Goal: Answer question/provide support: Share knowledge or assist other users

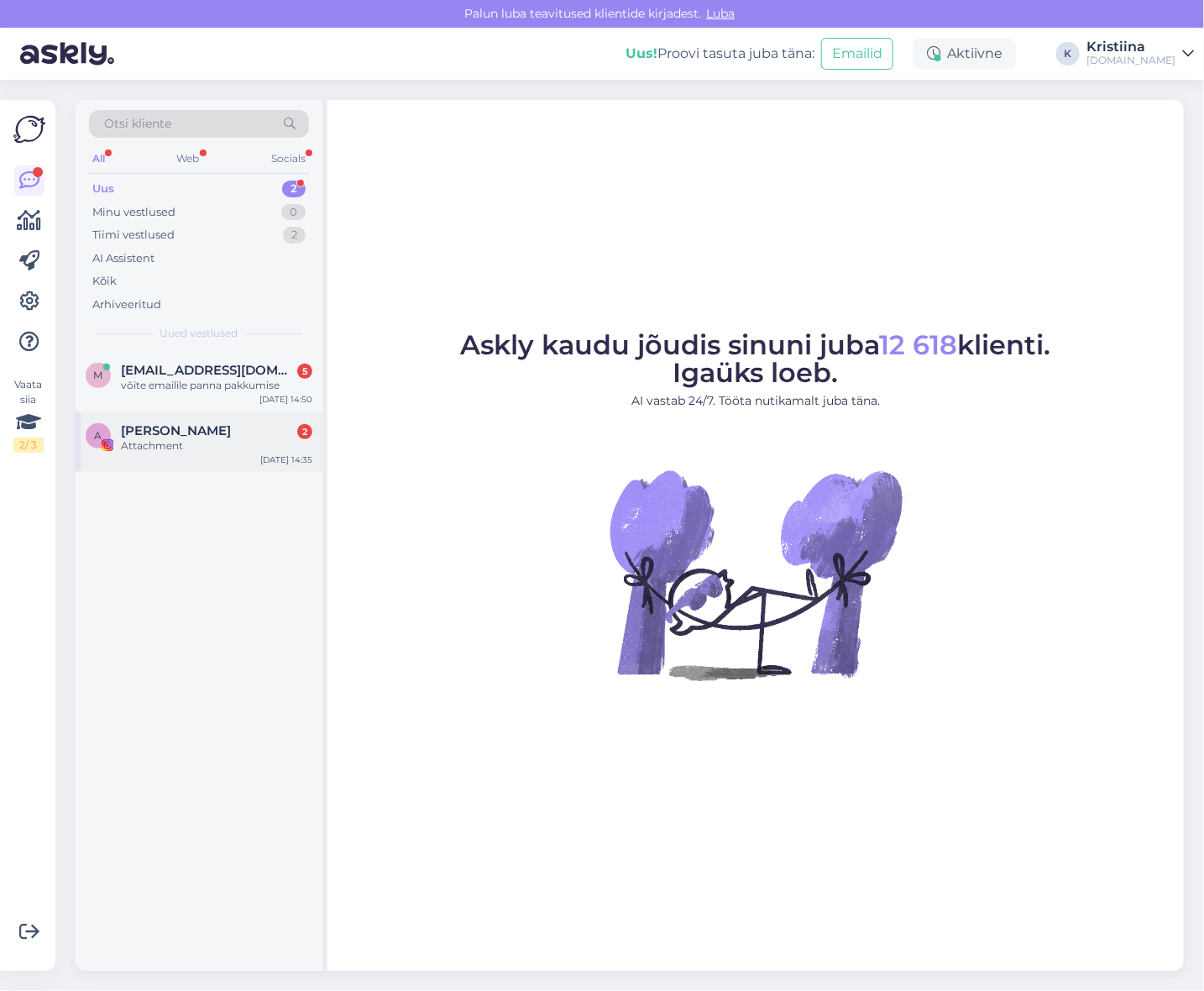
click at [228, 422] on div "A [PERSON_NAME] 2 Attachment [DATE] 14:35" at bounding box center [198, 441] width 246 height 60
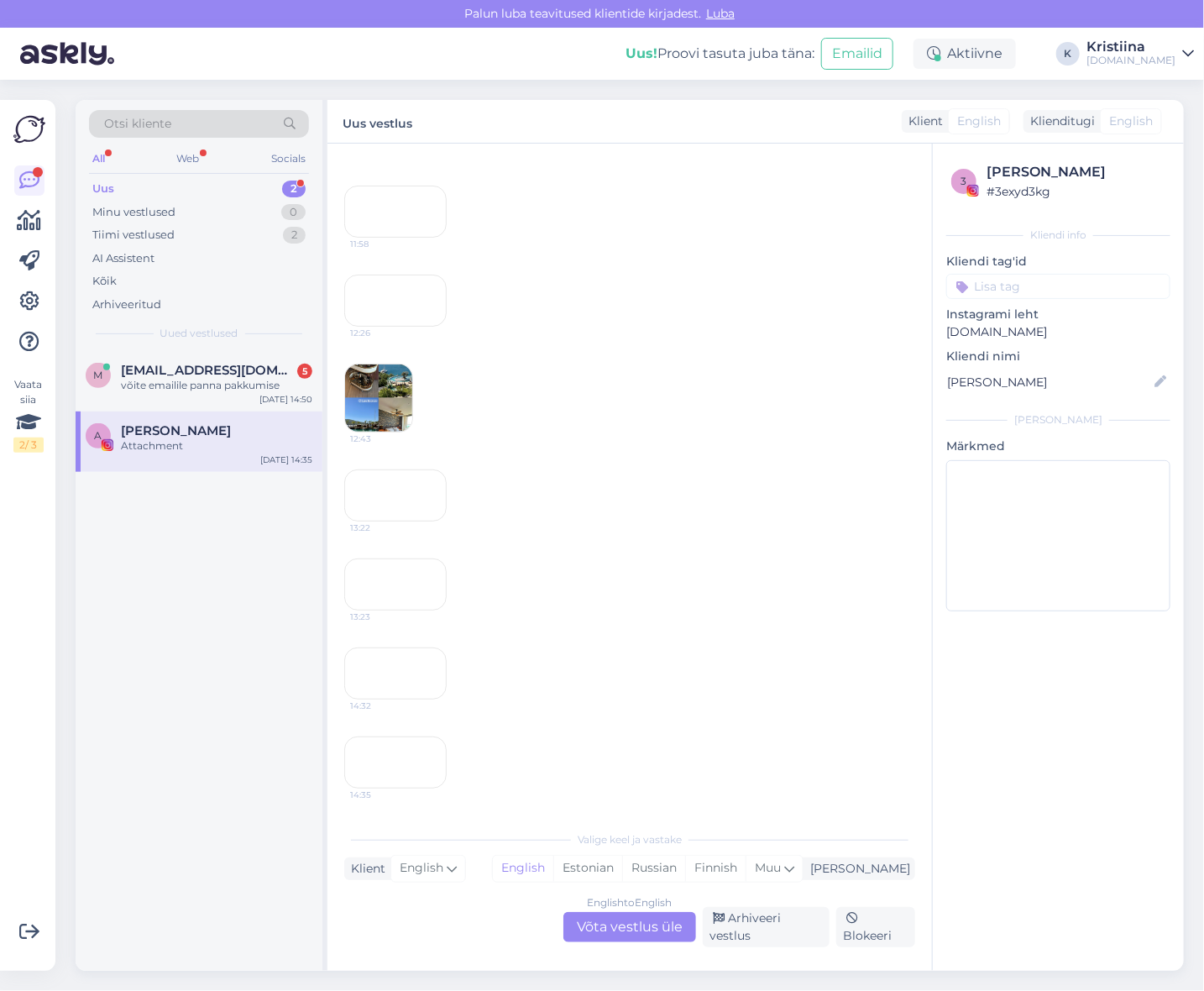
scroll to position [3115, 0]
click at [645, 928] on div "English to English Võta vestlus üle" at bounding box center [629, 927] width 133 height 30
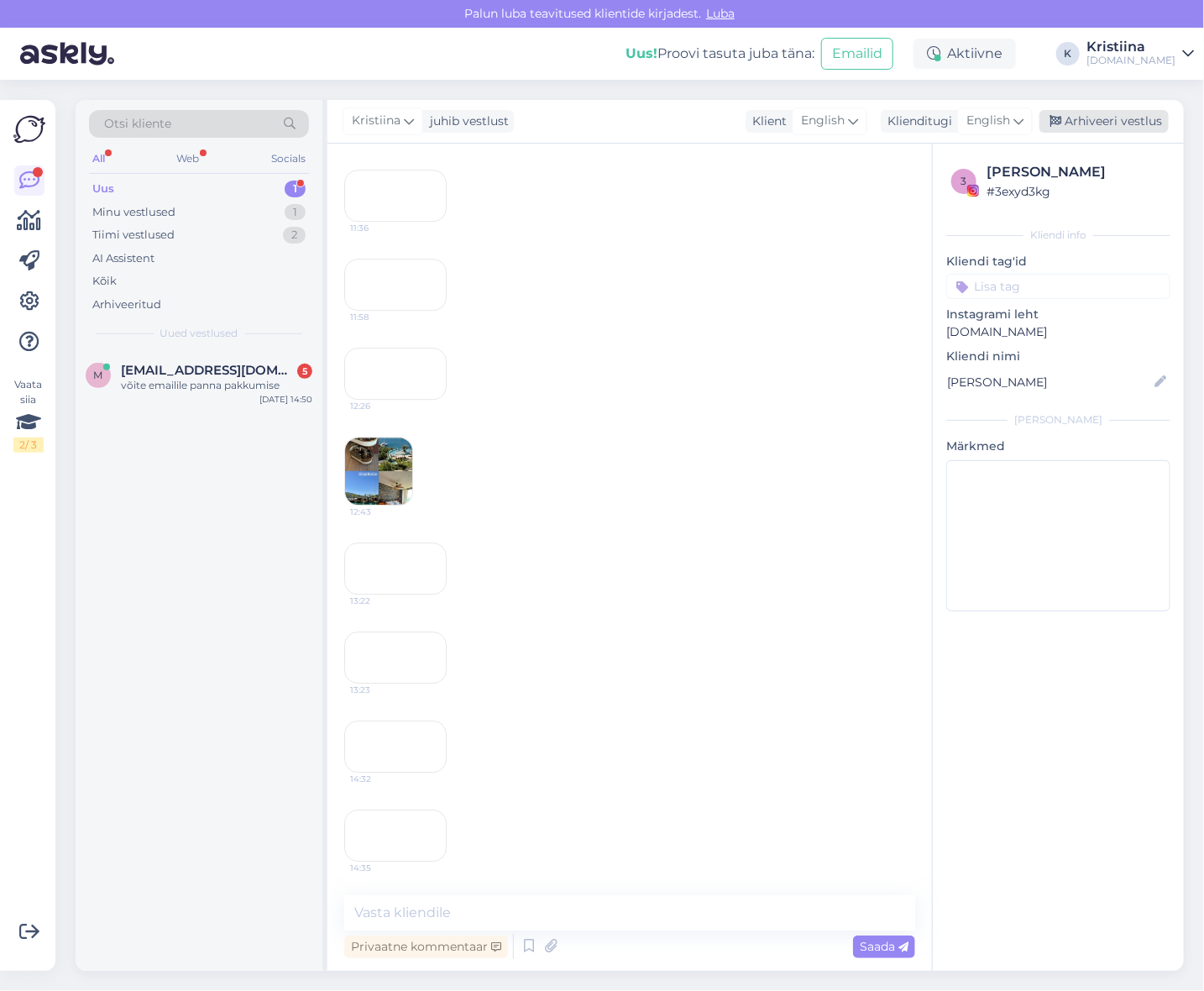
click at [1089, 123] on div "Arhiveeri vestlus" at bounding box center [1103, 121] width 129 height 22
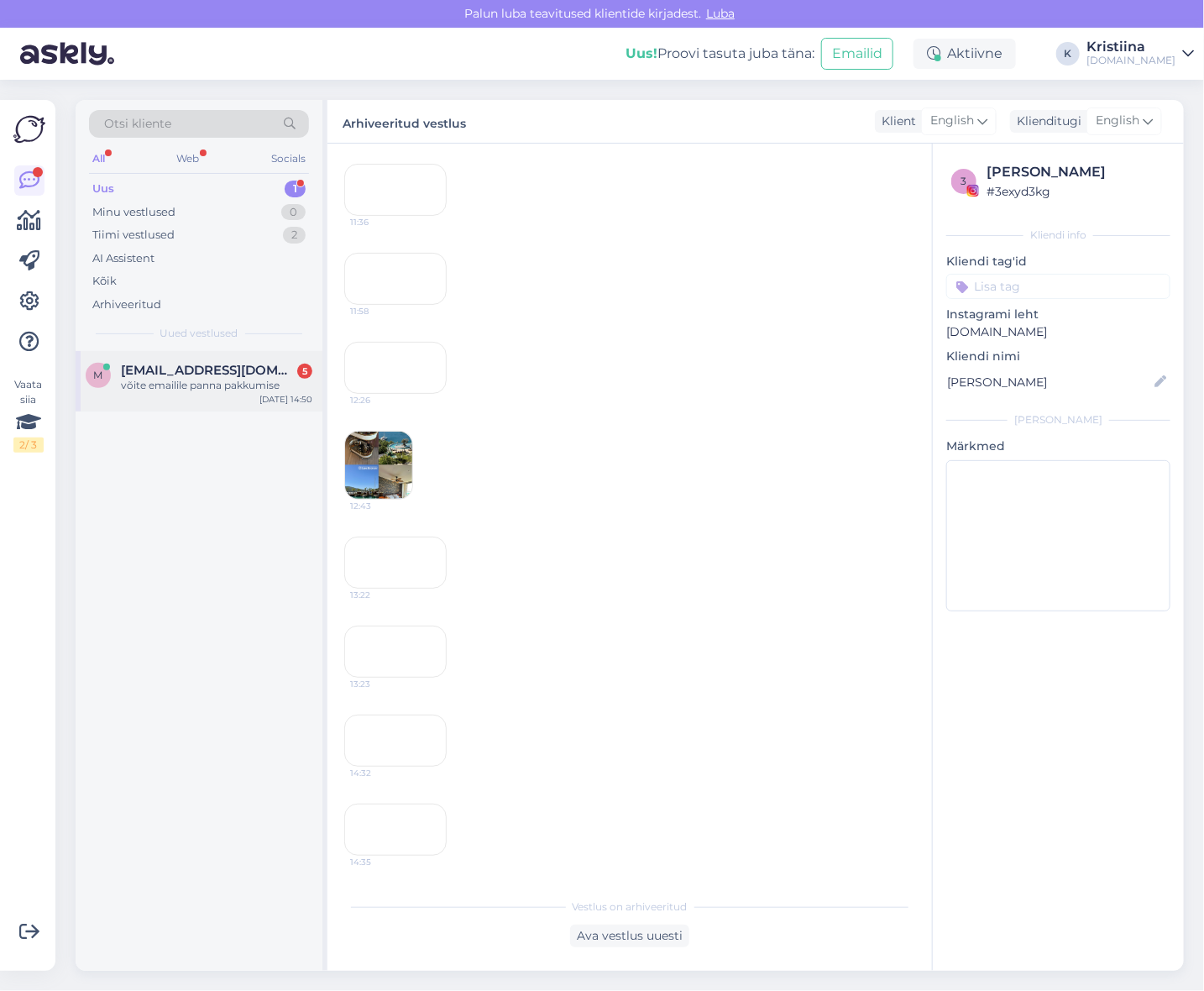
click at [127, 365] on span "[EMAIL_ADDRESS][DOMAIN_NAME]" at bounding box center [208, 370] width 174 height 15
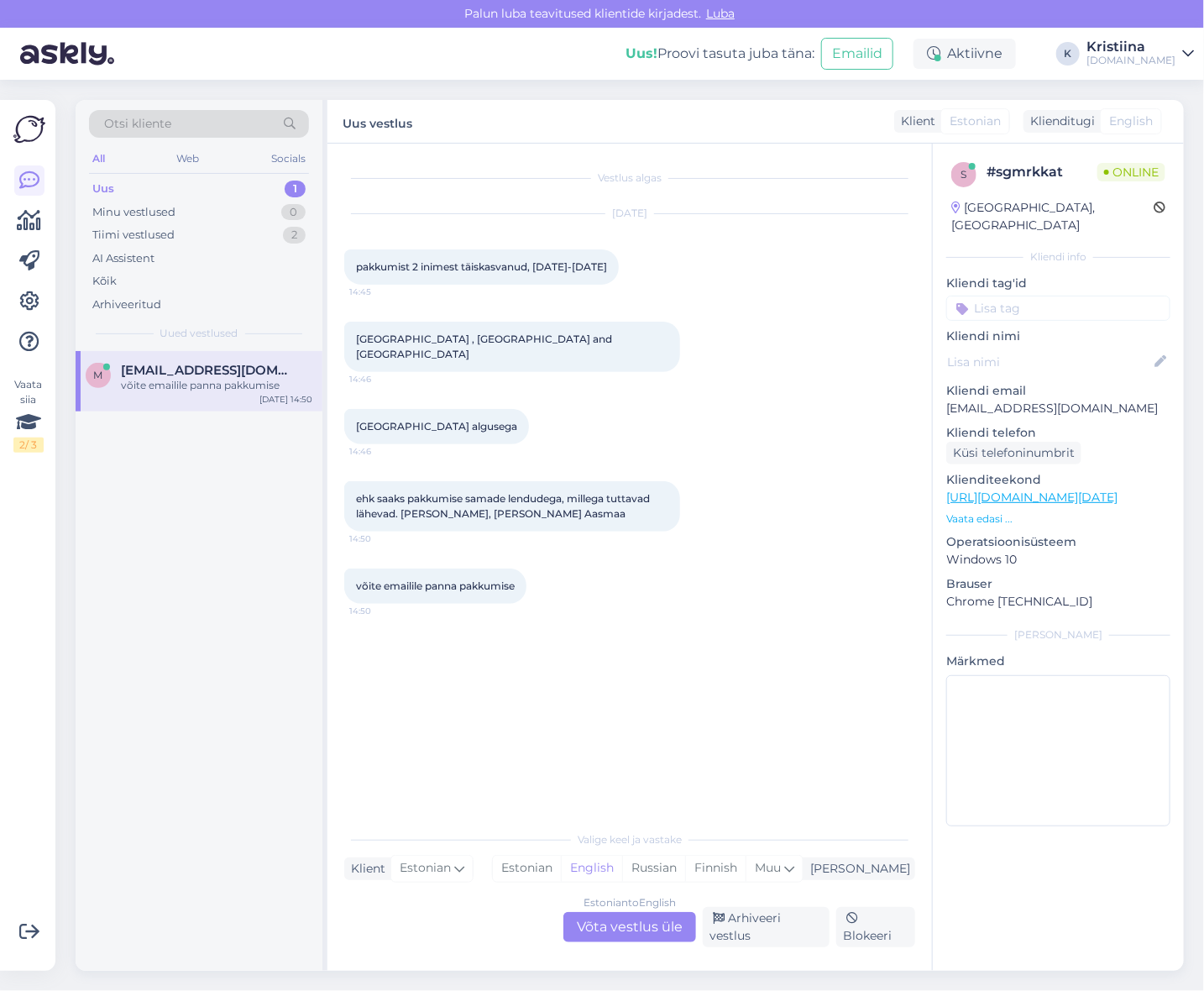
scroll to position [0, 0]
click at [678, 930] on div "Estonian to English Võta vestlus üle" at bounding box center [629, 927] width 133 height 30
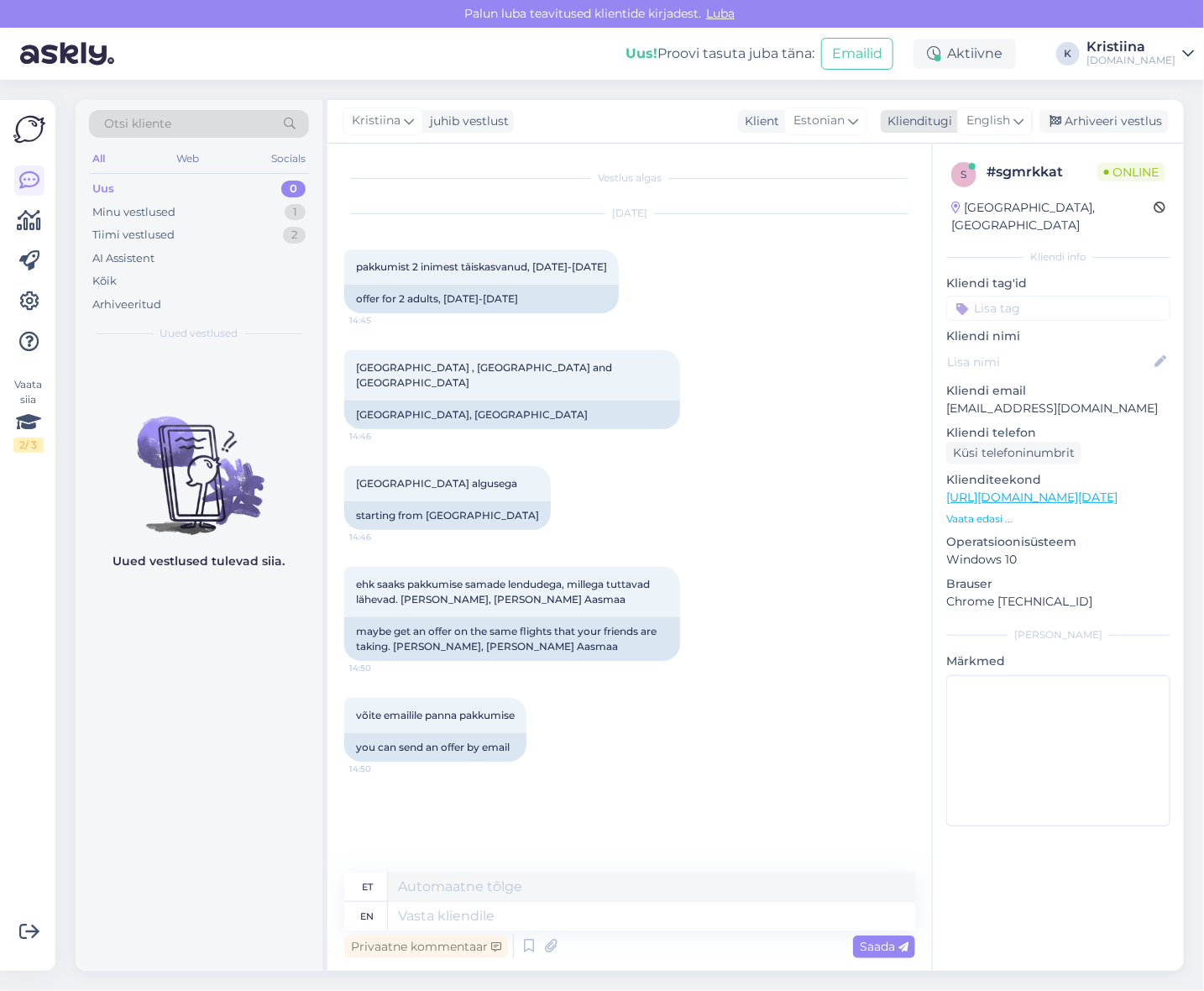
click at [1006, 127] on span "English" at bounding box center [988, 121] width 44 height 19
type input "es"
click at [925, 218] on link "Estonian" at bounding box center [958, 222] width 185 height 27
drag, startPoint x: 424, startPoint y: 269, endPoint x: 515, endPoint y: 275, distance: 91.2
click at [515, 275] on div "pakkumist 2 inimest täiskasvanud, [DATE]-[DATE] 14:45" at bounding box center [481, 267] width 275 height 36
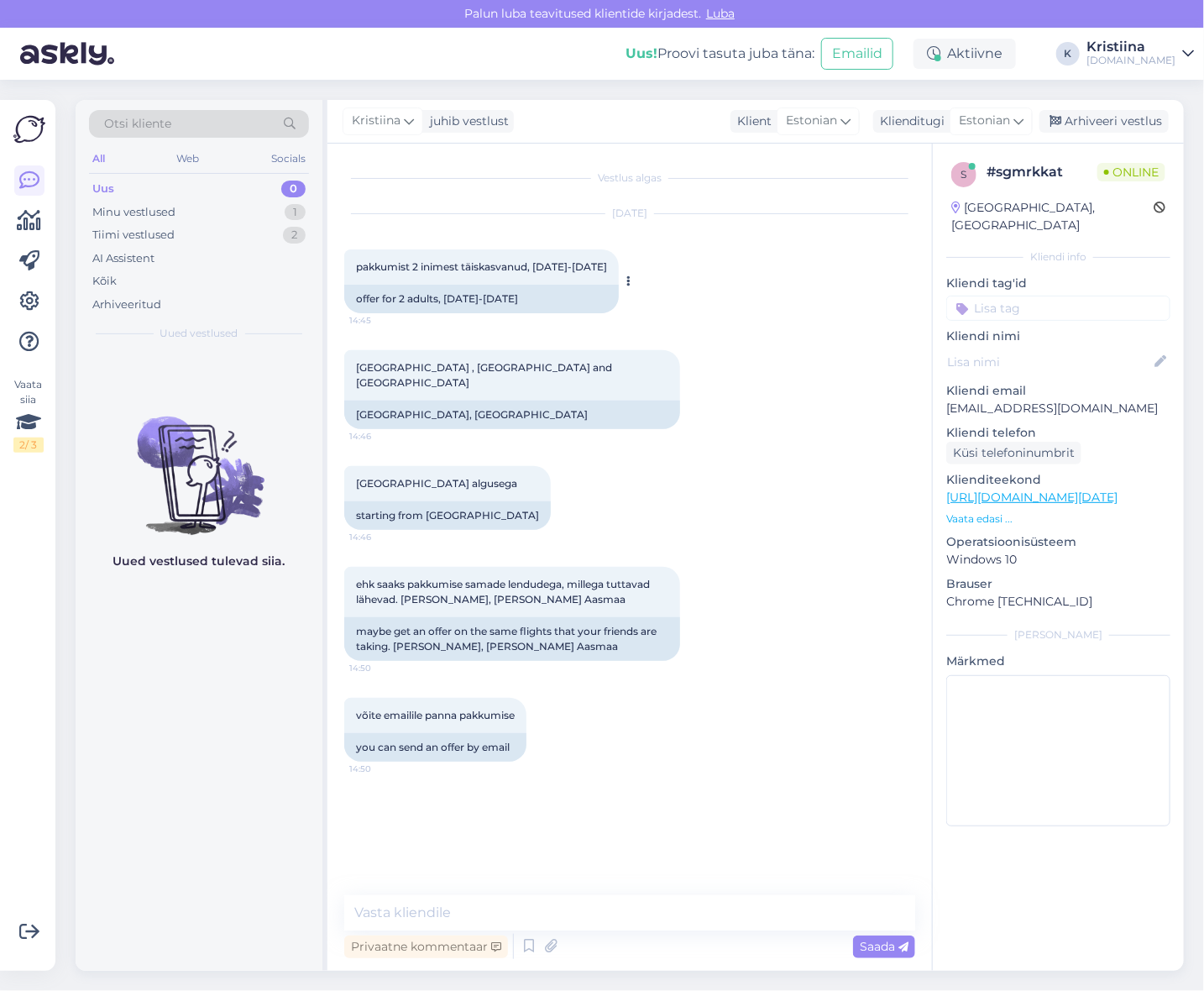
click at [537, 272] on span "pakkumist 2 inimest täiskasvanud, [DATE]-[DATE]" at bounding box center [481, 267] width 251 height 12
drag, startPoint x: 376, startPoint y: 366, endPoint x: 483, endPoint y: 375, distance: 107.4
click at [483, 375] on div "[GEOGRAPHIC_DATA] , [GEOGRAPHIC_DATA] and [GEOGRAPHIC_DATA] 14:46" at bounding box center [512, 375] width 335 height 51
click at [446, 912] on textarea at bounding box center [630, 913] width 571 height 36
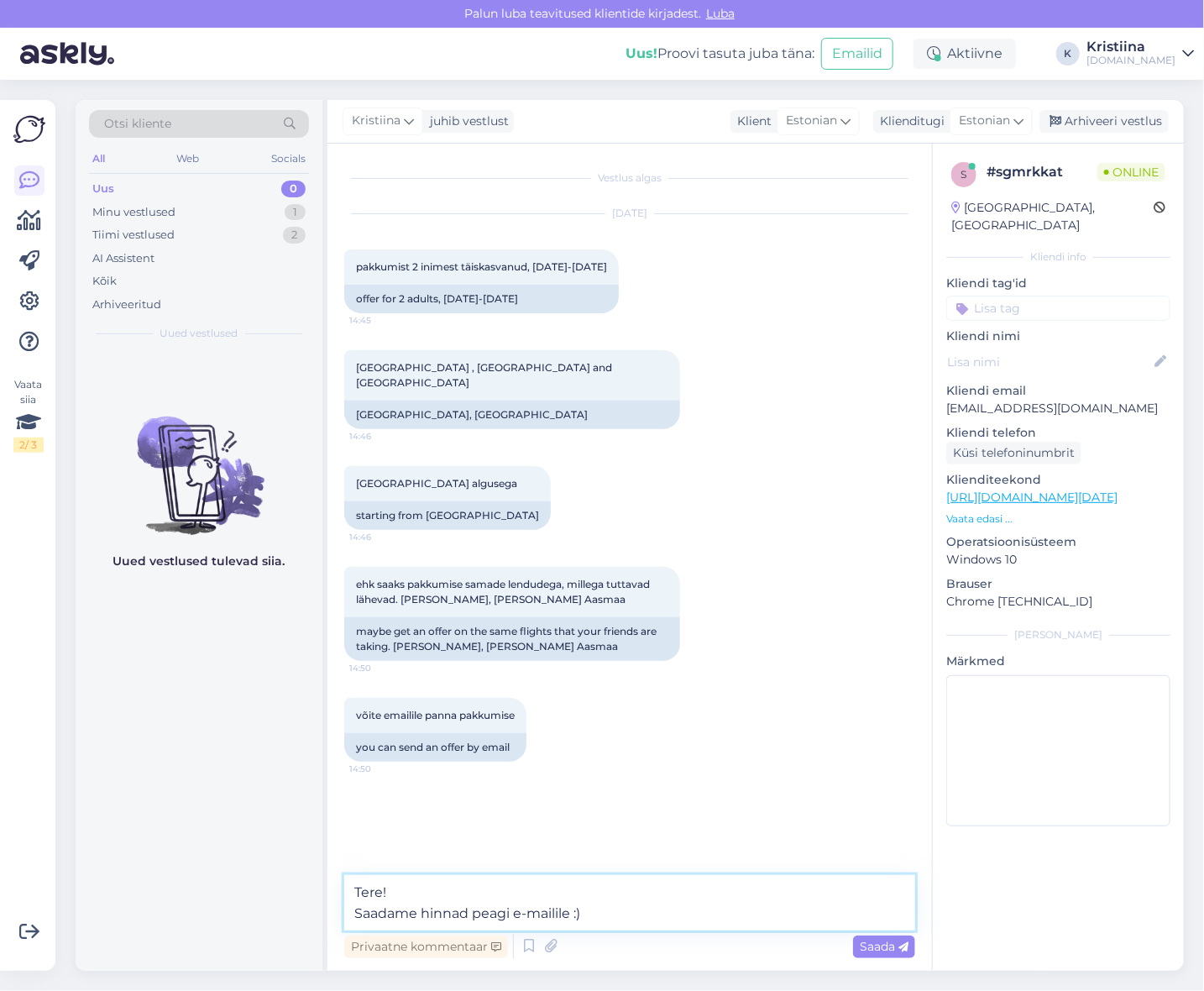
type textarea "Tere! Saadame hinnad peagi e-mailile :)"
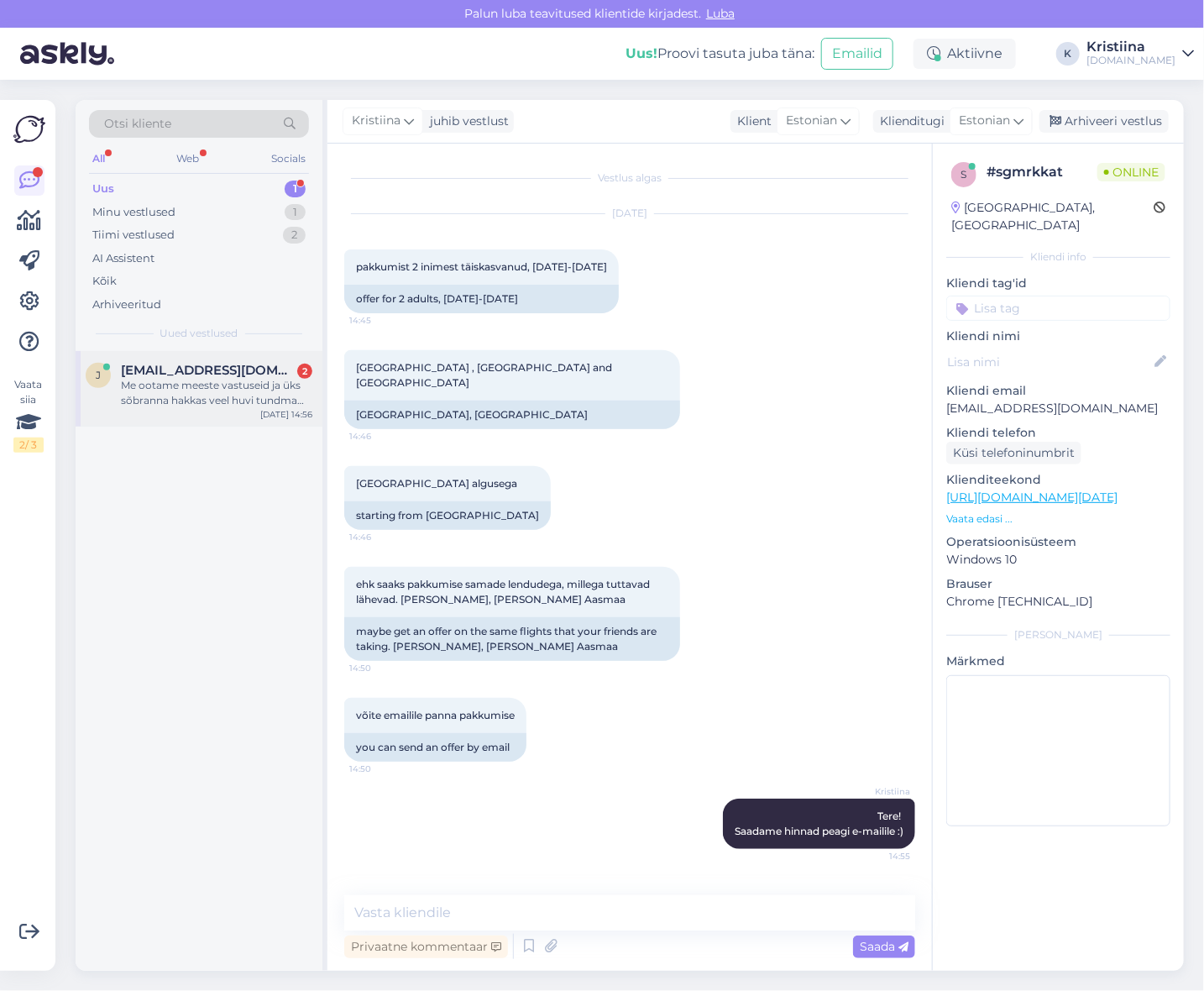
click at [254, 391] on div "Me ootame meeste vastuseid ja üks sõbranna hakkas veel huvi tundma (mees+laps s…" at bounding box center [216, 393] width 191 height 30
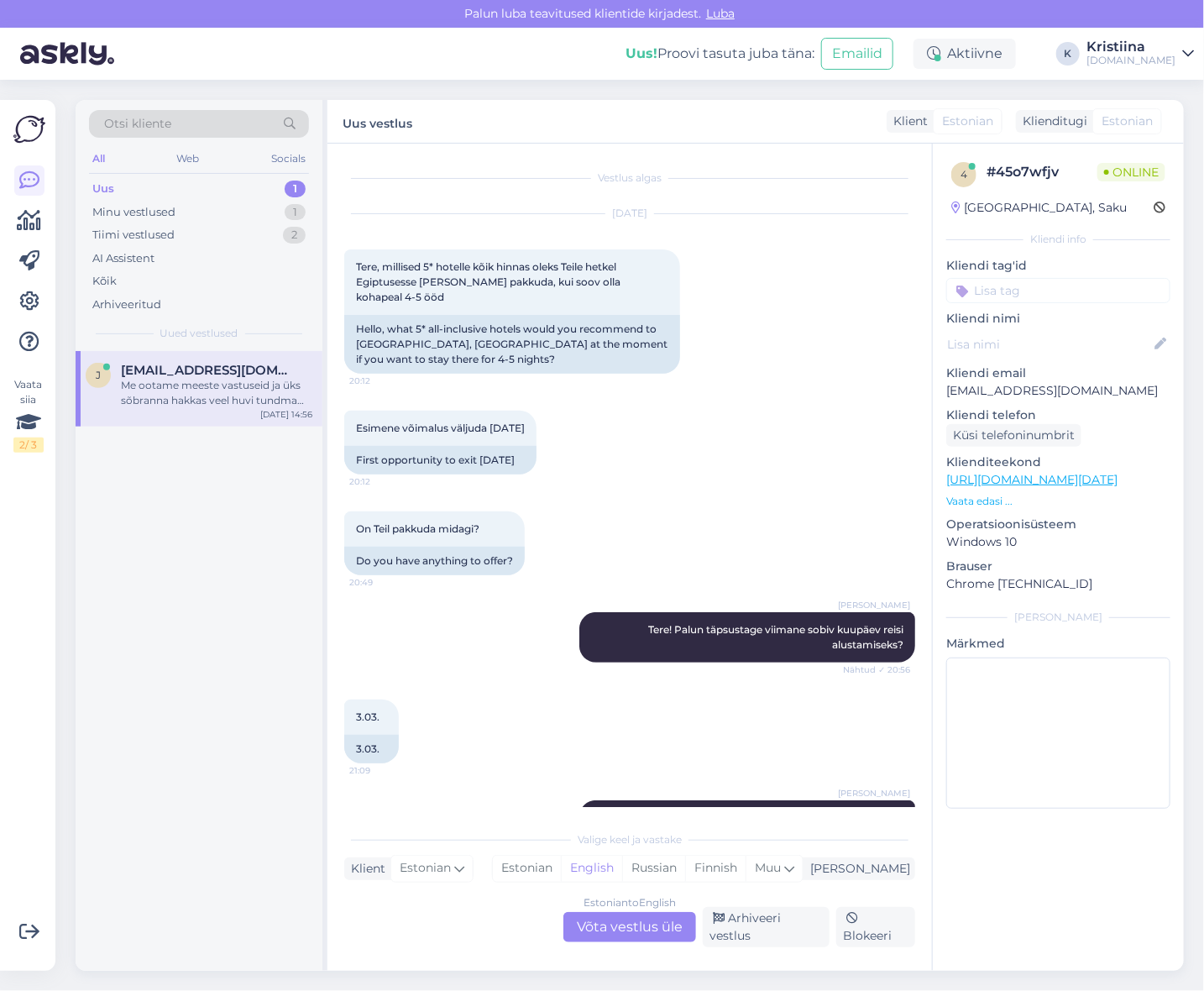
scroll to position [3826, 0]
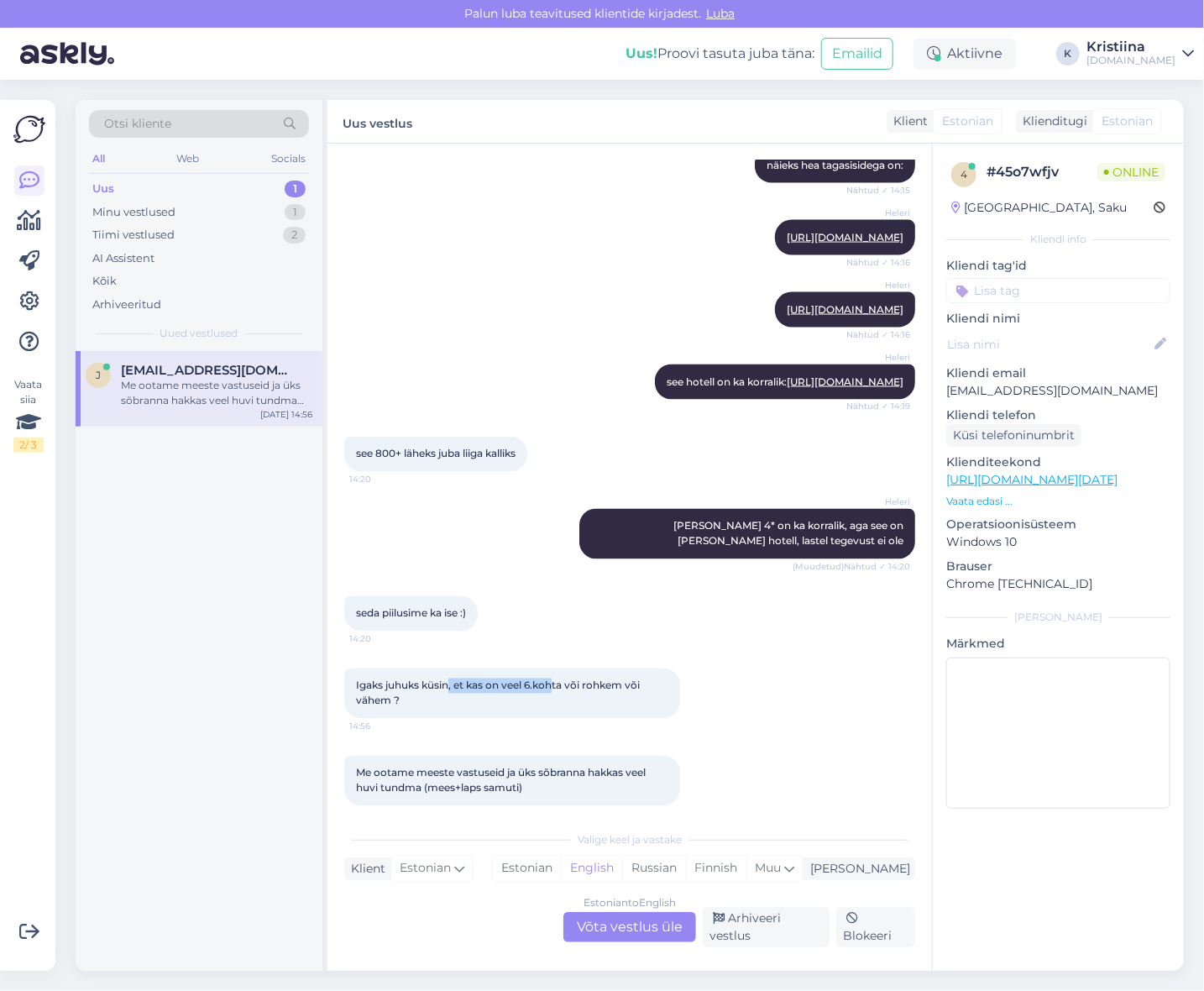
drag, startPoint x: 448, startPoint y: 667, endPoint x: 553, endPoint y: 674, distance: 105.2
click at [553, 674] on div "Igaks juhuks küsin, et kas on veel 6.kohta või rohkem või vähem ? 14:56" at bounding box center [512, 693] width 335 height 51
click at [554, 674] on div "Igaks juhuks küsin, et kas on veel 6.kohta või rohkem või vähem ? 14:56" at bounding box center [512, 693] width 335 height 51
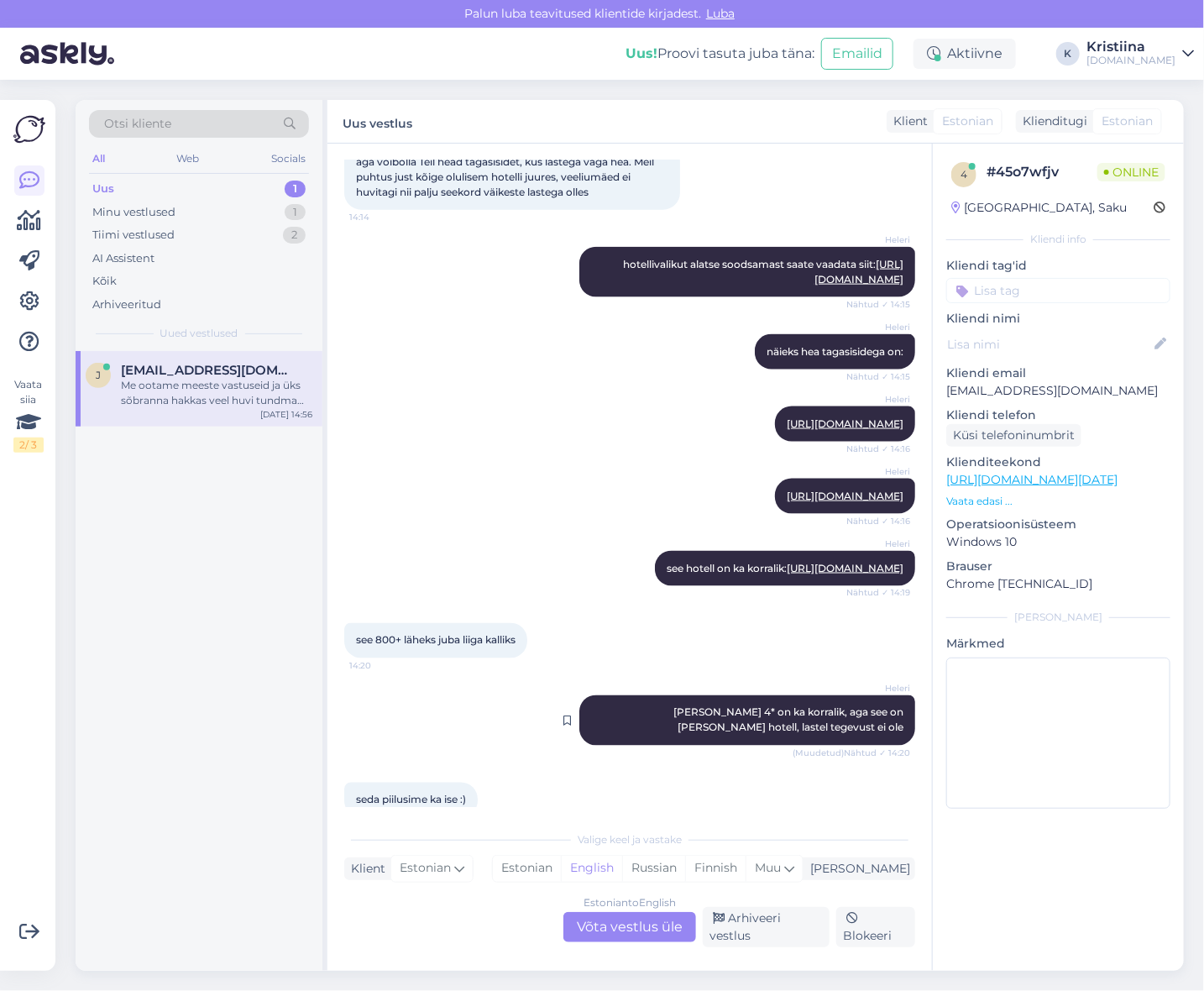
scroll to position [3453, 0]
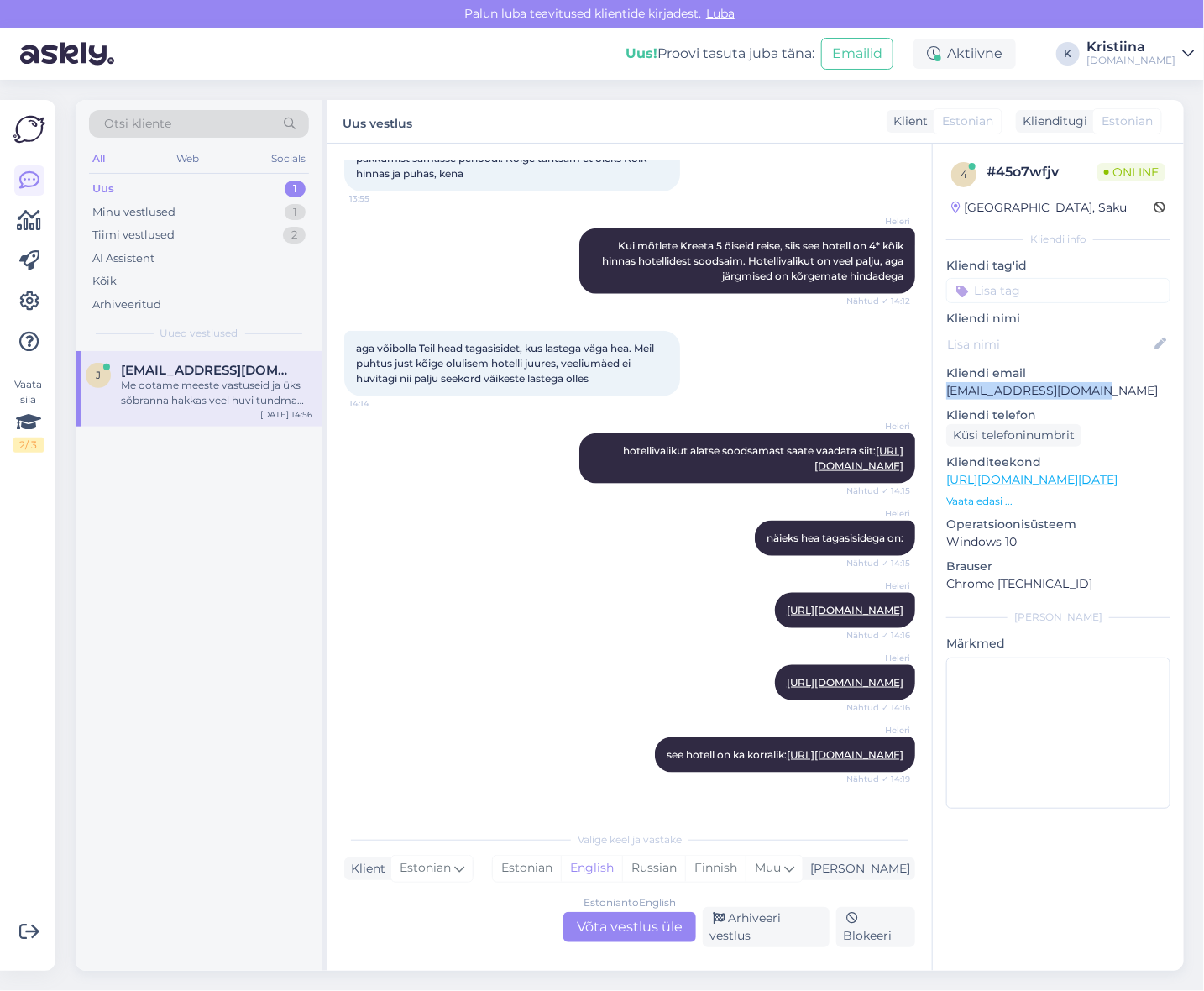
drag, startPoint x: 1102, startPoint y: 392, endPoint x: 936, endPoint y: 399, distance: 166.1
click at [936, 399] on div "4 # 45o7wfjv Online [GEOGRAPHIC_DATA], Saku Kliendi info Kliendi tag'id Kliendi…" at bounding box center [1058, 488] width 251 height 690
copy p "[EMAIL_ADDRESS][DOMAIN_NAME]"
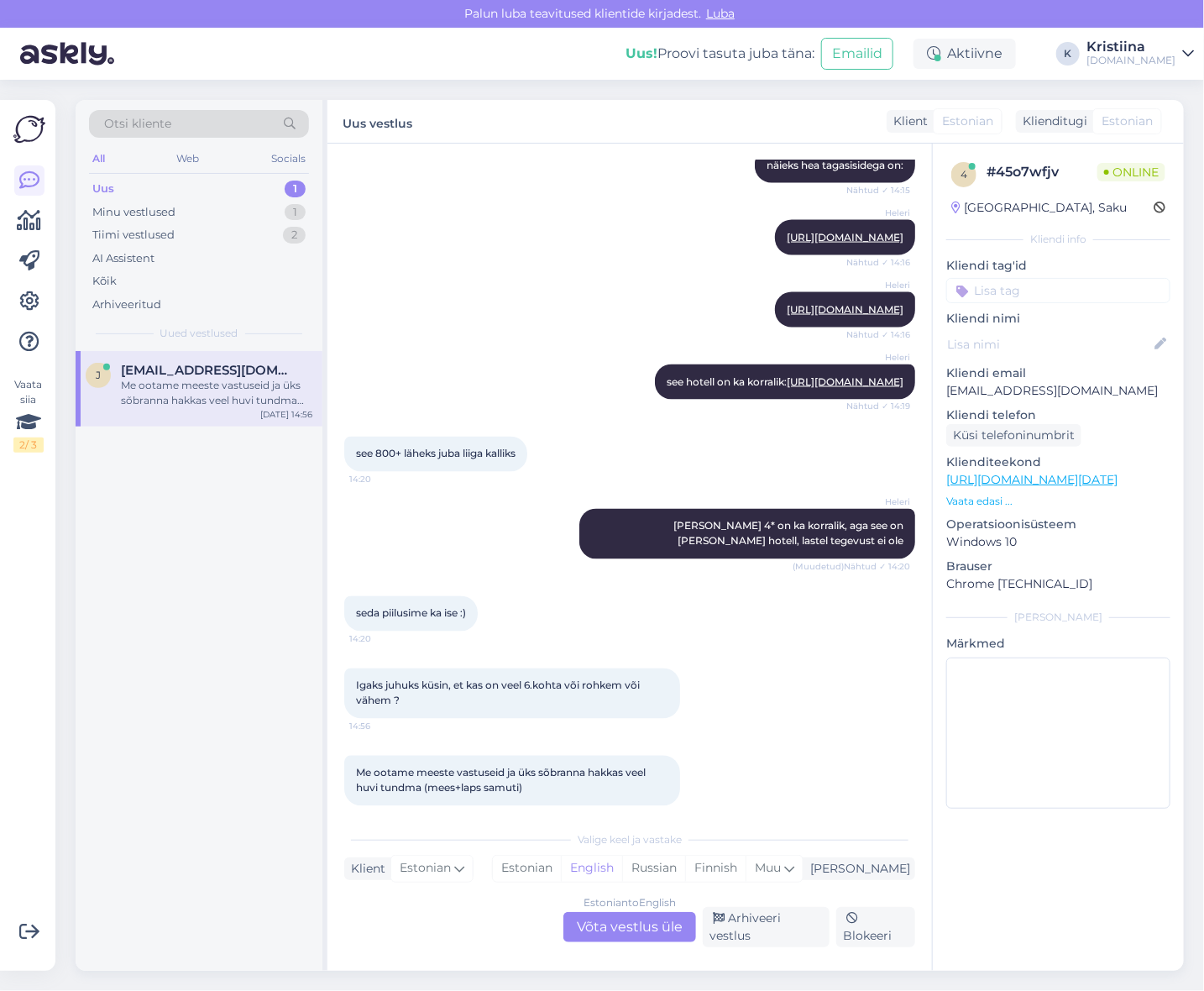
click at [662, 926] on div "Estonian to English Võta vestlus üle" at bounding box center [629, 927] width 133 height 30
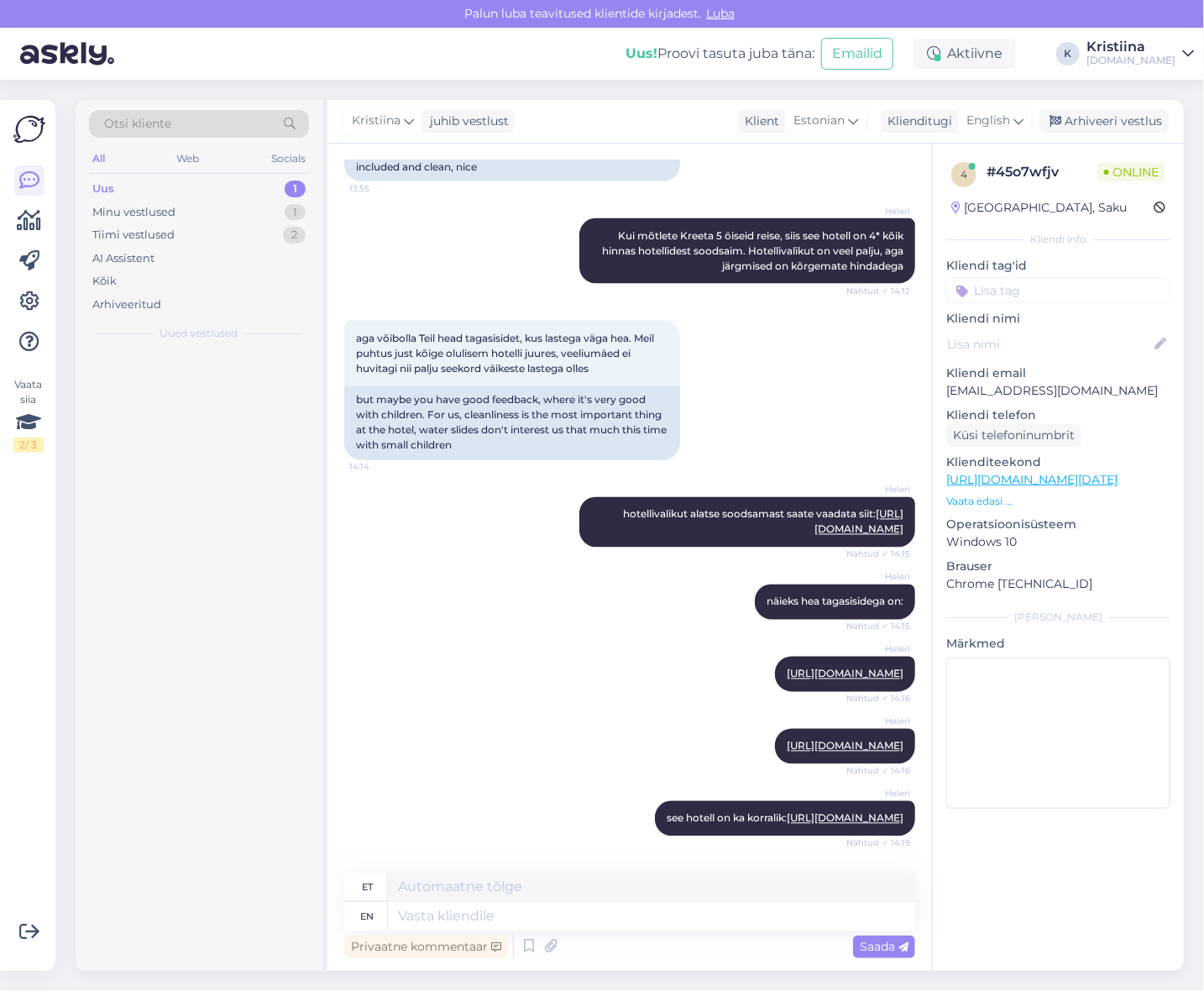
scroll to position [4262, 0]
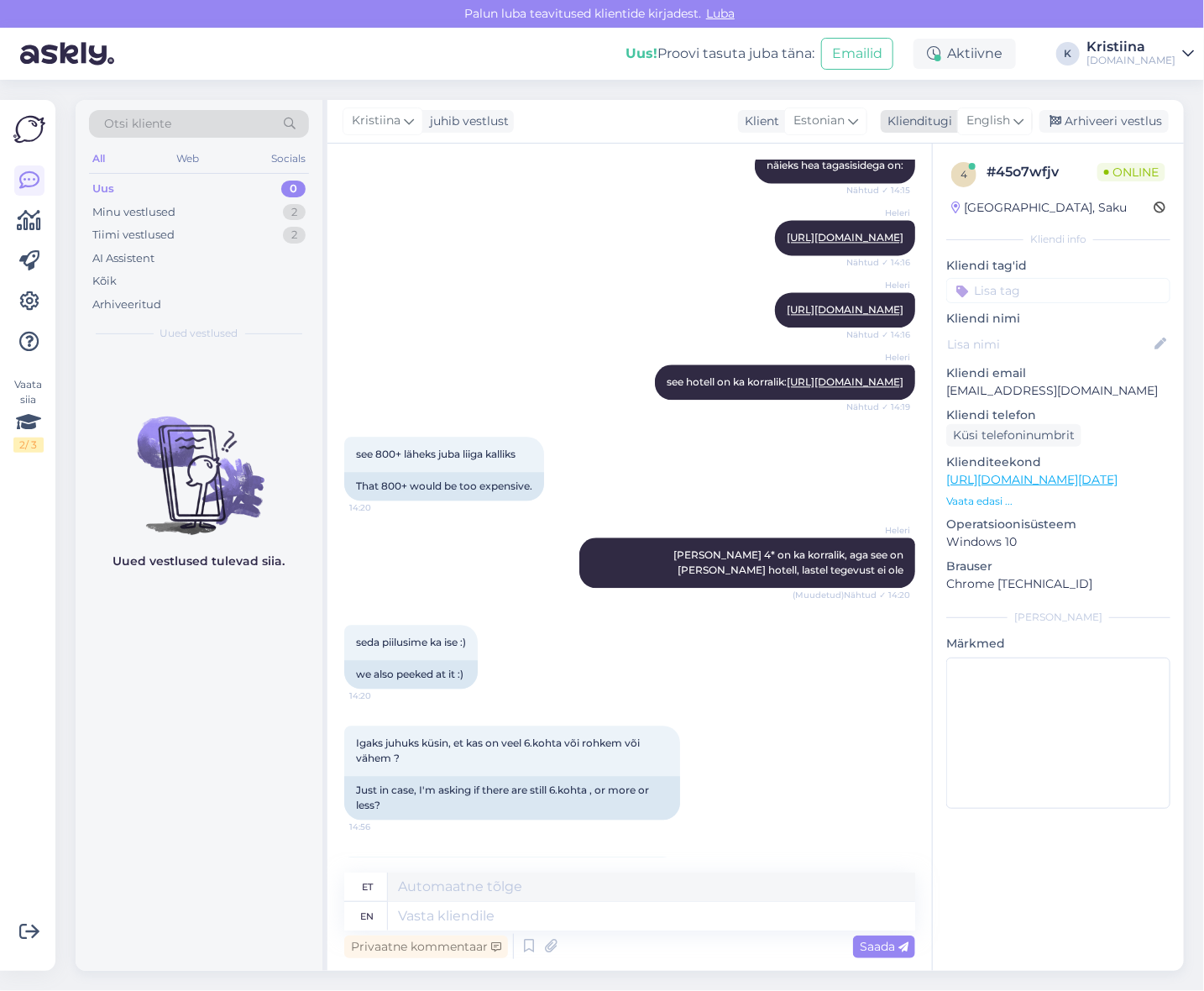
click at [995, 117] on span "English" at bounding box center [988, 121] width 44 height 19
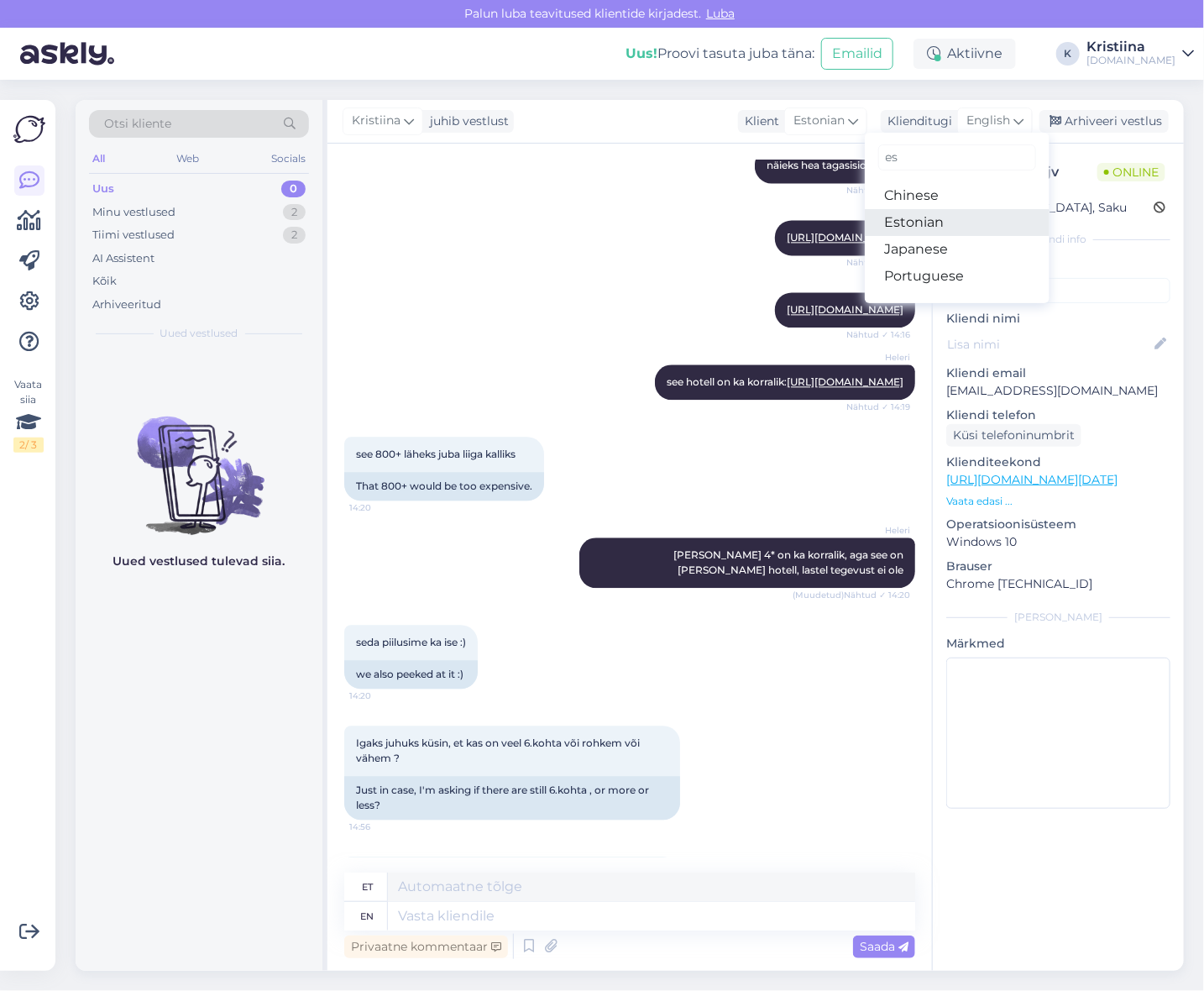
click at [974, 218] on link "Estonian" at bounding box center [958, 222] width 185 height 27
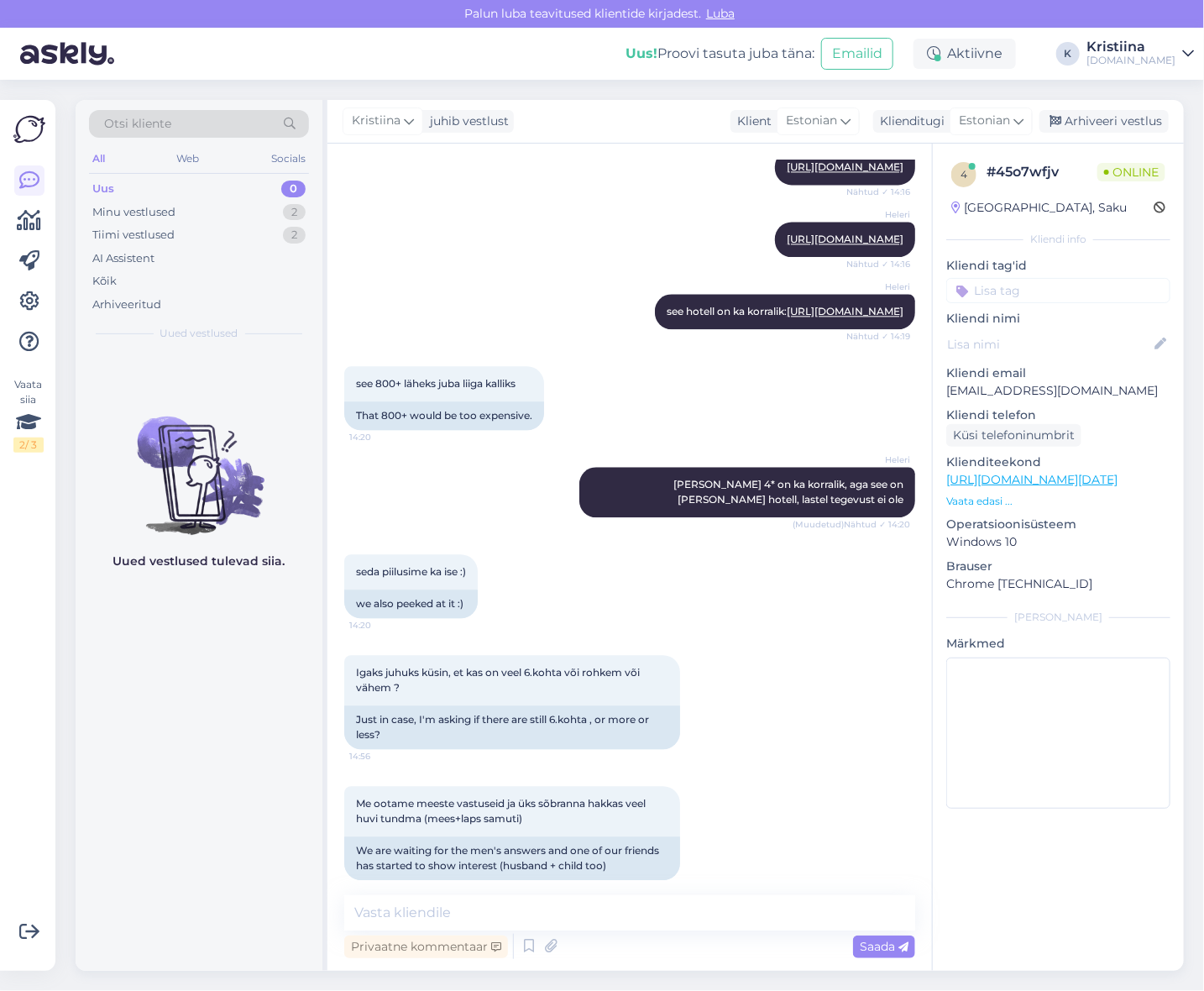
scroll to position [4334, 0]
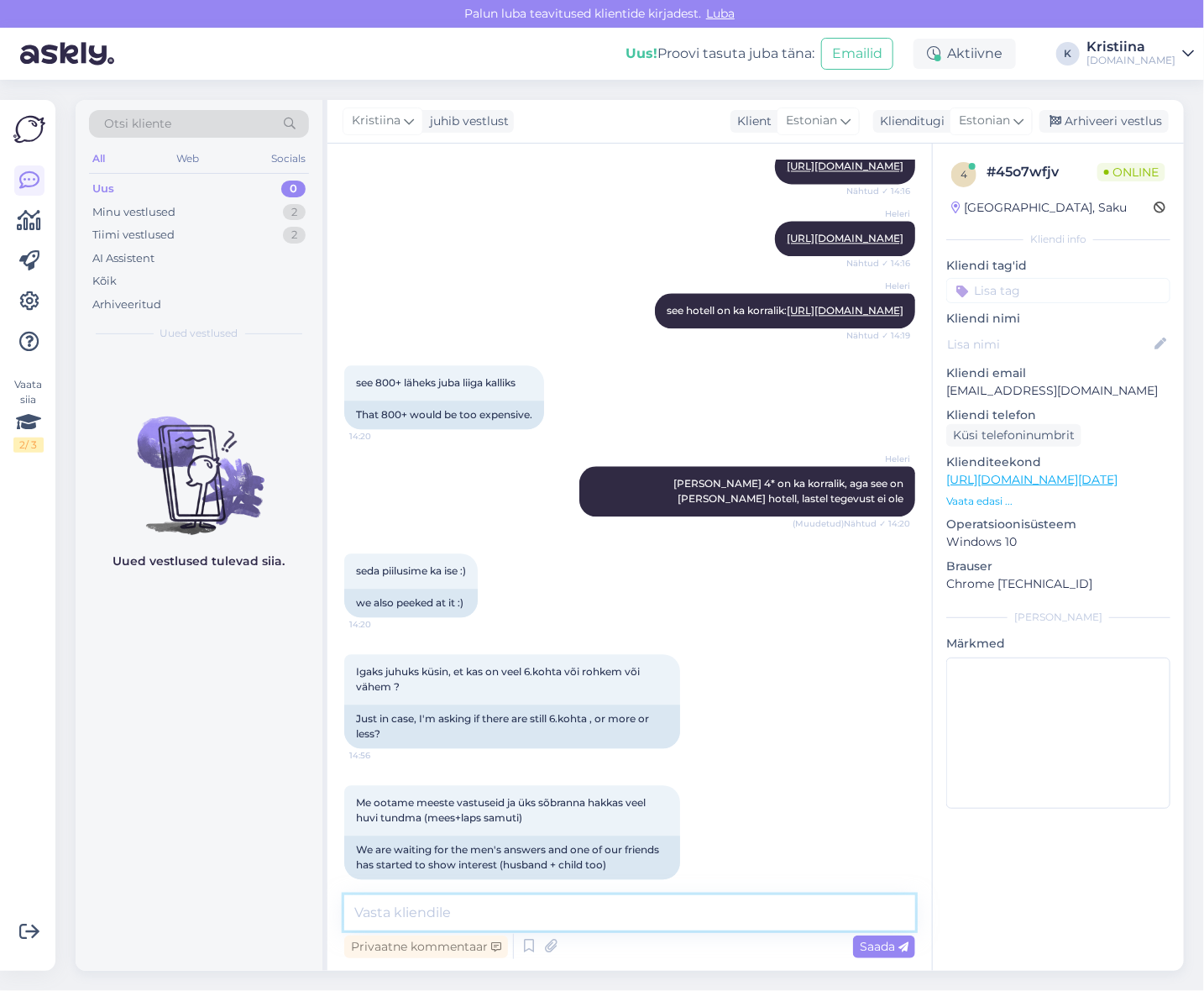
click at [432, 907] on textarea at bounding box center [630, 913] width 571 height 36
type textarea "T"
type textarea "Paraku on 02.10 väljumisele kõik lennukohad juba välja müüdud."
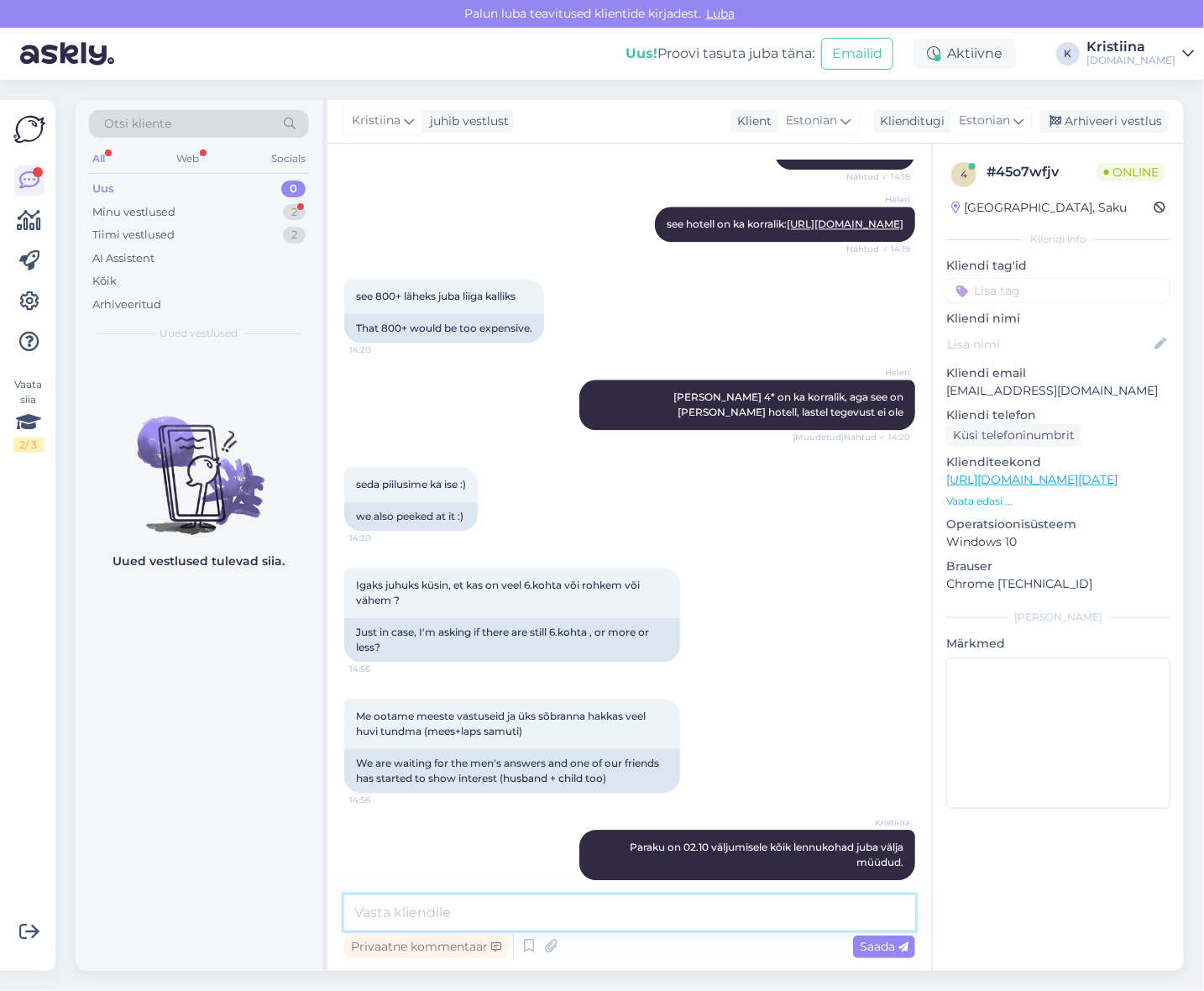
scroll to position [4493, 0]
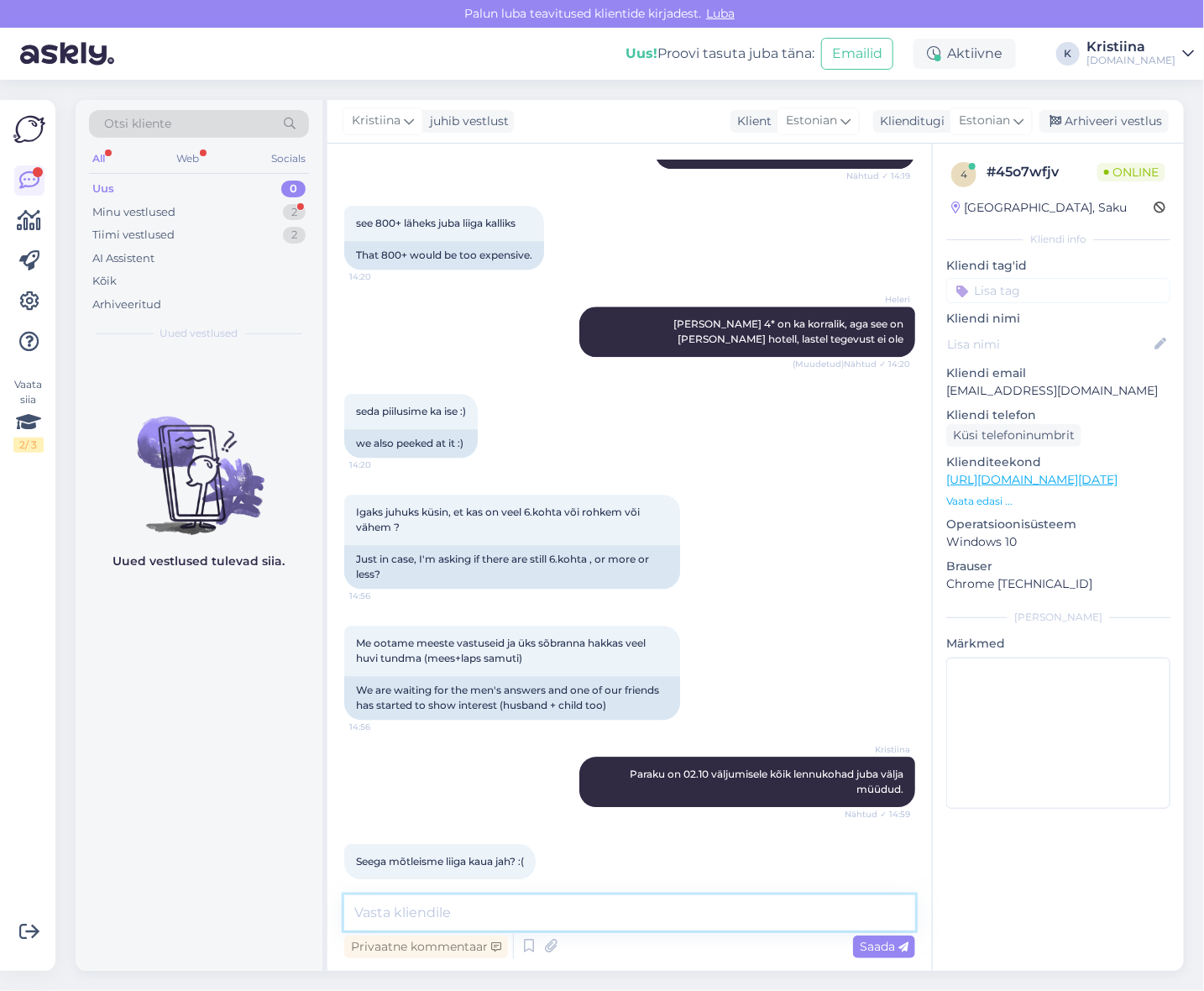
click at [464, 910] on textarea at bounding box center [630, 913] width 571 height 36
type textarea "Vabandust"
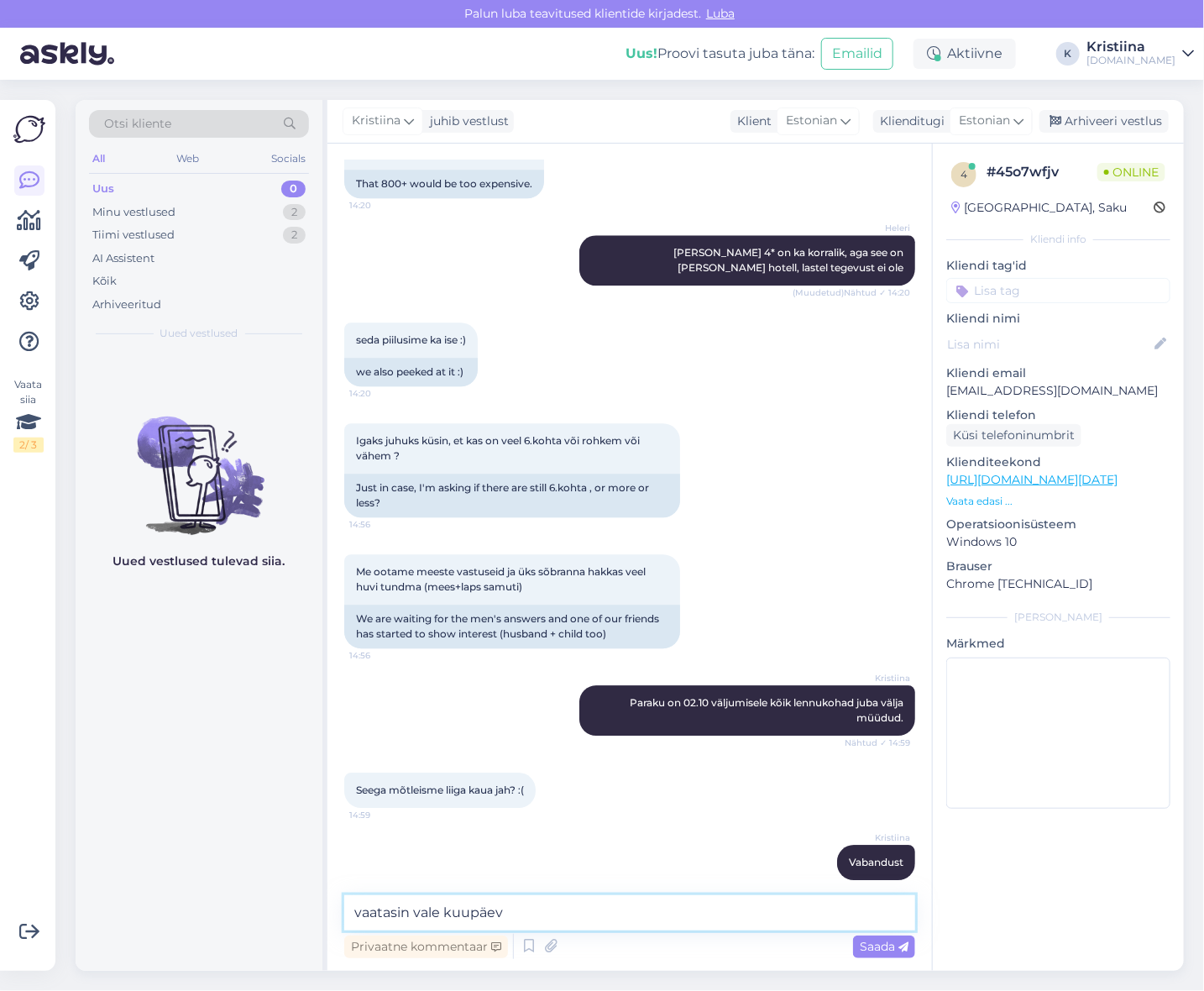
type textarea "vaatasin vale kuupäeva"
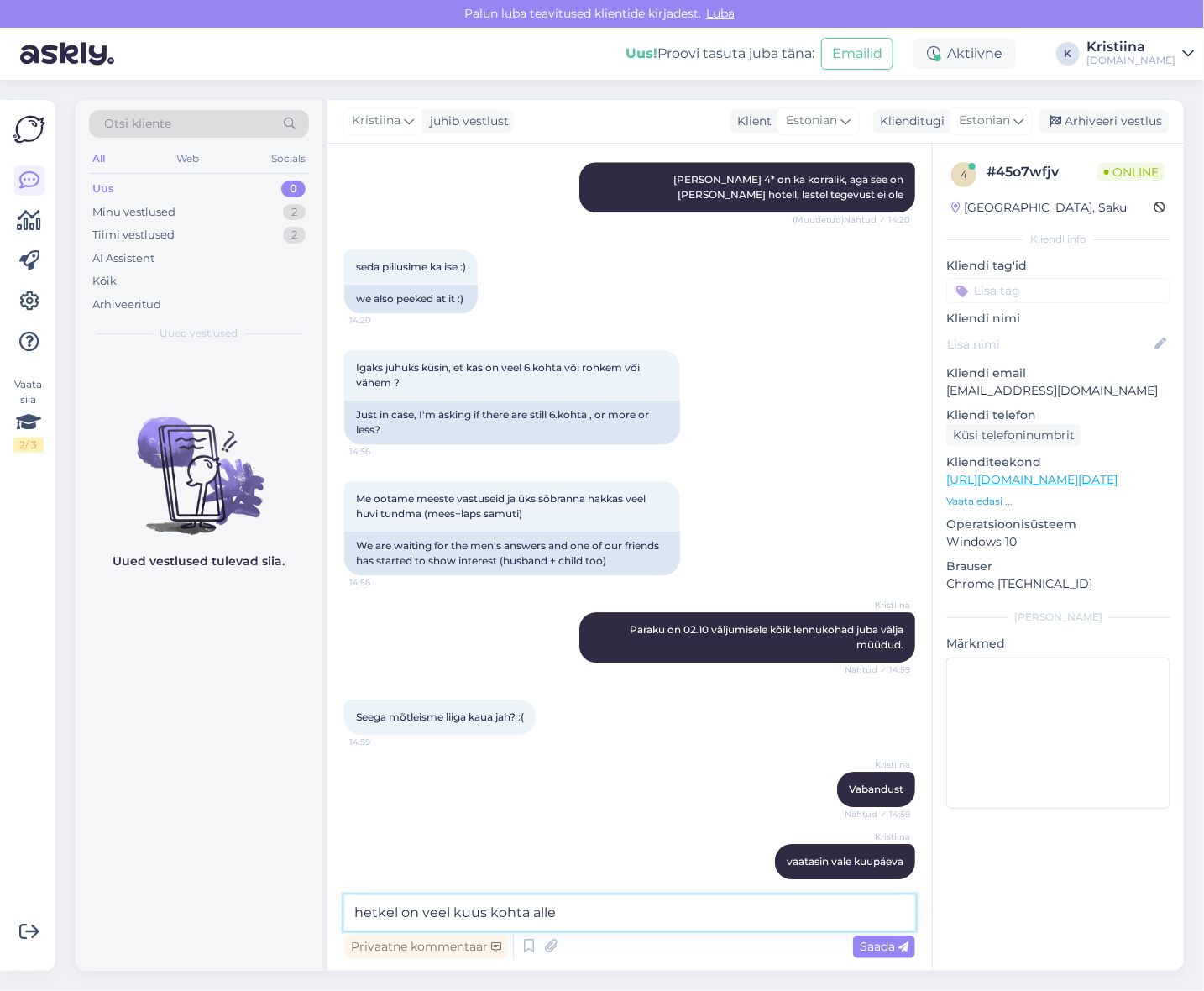
type textarea "hetkel on veel kuus kohta alles"
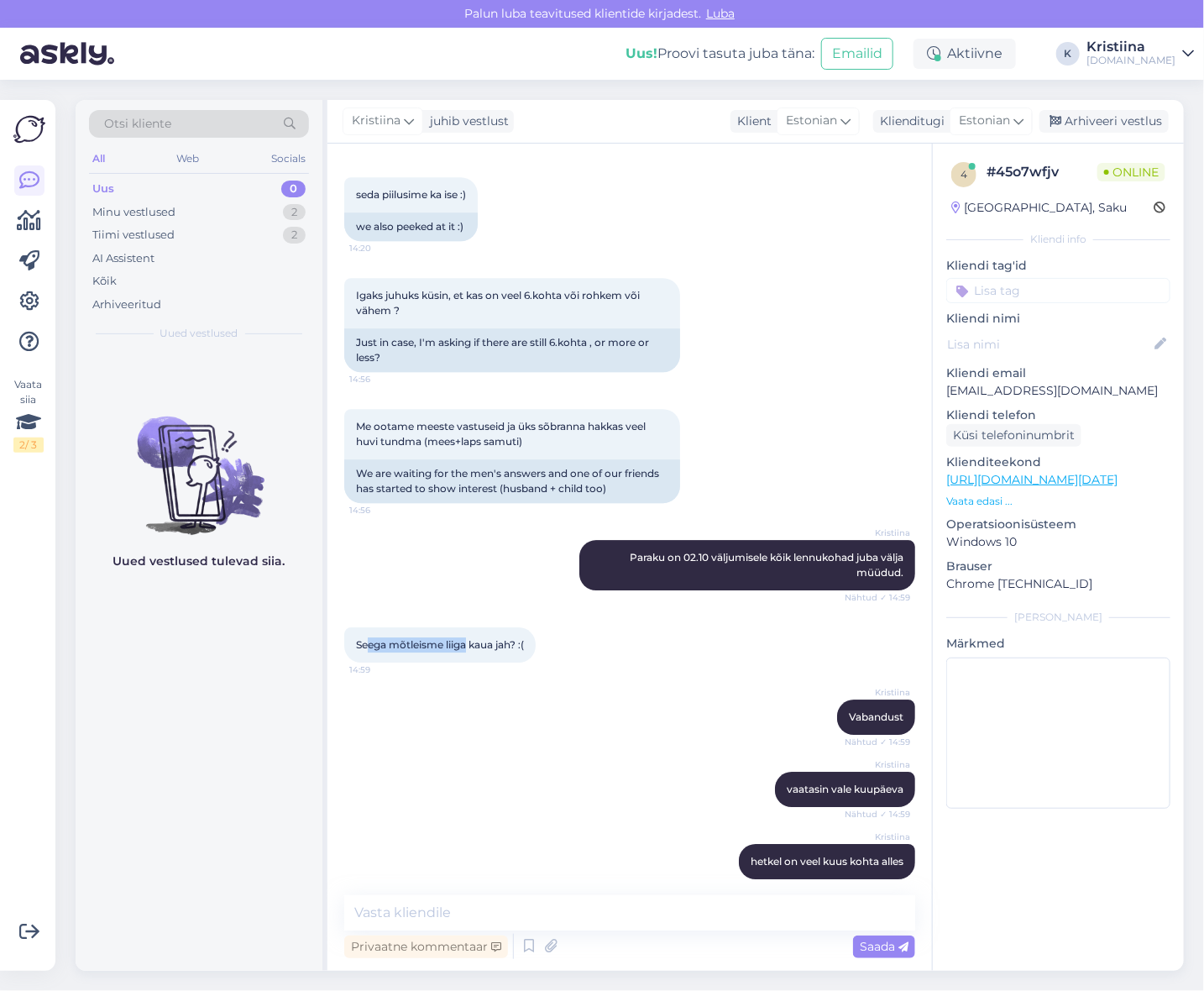
drag, startPoint x: 371, startPoint y: 619, endPoint x: 471, endPoint y: 618, distance: 100.0
click at [468, 627] on div "Seega mõtleisme liiga kaua jah? :( 14:59" at bounding box center [440, 645] width 191 height 36
click at [471, 627] on div "Seega mõtleisme liiga kaua jah? :( 14:59" at bounding box center [440, 645] width 191 height 36
click at [458, 900] on textarea at bounding box center [630, 913] width 571 height 36
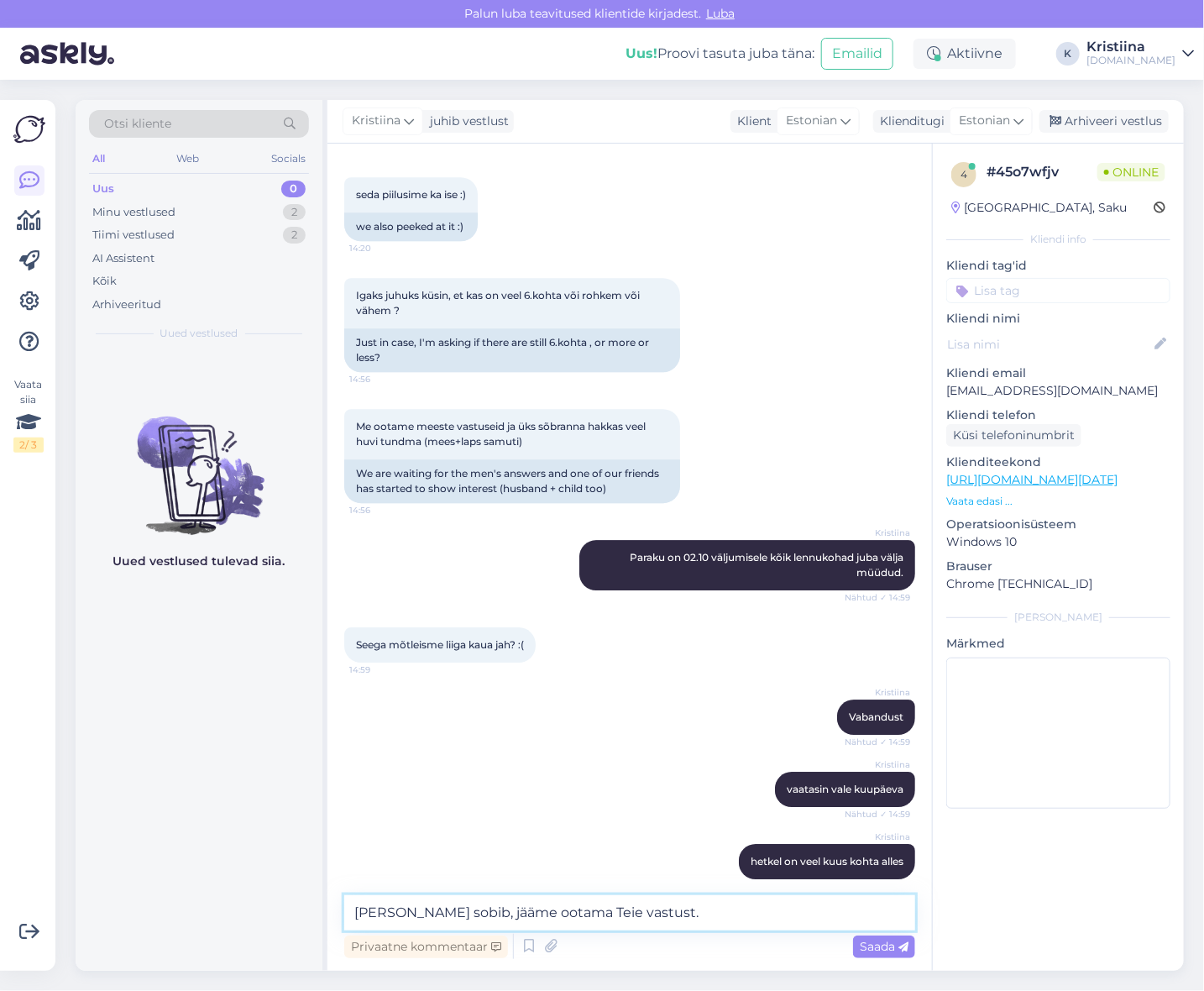
type textarea "[PERSON_NAME] sobib, jääme ootama Teie vastust."
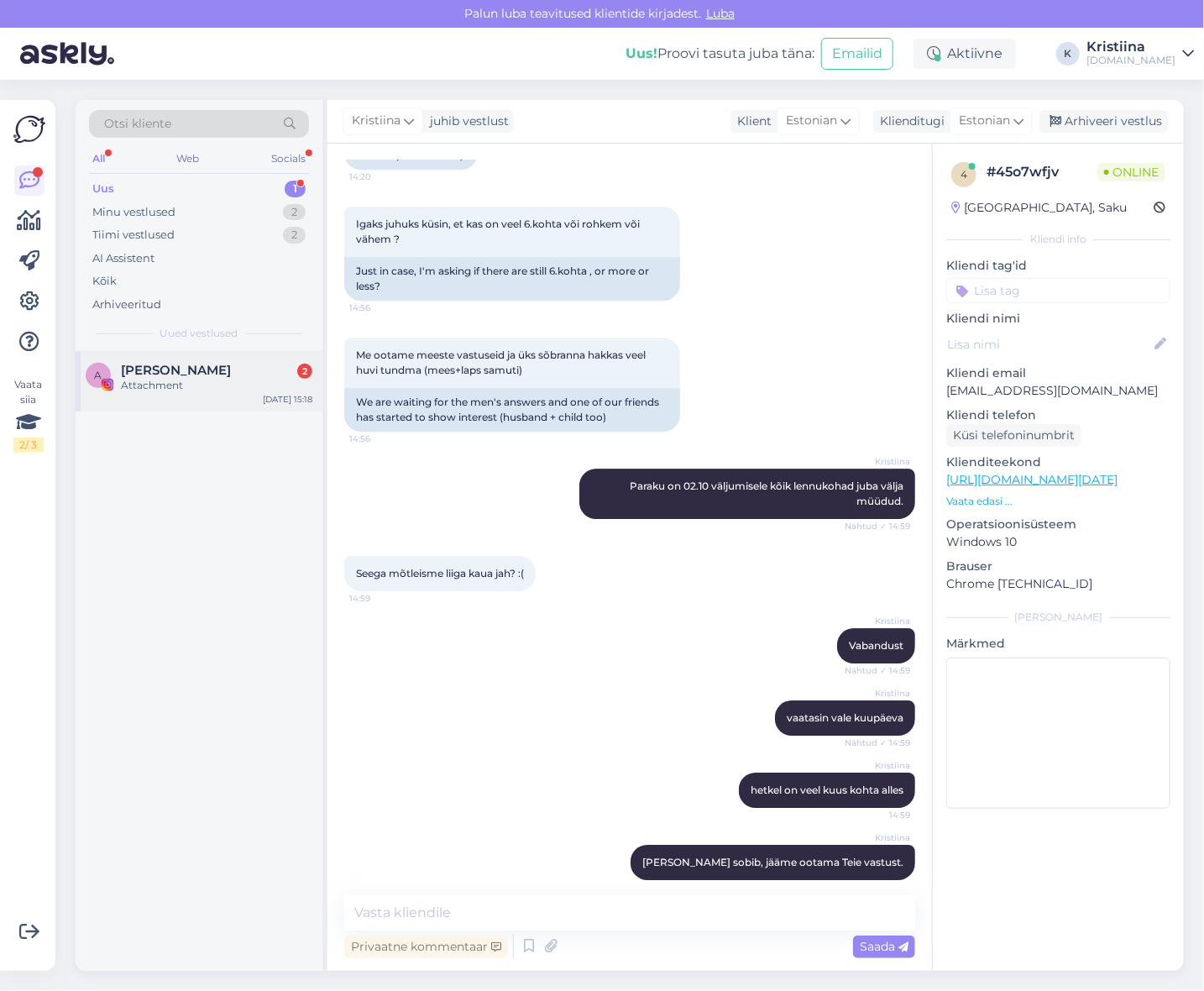
click at [219, 376] on div "[PERSON_NAME] 2" at bounding box center [216, 370] width 191 height 15
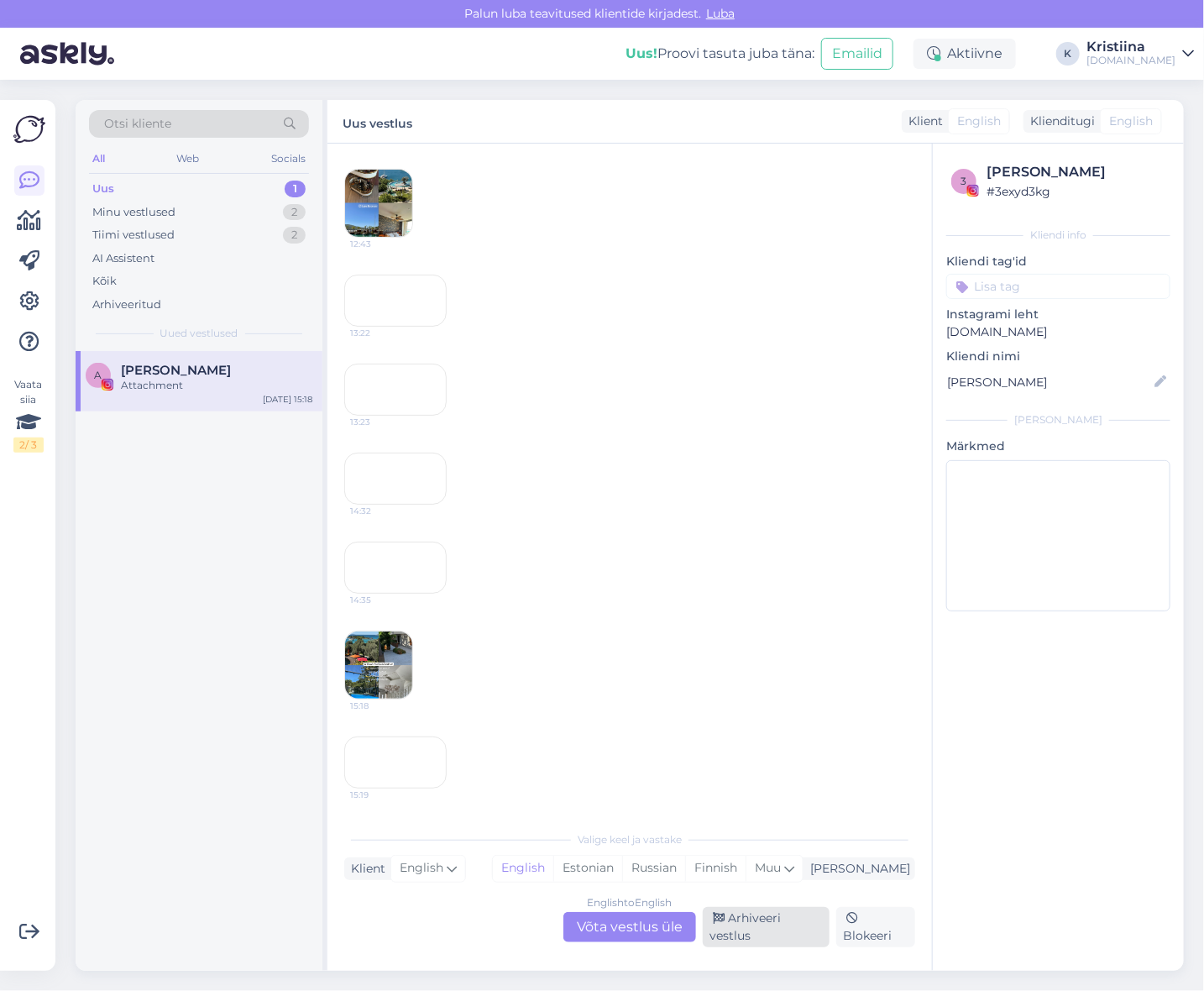
scroll to position [3446, 0]
click at [796, 933] on div "Arhiveeri vestlus" at bounding box center [766, 926] width 127 height 40
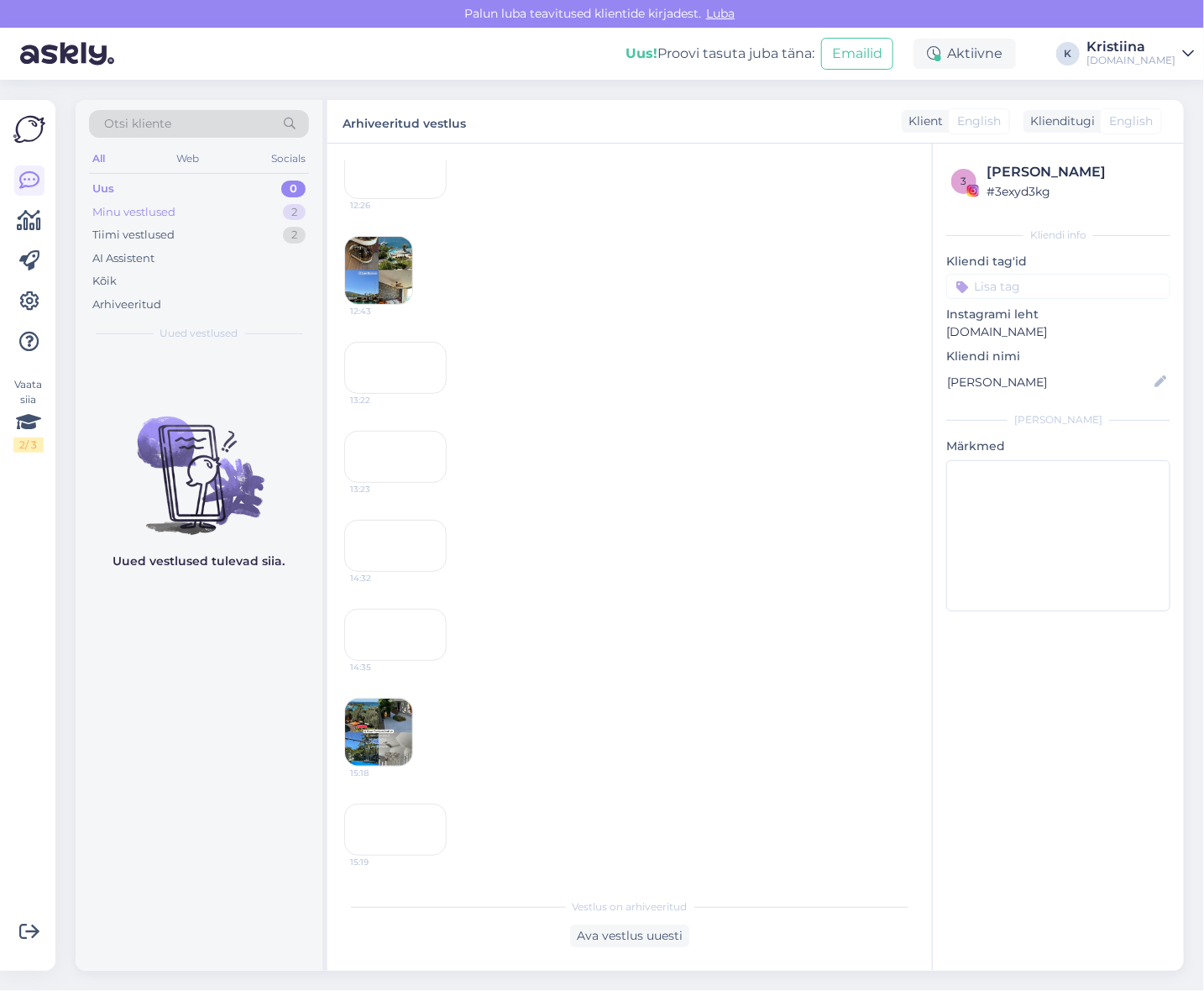
click at [227, 207] on div "Minu vestlused 2" at bounding box center [198, 213] width 220 height 23
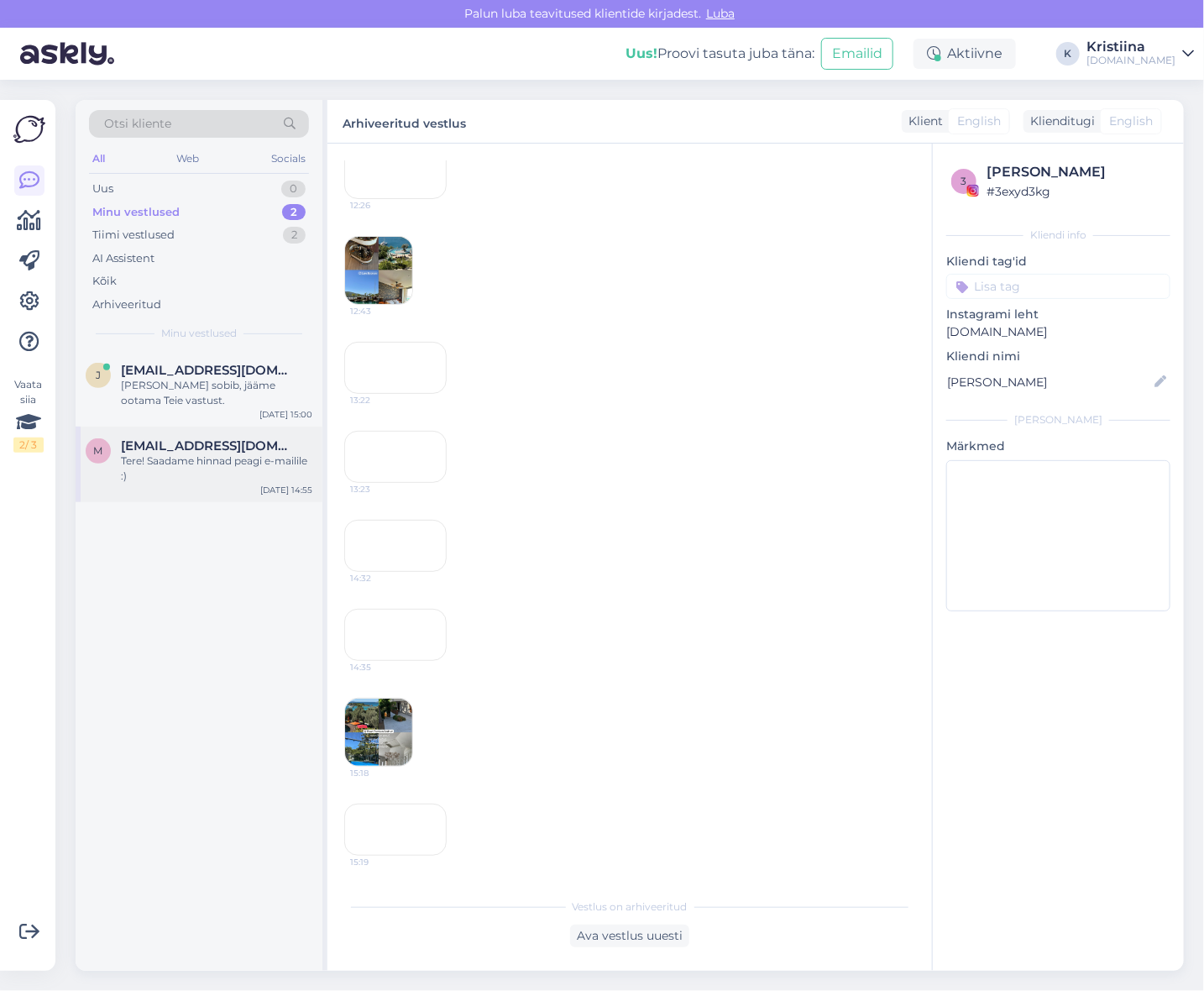
click at [216, 439] on span "[EMAIL_ADDRESS][DOMAIN_NAME]" at bounding box center [208, 446] width 174 height 15
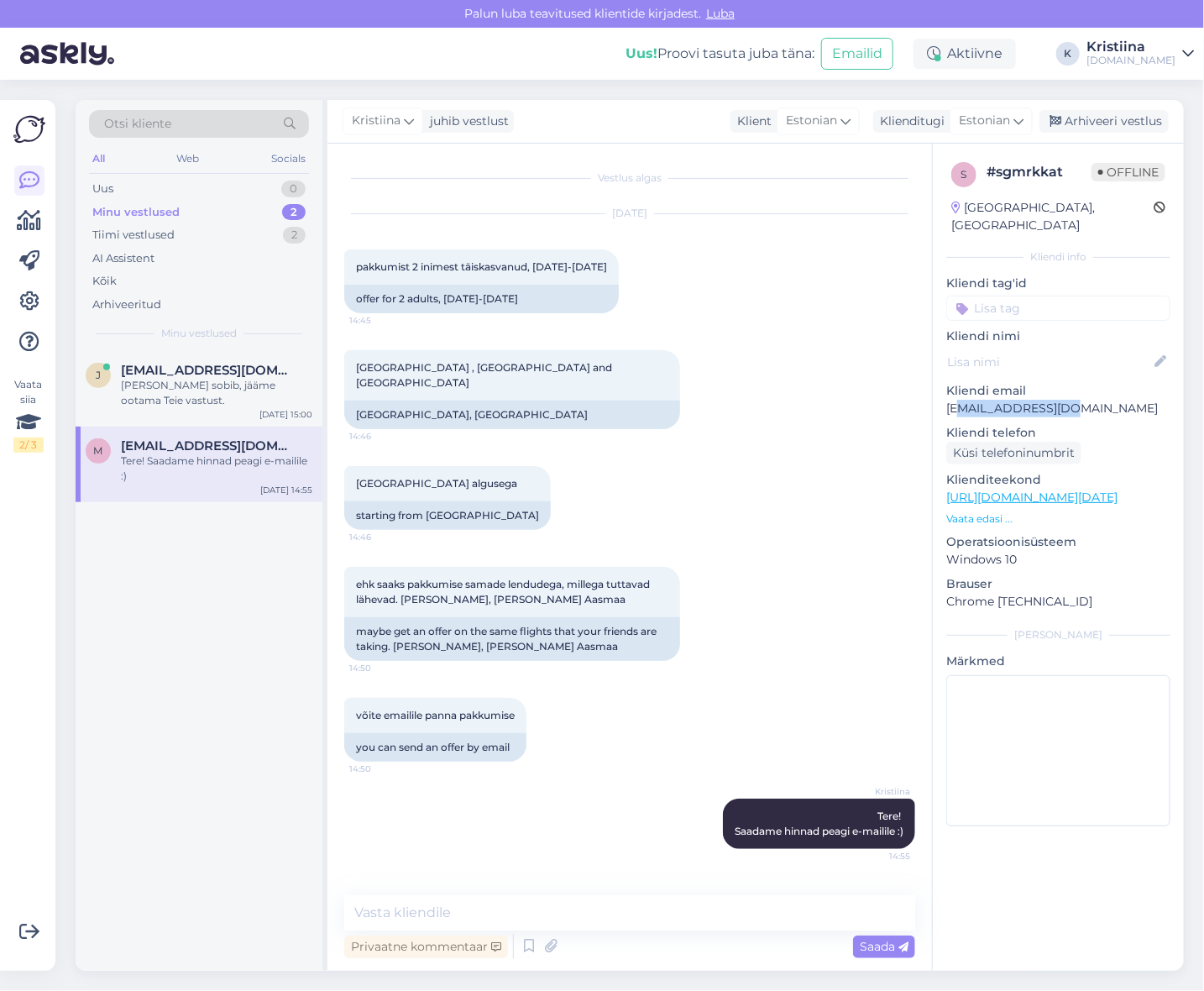
drag, startPoint x: 1089, startPoint y: 397, endPoint x: 956, endPoint y: 404, distance: 133.2
click at [968, 399] on p "[EMAIL_ADDRESS][DOMAIN_NAME]" at bounding box center [1059, 408] width 224 height 18
copy div "[PERSON_NAME]"
drag, startPoint x: 541, startPoint y: 634, endPoint x: 473, endPoint y: 632, distance: 68.0
click at [473, 632] on div "maybe get an offer on the same flights that your friends are taking. [PERSON_NA…" at bounding box center [512, 639] width 335 height 44
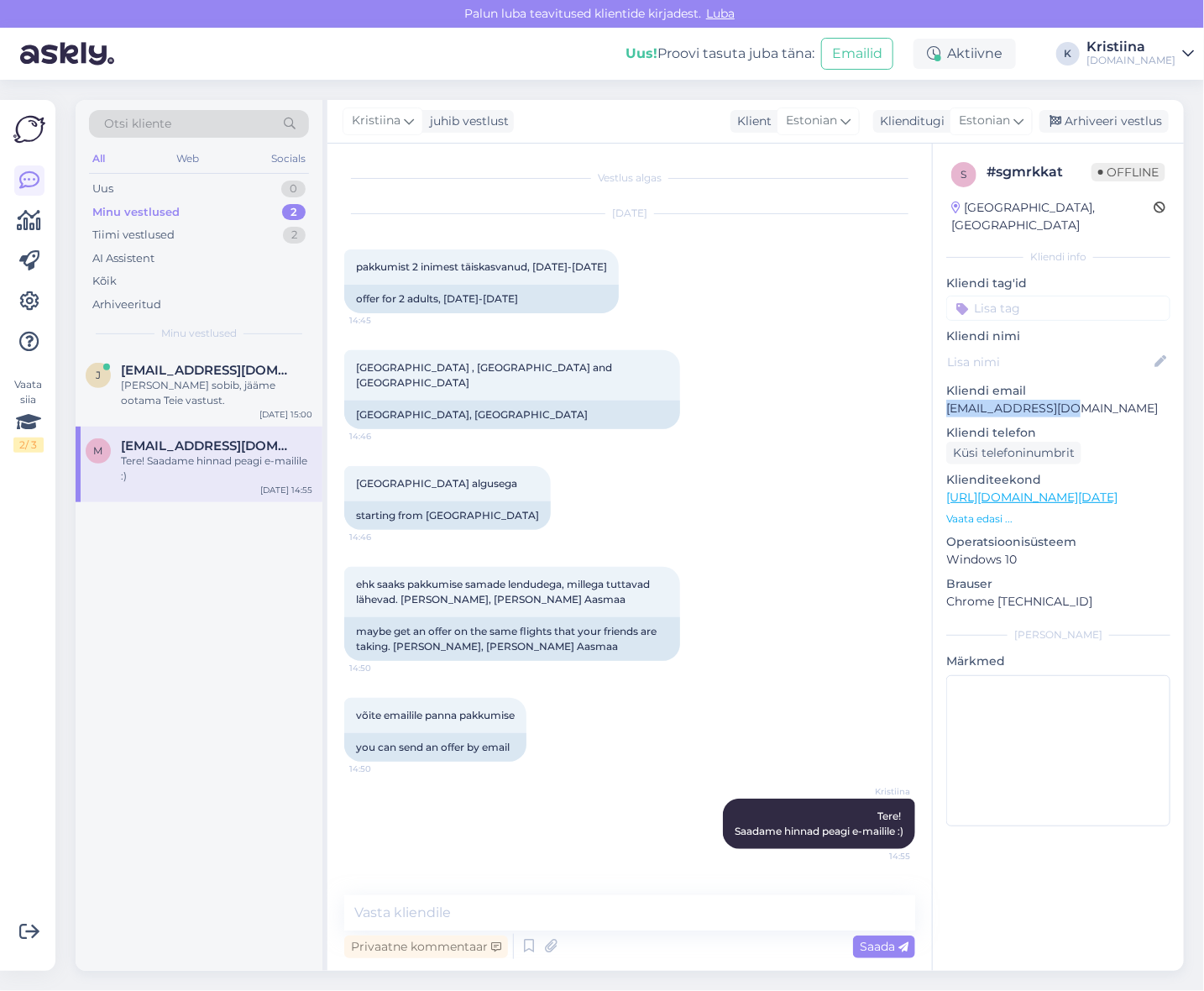
drag, startPoint x: 1103, startPoint y: 392, endPoint x: 949, endPoint y: 395, distance: 154.0
click at [949, 399] on p "[EMAIL_ADDRESS][DOMAIN_NAME]" at bounding box center [1059, 408] width 224 height 18
copy p "[EMAIL_ADDRESS][DOMAIN_NAME]"
click at [473, 898] on textarea at bounding box center [630, 913] width 571 height 36
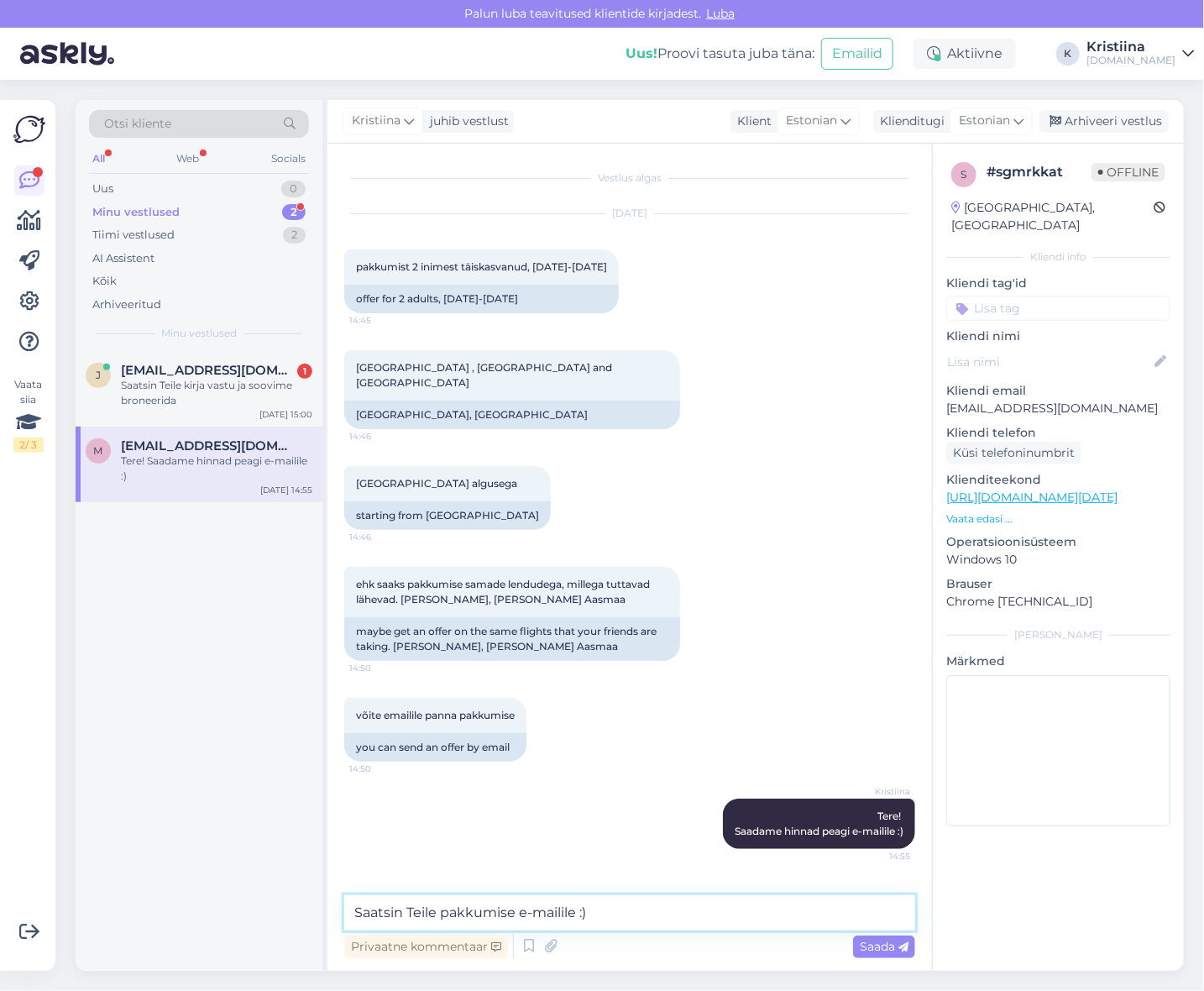
type textarea "Saatsin Teile pakkumise e-mailile :)"
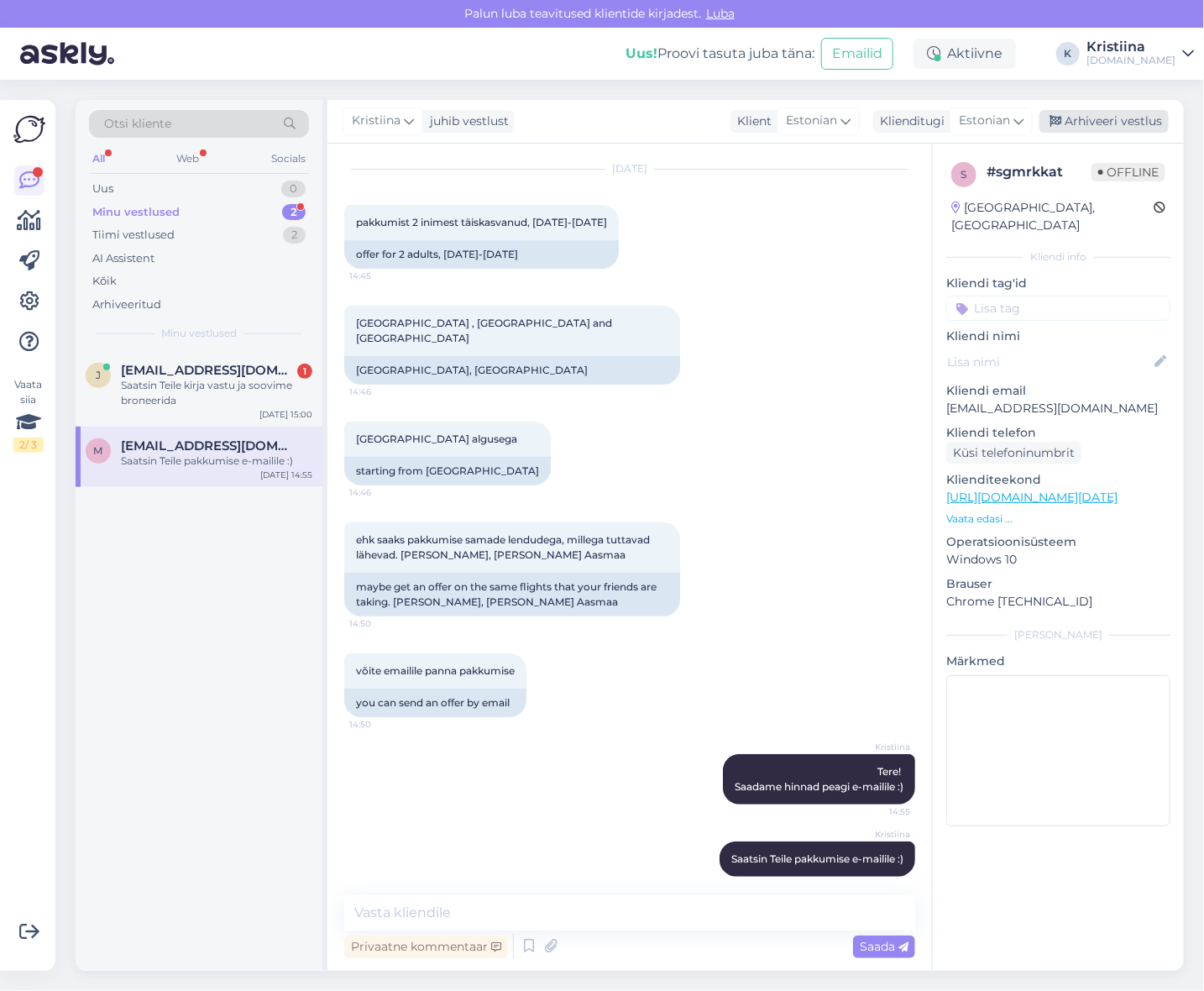
click at [1095, 112] on div "Arhiveeri vestlus" at bounding box center [1103, 121] width 129 height 22
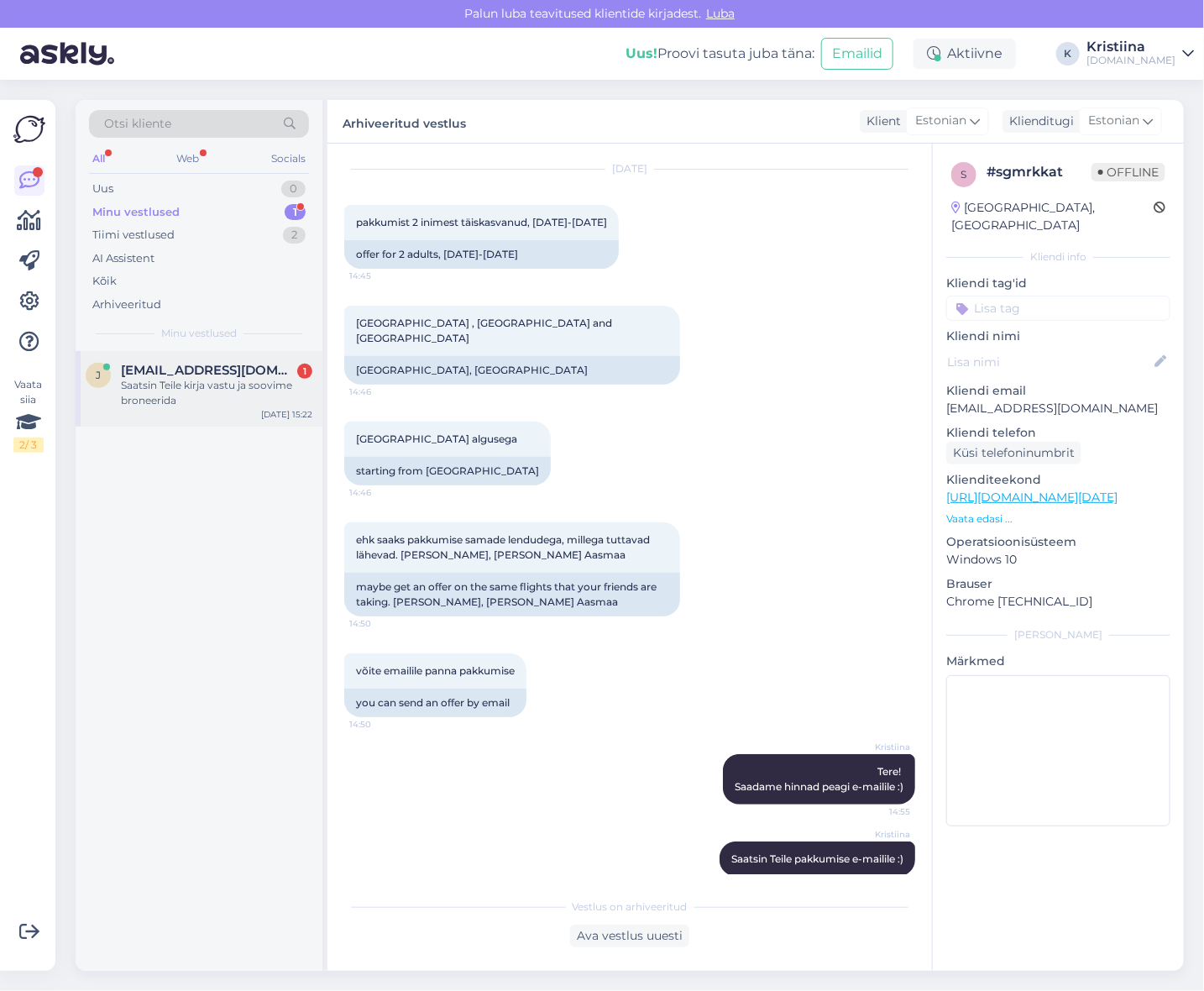
click at [242, 367] on span "[EMAIL_ADDRESS][DOMAIN_NAME]" at bounding box center [208, 370] width 174 height 15
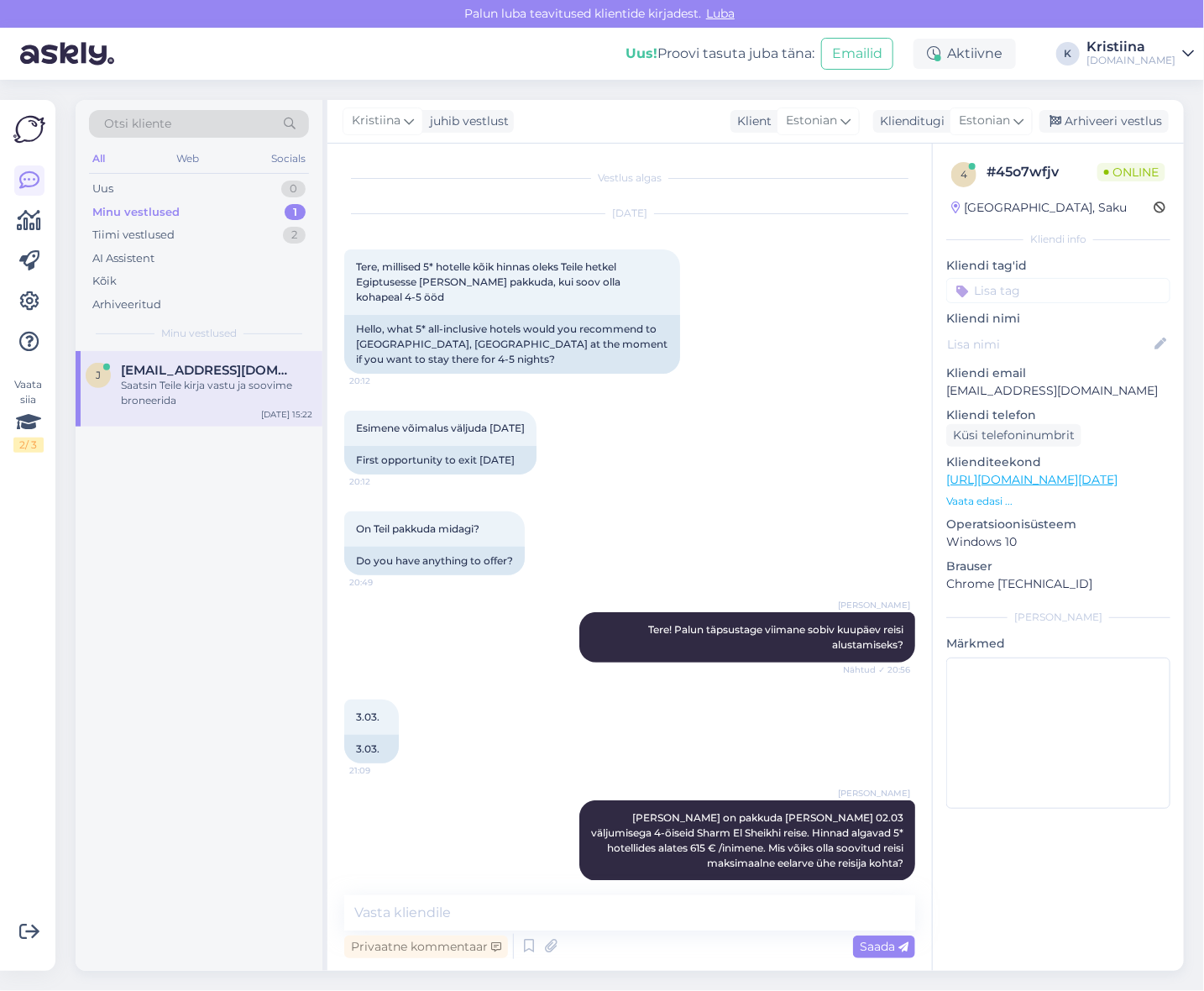
scroll to position [4854, 0]
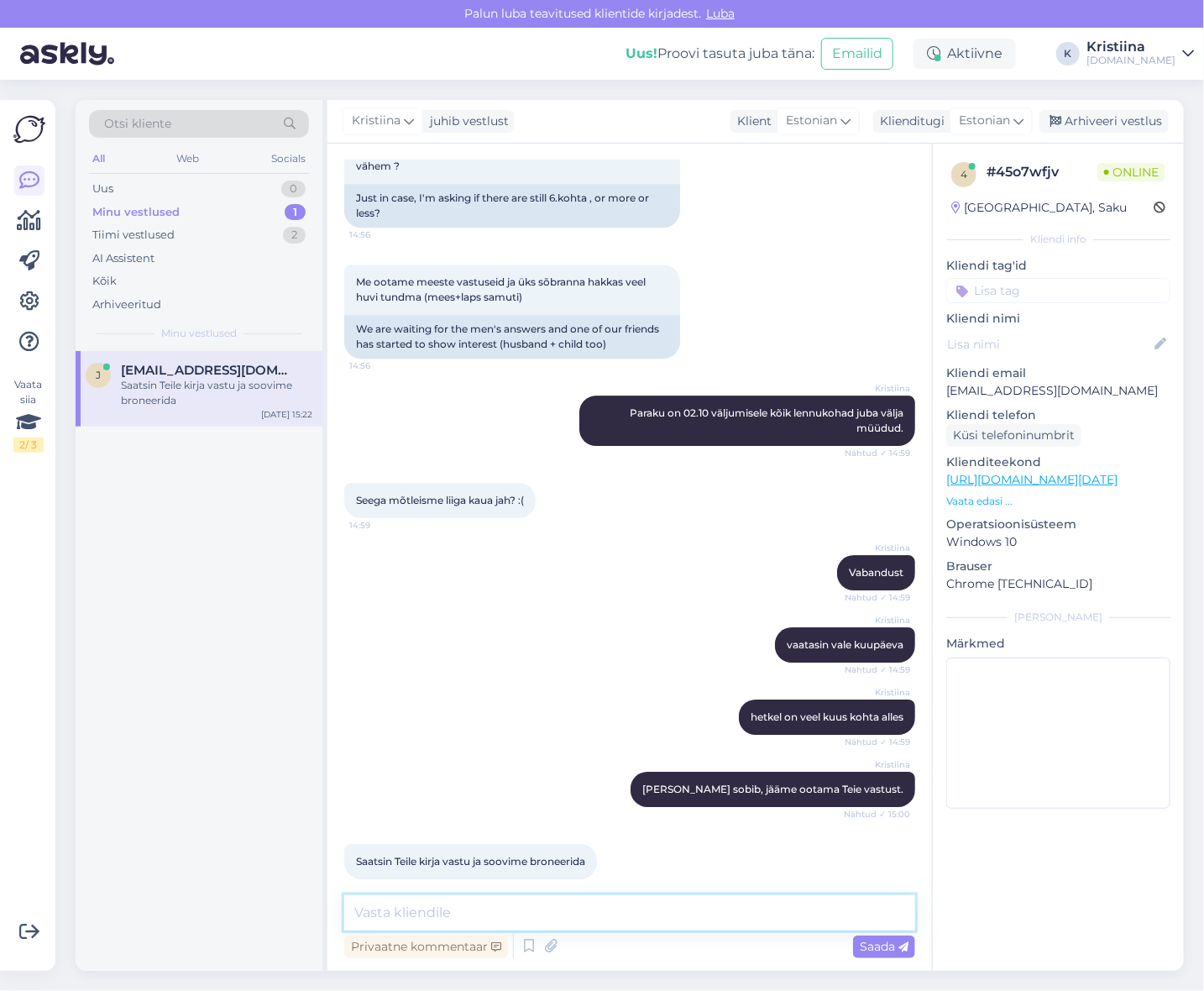
click at [531, 920] on textarea at bounding box center [630, 913] width 571 height 36
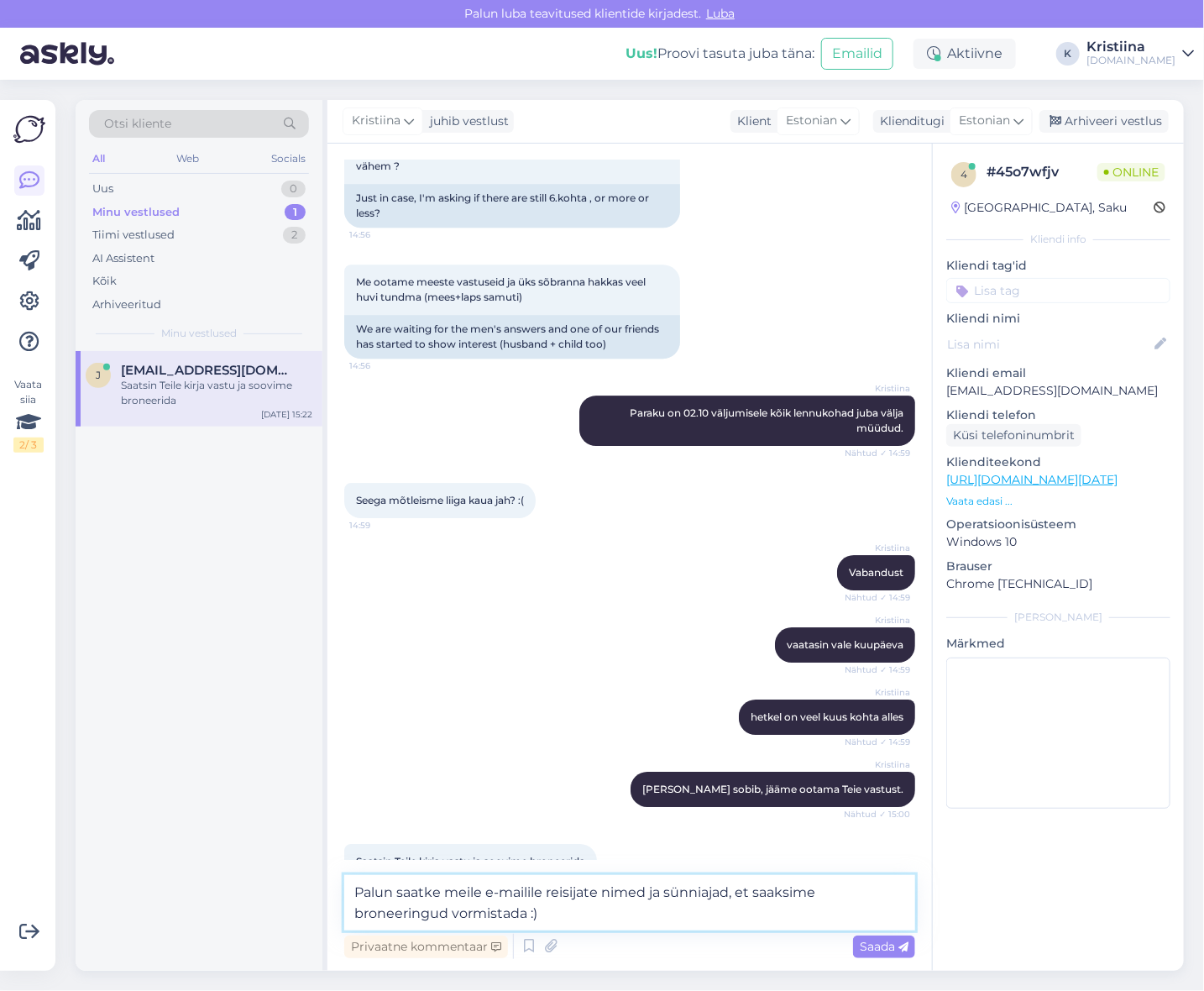
type textarea "Palun saatke meile e-mailile reisijate nimed ja sünniajad, et saaksime broneeri…"
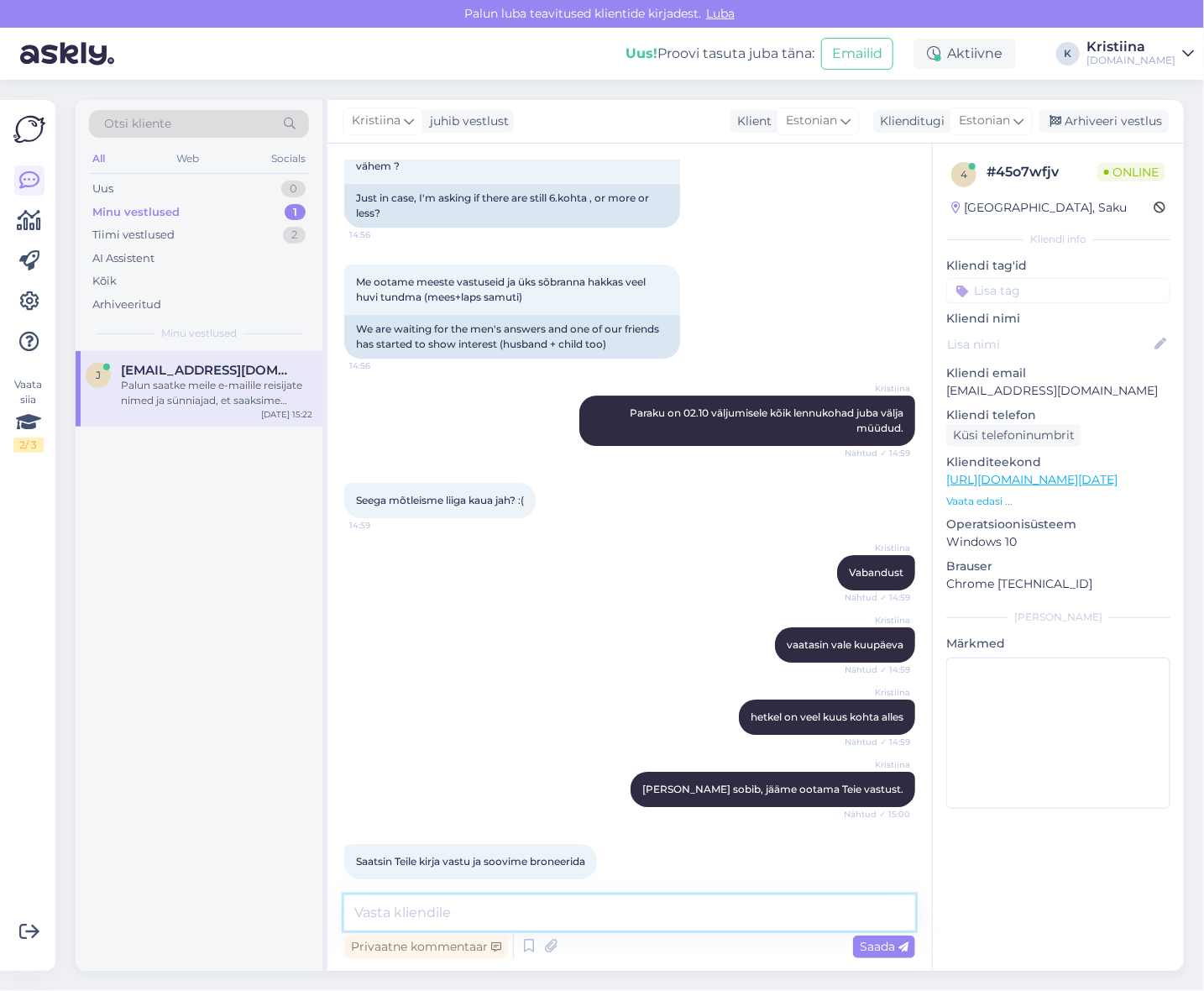
scroll to position [4941, 0]
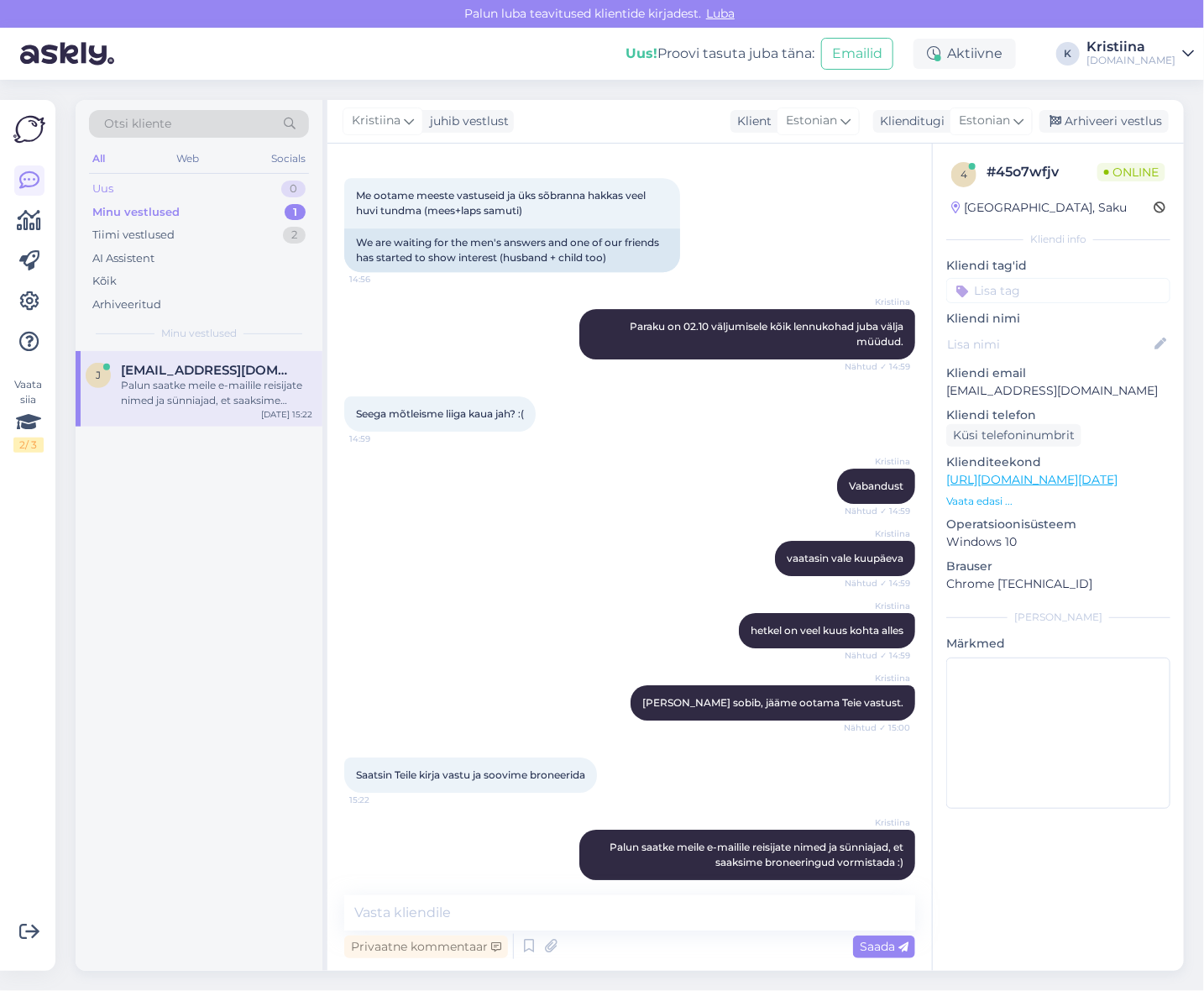
click at [235, 189] on div "Uus 0" at bounding box center [198, 189] width 220 height 23
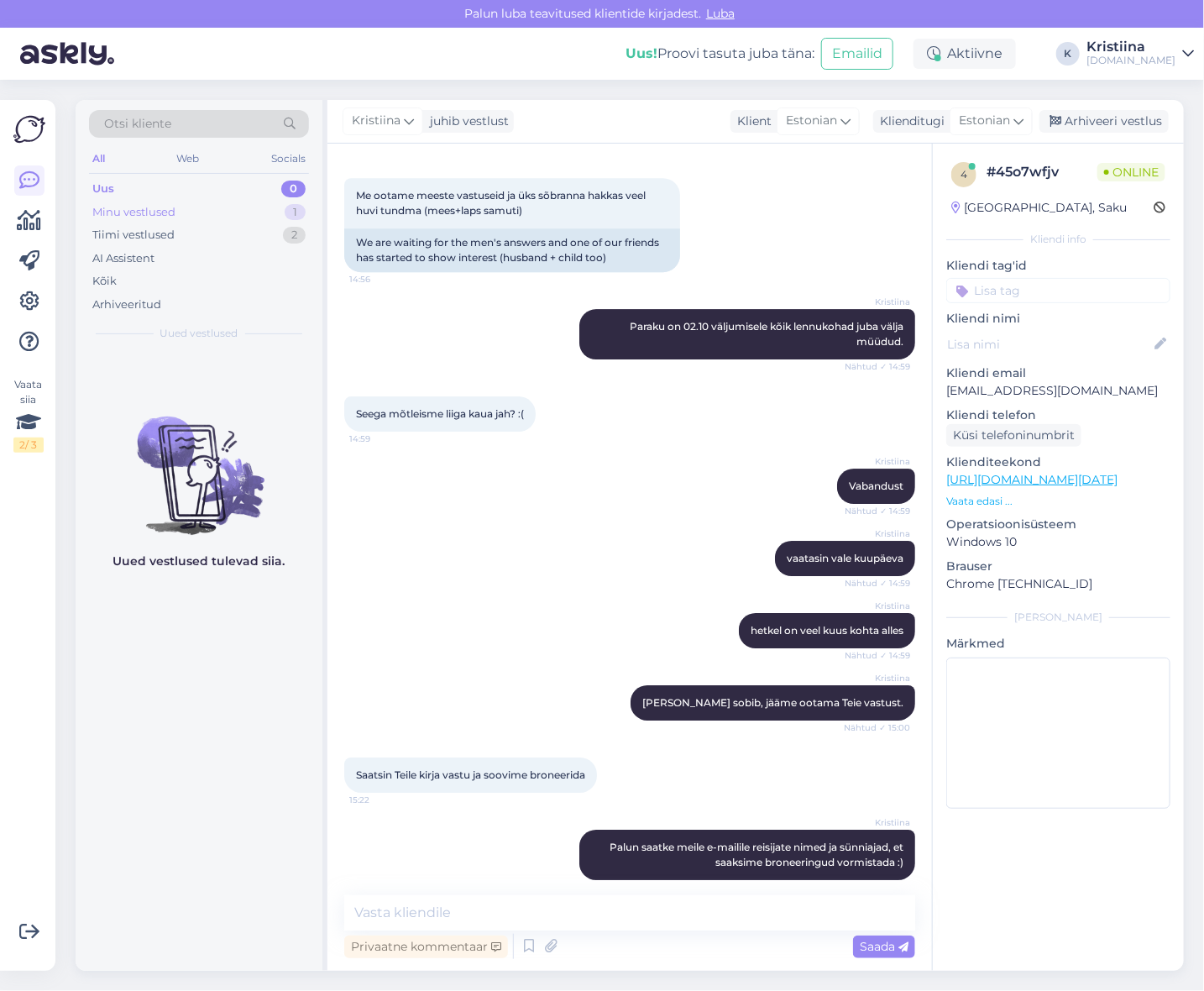
click at [236, 214] on div "Minu vestlused 1" at bounding box center [198, 213] width 220 height 23
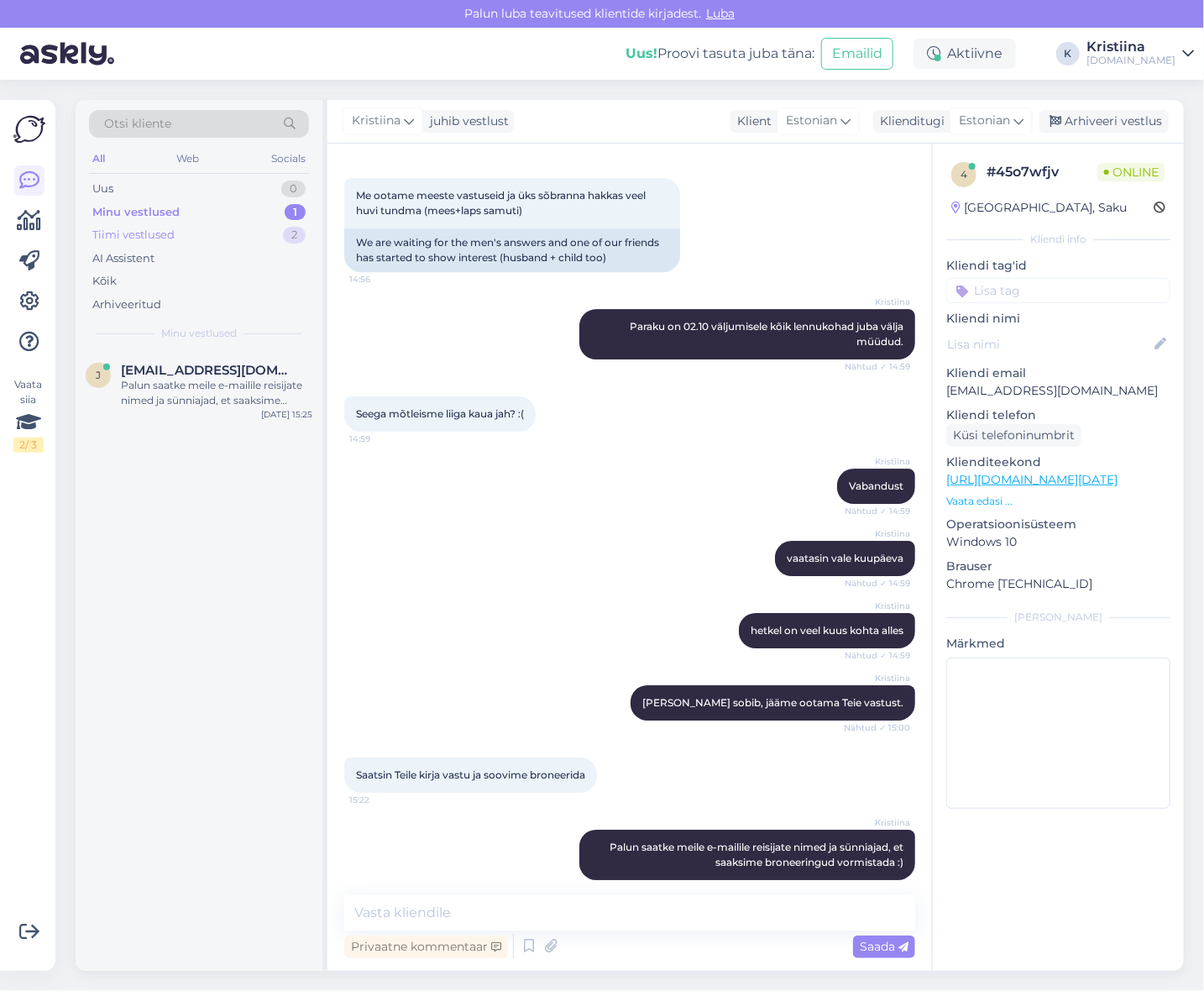
click at [231, 238] on div "Tiimi vestlused 2" at bounding box center [198, 235] width 220 height 23
click at [211, 213] on div "Minu vestlused 1" at bounding box center [198, 213] width 220 height 23
click at [180, 391] on div "Palun saatke meile e-mailile reisijate nimed ja sünniajad, et saaksime broneeri…" at bounding box center [216, 393] width 191 height 30
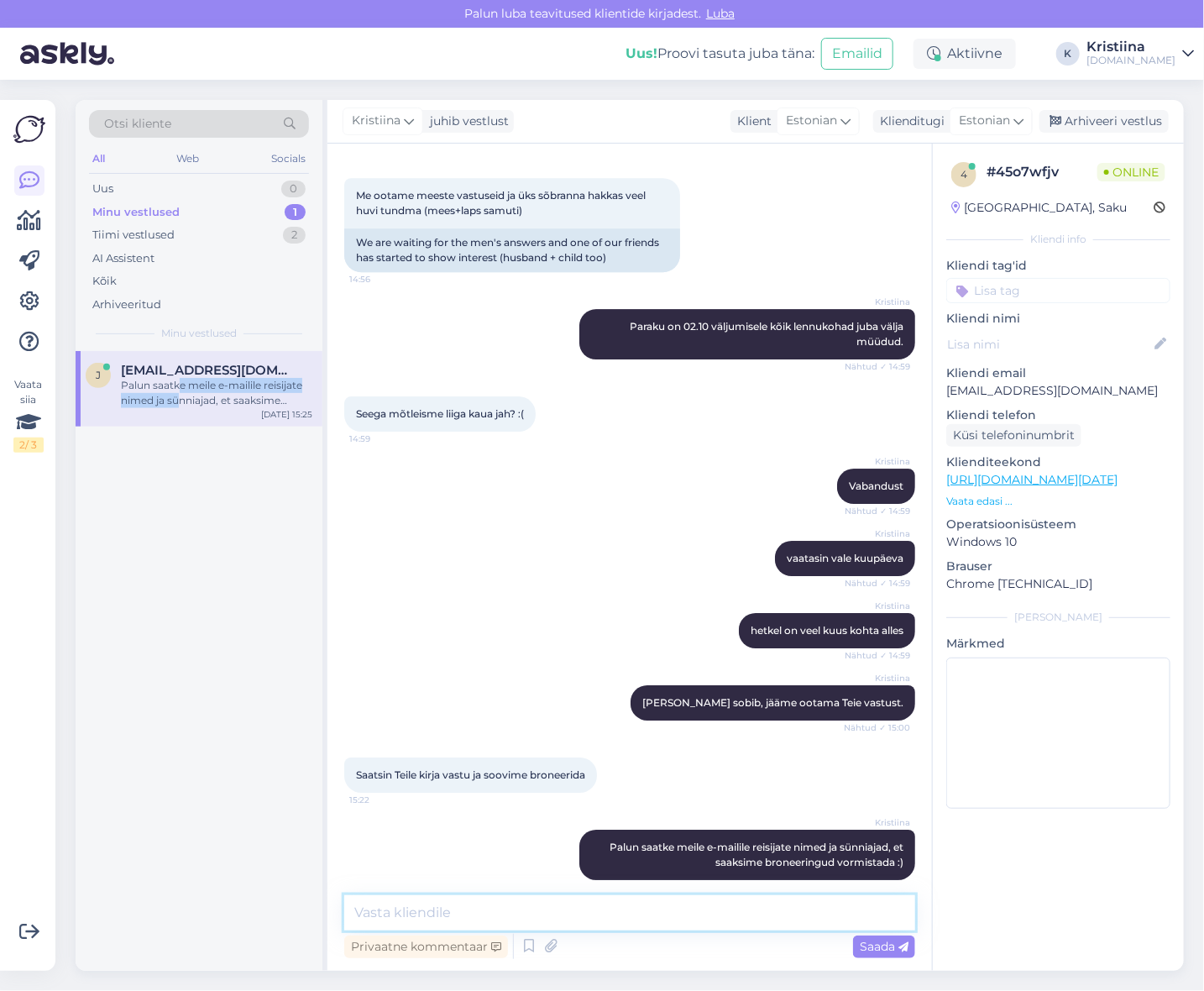
click at [474, 919] on textarea at bounding box center [630, 913] width 571 height 36
type textarea "Saime andmed kätte ning saadame Teile info e-mailile :)"
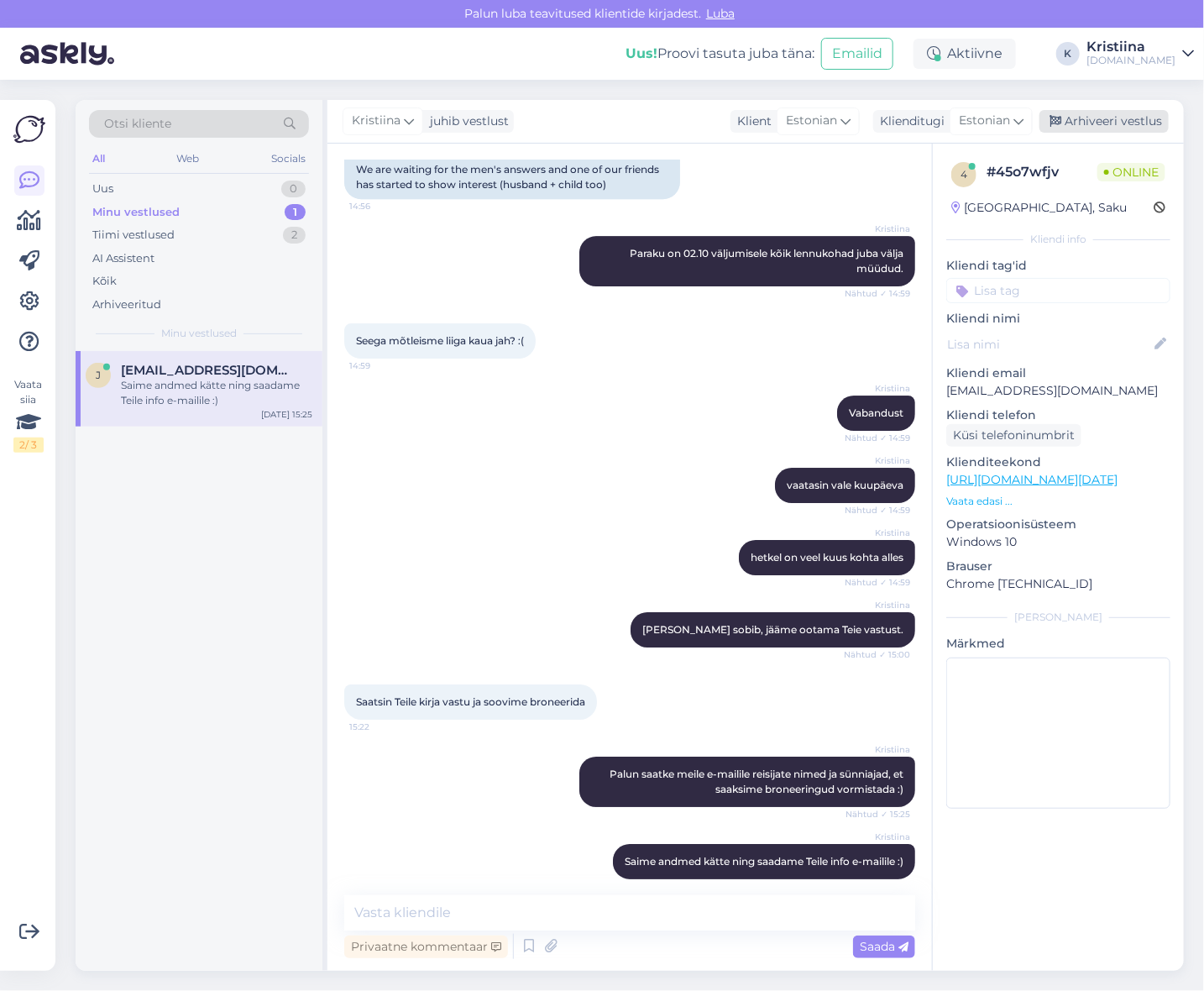
click at [1119, 129] on div "Arhiveeri vestlus" at bounding box center [1103, 121] width 129 height 22
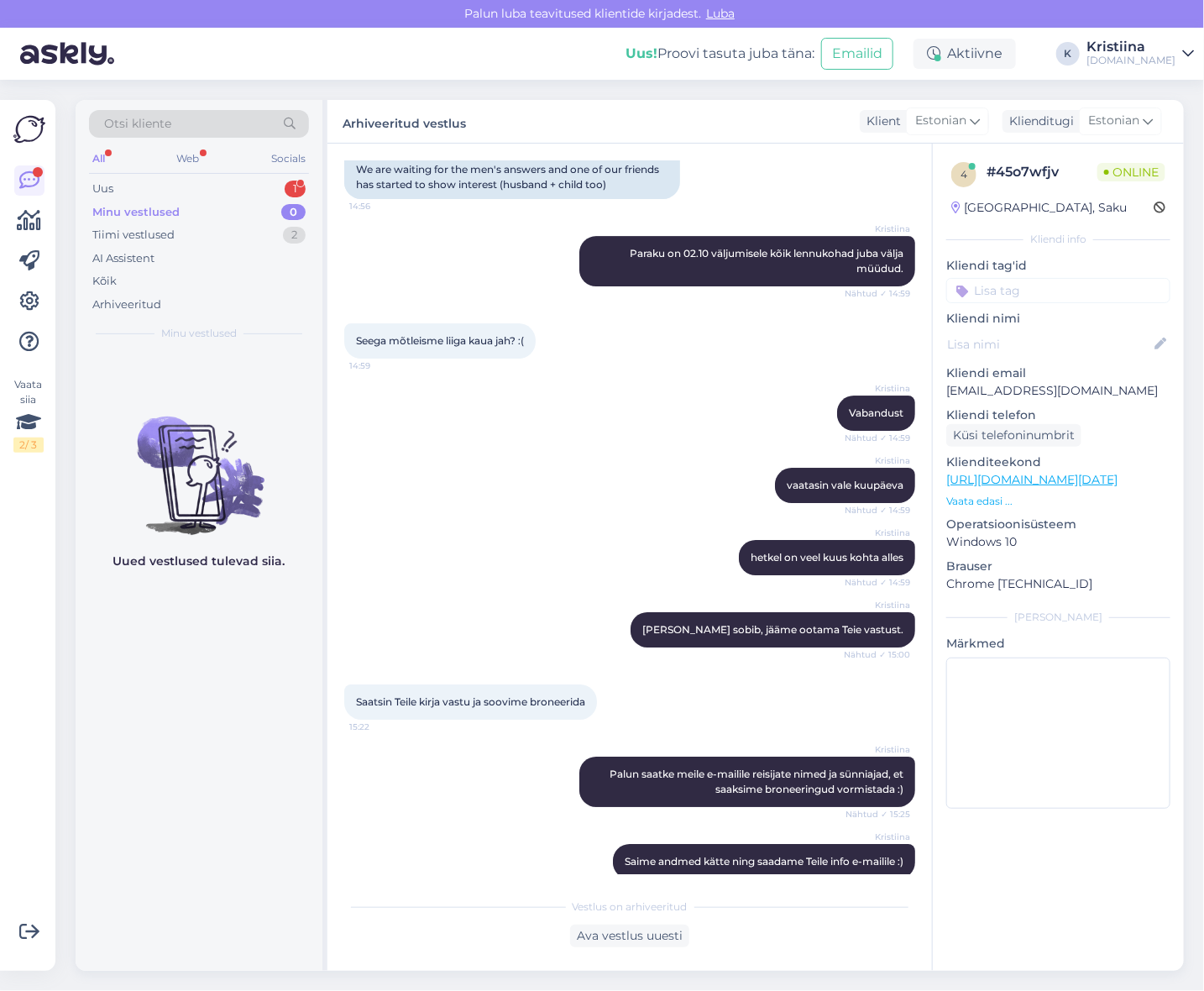
scroll to position [5091, 0]
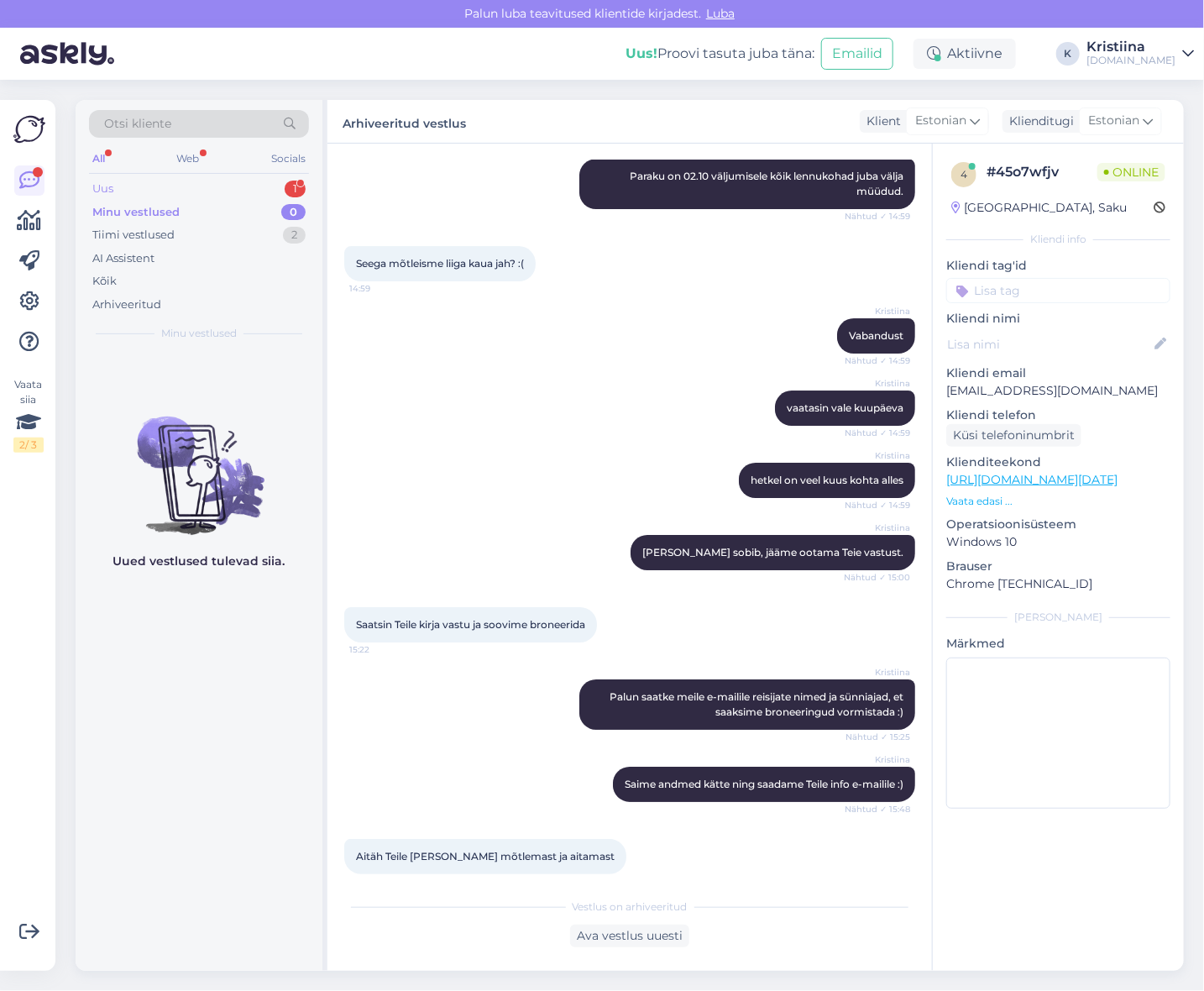
click at [145, 181] on div "Uus 1" at bounding box center [198, 189] width 220 height 23
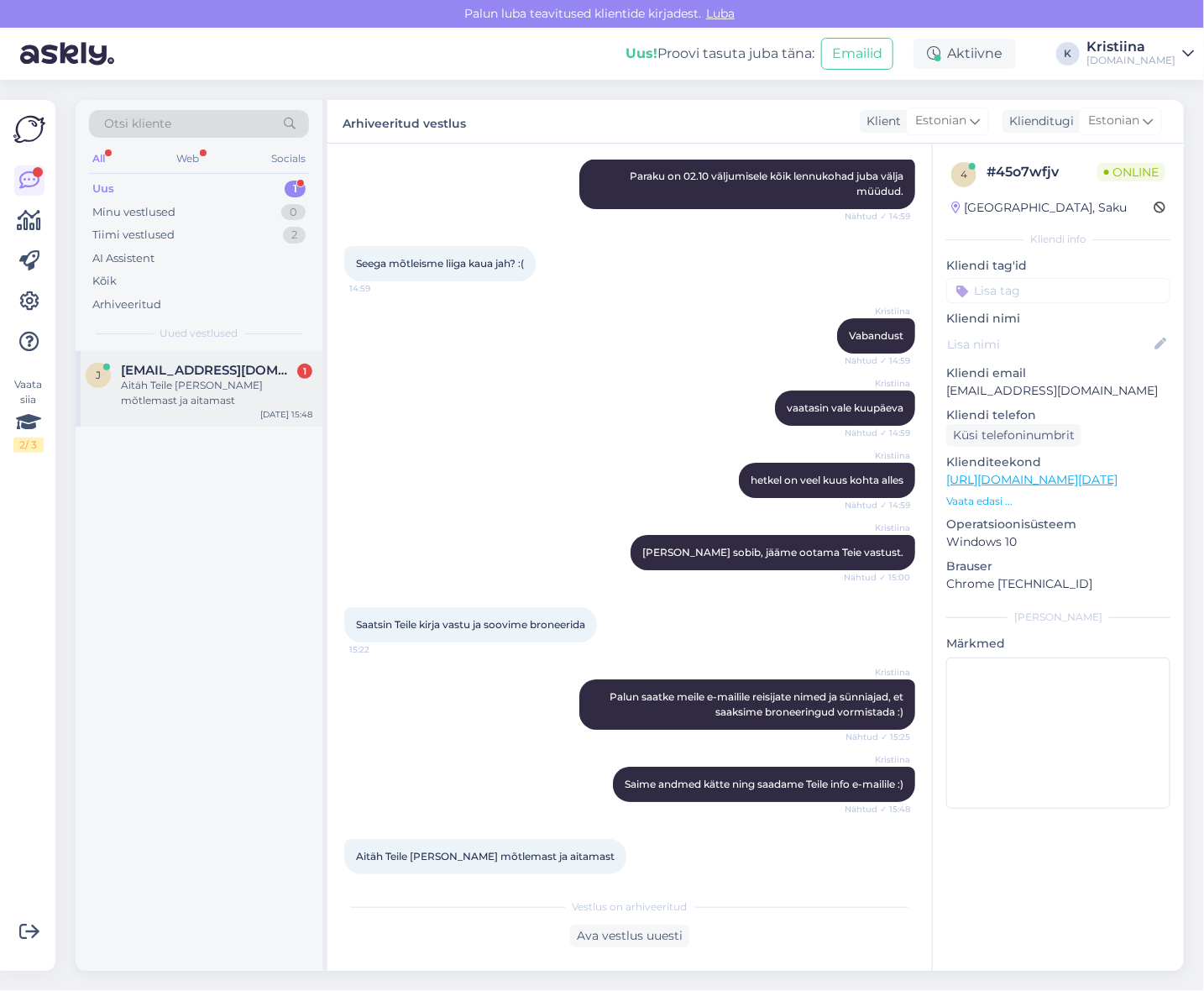
click at [172, 367] on span "[EMAIL_ADDRESS][DOMAIN_NAME]" at bounding box center [208, 370] width 174 height 15
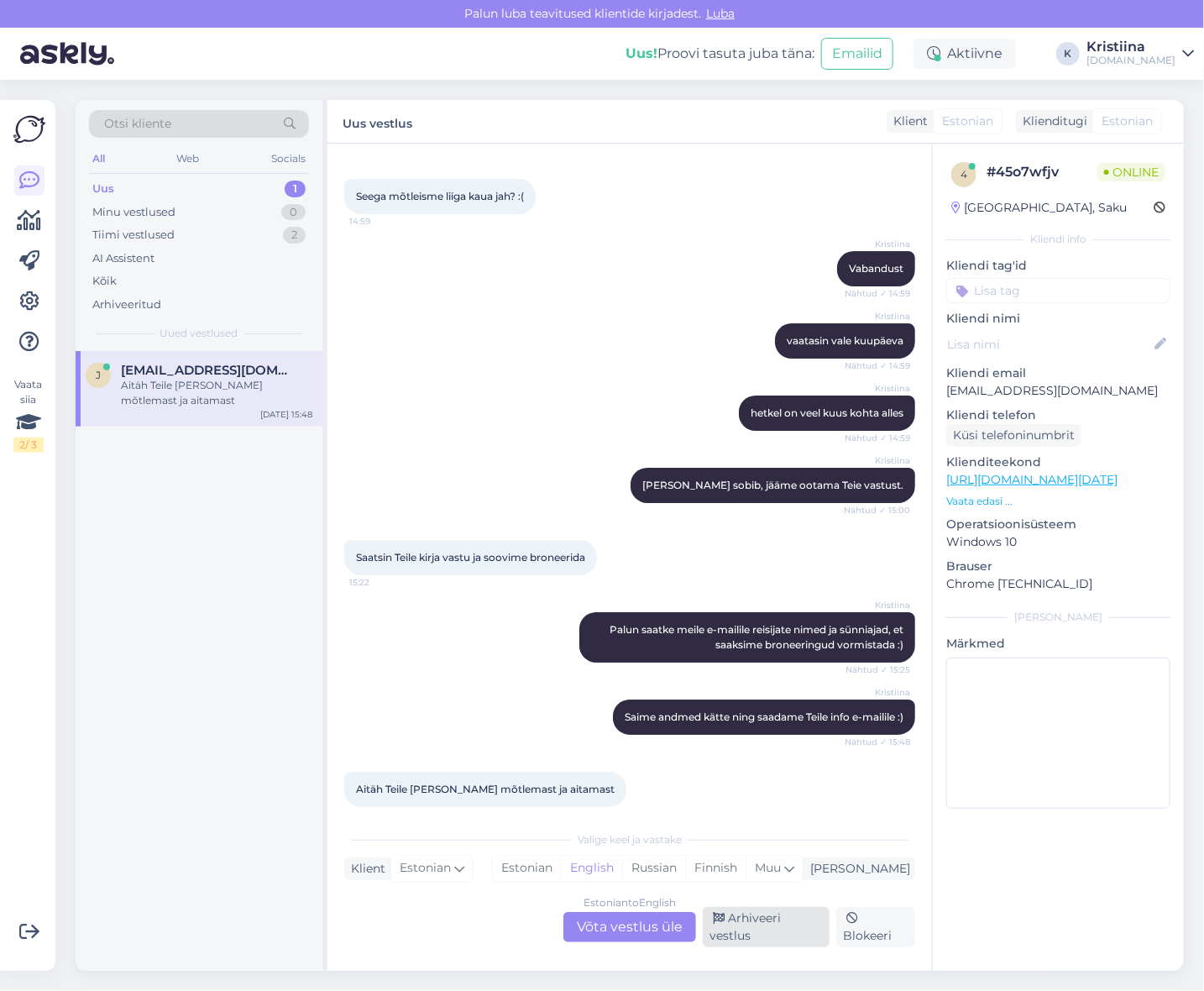
click at [741, 927] on div "Arhiveeri vestlus" at bounding box center [766, 926] width 127 height 40
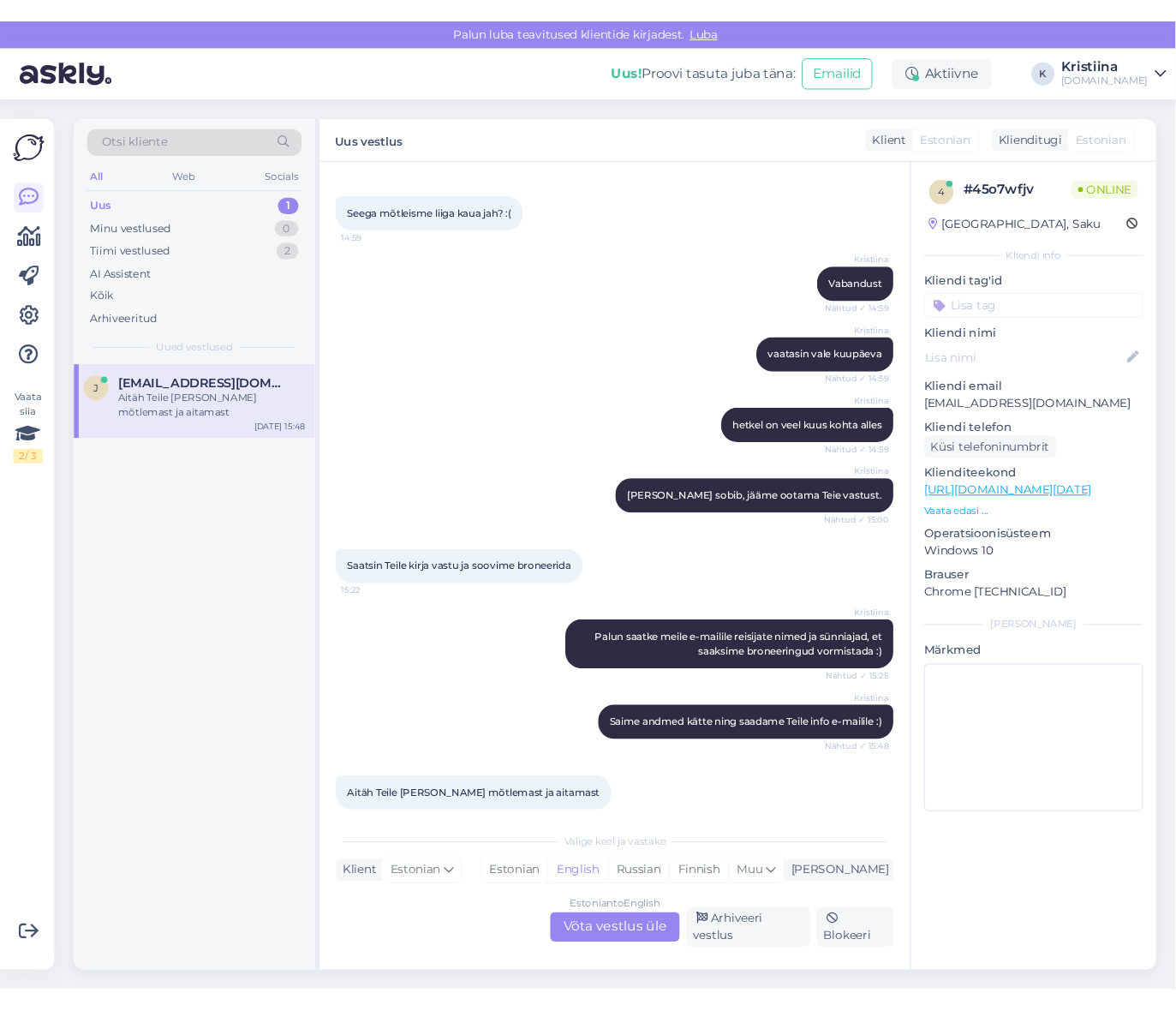
scroll to position [5194, 0]
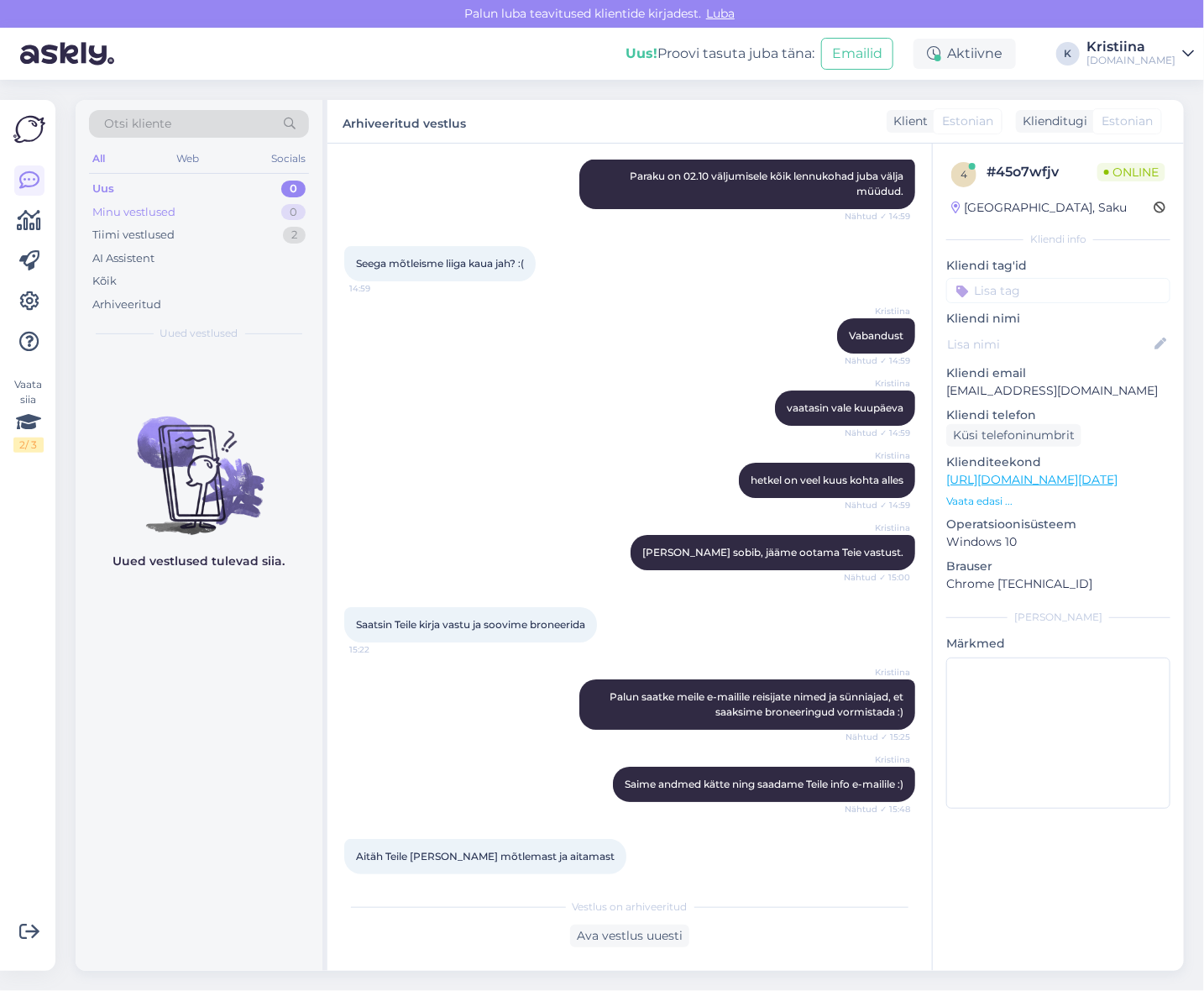
click at [235, 211] on div "Minu vestlused 0" at bounding box center [198, 213] width 220 height 23
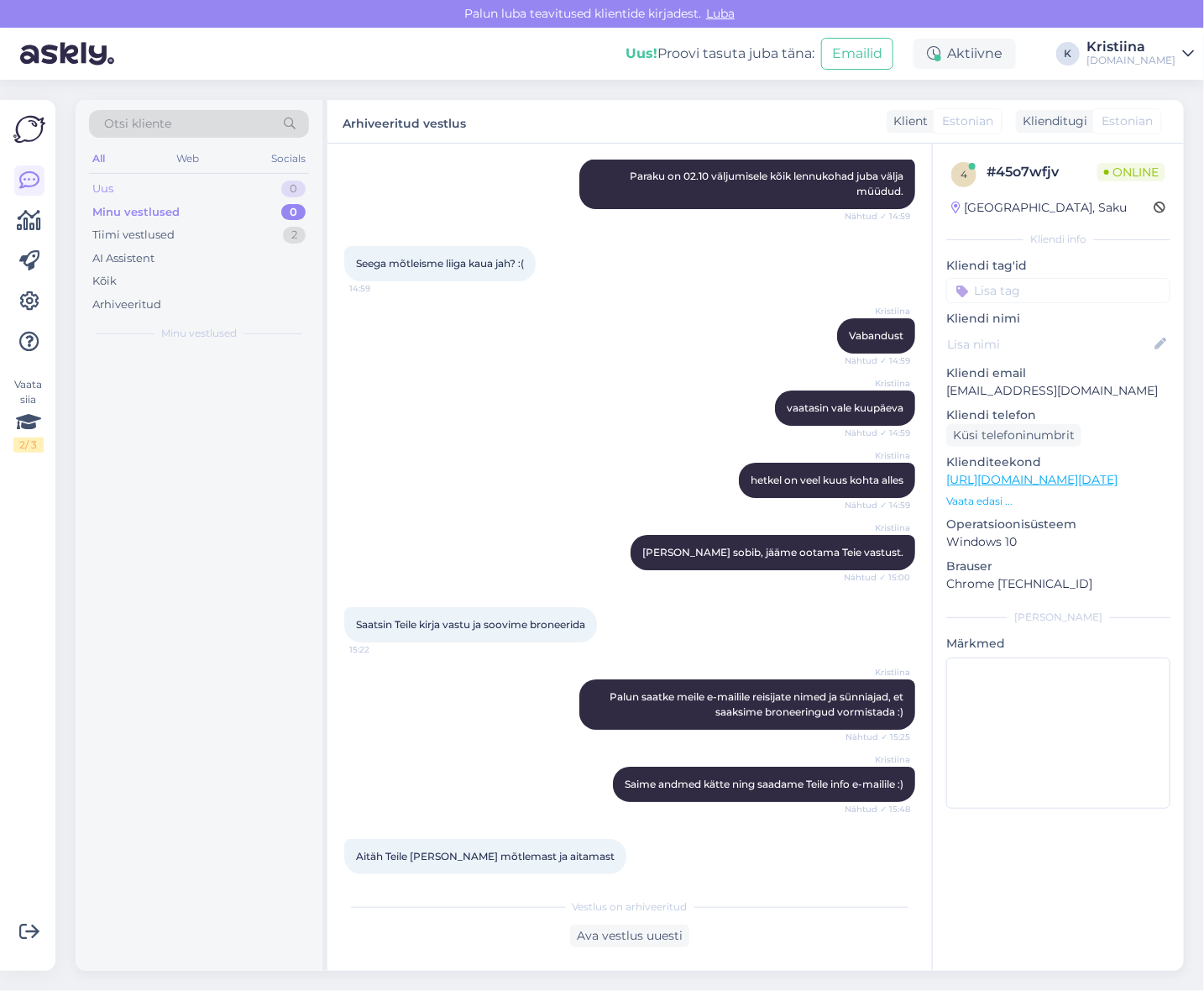
click at [218, 194] on div "Uus 0" at bounding box center [198, 189] width 220 height 23
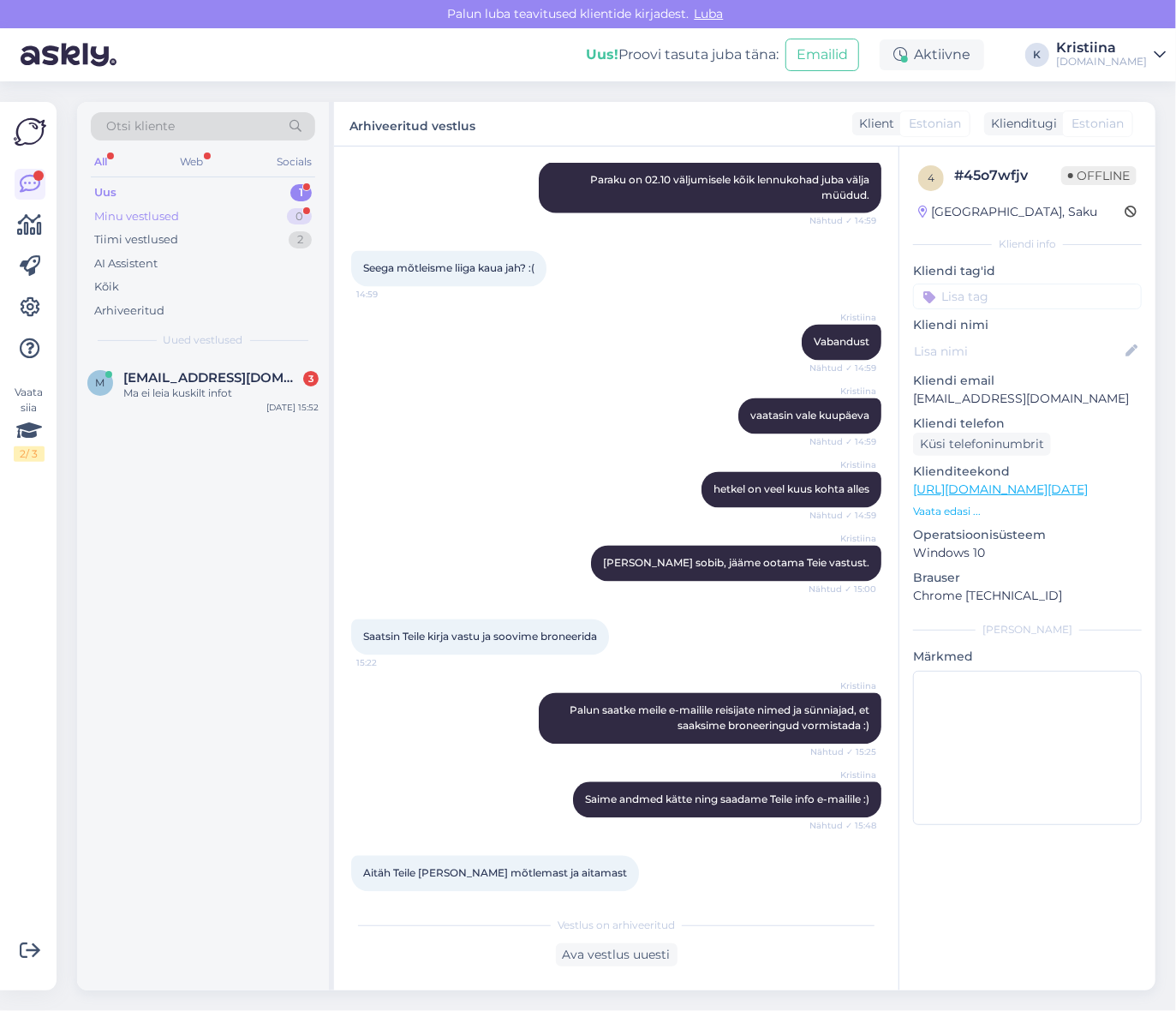
click at [236, 206] on div "Minu vestlused 0" at bounding box center [202, 217] width 224 height 24
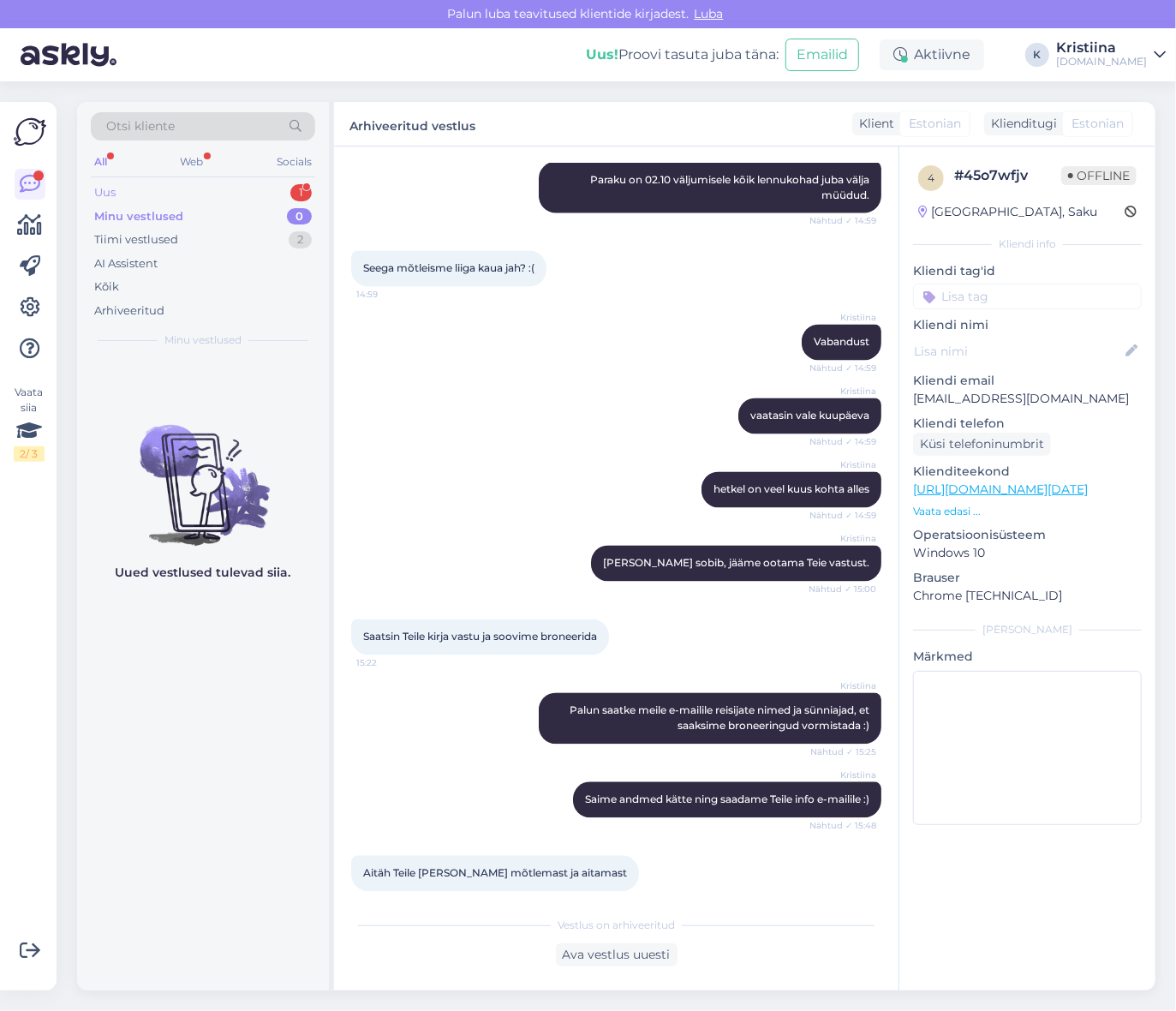
click at [225, 191] on div "Uus 1" at bounding box center [202, 192] width 224 height 24
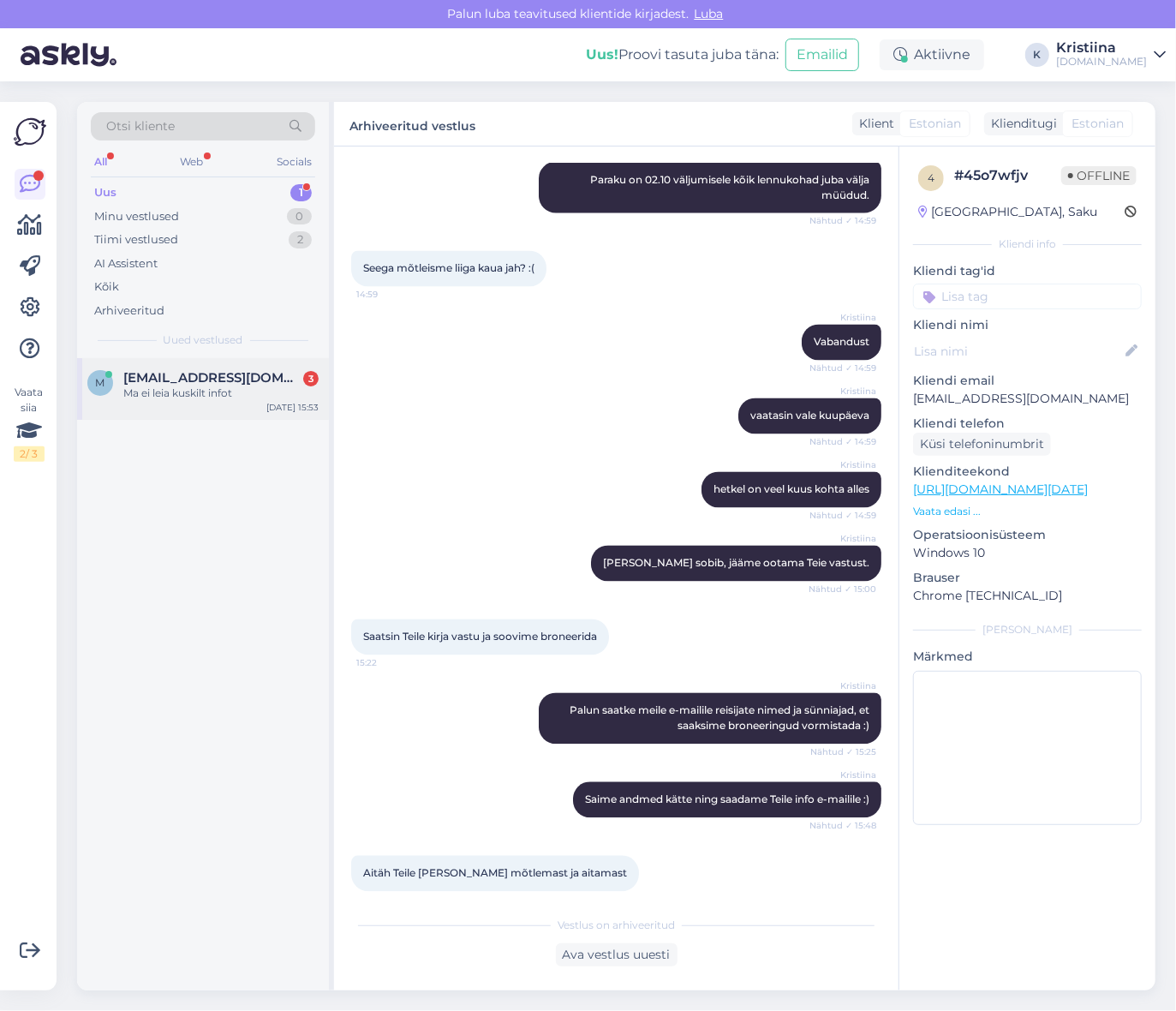
click at [201, 378] on span "[EMAIL_ADDRESS][DOMAIN_NAME]" at bounding box center [212, 378] width 178 height 15
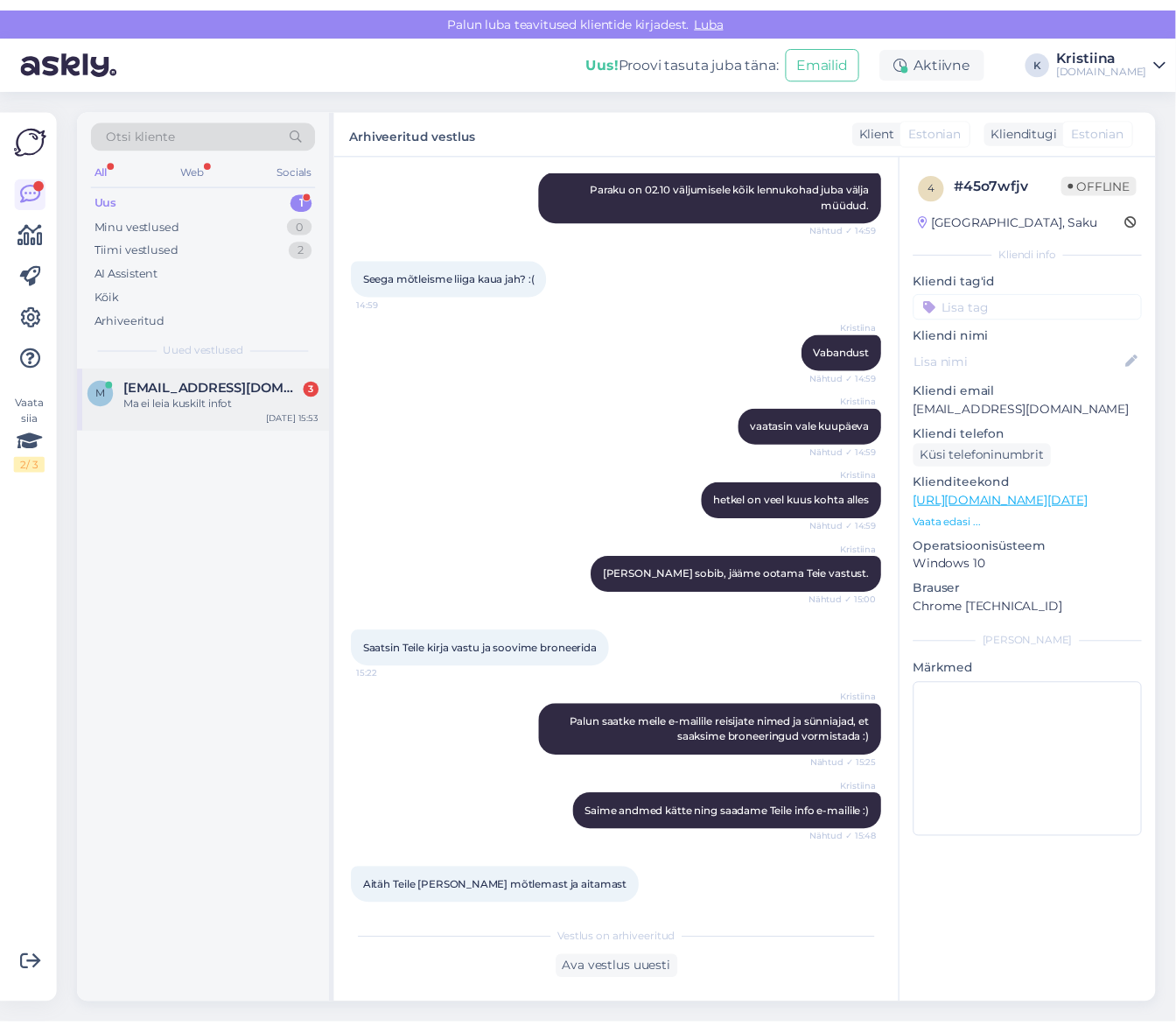
scroll to position [0, 0]
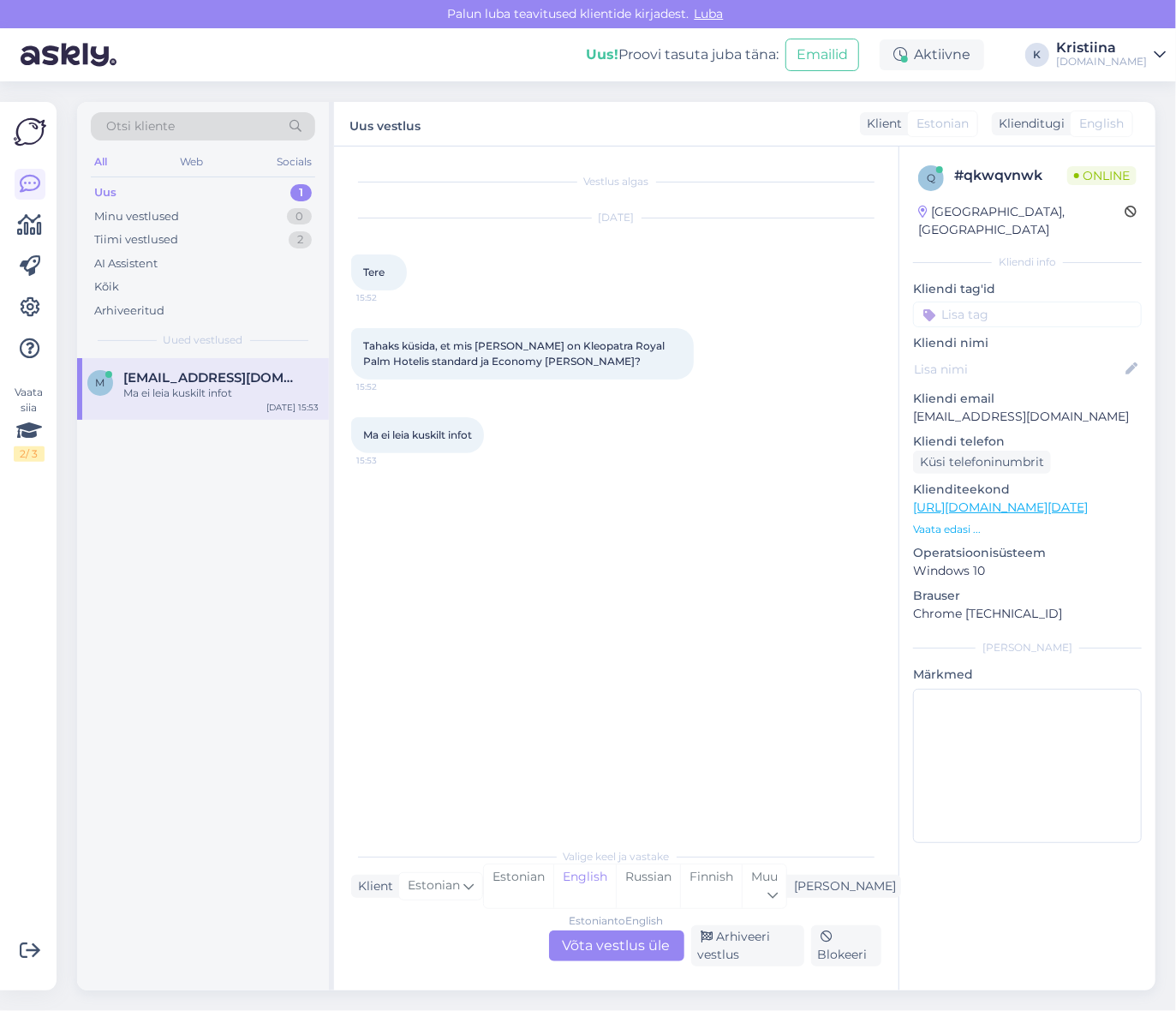
click at [618, 942] on div "Estonian to English Võta vestlus üle" at bounding box center [616, 946] width 135 height 31
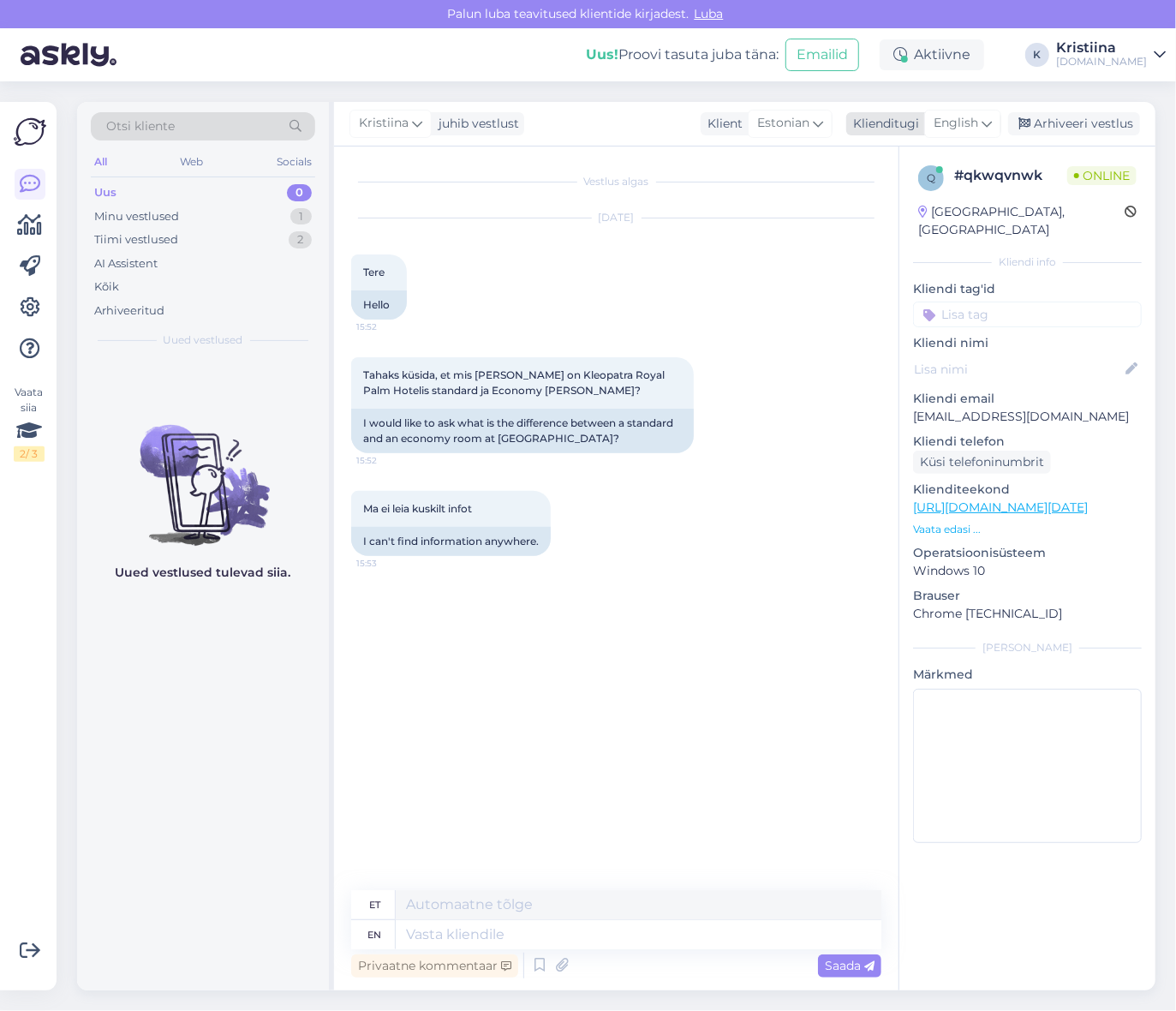
click at [973, 123] on span "English" at bounding box center [956, 123] width 44 height 19
drag, startPoint x: 944, startPoint y: 232, endPoint x: 914, endPoint y: 267, distance: 46.1
click at [944, 232] on link "Estonian" at bounding box center [924, 227] width 189 height 27
click at [456, 915] on textarea at bounding box center [616, 931] width 530 height 36
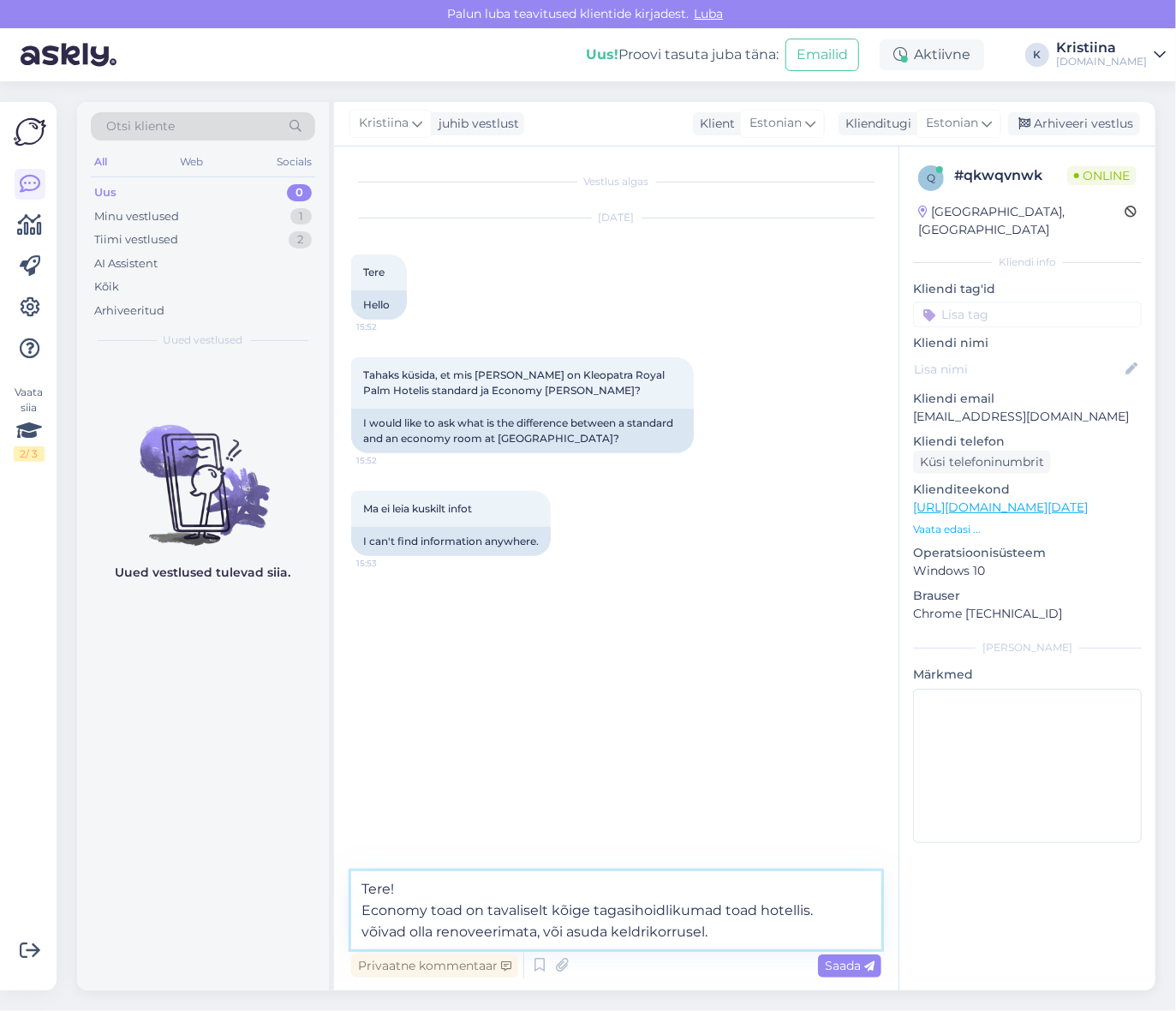
type textarea "Tere! Economy toad on tavaliselt kõige tagasihoidlikumad toad hotellis. võivad …"
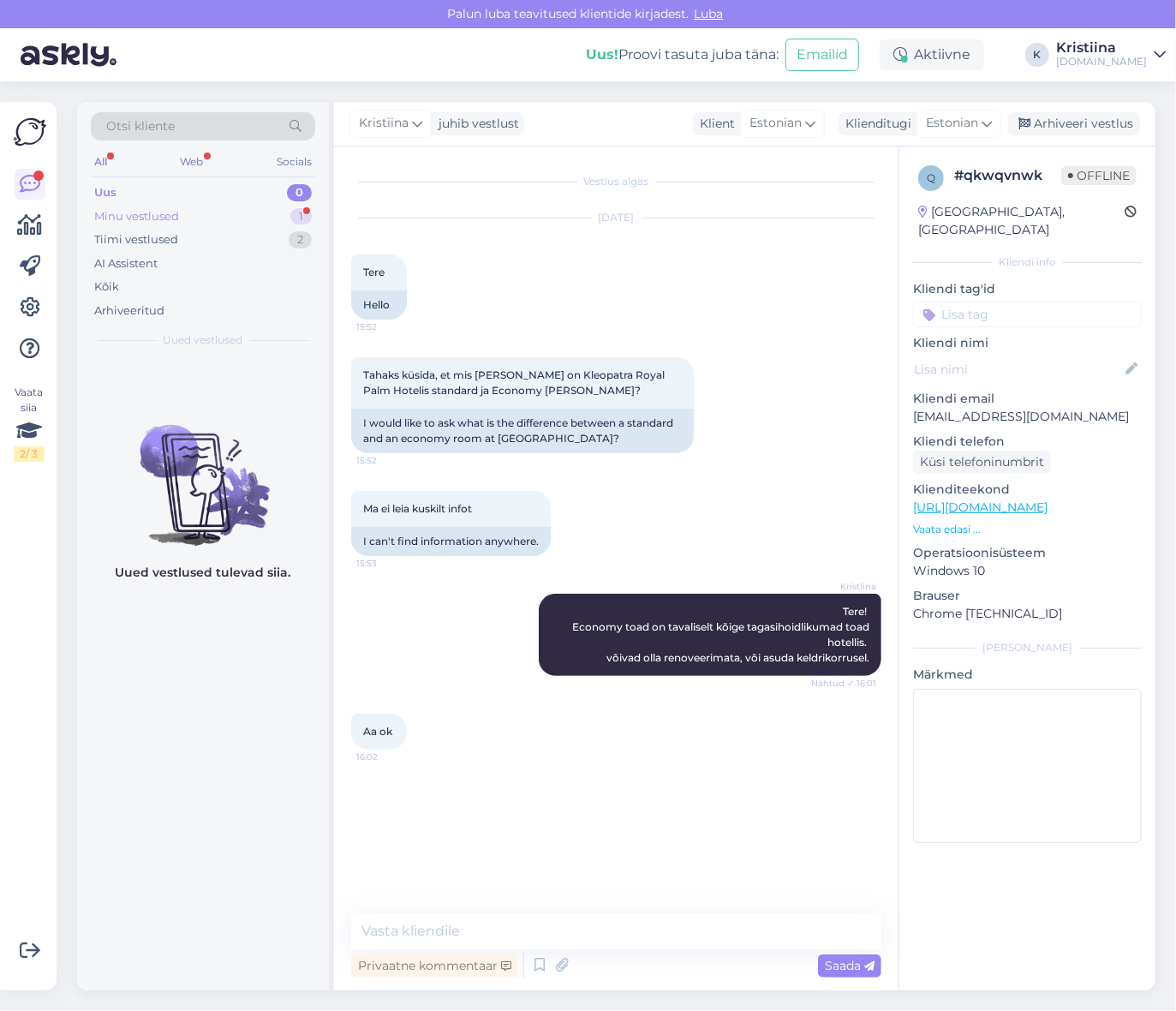
click at [251, 214] on div "Minu vestlused 1" at bounding box center [202, 217] width 224 height 24
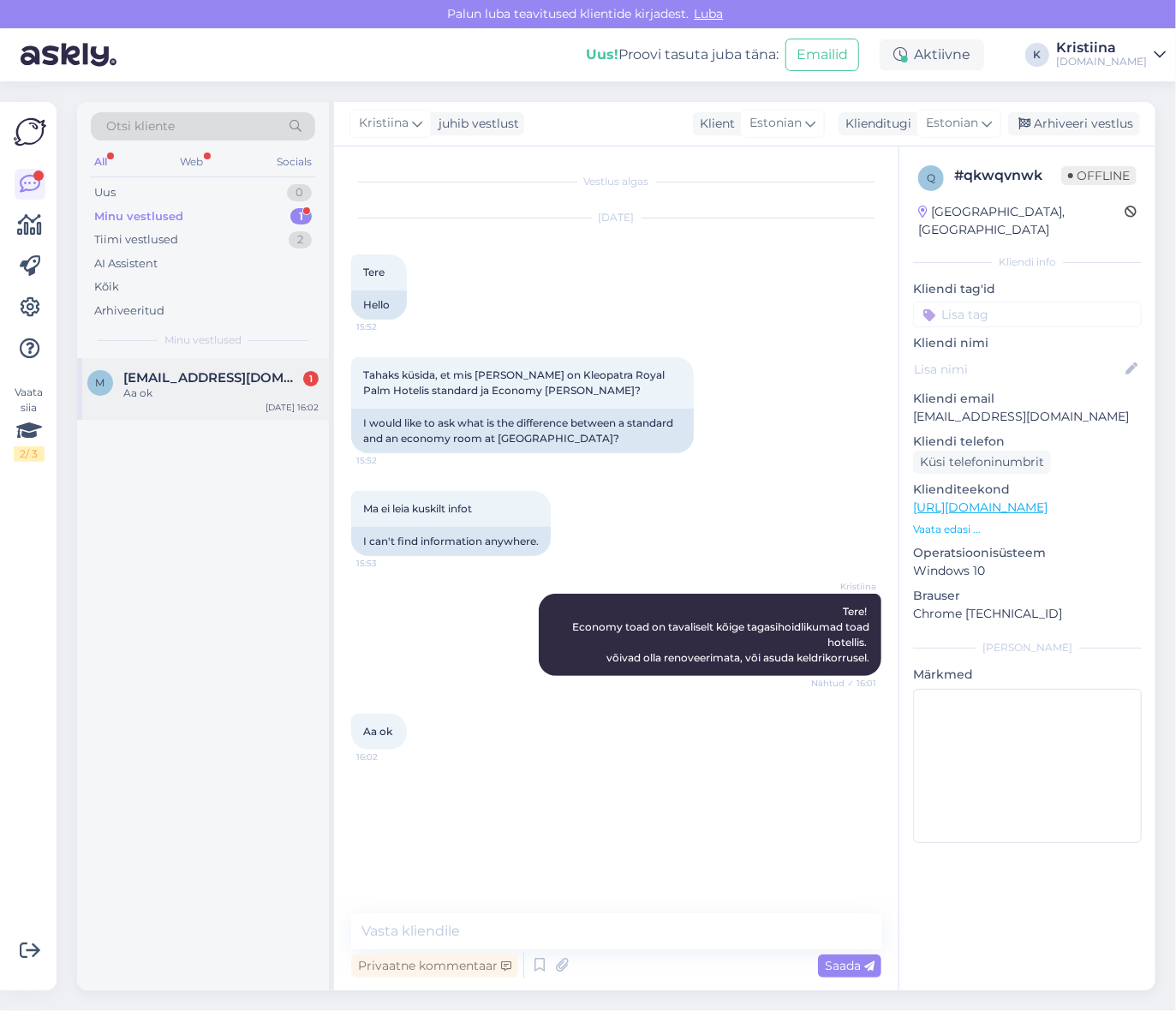
click at [215, 389] on div "Aa ok" at bounding box center [220, 393] width 195 height 15
click at [497, 918] on textarea at bounding box center [616, 931] width 530 height 36
click at [1073, 124] on div "Arhiveeri vestlus" at bounding box center [1073, 123] width 132 height 23
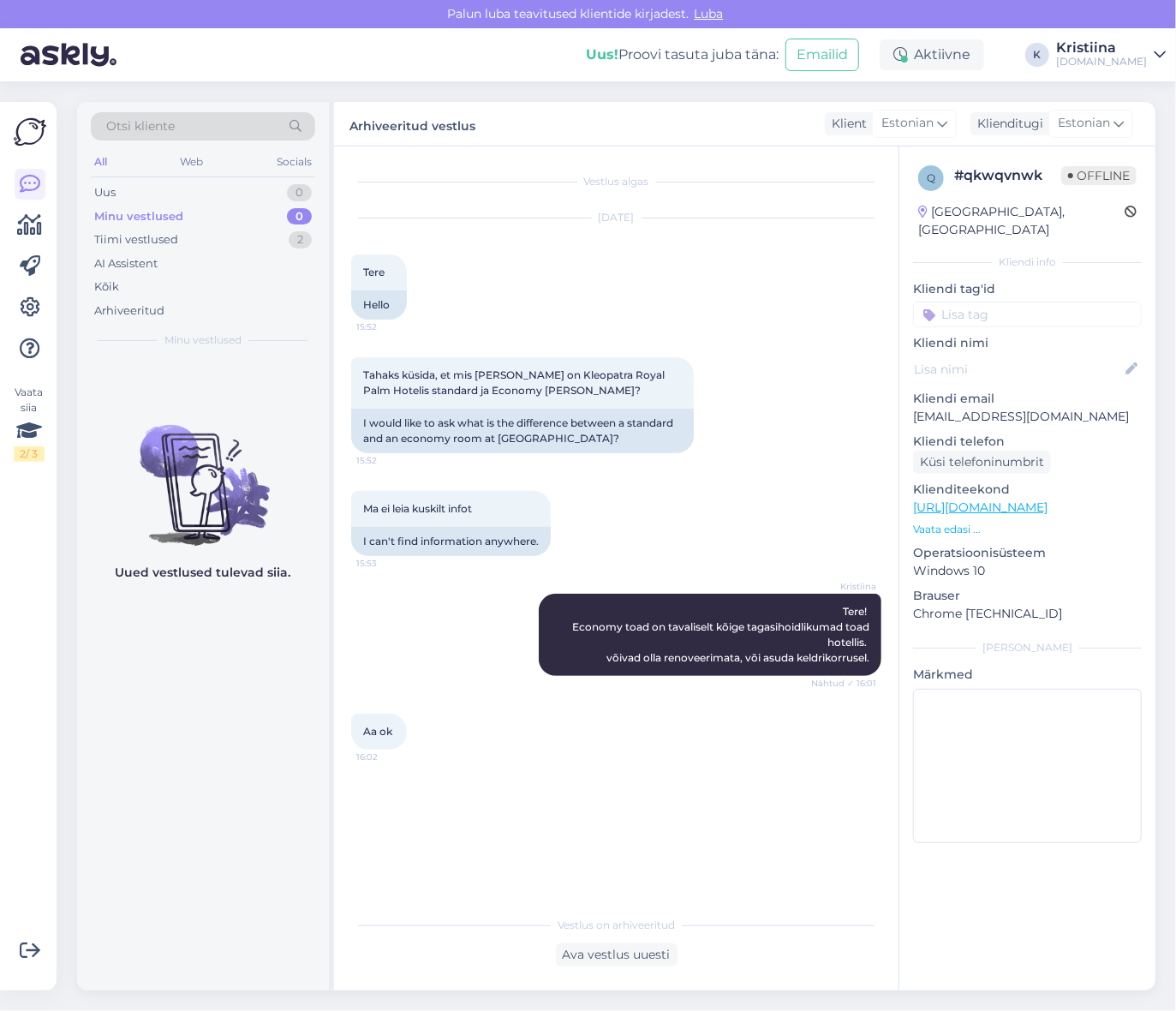
click at [162, 219] on div "Minu vestlused" at bounding box center [139, 216] width 89 height 17
click at [163, 191] on div "Uus 0" at bounding box center [202, 192] width 224 height 24
click at [177, 209] on div "Minu vestlused" at bounding box center [136, 216] width 84 height 17
click at [267, 228] on div "Tiimi vestlused 2" at bounding box center [202, 240] width 224 height 24
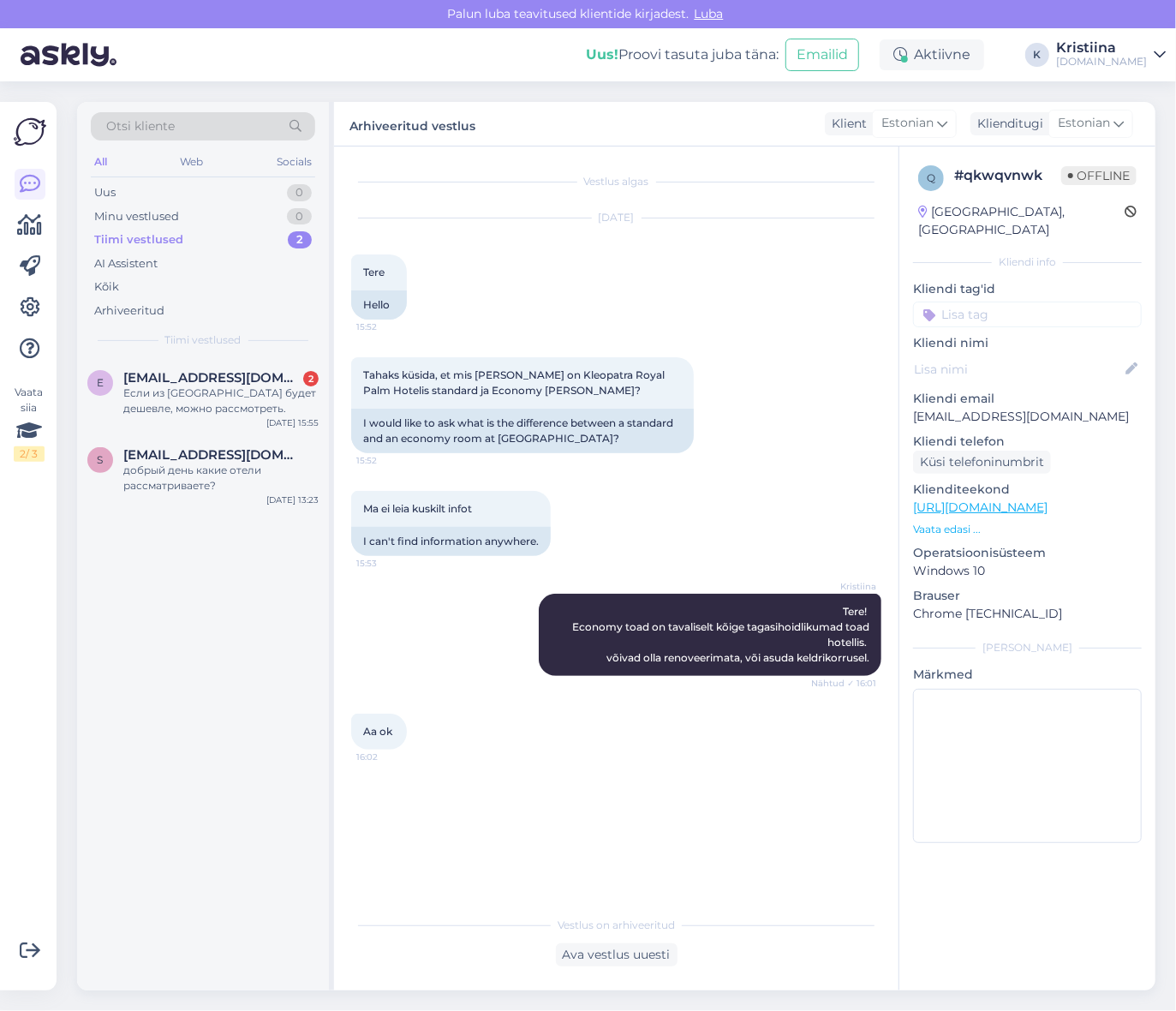
click at [262, 238] on div "Tiimi vestlused 2" at bounding box center [202, 240] width 224 height 24
click at [255, 230] on div "Tiimi vestlused 2" at bounding box center [202, 240] width 224 height 24
click at [253, 224] on div "Minu vestlused 0" at bounding box center [202, 217] width 224 height 24
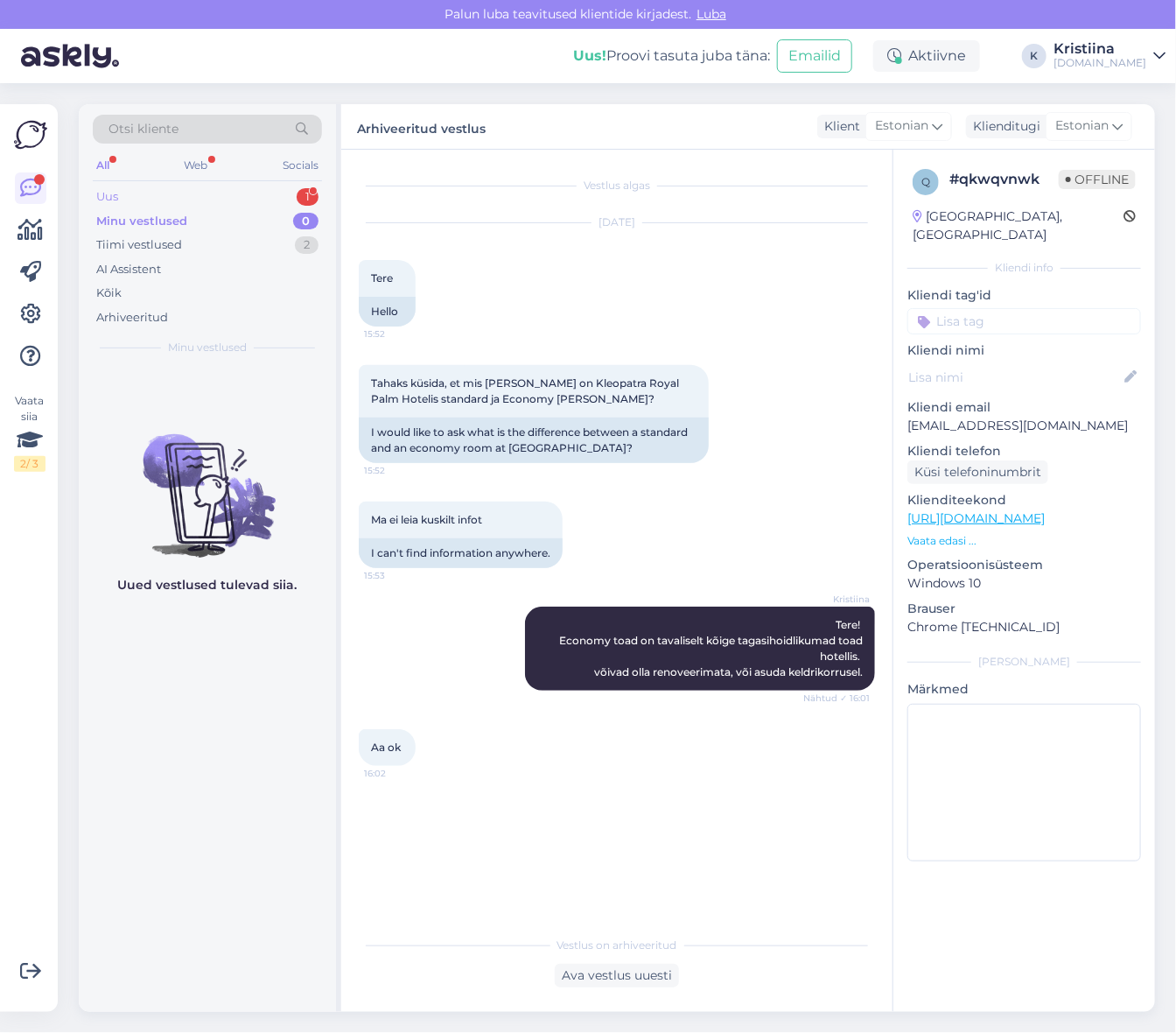
click at [232, 196] on div "Uus 1" at bounding box center [207, 197] width 229 height 24
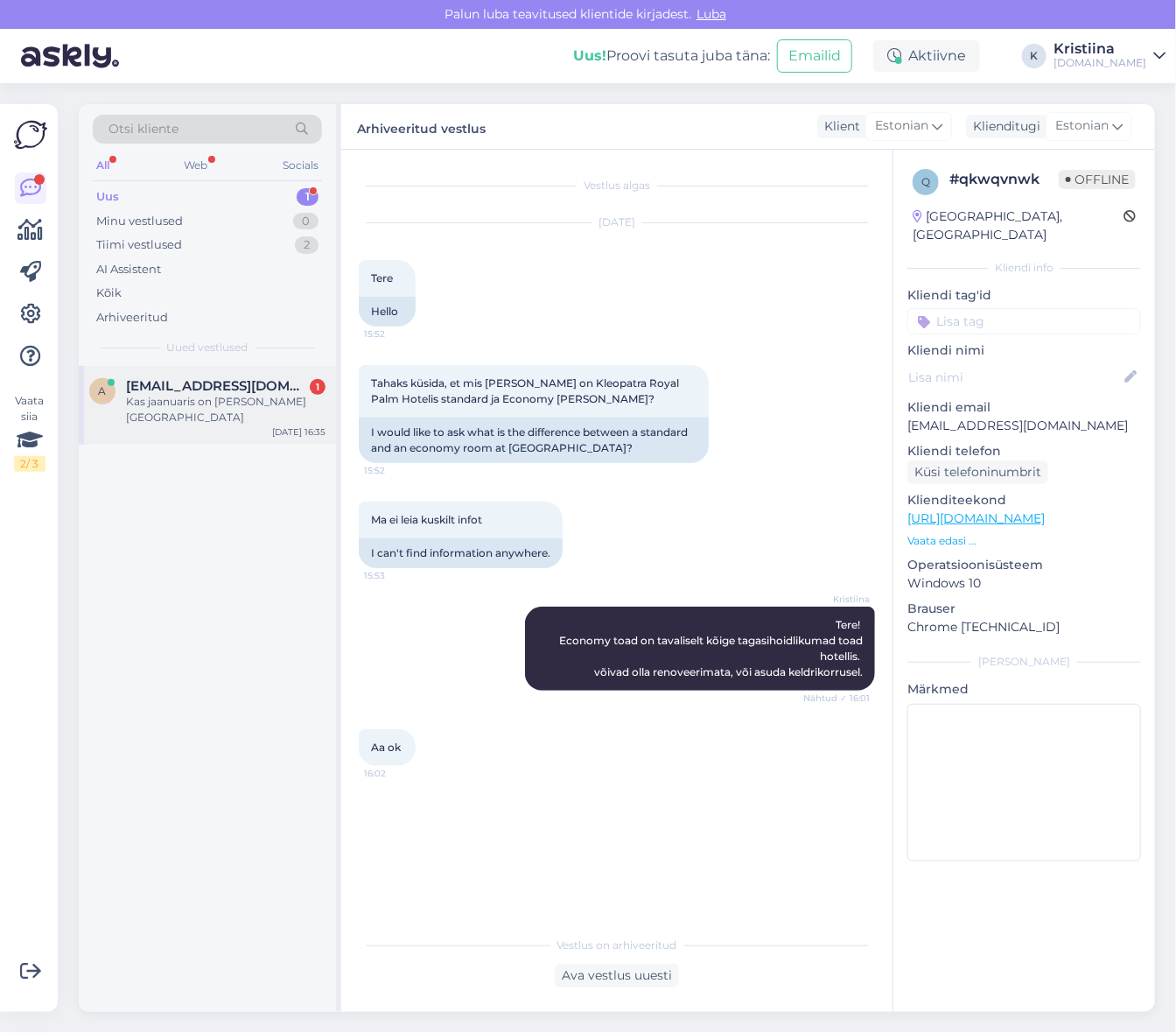
click at [191, 389] on span "[EMAIL_ADDRESS][DOMAIN_NAME]" at bounding box center [217, 386] width 182 height 16
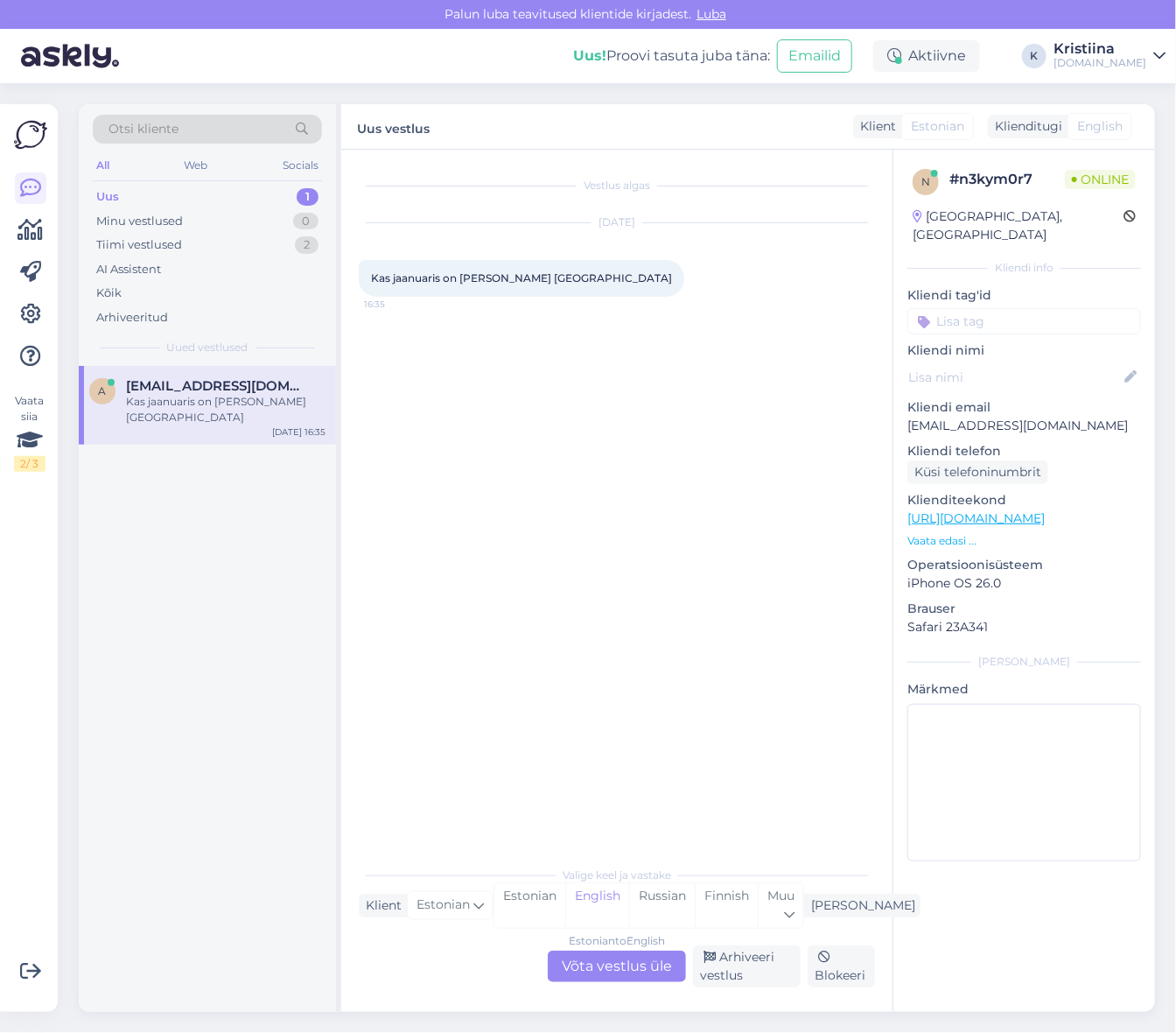
click at [606, 933] on div "Estonian to English" at bounding box center [617, 940] width 96 height 16
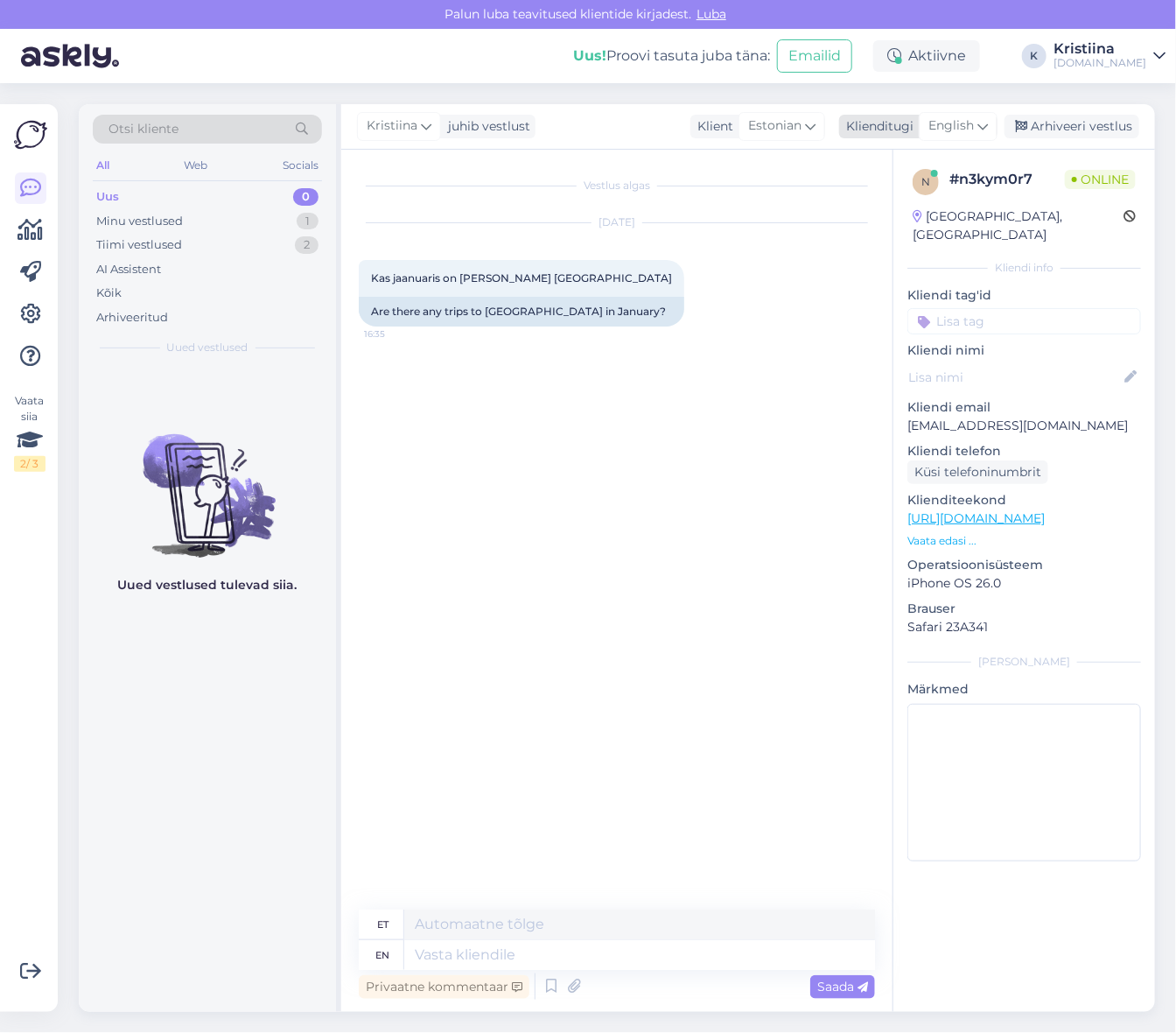
click at [990, 120] on div "English" at bounding box center [958, 126] width 79 height 28
click at [927, 225] on link "Estonian" at bounding box center [919, 232] width 193 height 28
click at [489, 947] on textarea at bounding box center [617, 951] width 517 height 37
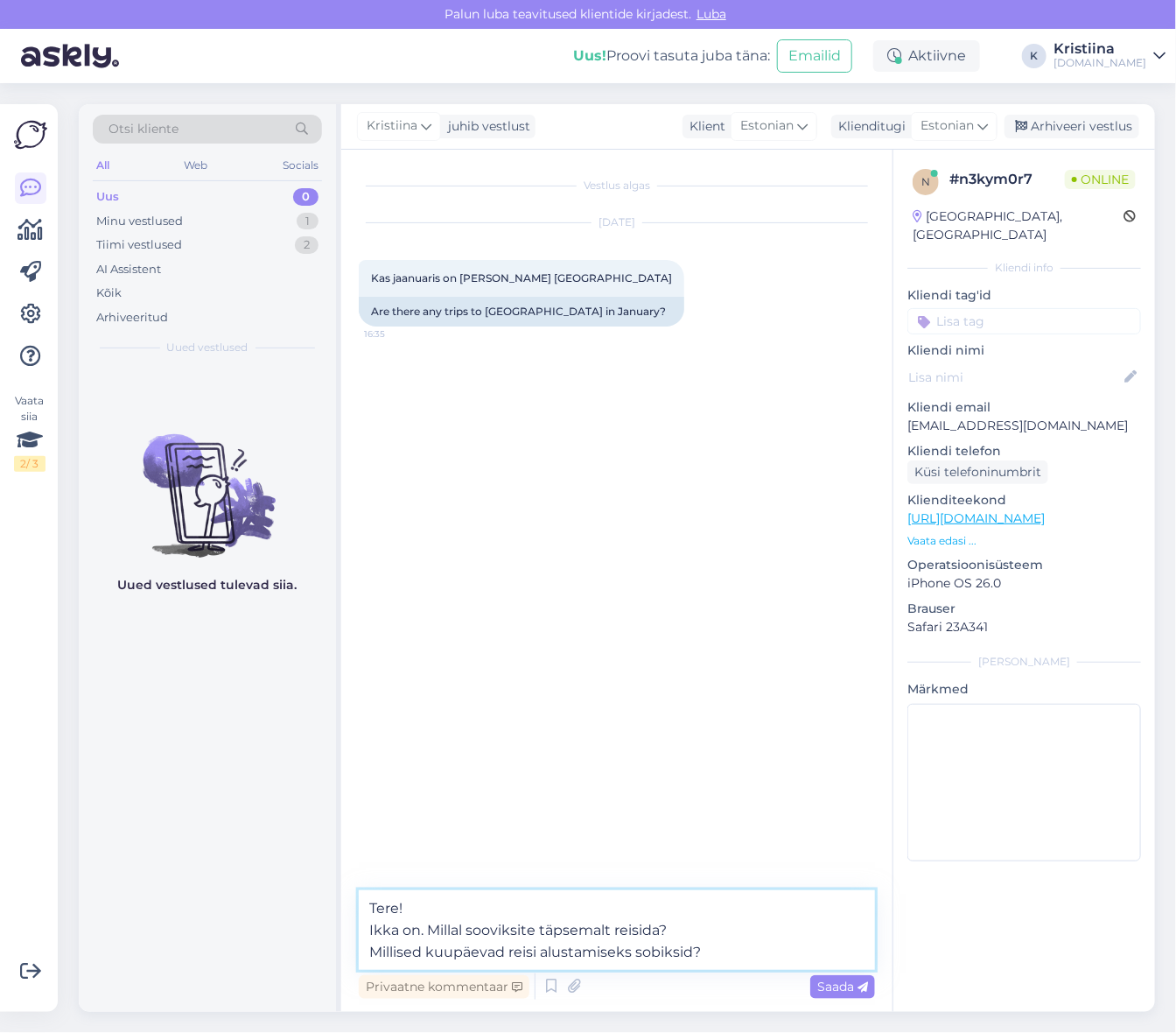
type textarea "Tere! Ikka on. Millal sooviksite täpsemalt reisida? Millised kuupäevad reisi al…"
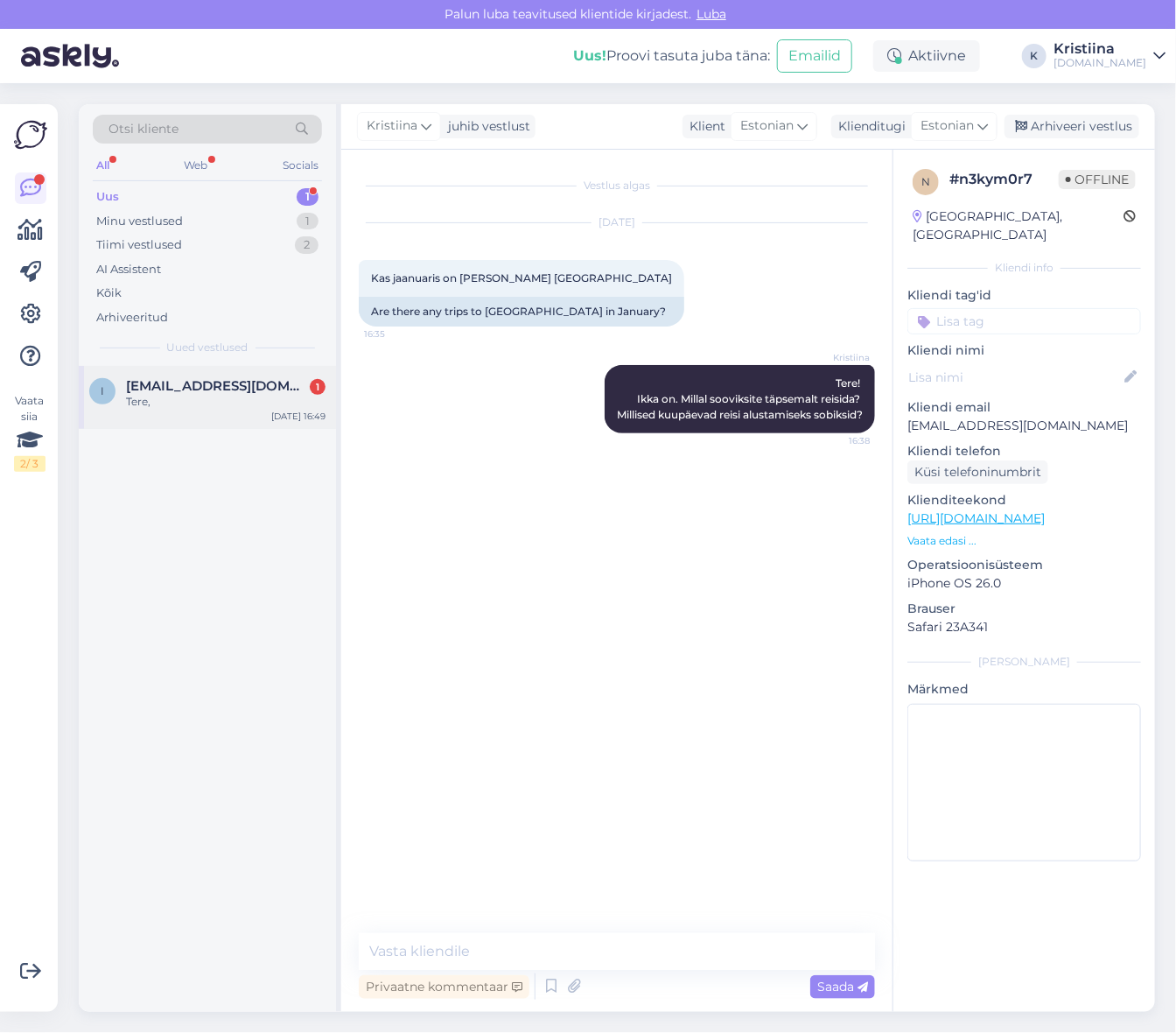
click at [211, 378] on span "[EMAIL_ADDRESS][DOMAIN_NAME]" at bounding box center [217, 386] width 182 height 16
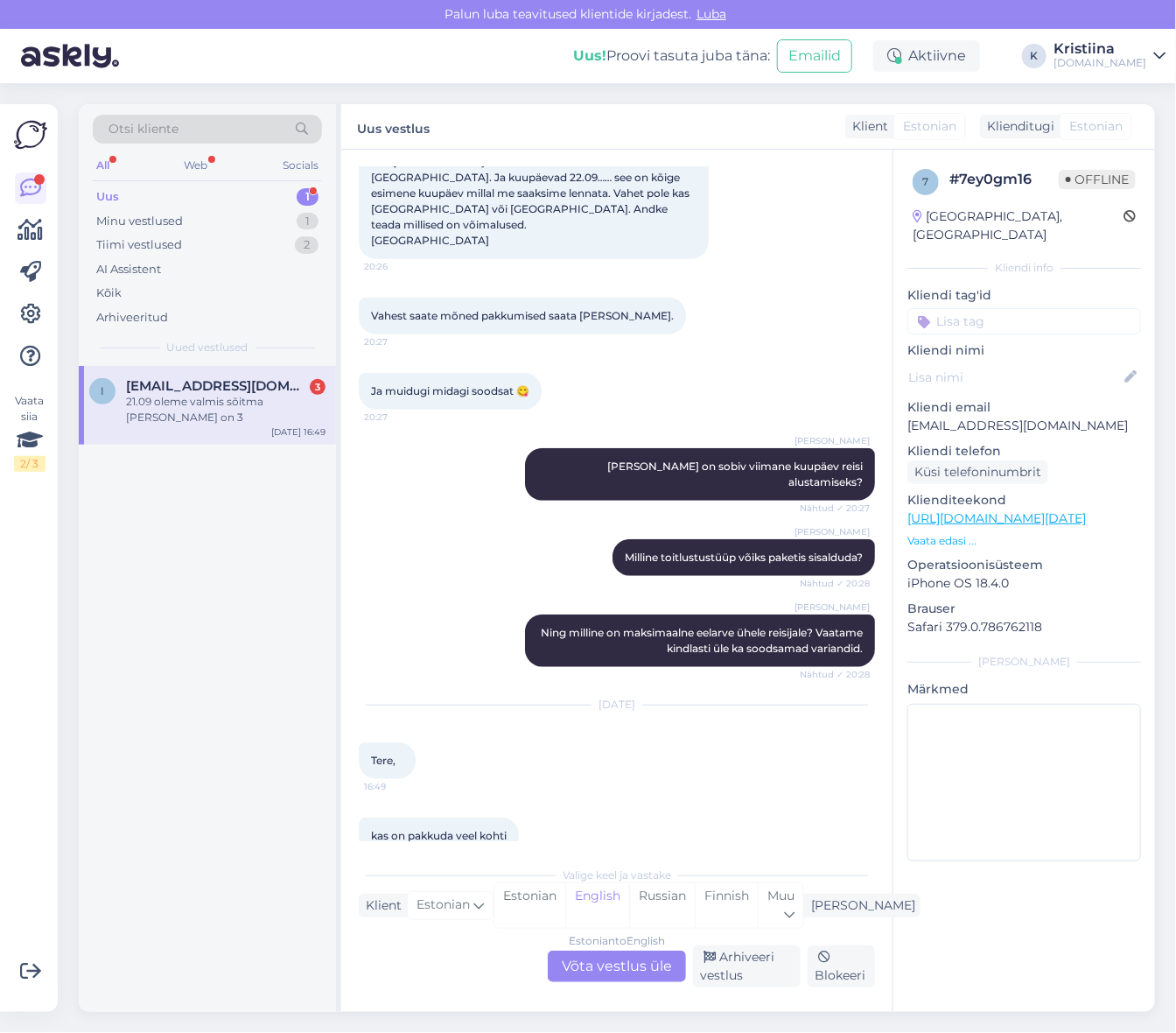
scroll to position [522, 0]
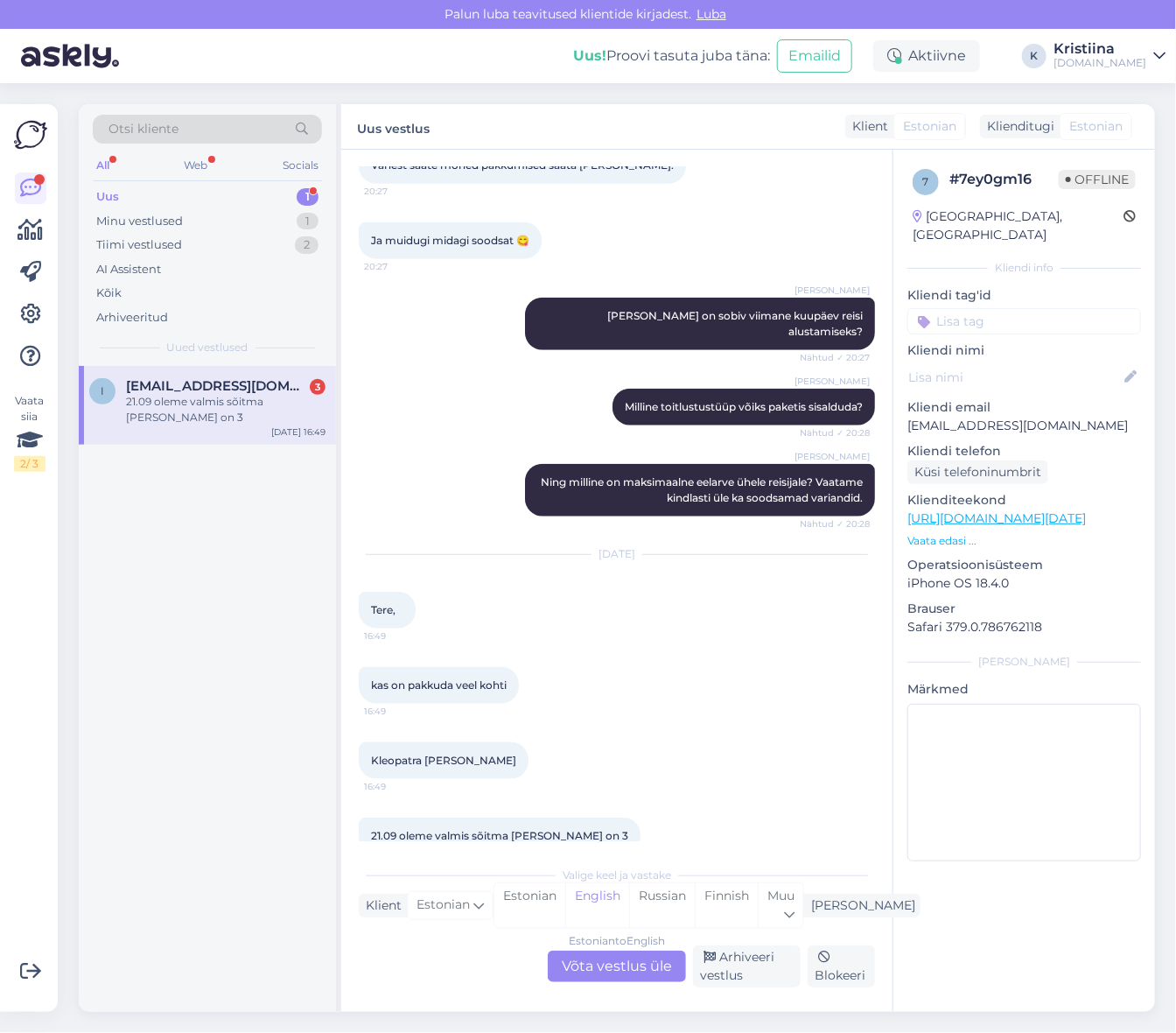
click at [578, 968] on div "Estonian to English Võta vestlus üle" at bounding box center [617, 966] width 138 height 32
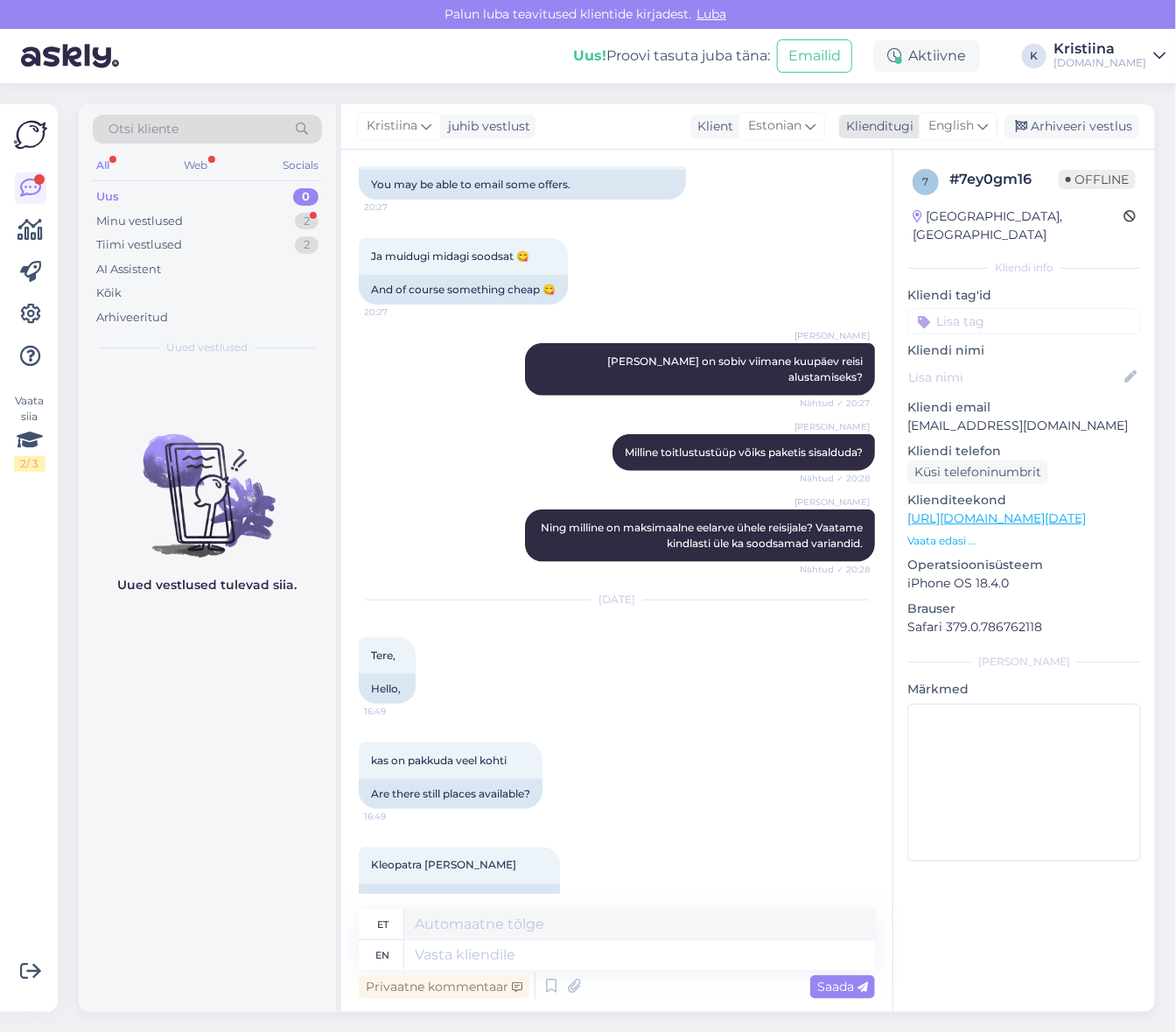
click at [969, 129] on span "English" at bounding box center [951, 126] width 45 height 19
click at [927, 223] on link "Estonian" at bounding box center [919, 232] width 193 height 28
click at [452, 957] on textarea at bounding box center [617, 951] width 517 height 37
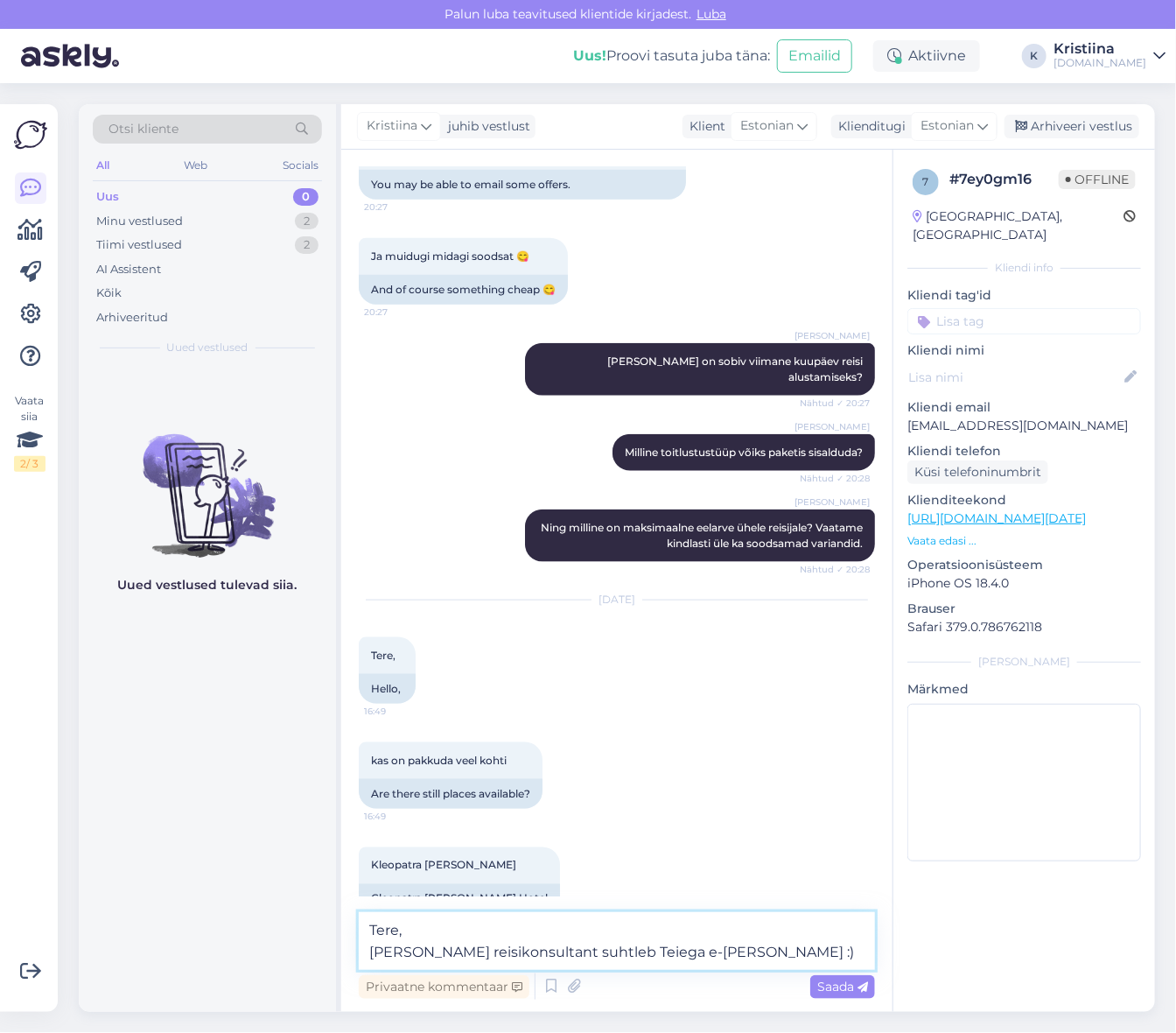
type textarea "Tere, [PERSON_NAME] reisikonsultant suhtleb Teiega e-[PERSON_NAME] :)"
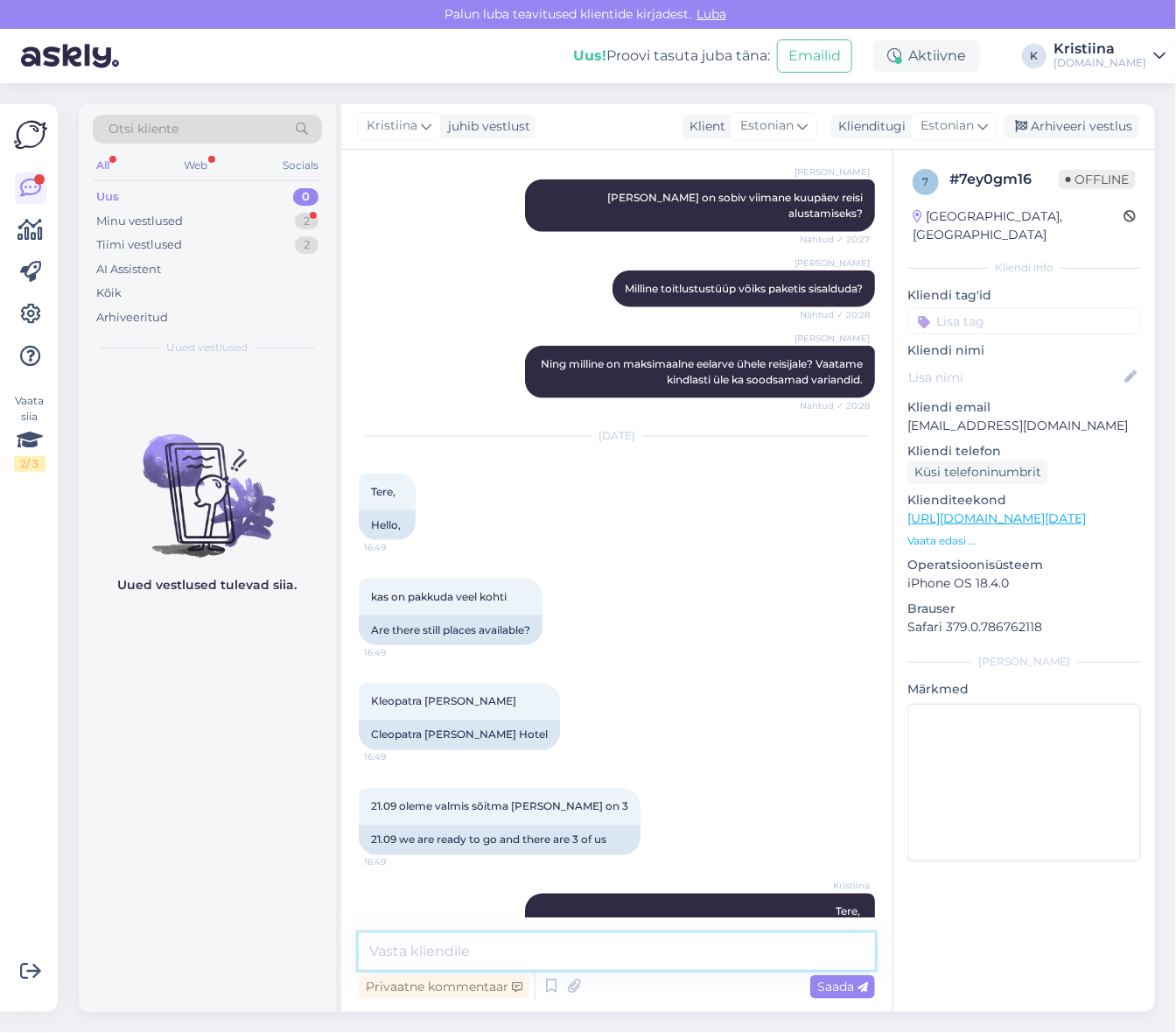
scroll to position [959, 0]
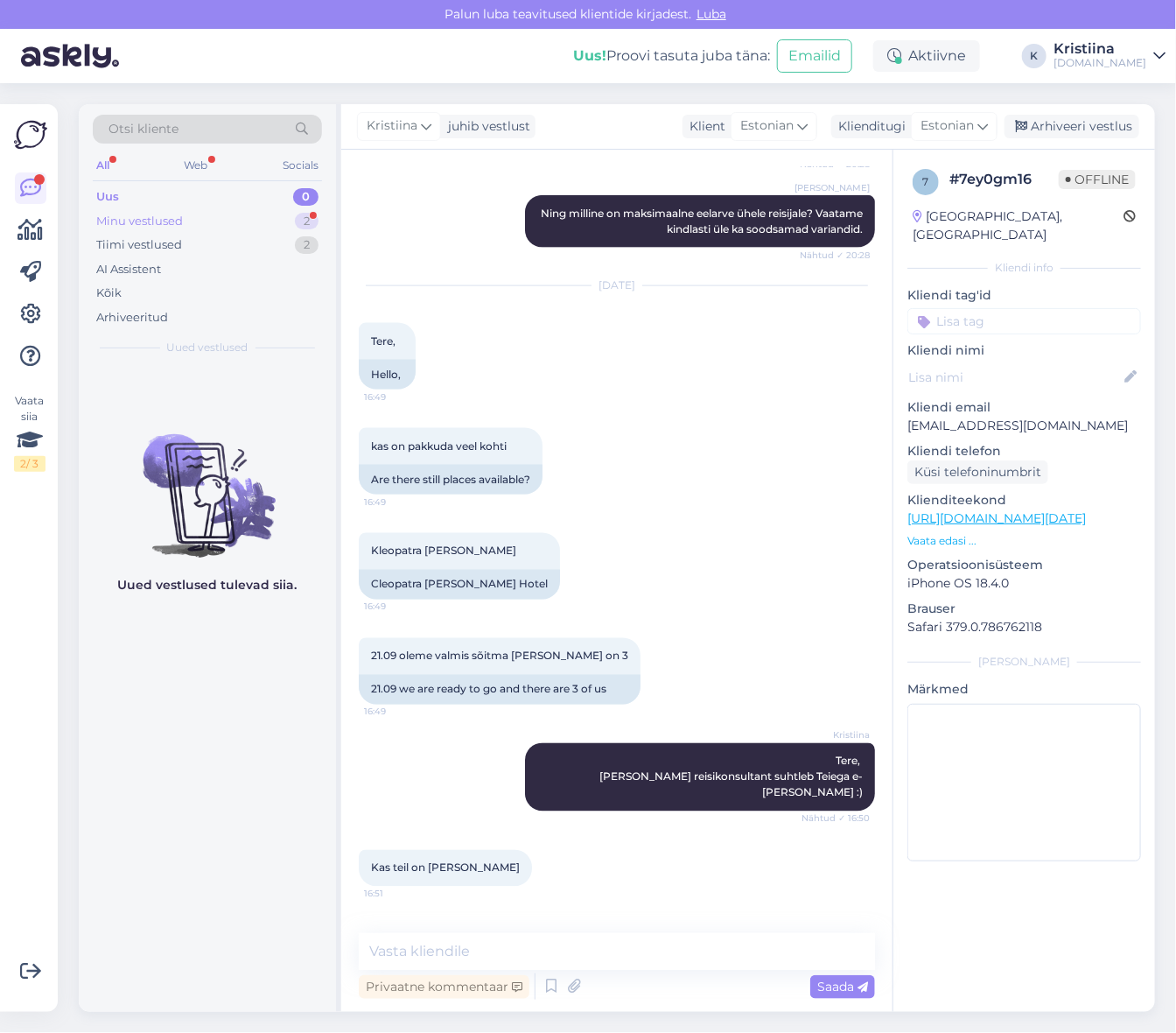
click at [262, 223] on div "Minu vestlused 2" at bounding box center [207, 222] width 229 height 24
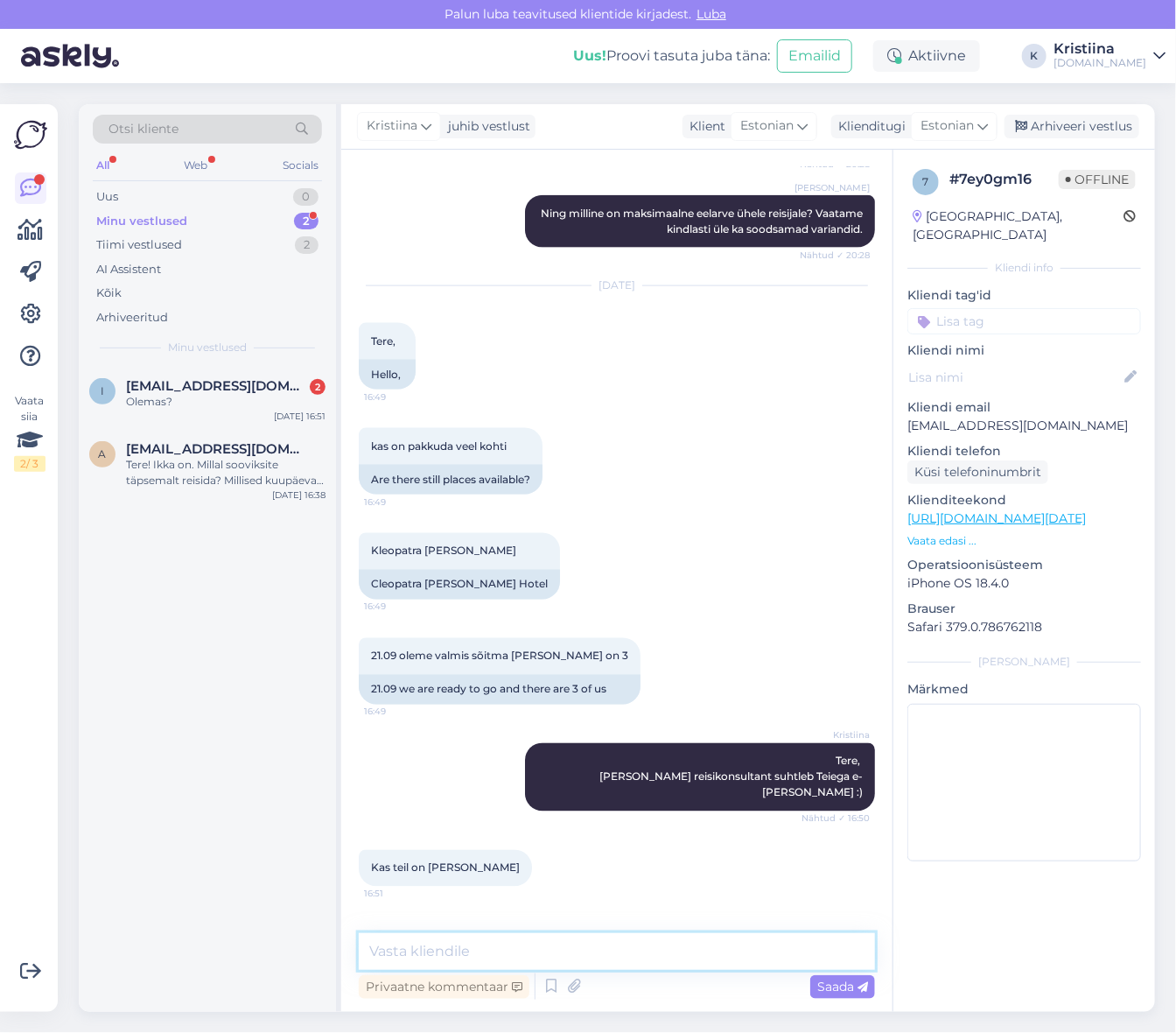
click at [517, 941] on textarea at bounding box center [617, 951] width 517 height 37
click at [512, 942] on textarea at bounding box center [617, 951] width 517 height 37
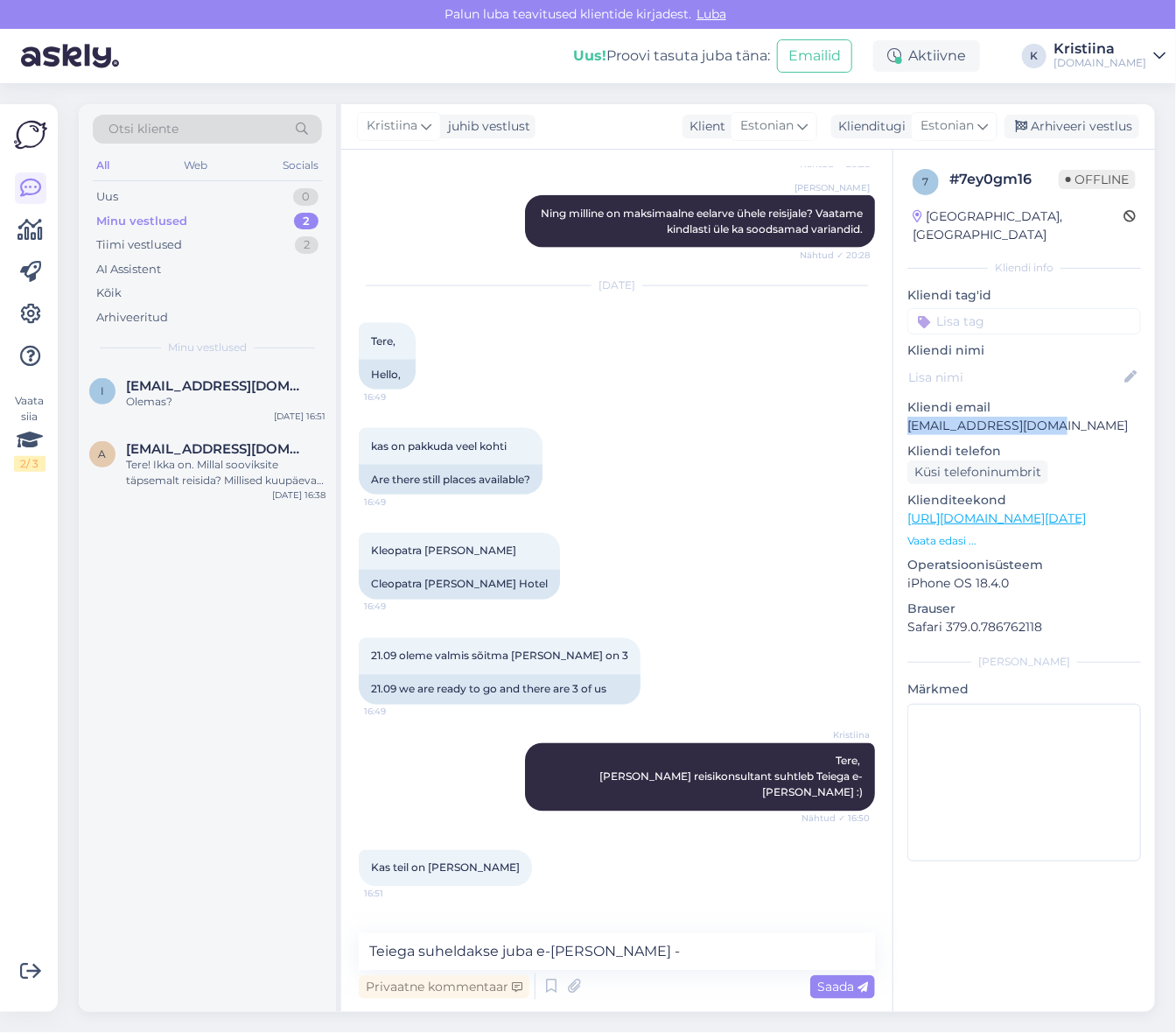
drag, startPoint x: 1021, startPoint y: 412, endPoint x: 906, endPoint y: 412, distance: 115.0
click at [906, 412] on div "7 # 7ey0gm16 Offline [GEOGRAPHIC_DATA], [GEOGRAPHIC_DATA] Kliendi info Kliendi …" at bounding box center [1025, 518] width 262 height 738
copy p "[EMAIL_ADDRESS][DOMAIN_NAME]"
click at [677, 950] on textarea "Teiega suheldakse juba e-[PERSON_NAME] -" at bounding box center [617, 951] width 517 height 37
paste textarea "[EMAIL_ADDRESS][DOMAIN_NAME]"
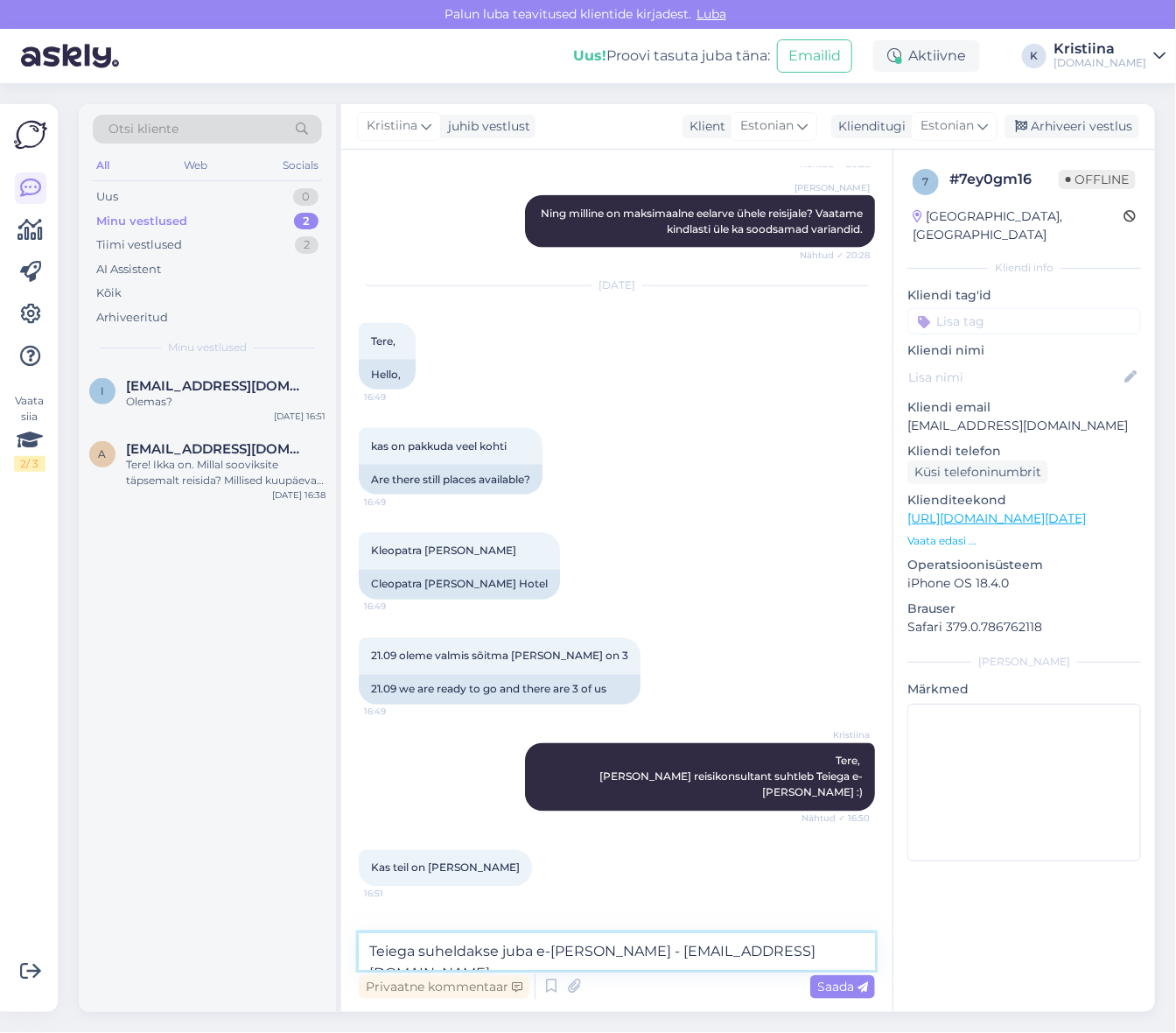
type textarea "Teiega suheldakse juba e-[PERSON_NAME] - [EMAIL_ADDRESS][DOMAIN_NAME]"
click at [863, 984] on icon at bounding box center [863, 987] width 10 height 10
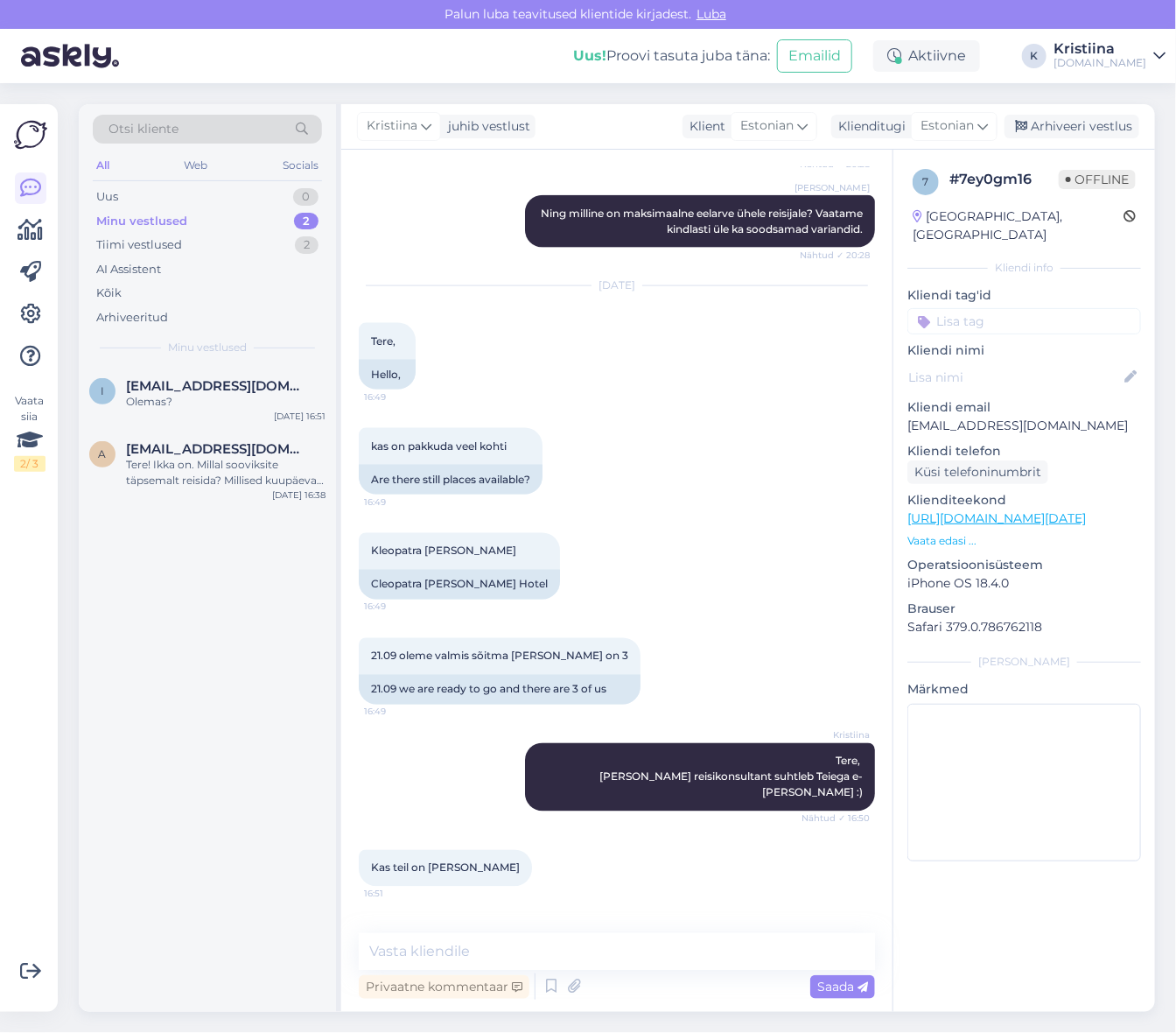
scroll to position [1034, 0]
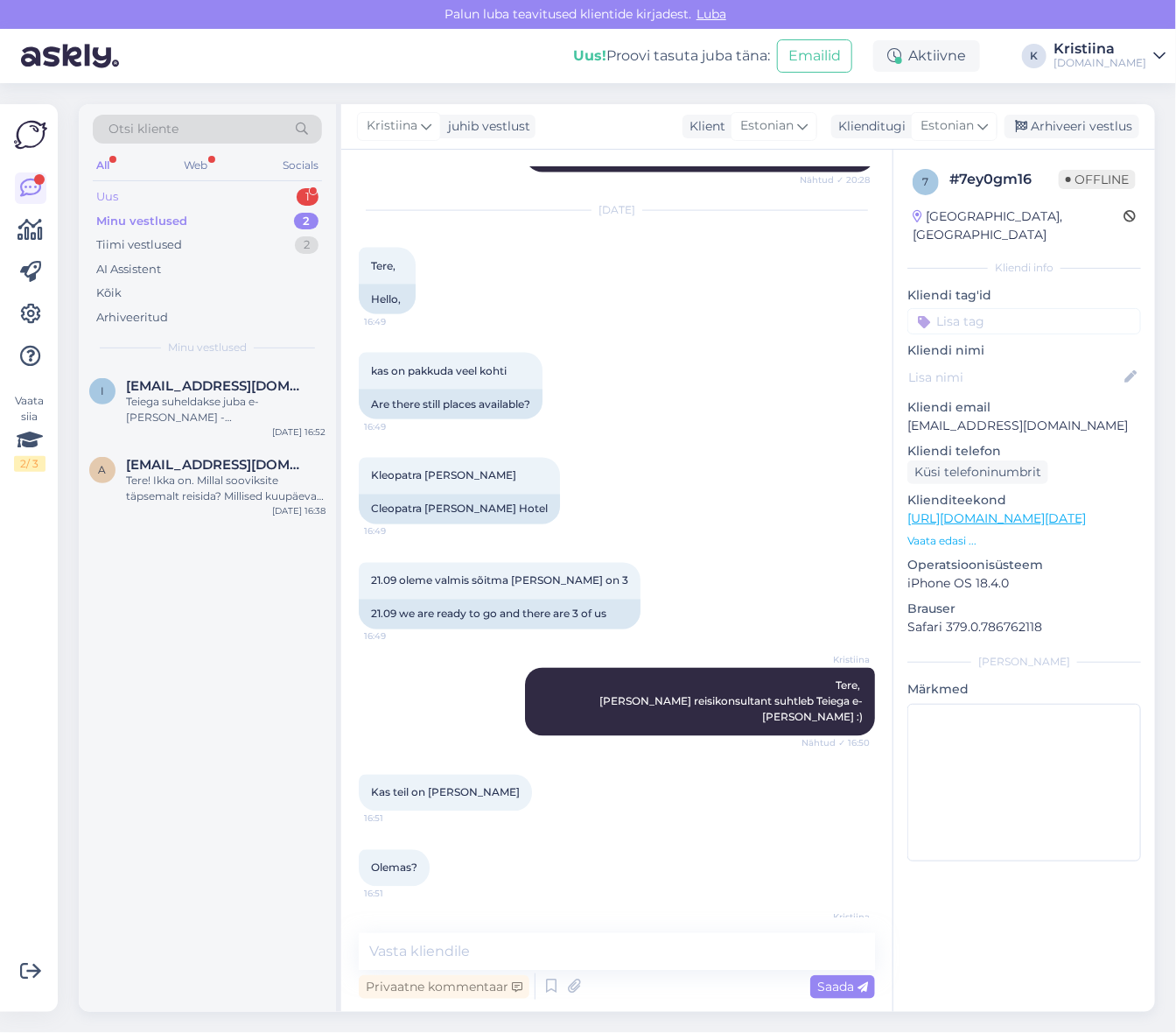
click at [256, 198] on div "Uus 1" at bounding box center [207, 197] width 229 height 24
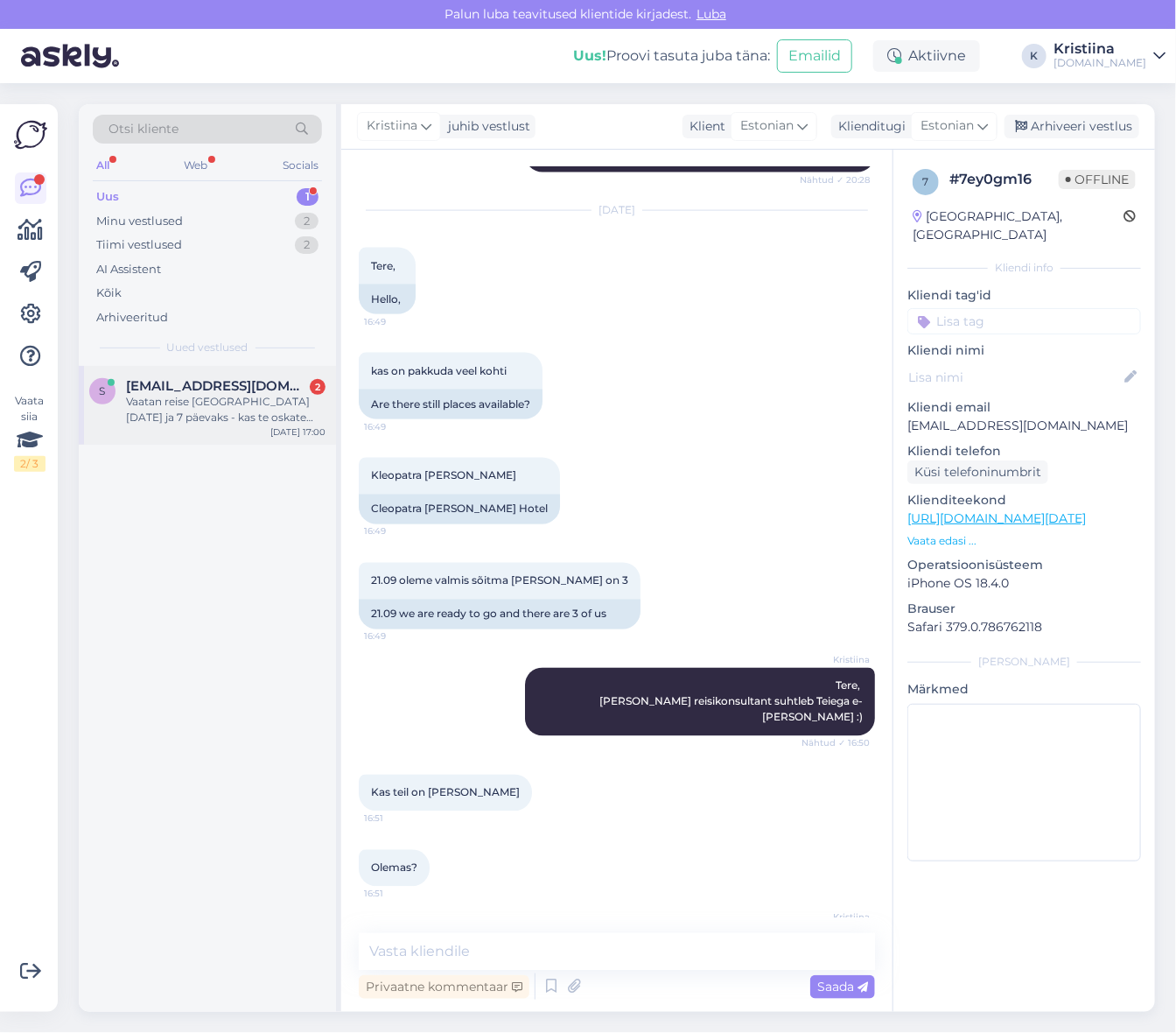
click at [204, 399] on div "Vaatan reise [GEOGRAPHIC_DATA] [DATE] ja 7 päevaks - kas te oskate öelda mis [P…" at bounding box center [225, 410] width 199 height 32
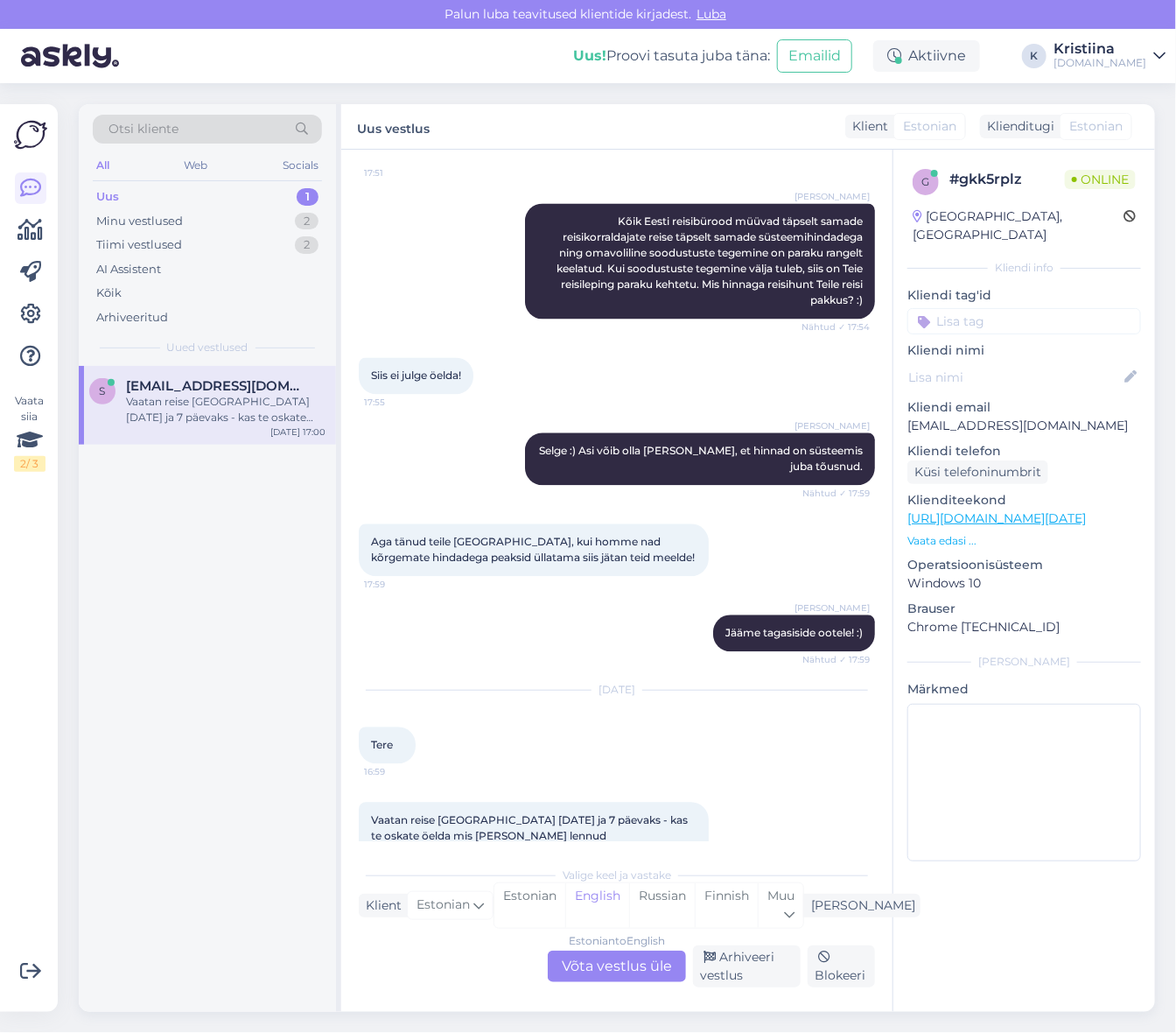
click at [627, 964] on div "Estonian to English Võta vestlus üle" at bounding box center [617, 966] width 138 height 32
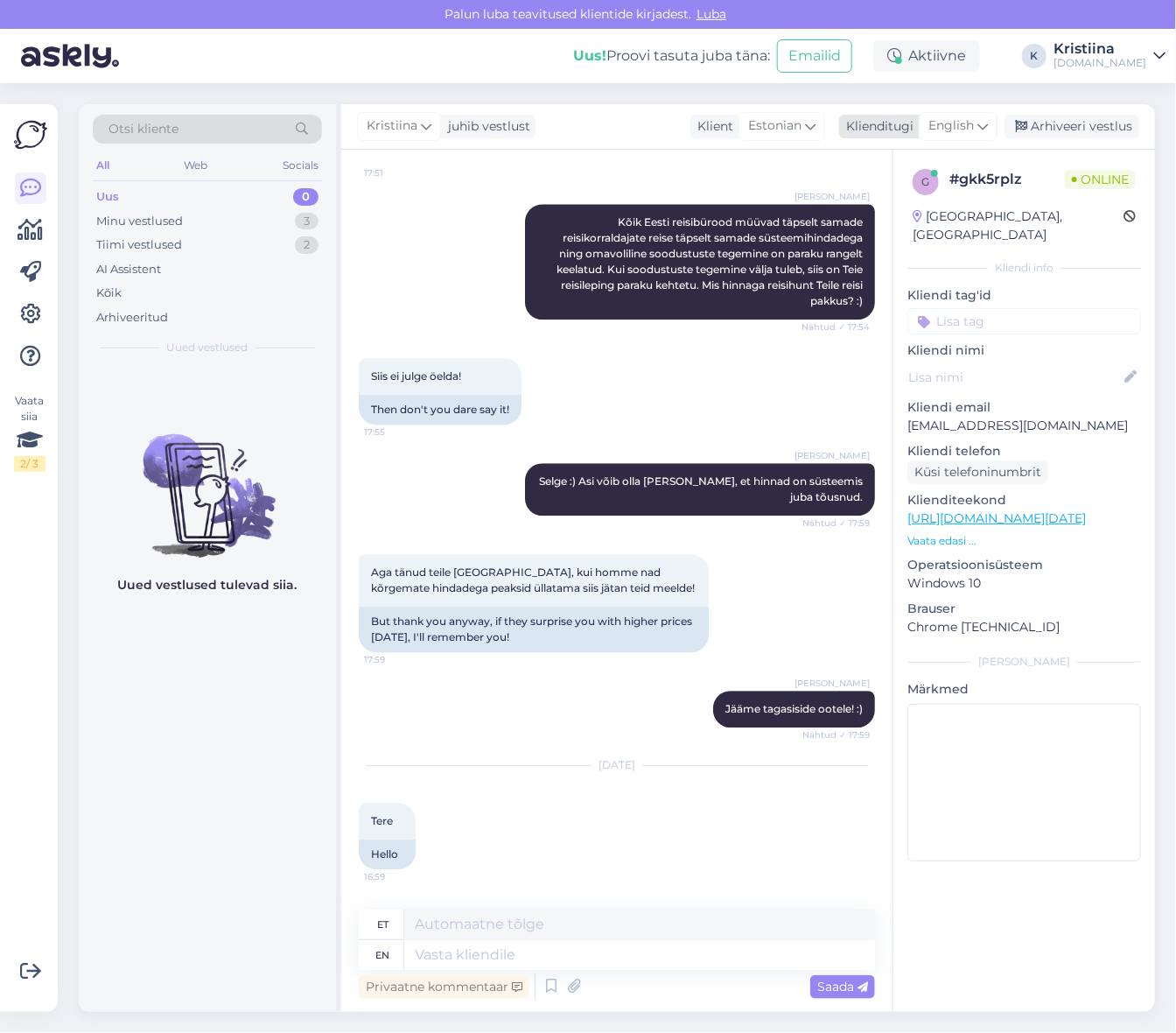
click at [968, 121] on span "English" at bounding box center [951, 126] width 45 height 19
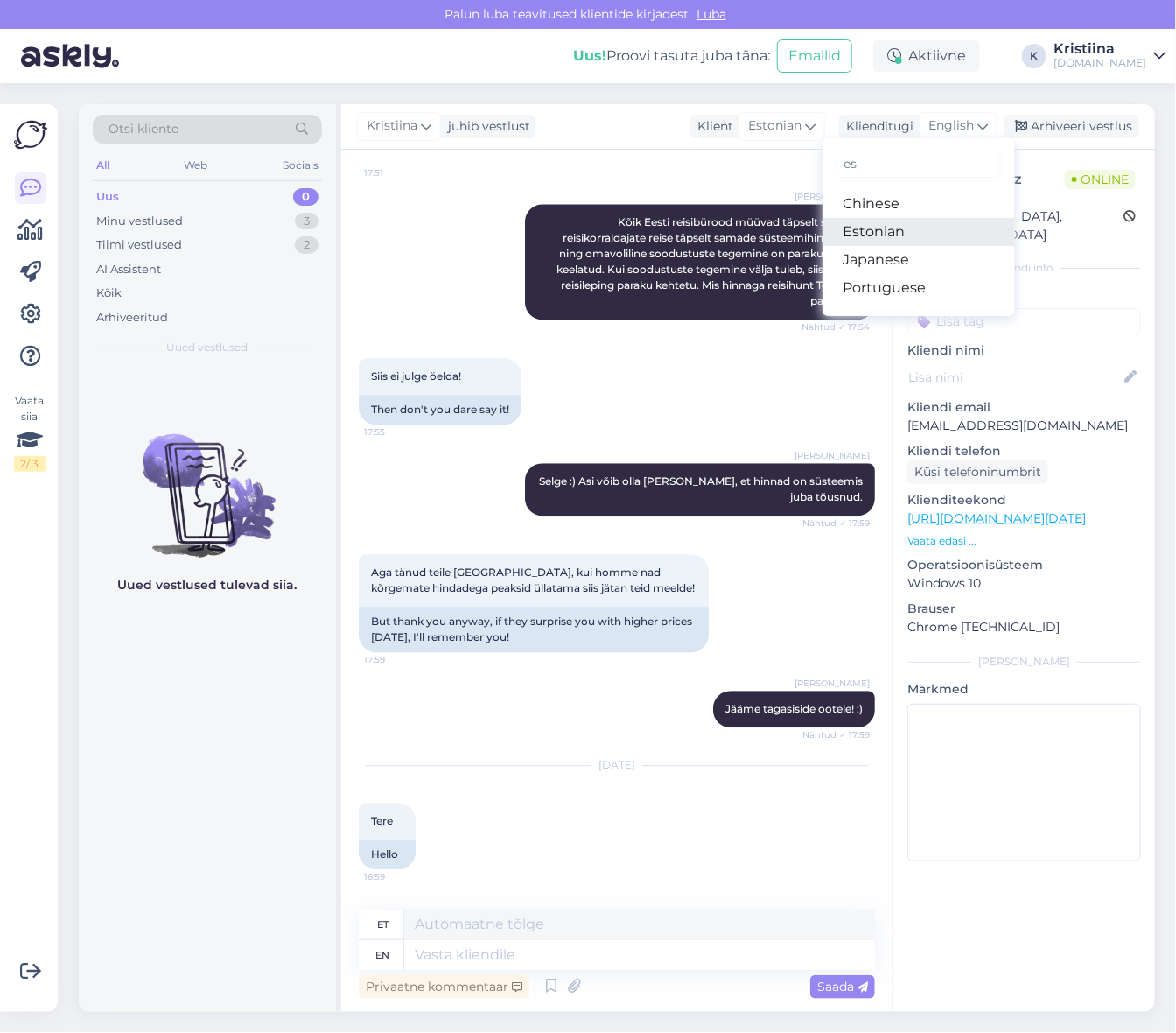
click at [932, 238] on link "Estonian" at bounding box center [919, 232] width 193 height 28
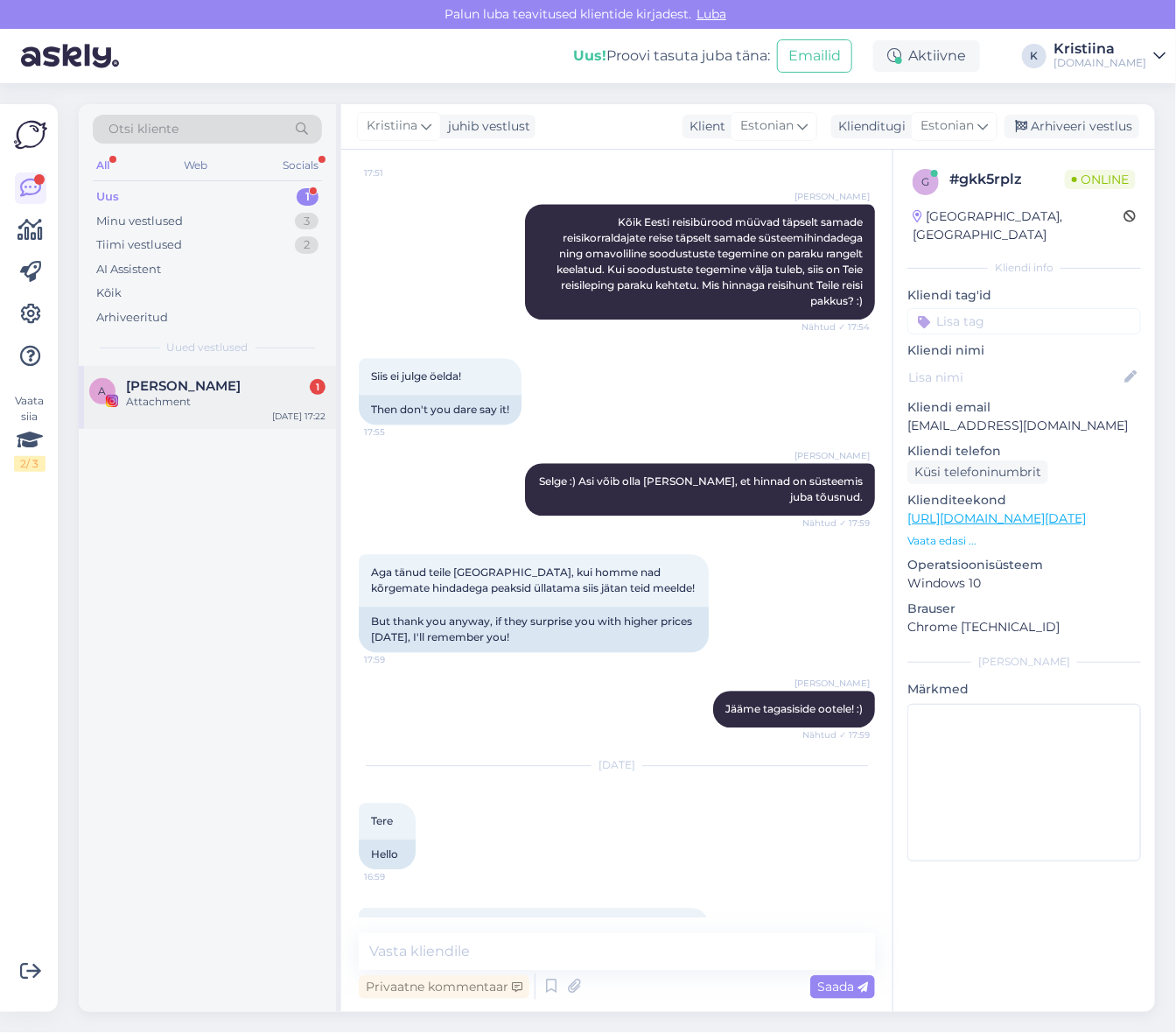
click at [211, 386] on div "[PERSON_NAME] 1" at bounding box center [225, 386] width 199 height 16
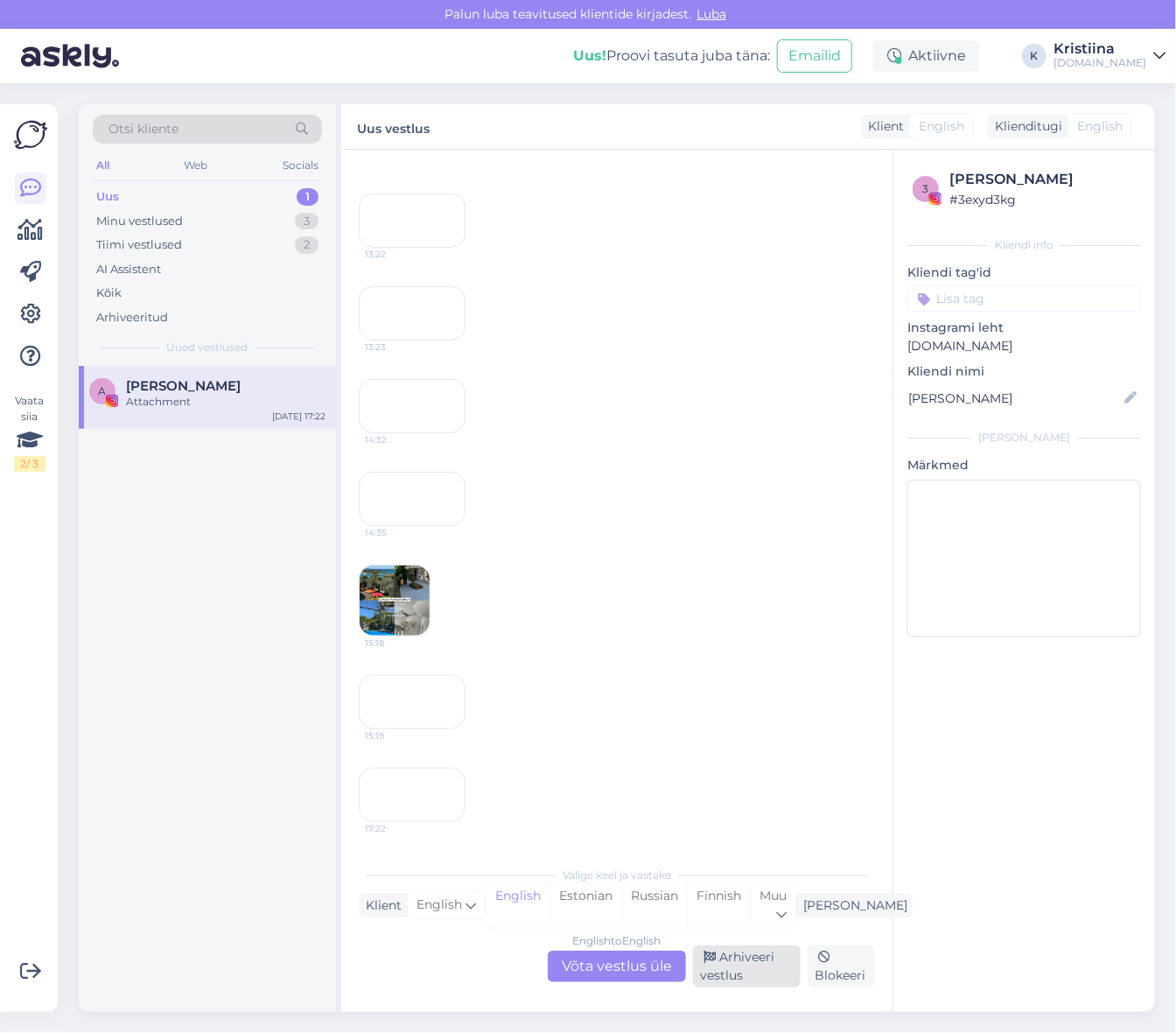
click at [727, 966] on div "Arhiveeri vestlus" at bounding box center [747, 965] width 108 height 42
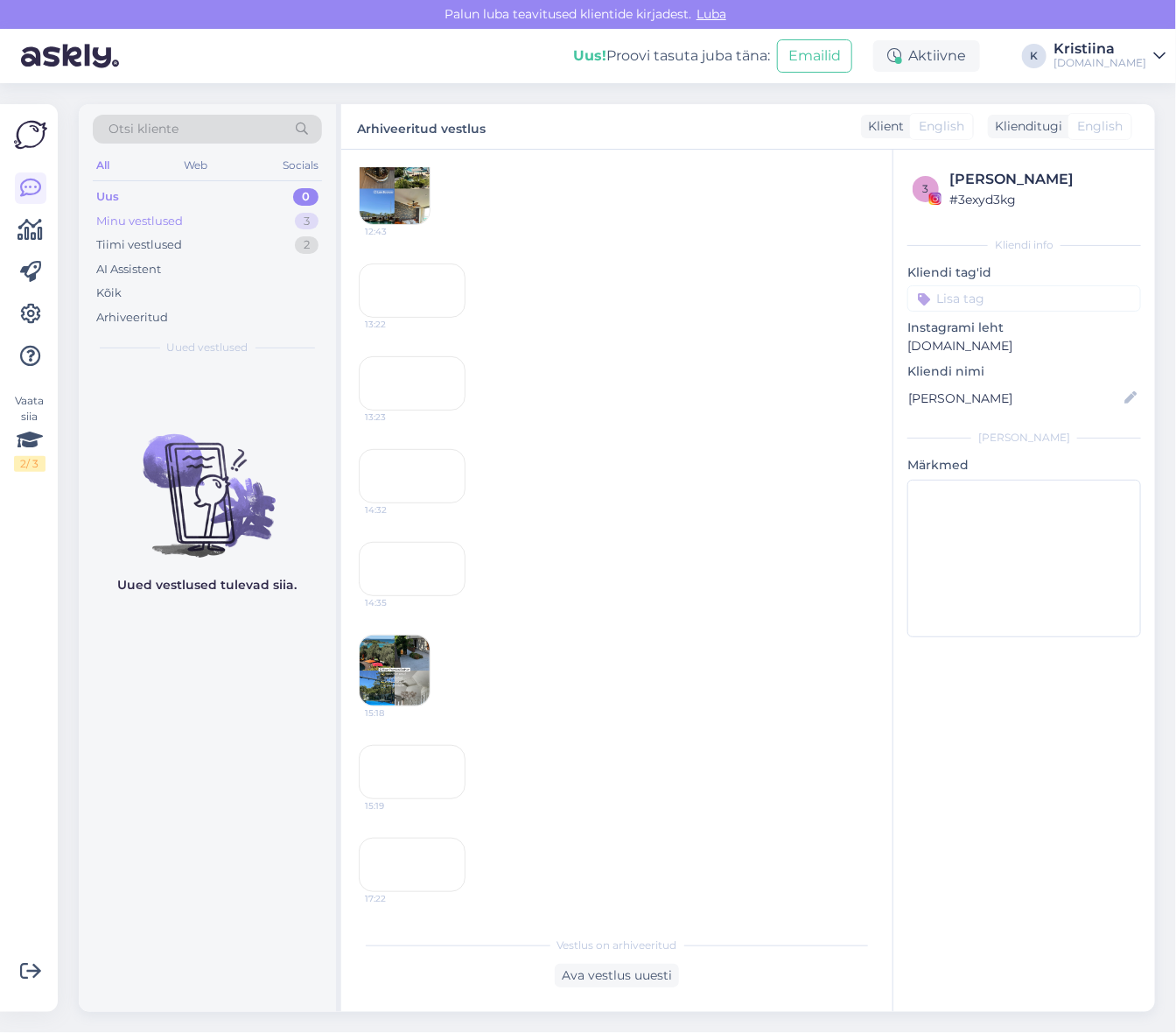
scroll to position [3817, 0]
click at [212, 215] on div "Minu vestlused 3" at bounding box center [207, 222] width 229 height 24
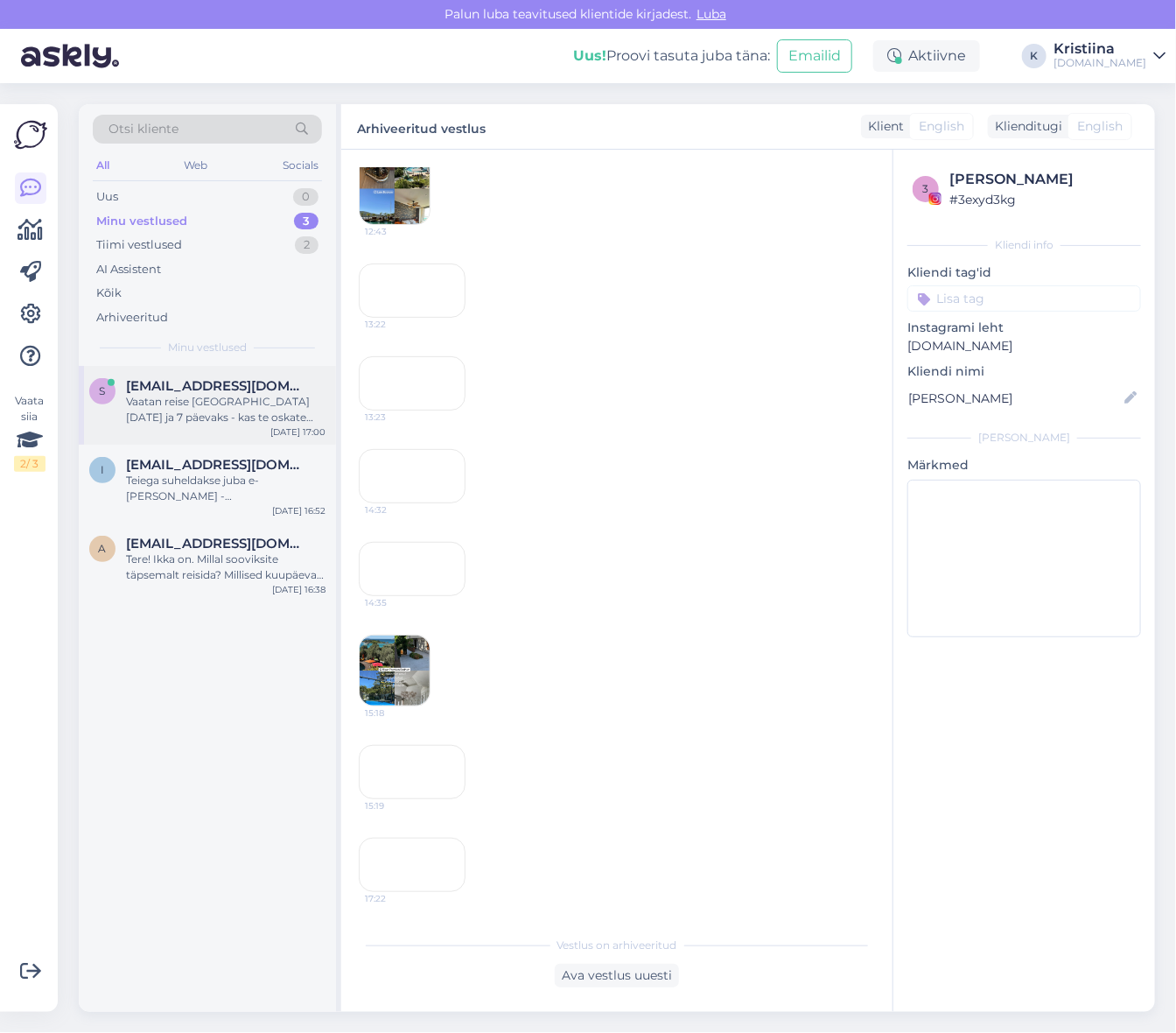
click at [202, 403] on div "Vaatan reise [GEOGRAPHIC_DATA] [DATE] ja 7 päevaks - kas te oskate öelda mis [P…" at bounding box center [225, 410] width 199 height 32
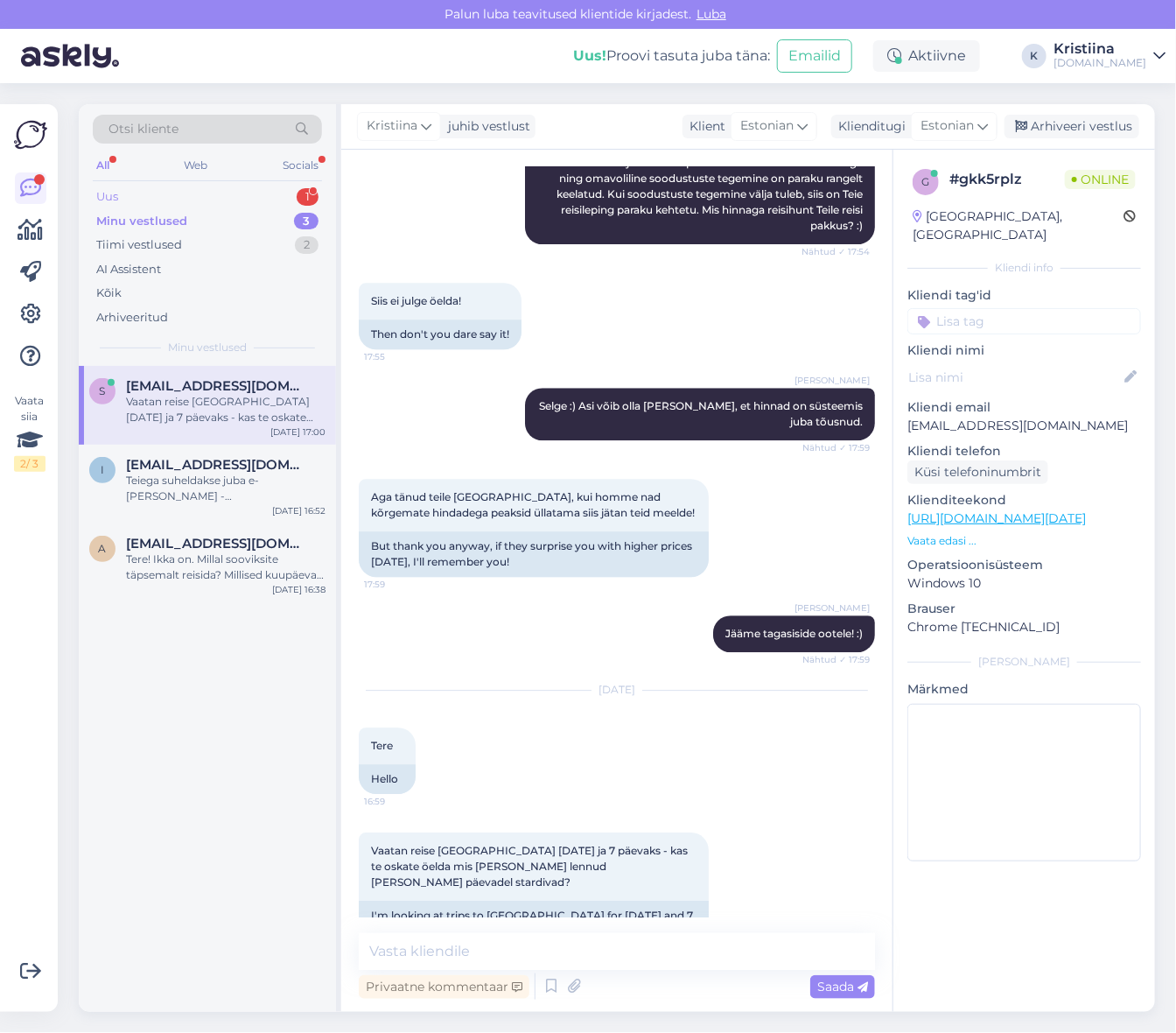
click at [198, 193] on div "Uus 1" at bounding box center [207, 197] width 229 height 24
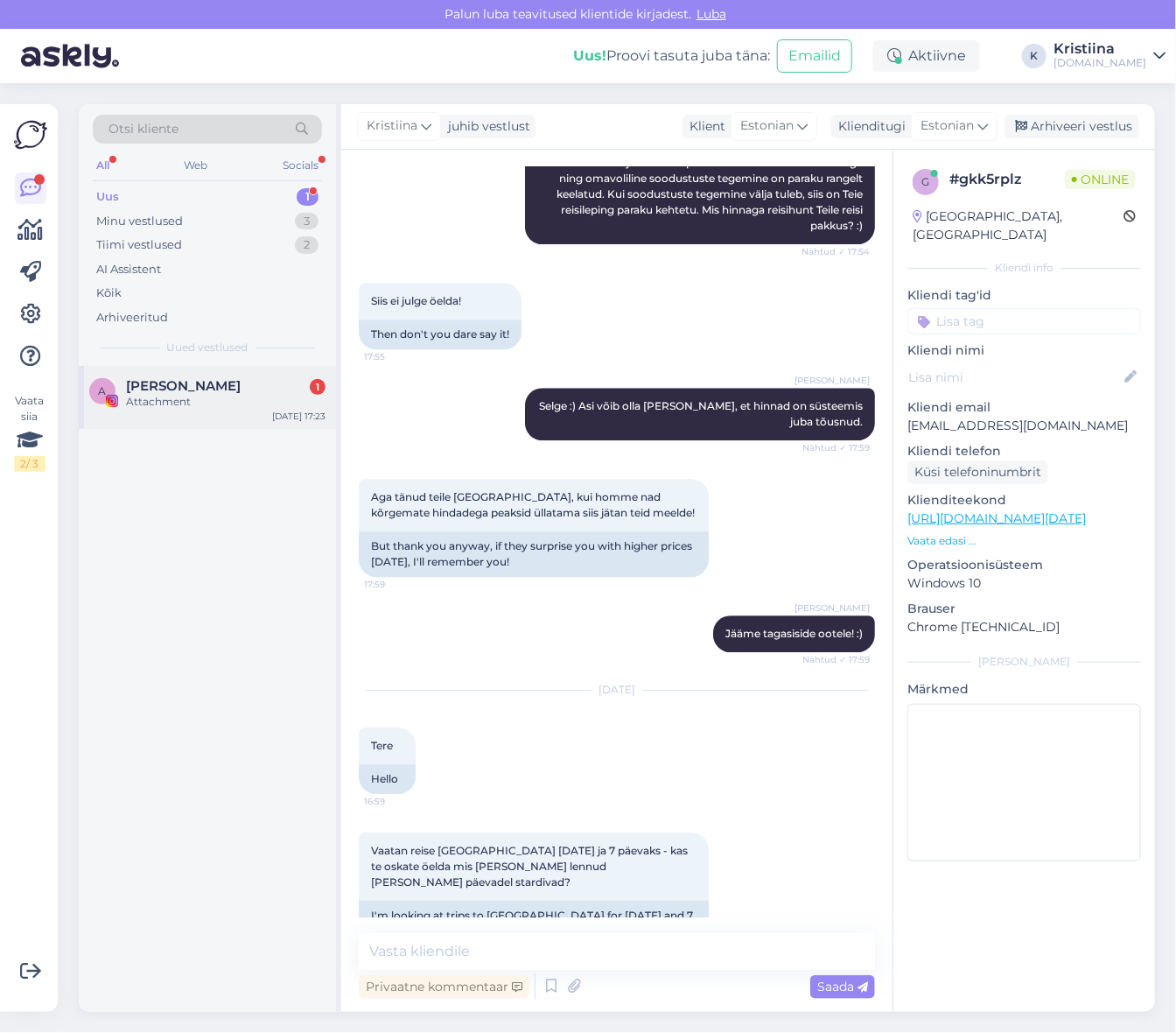
click at [196, 412] on div "A [PERSON_NAME] 1 Attachment [DATE] 17:23" at bounding box center [207, 397] width 257 height 63
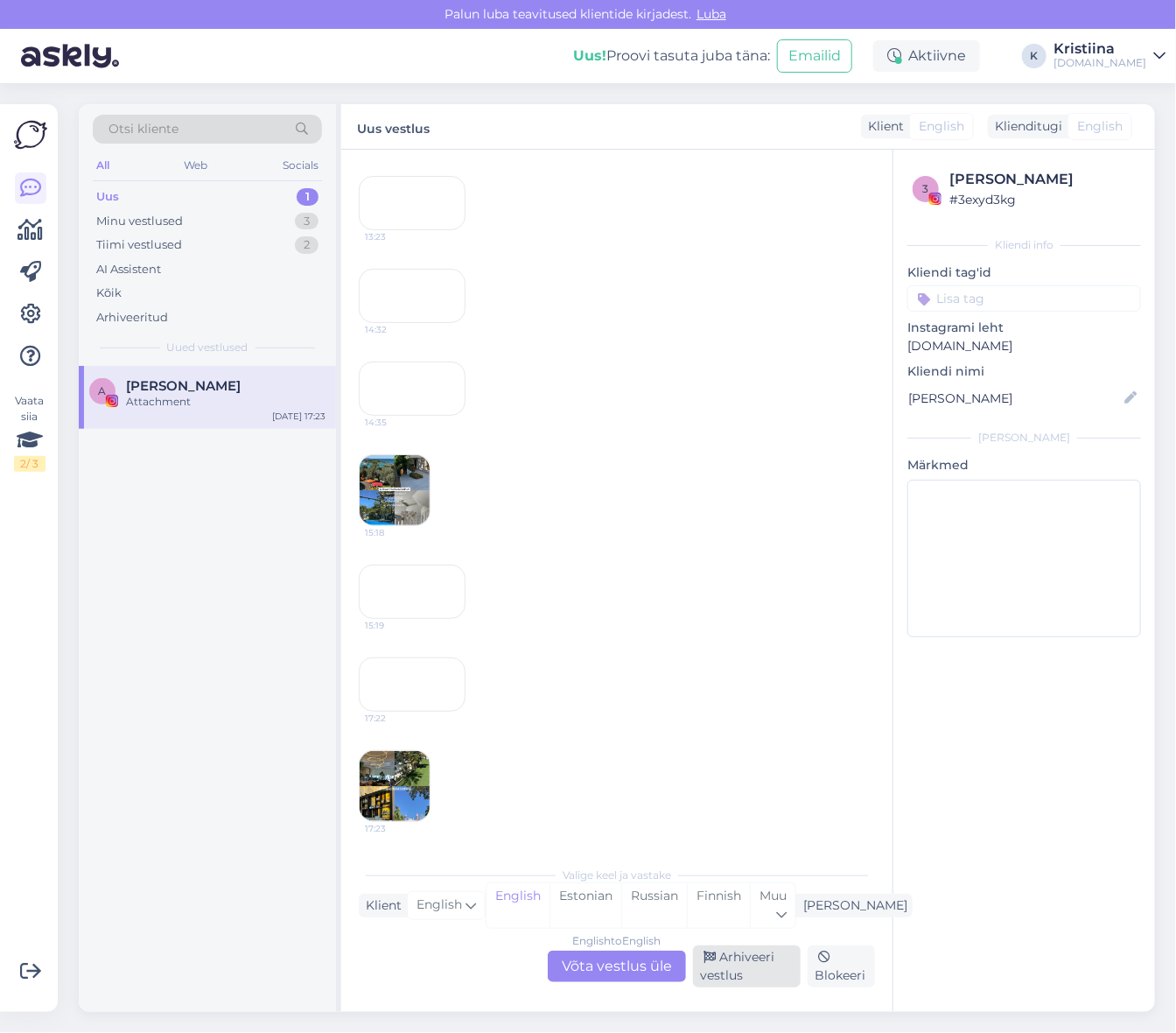
click at [742, 969] on div "Arhiveeri vestlus" at bounding box center [747, 965] width 108 height 42
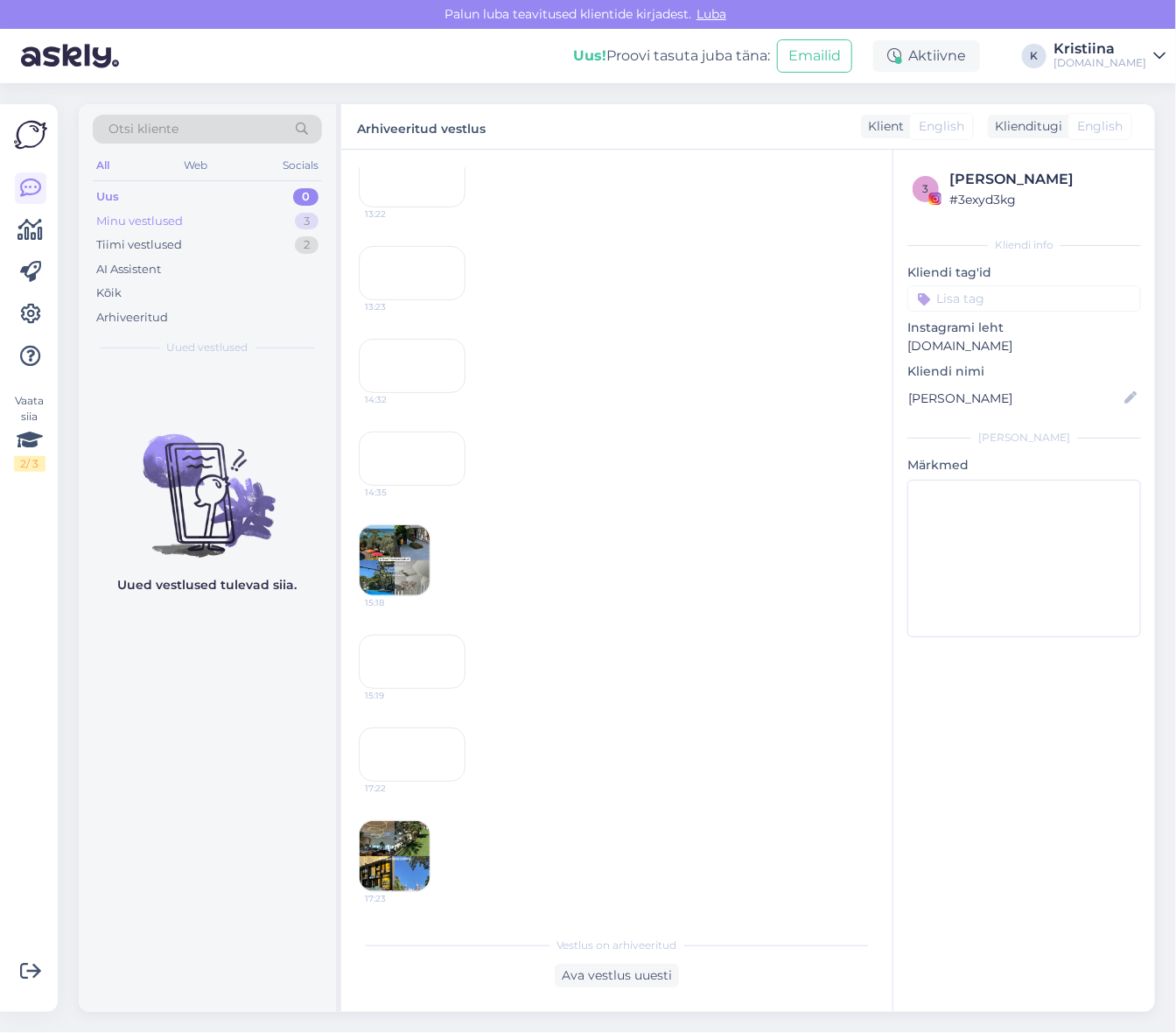
scroll to position [3979, 0]
click at [179, 213] on div "Minu vestlused" at bounding box center [139, 221] width 86 height 18
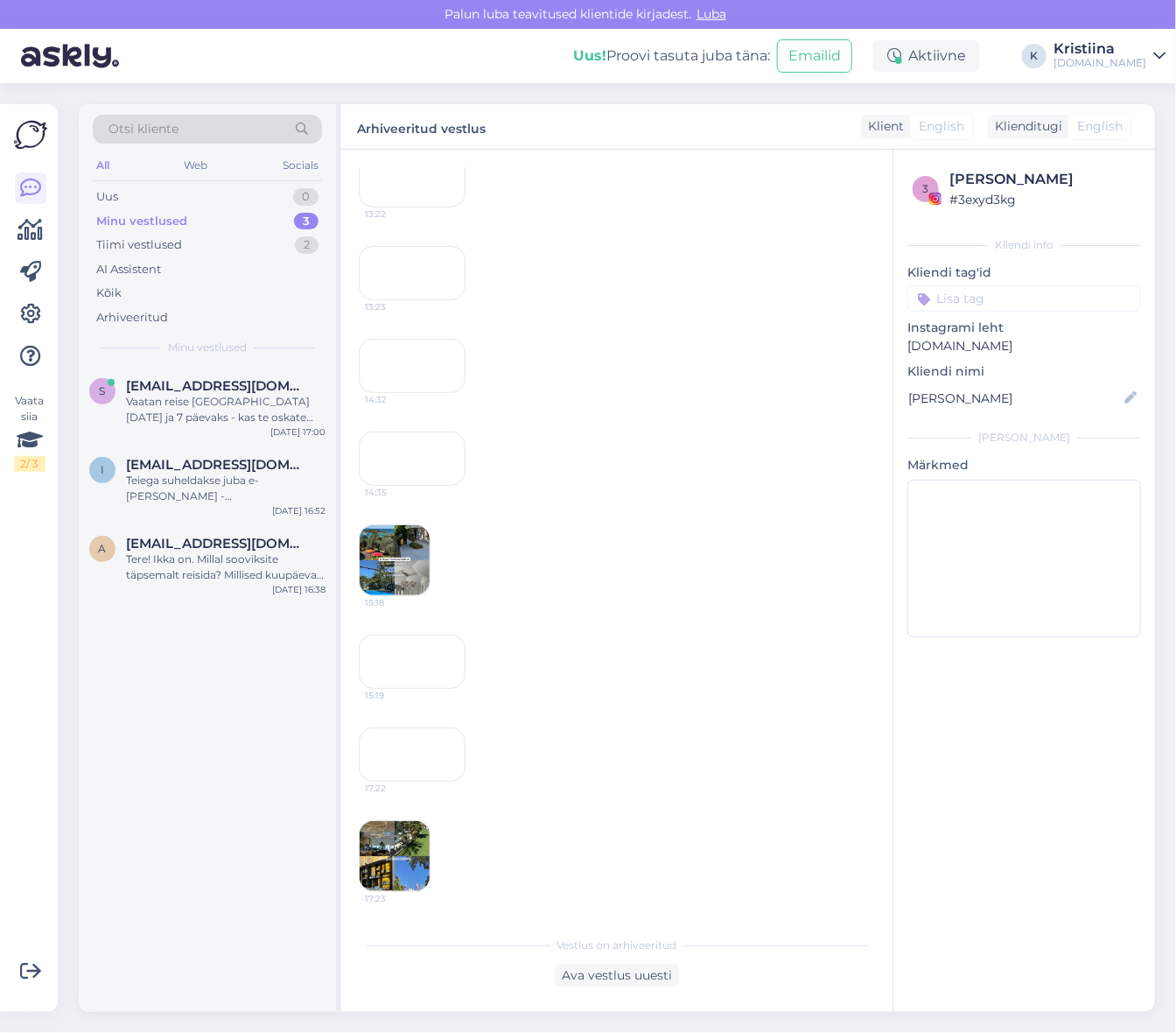
click at [207, 409] on div "Vaatan reise [GEOGRAPHIC_DATA] [DATE] ja 7 päevaks - kas te oskate öelda mis [P…" at bounding box center [225, 410] width 199 height 32
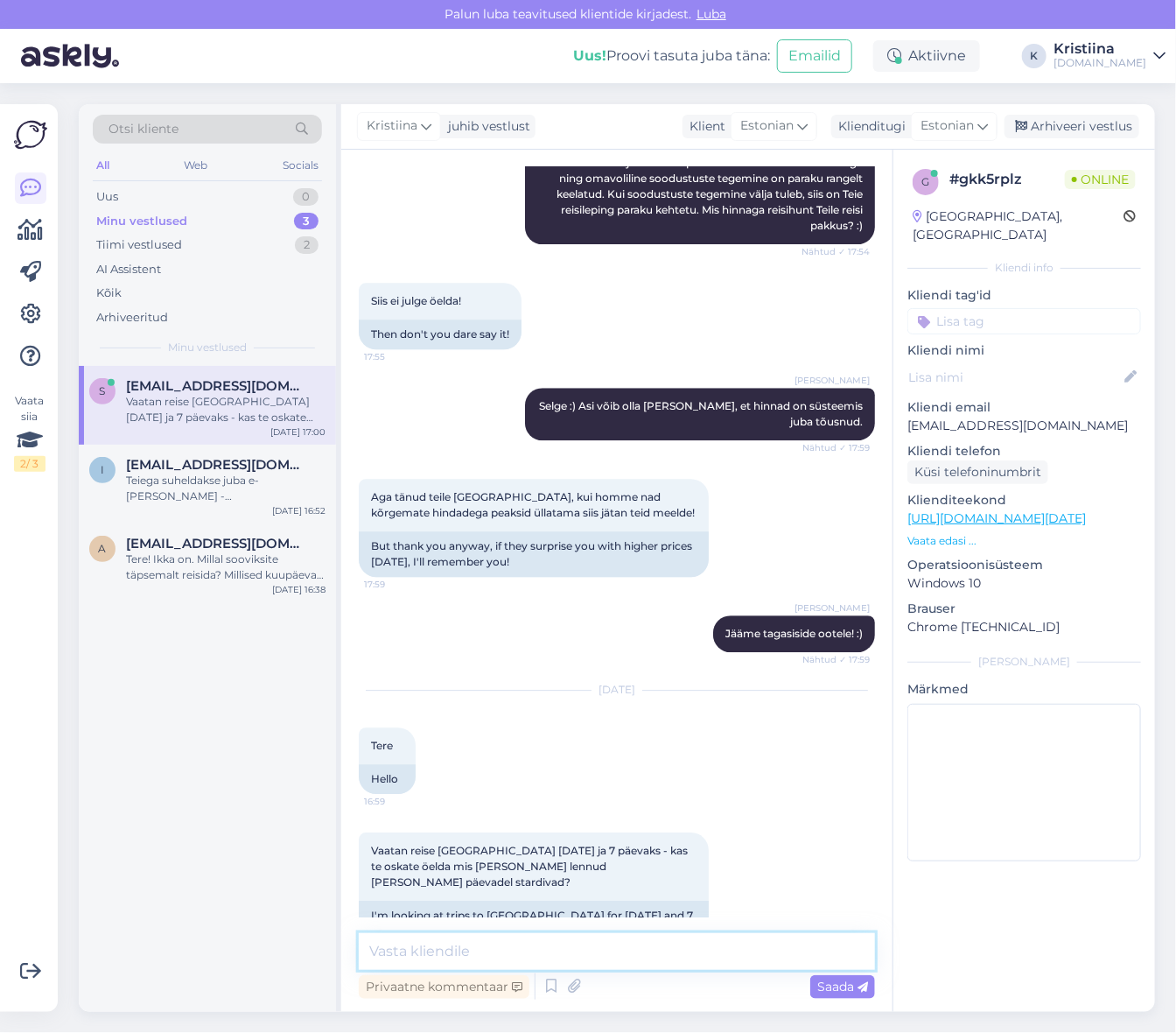
click at [486, 941] on textarea at bounding box center [617, 951] width 517 height 37
type textarea "T"
paste textarea "Tere, Lennuajad on allolevad (võivad muutuda!): 25.09 [GEOGRAPHIC_DATA] - [GEOG…"
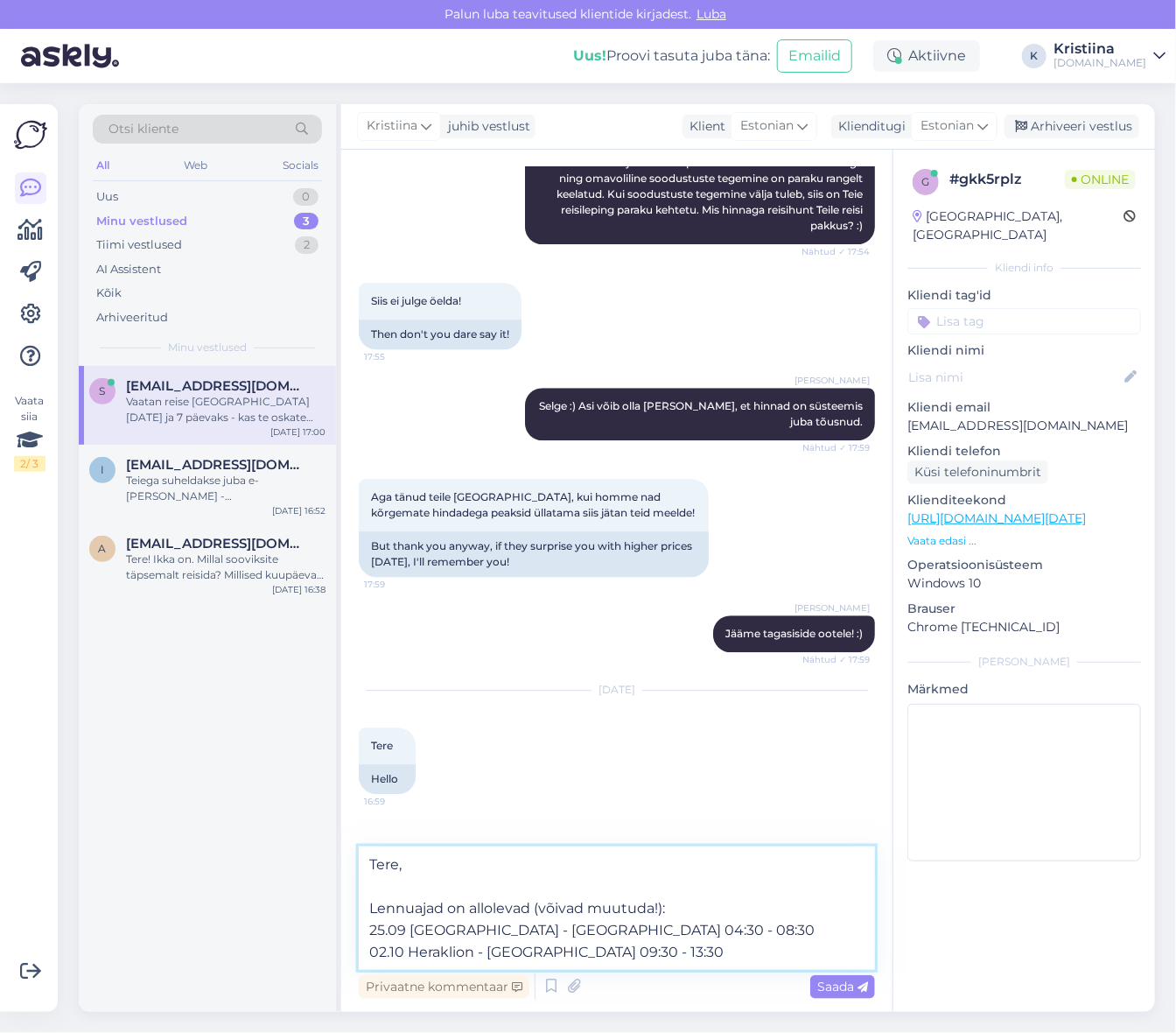
scroll to position [1803, 0]
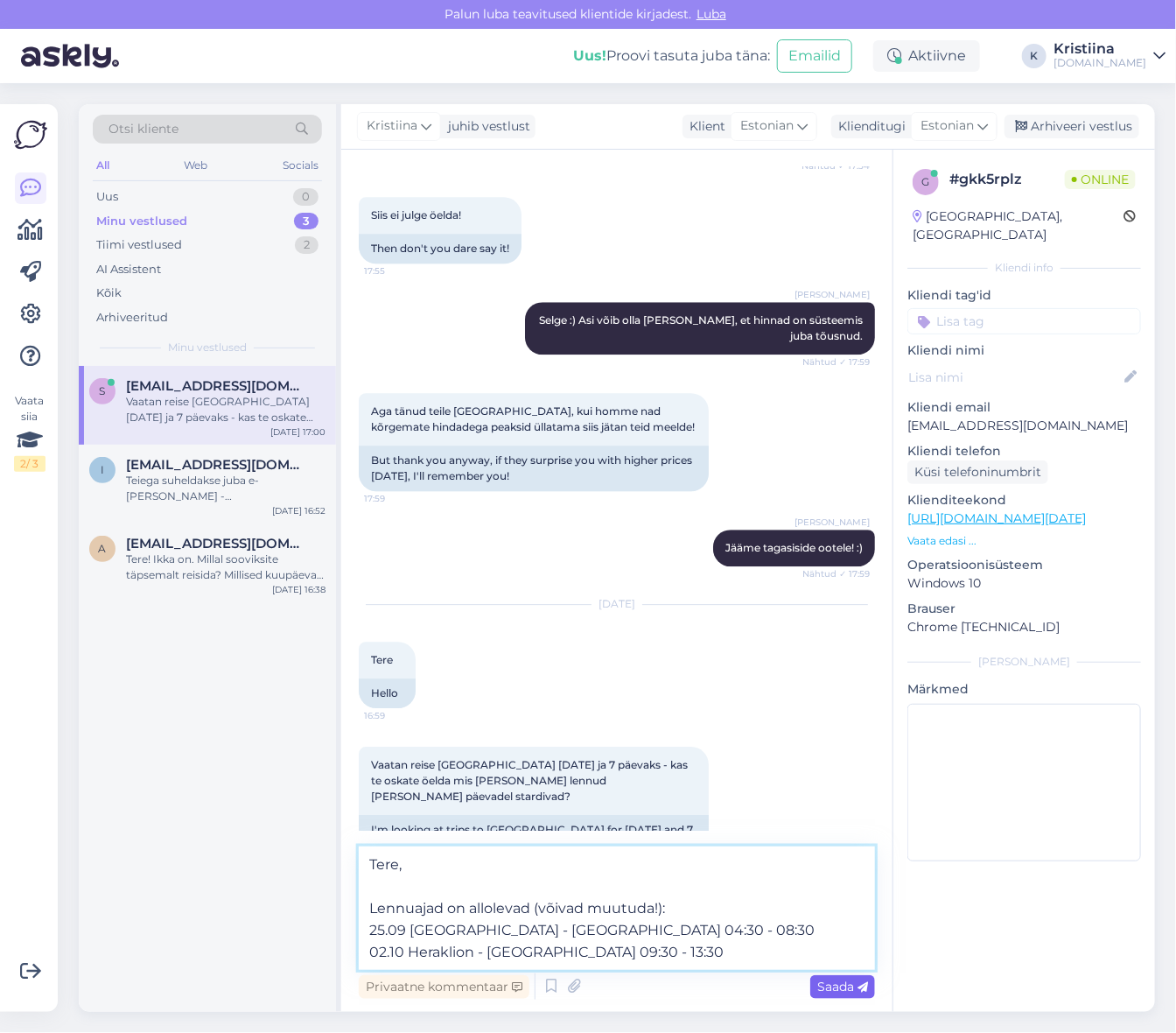
type textarea "Tere, Lennuajad on allolevad (võivad muutuda!): 25.09 [GEOGRAPHIC_DATA] - [GEOG…"
click at [814, 996] on div "Saada" at bounding box center [843, 986] width 65 height 23
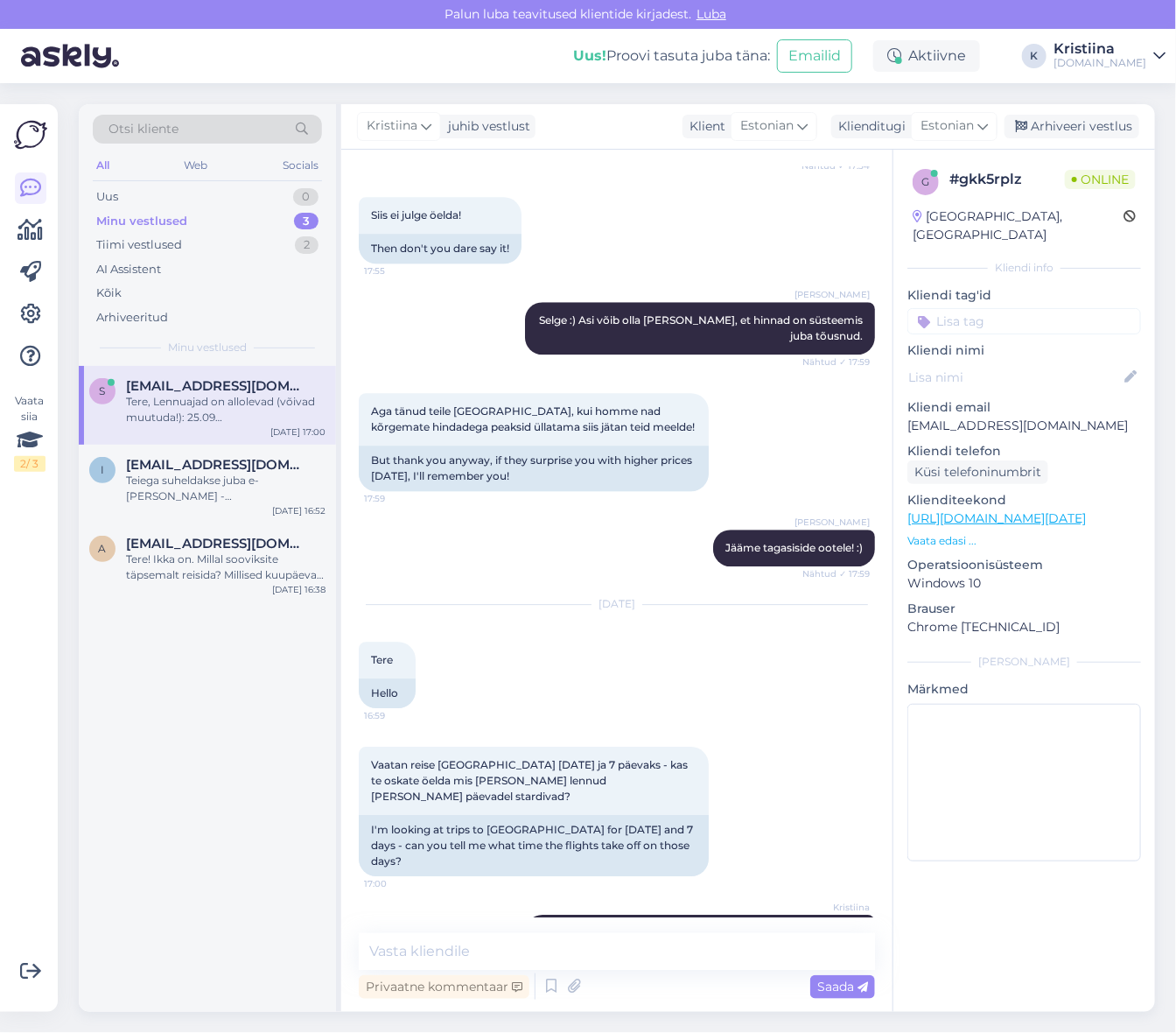
scroll to position [1856, 0]
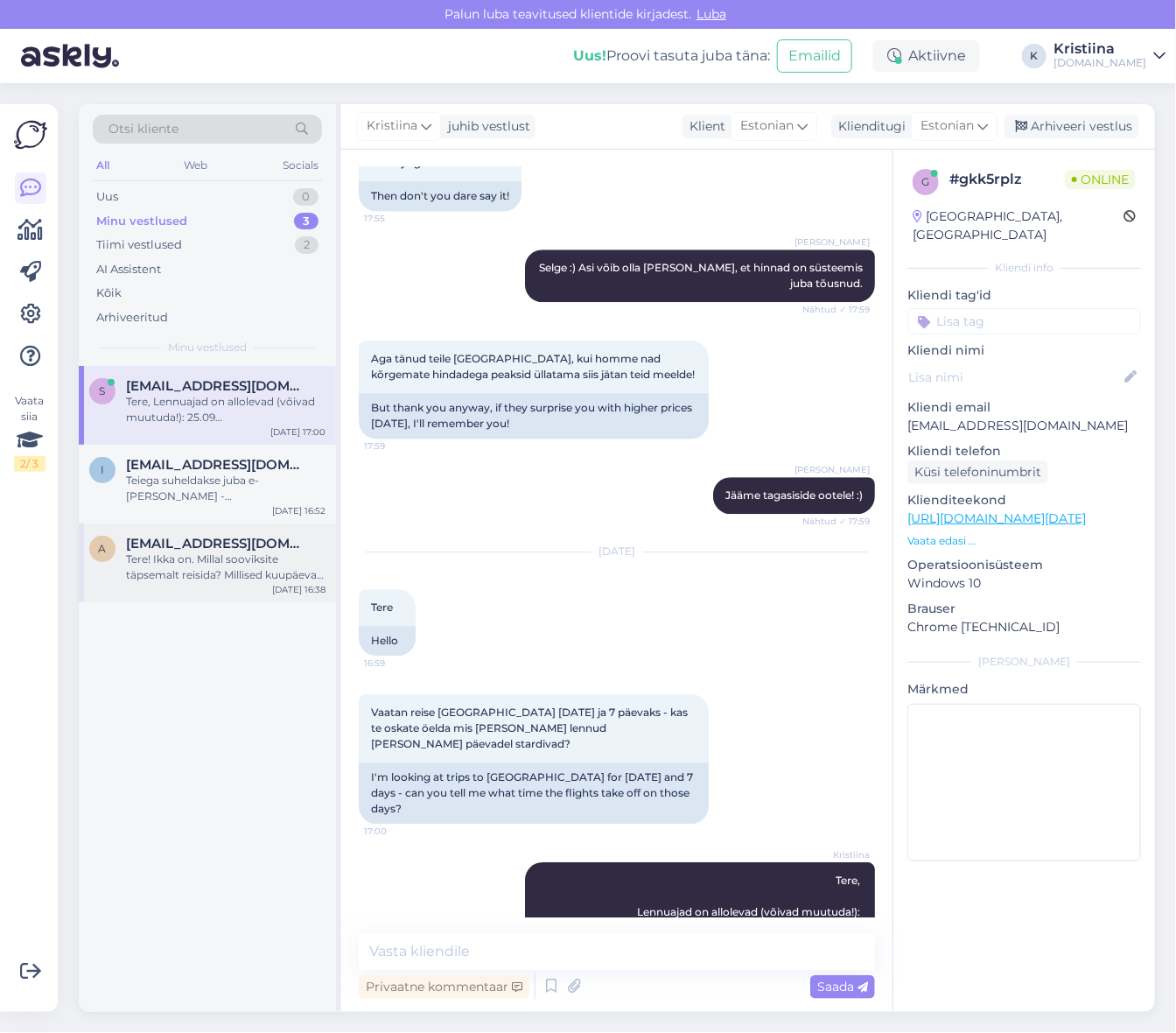
click at [274, 573] on div "Tere! Ikka on. Millal sooviksite täpsemalt reisida? Millised kuupäevad reisi al…" at bounding box center [225, 568] width 199 height 32
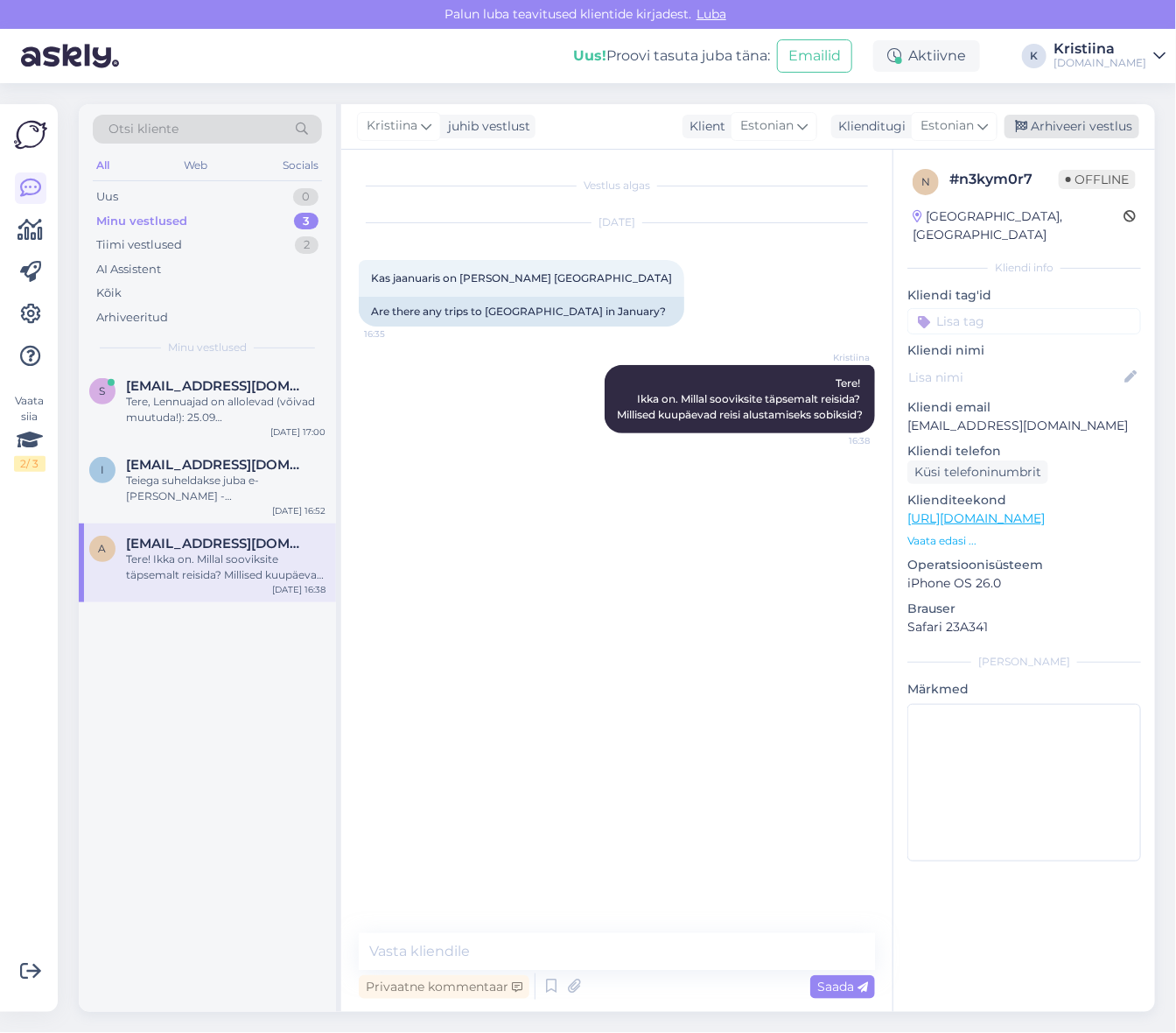
click at [1069, 126] on div "Arhiveeri vestlus" at bounding box center [1071, 126] width 134 height 23
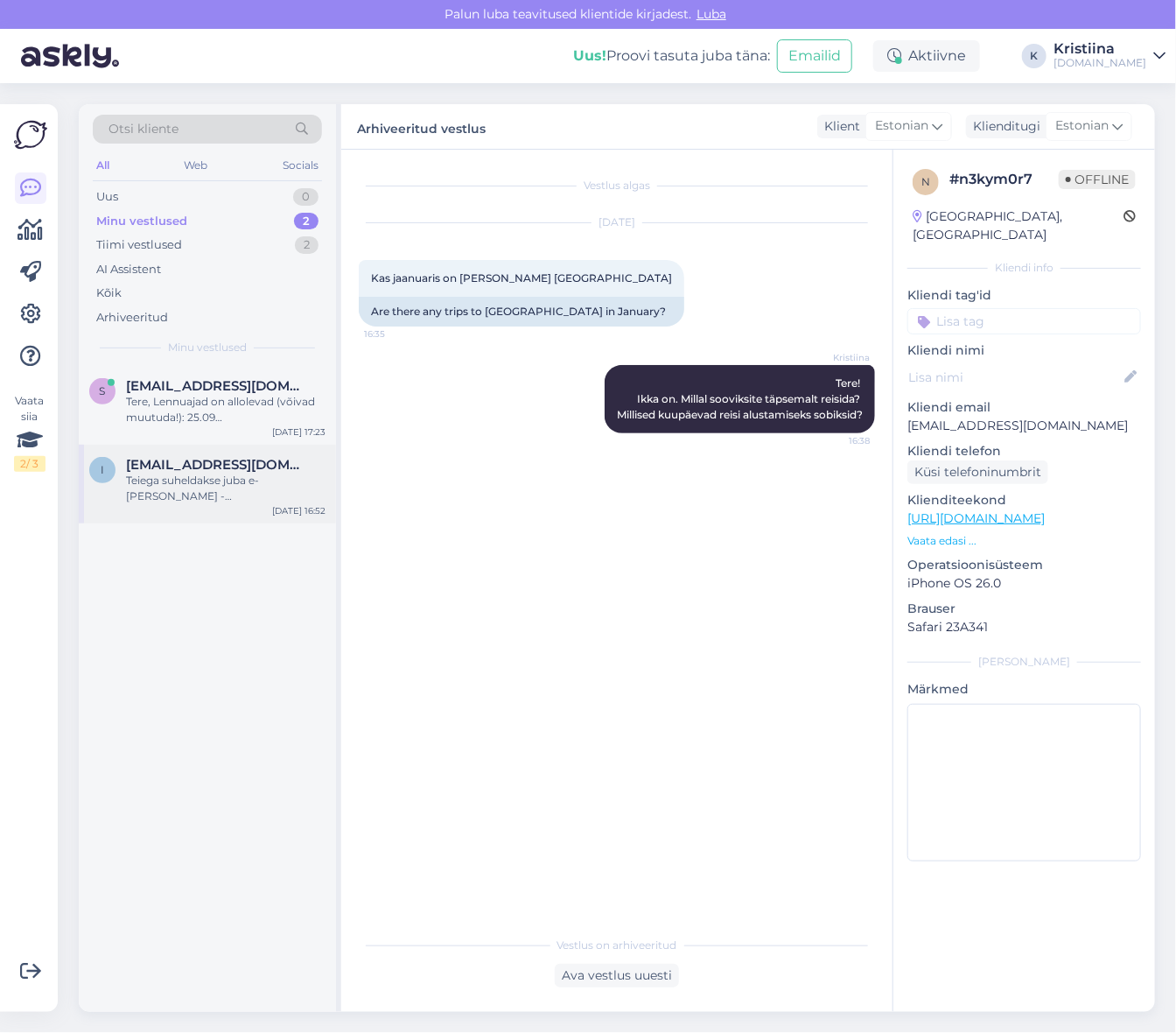
click at [252, 466] on span "[EMAIL_ADDRESS][DOMAIN_NAME]" at bounding box center [217, 465] width 182 height 16
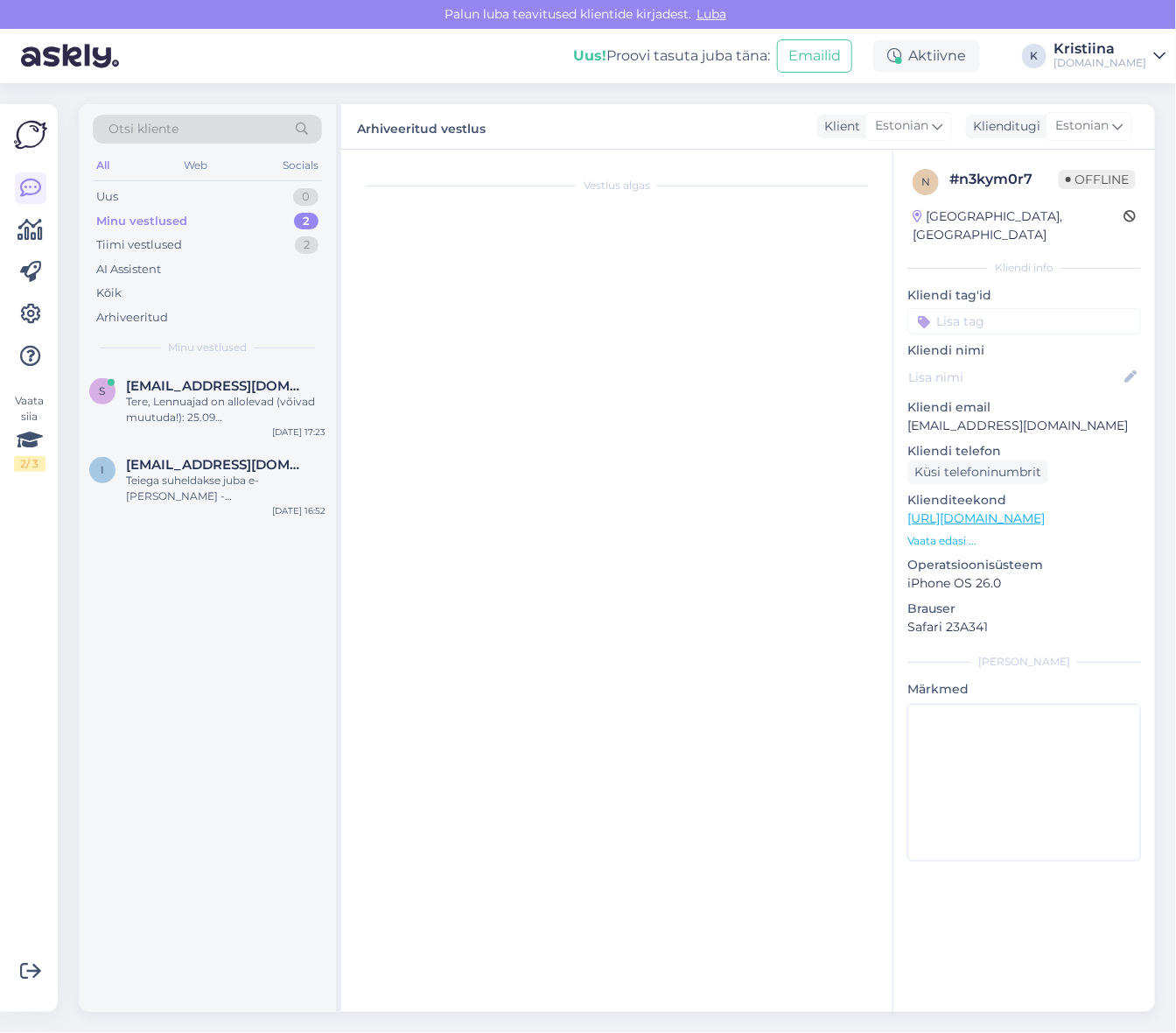
scroll to position [1034, 0]
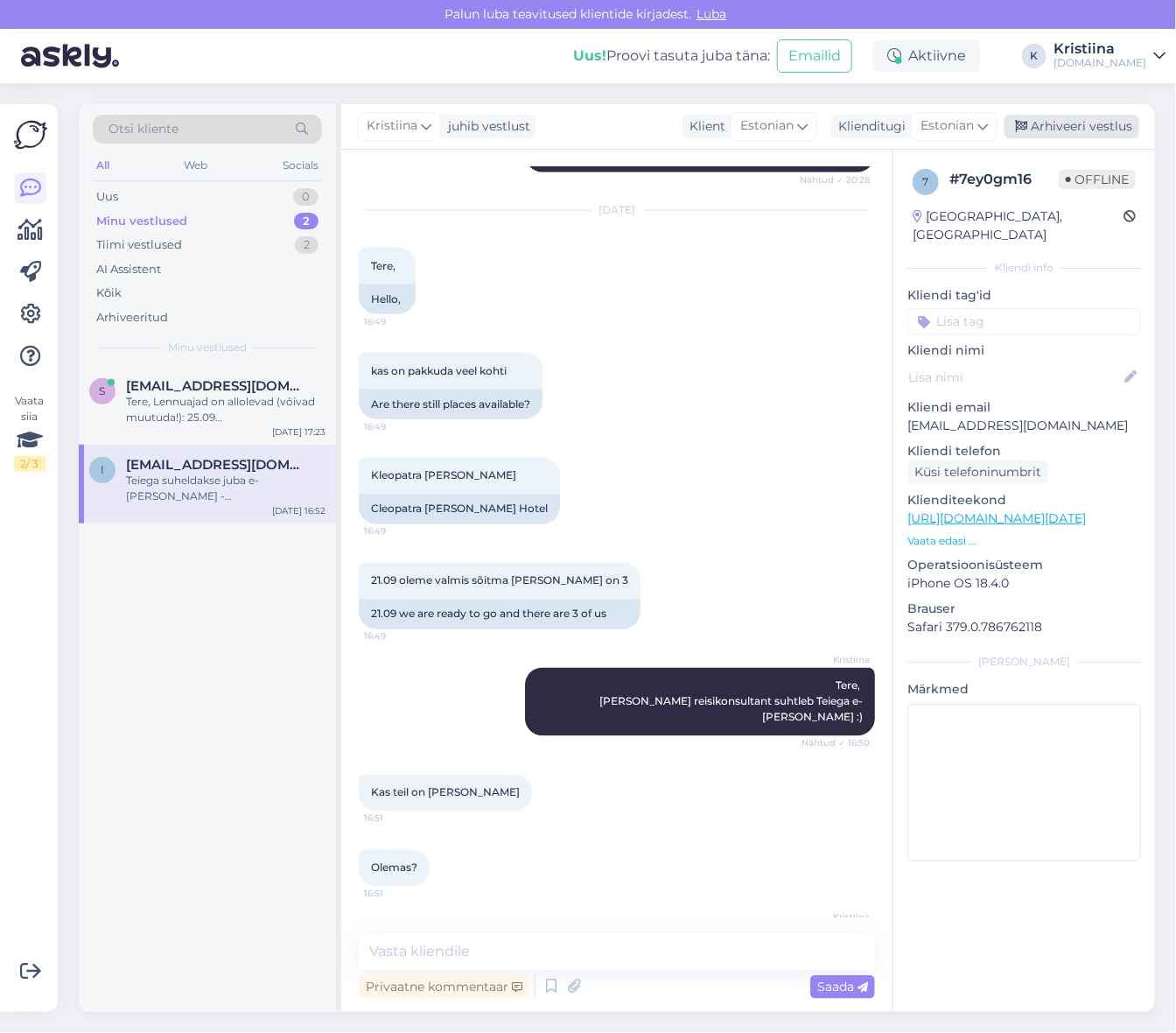
click at [1072, 128] on div "Arhiveeri vestlus" at bounding box center [1071, 126] width 134 height 23
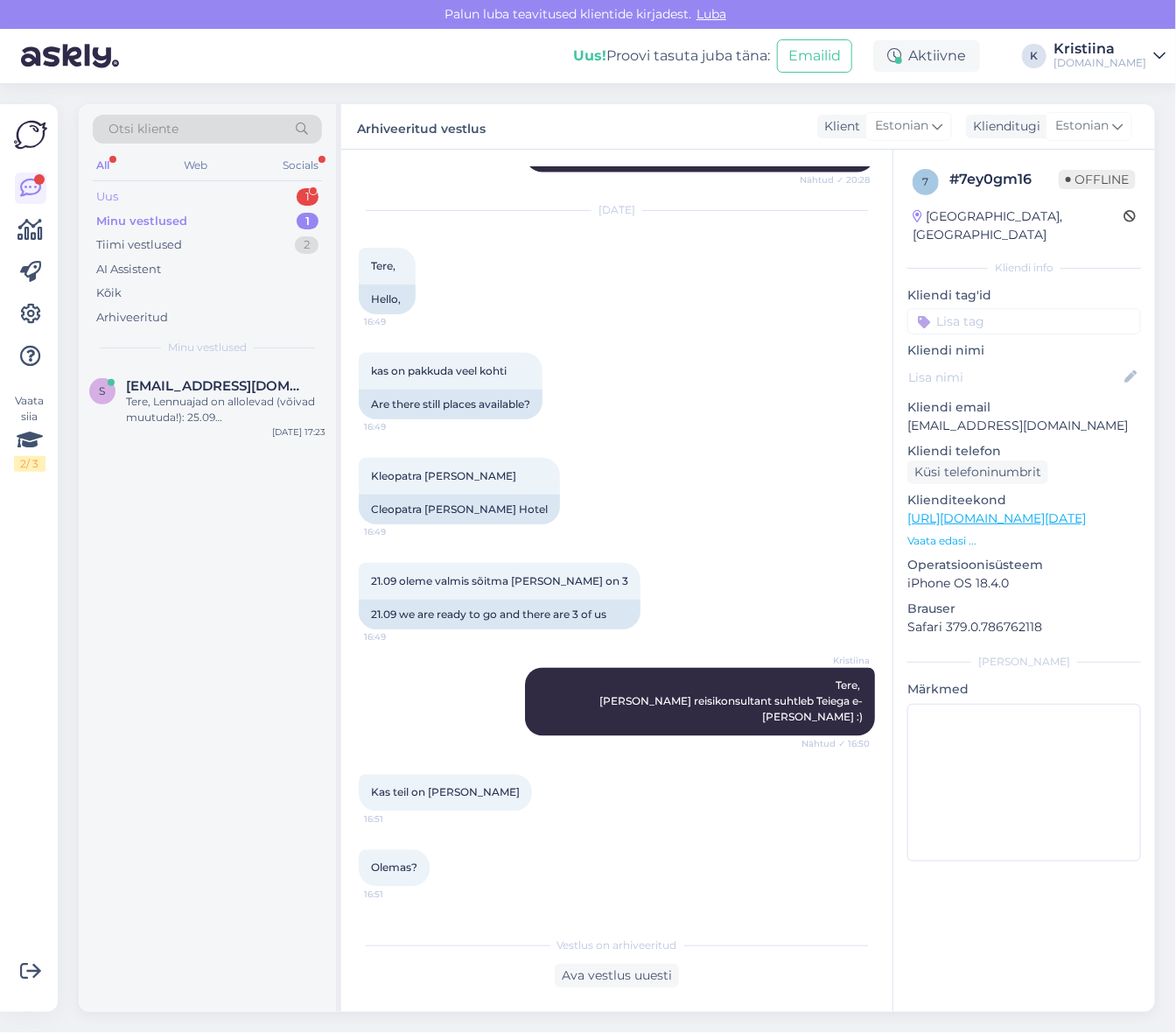
click at [197, 196] on div "Uus 1" at bounding box center [207, 197] width 229 height 24
click at [207, 372] on div "A [PERSON_NAME] 1 Attachment [DATE] 17:27" at bounding box center [207, 397] width 257 height 63
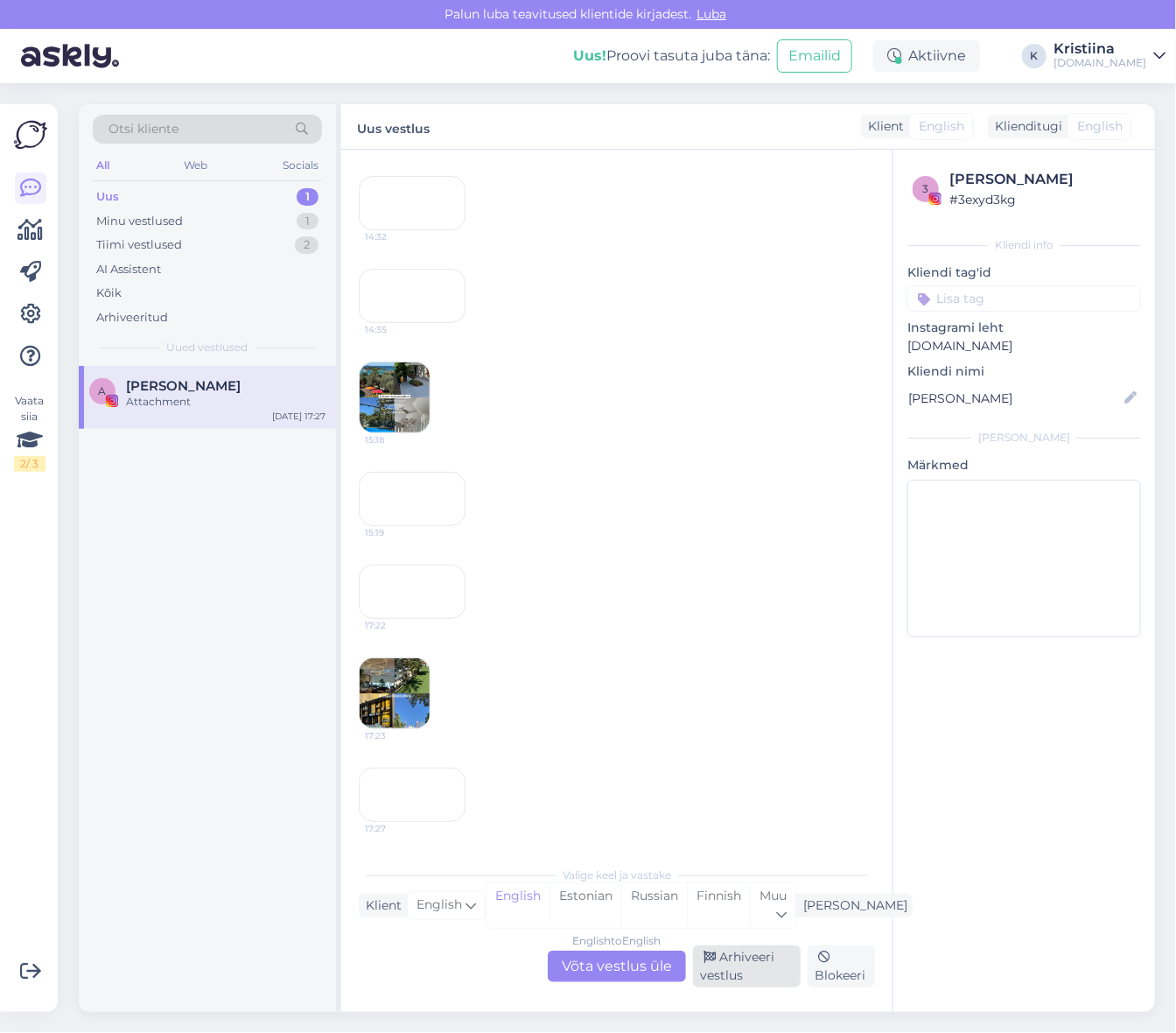
click at [744, 957] on div "Arhiveeri vestlus" at bounding box center [747, 965] width 108 height 42
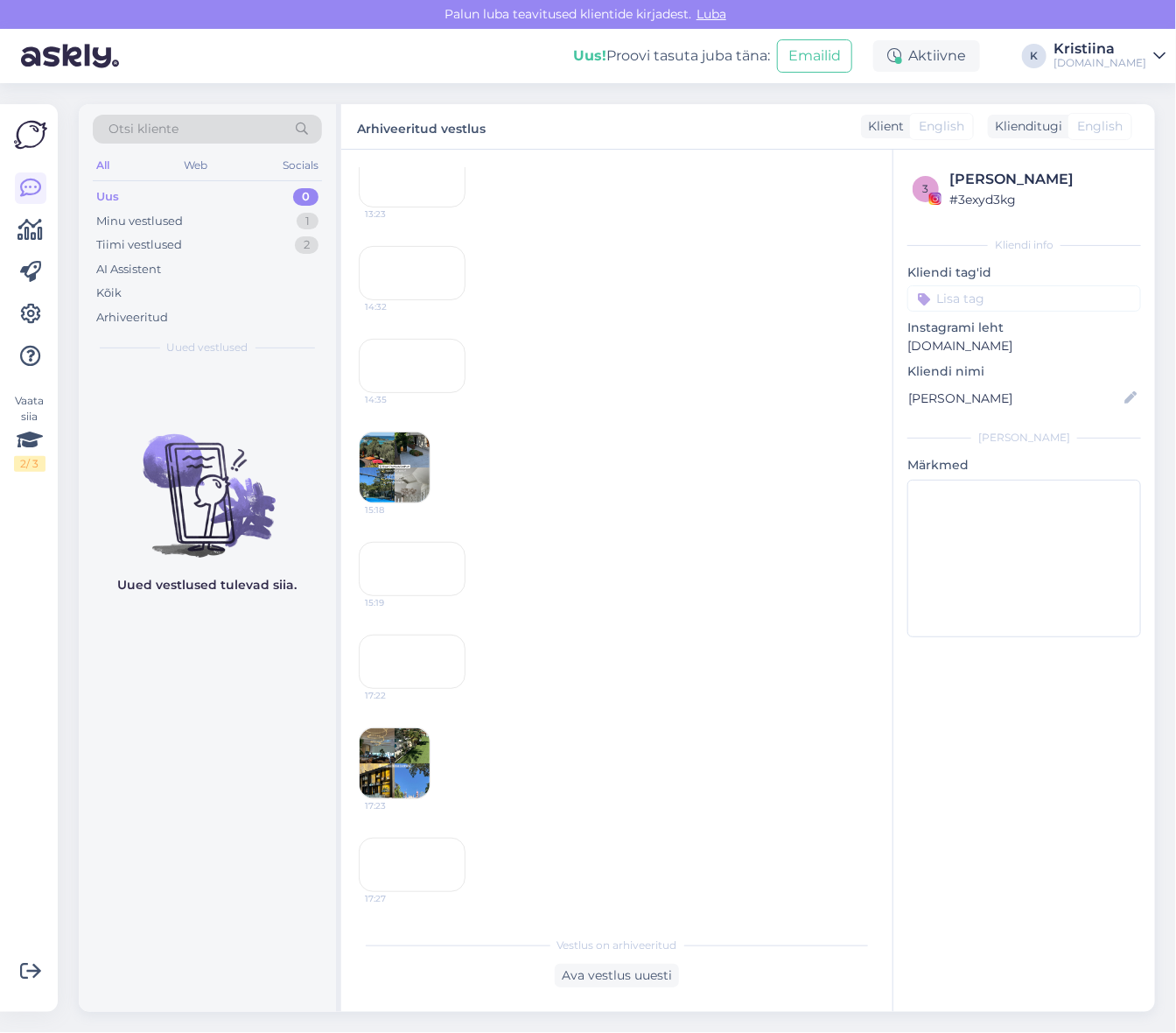
scroll to position [4204, 0]
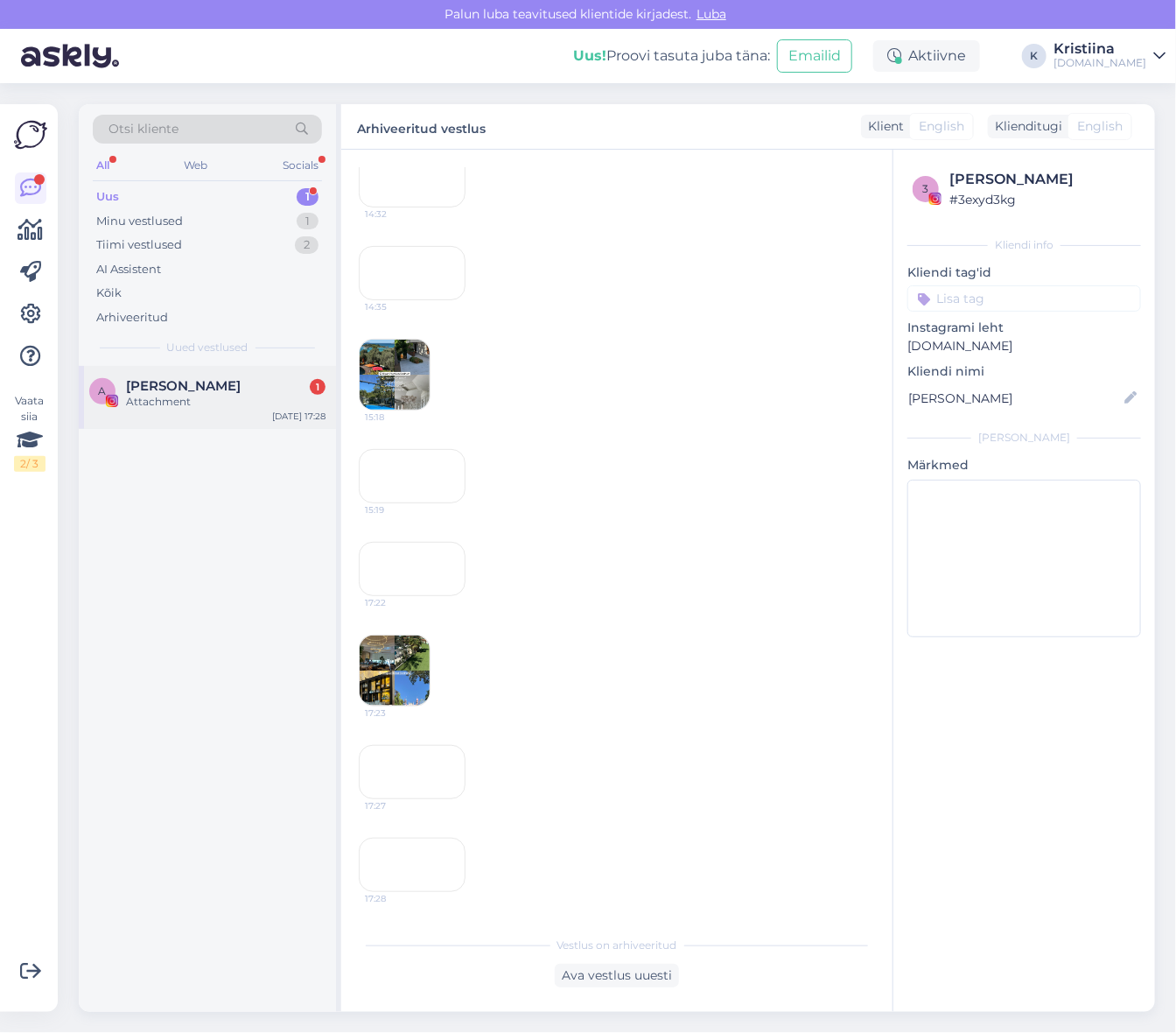
click at [202, 378] on span "[PERSON_NAME]" at bounding box center [184, 386] width 115 height 16
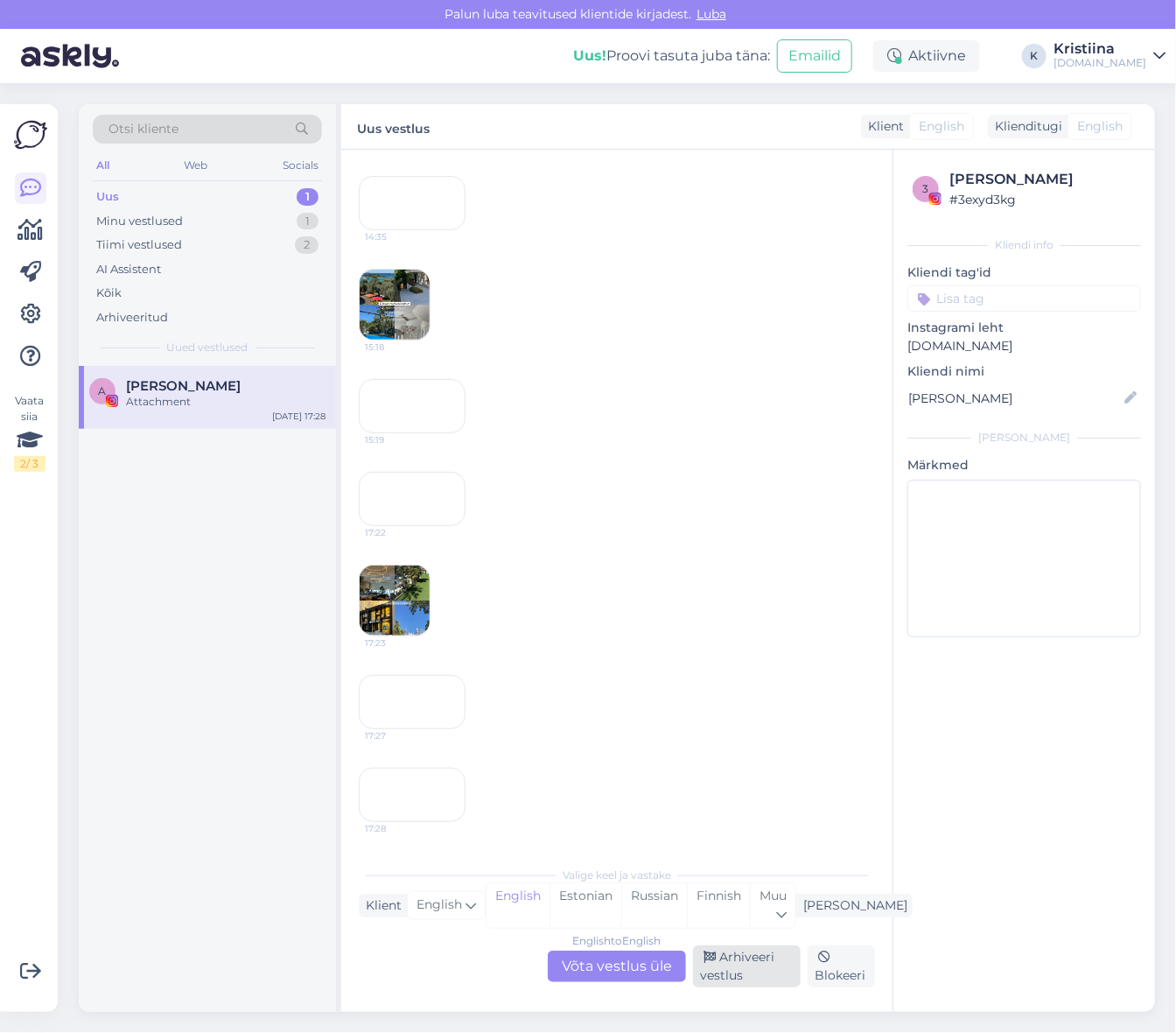
click at [736, 955] on div "Arhiveeri vestlus" at bounding box center [747, 965] width 108 height 42
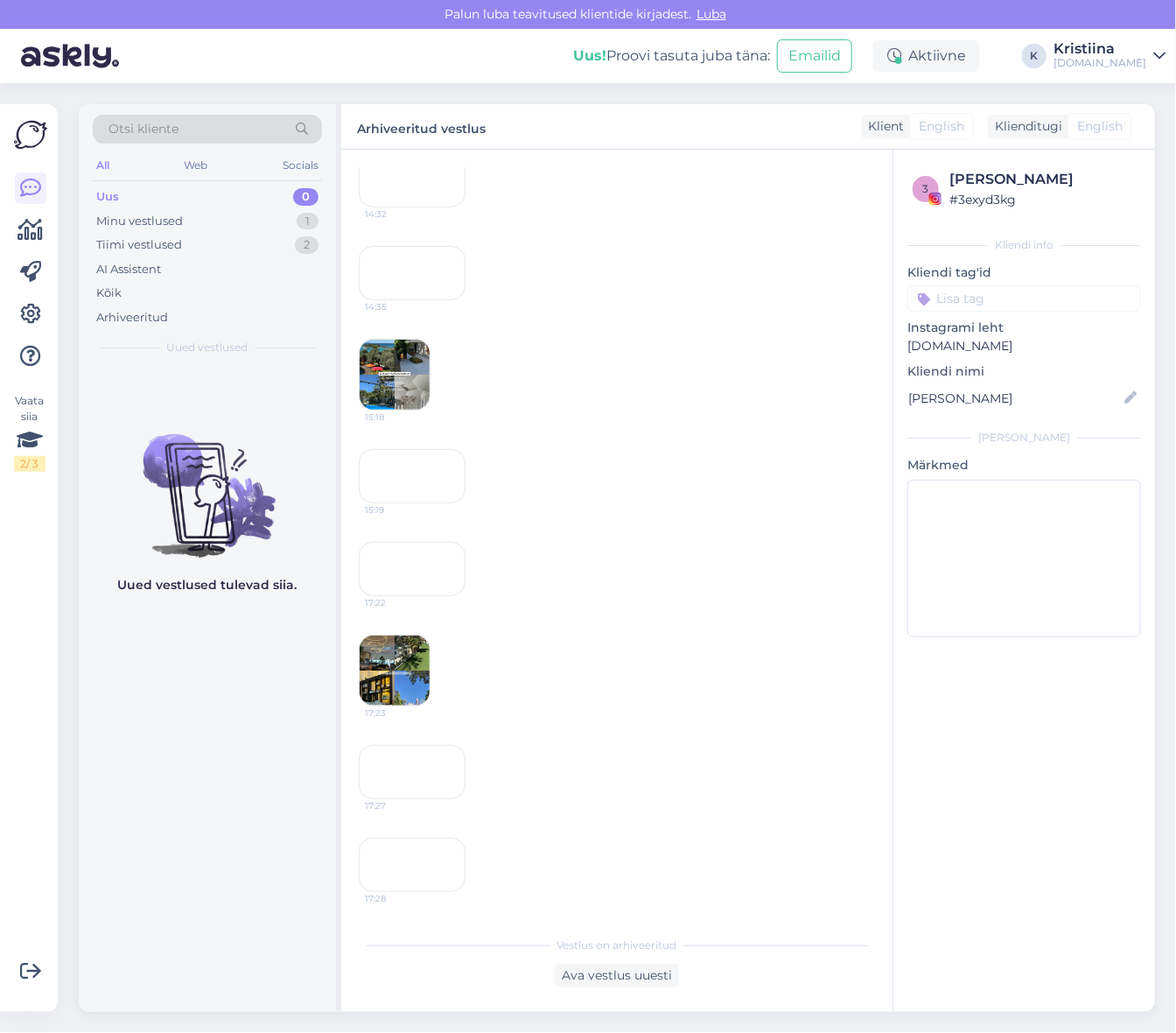
scroll to position [4376, 0]
click at [188, 221] on div "Minu vestlused 1" at bounding box center [207, 222] width 229 height 24
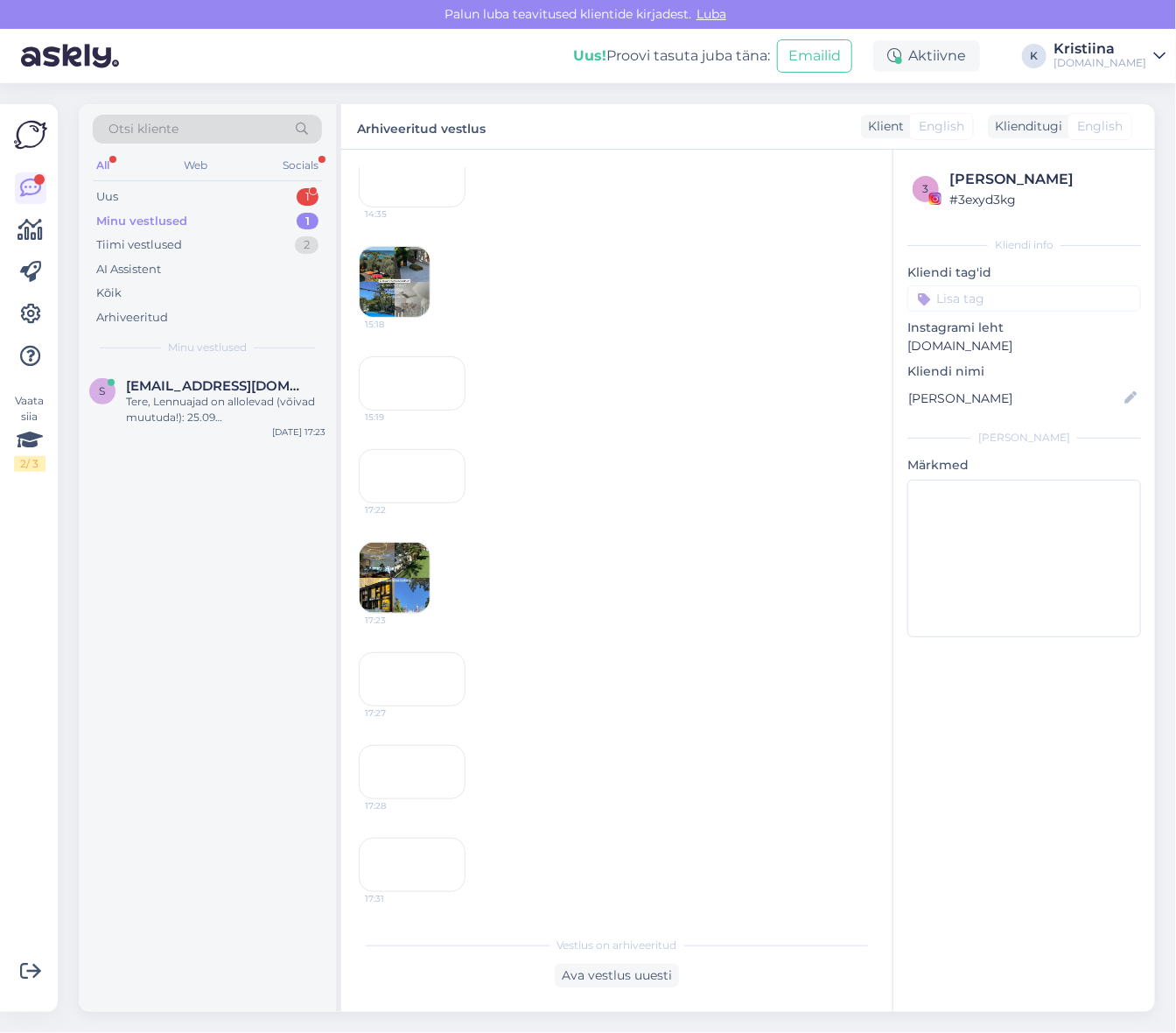
scroll to position [4687, 0]
click at [178, 195] on div "Uus 1" at bounding box center [207, 197] width 229 height 24
click at [181, 405] on div "Attachment" at bounding box center [225, 402] width 199 height 16
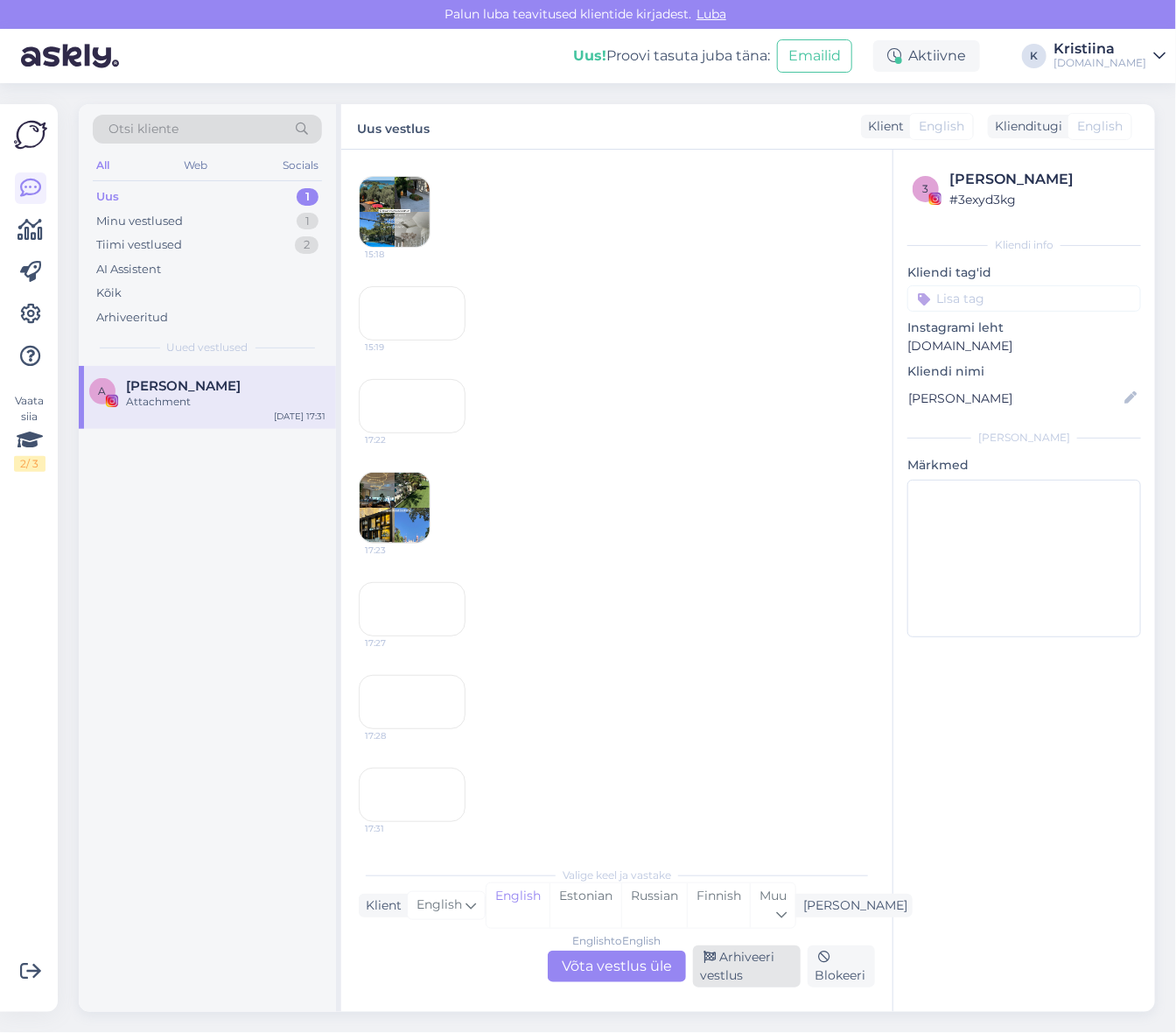
click at [761, 964] on div "Arhiveeri vestlus" at bounding box center [747, 965] width 108 height 42
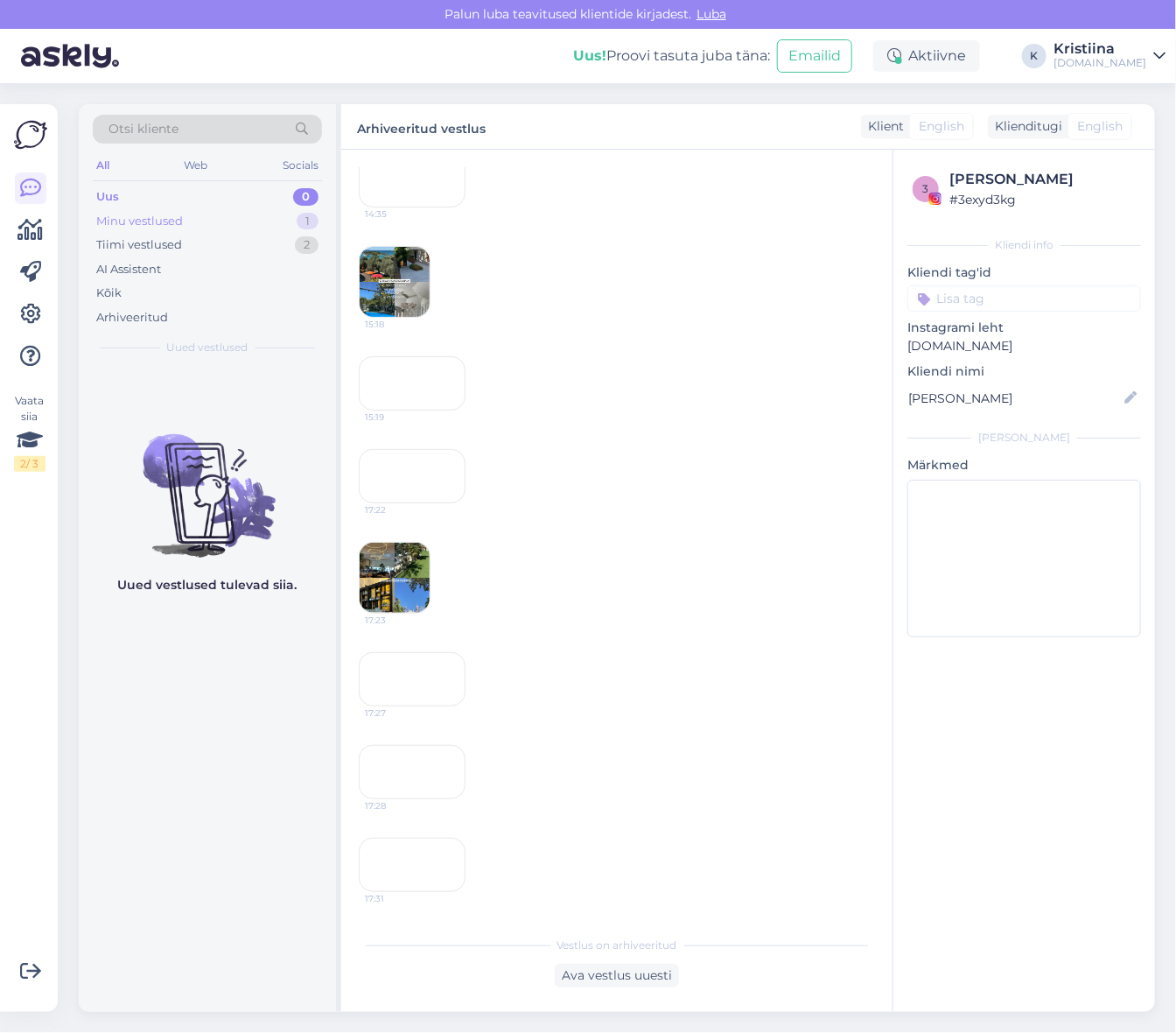
scroll to position [4599, 0]
click at [243, 222] on div "Minu vestlused 1" at bounding box center [207, 222] width 229 height 24
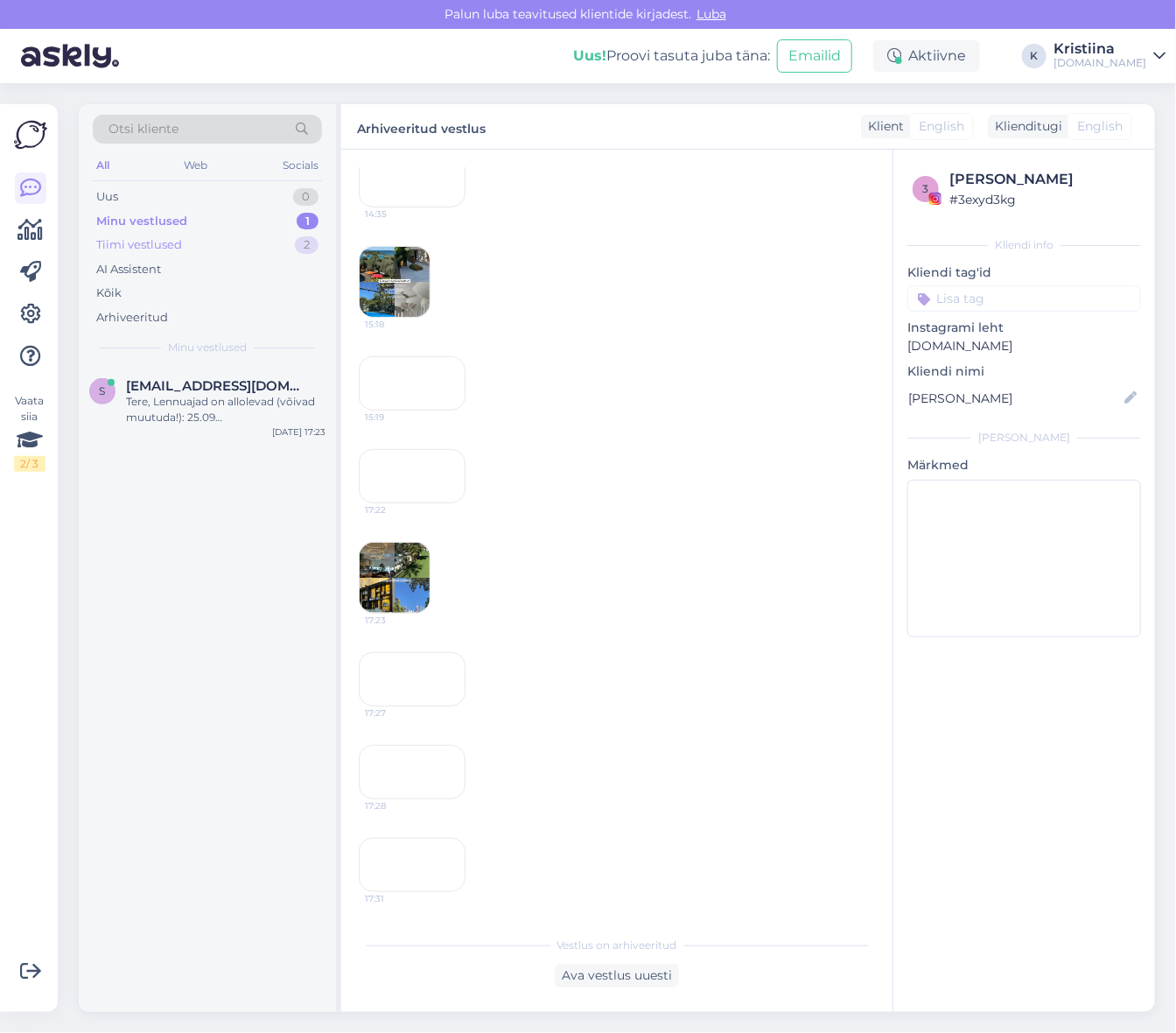
click at [241, 238] on div "Tiimi vestlused 2" at bounding box center [207, 245] width 229 height 24
click at [236, 225] on div "Minu vestlused 1" at bounding box center [207, 222] width 229 height 24
drag, startPoint x: 231, startPoint y: 357, endPoint x: 235, endPoint y: 378, distance: 21.4
click at [231, 363] on div "Otsi kliente All Web Socials Uus 0 Minu vestlused 1 Tiimi vestlused 2 AI Assist…" at bounding box center [207, 235] width 257 height 261
click at [235, 383] on span "[EMAIL_ADDRESS][DOMAIN_NAME]" at bounding box center [217, 386] width 182 height 16
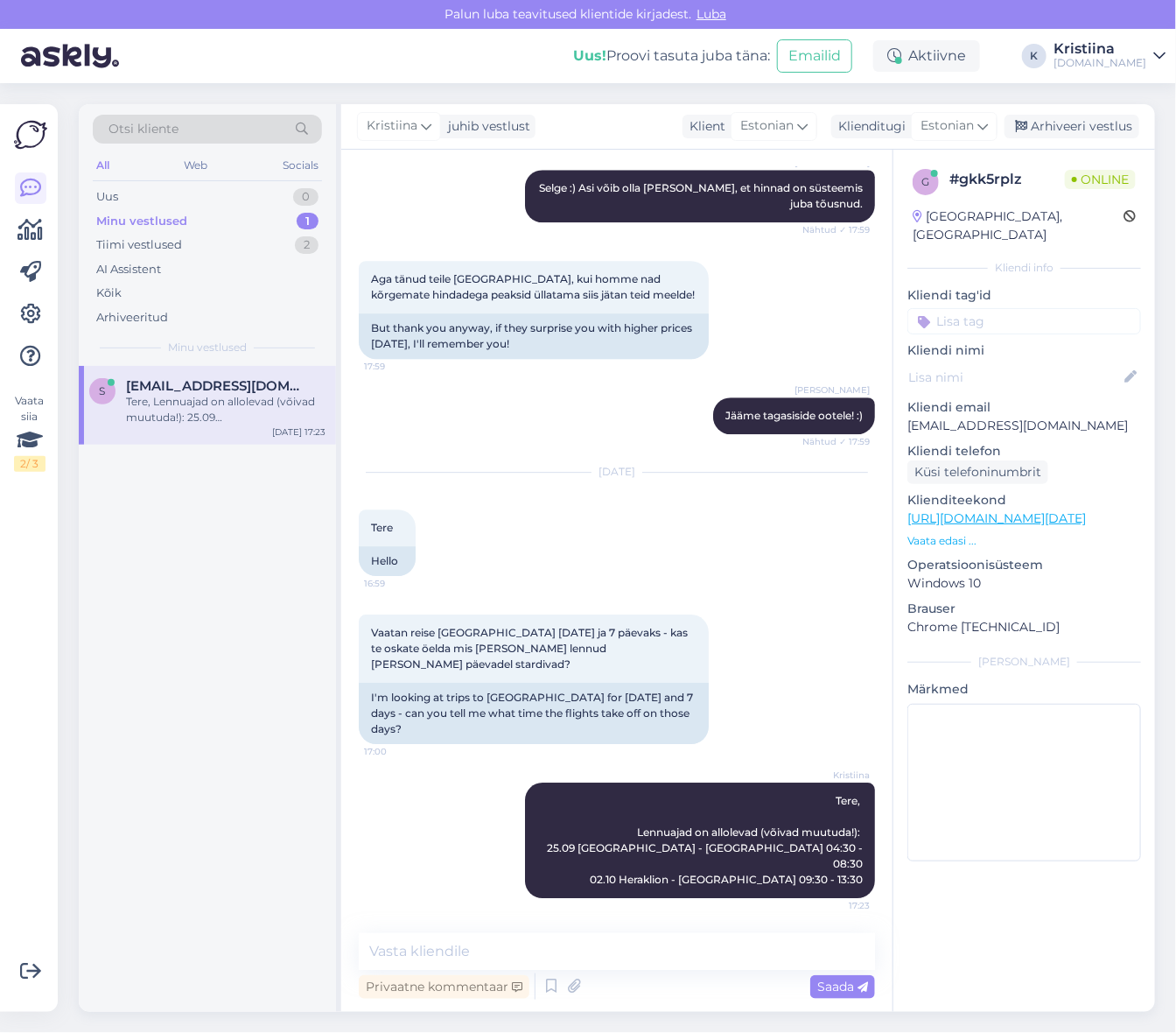
scroll to position [1856, 0]
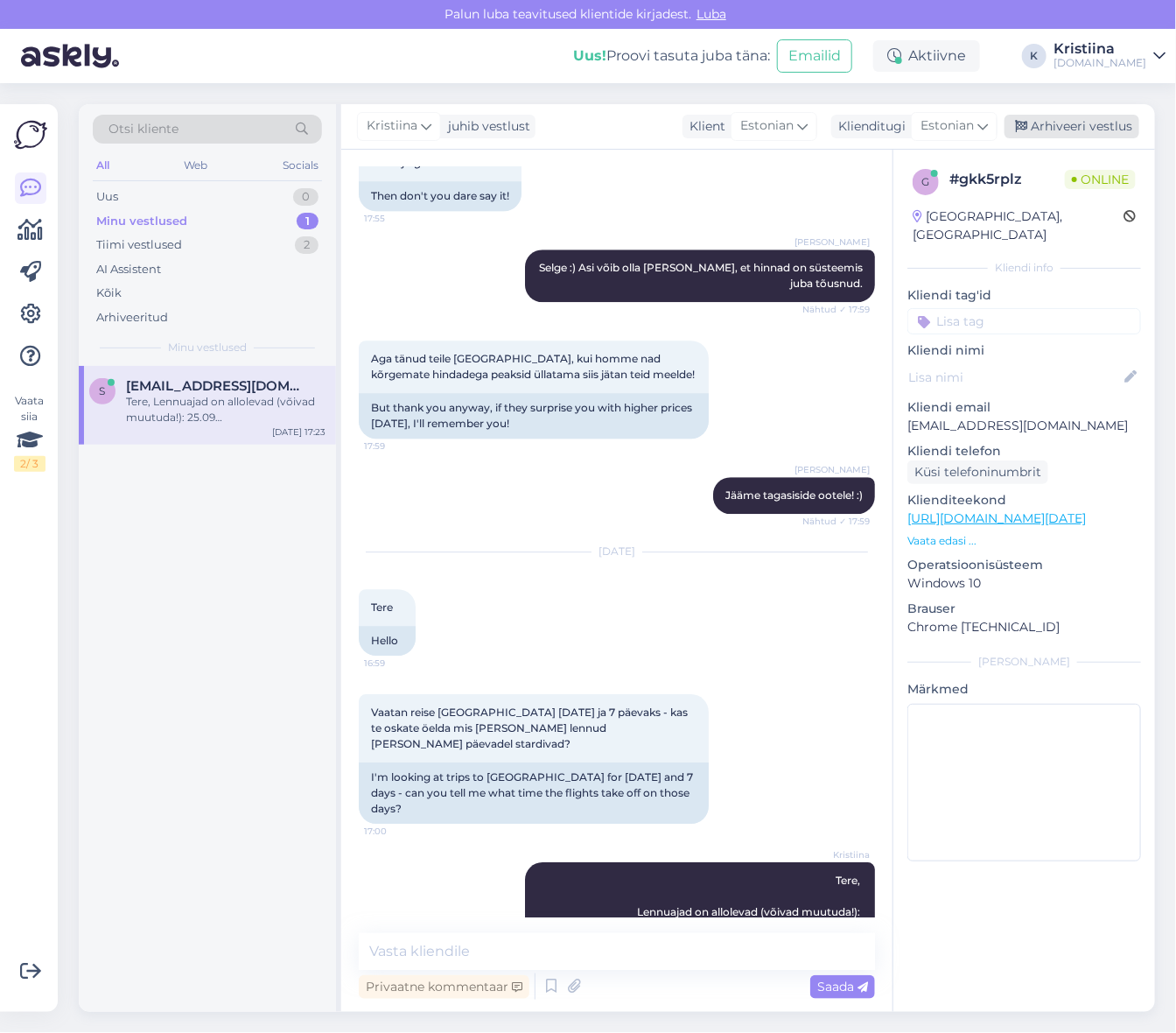
click at [1099, 126] on div "Arhiveeri vestlus" at bounding box center [1071, 126] width 134 height 23
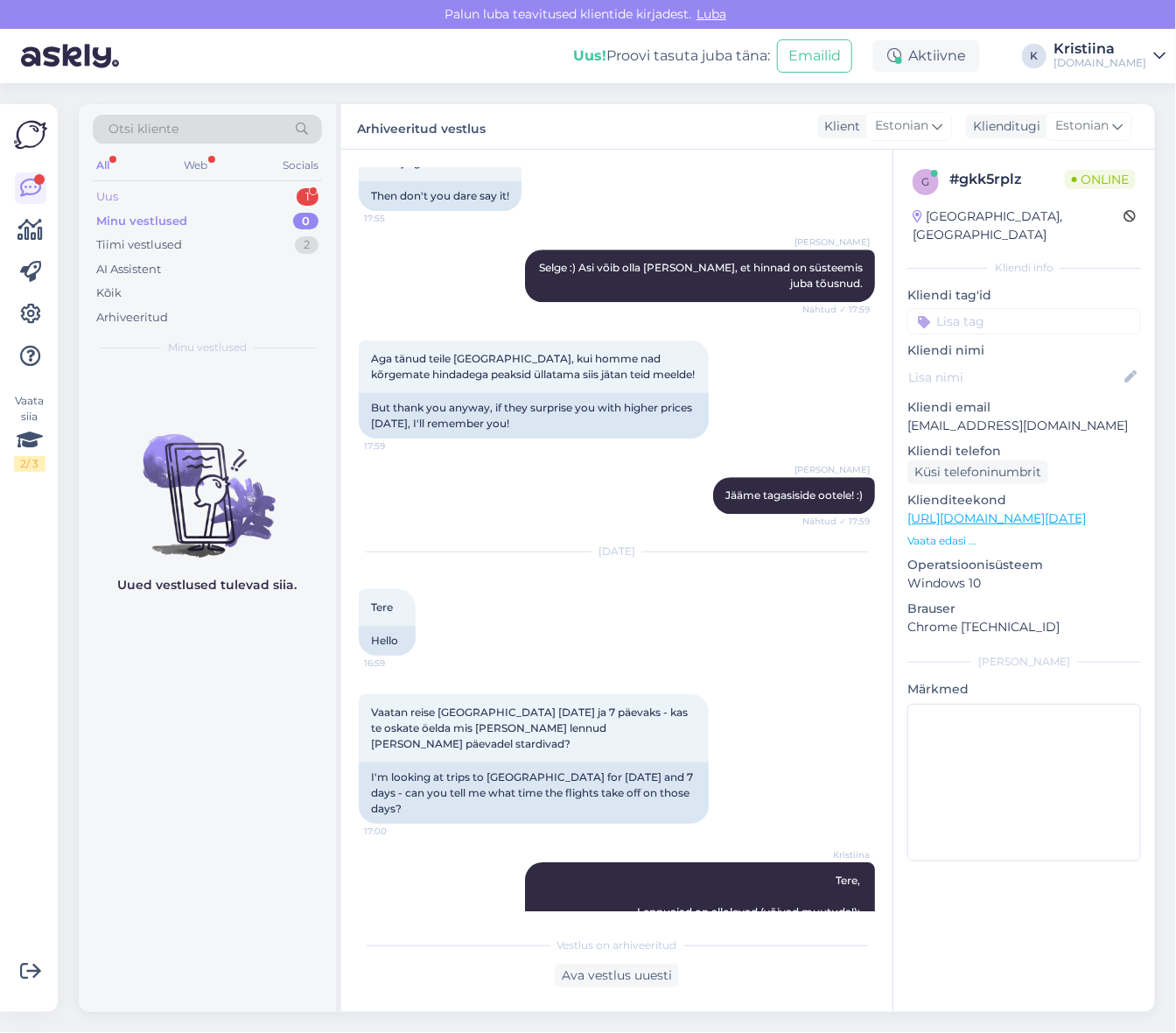
click at [197, 198] on div "Uus 1" at bounding box center [207, 197] width 229 height 24
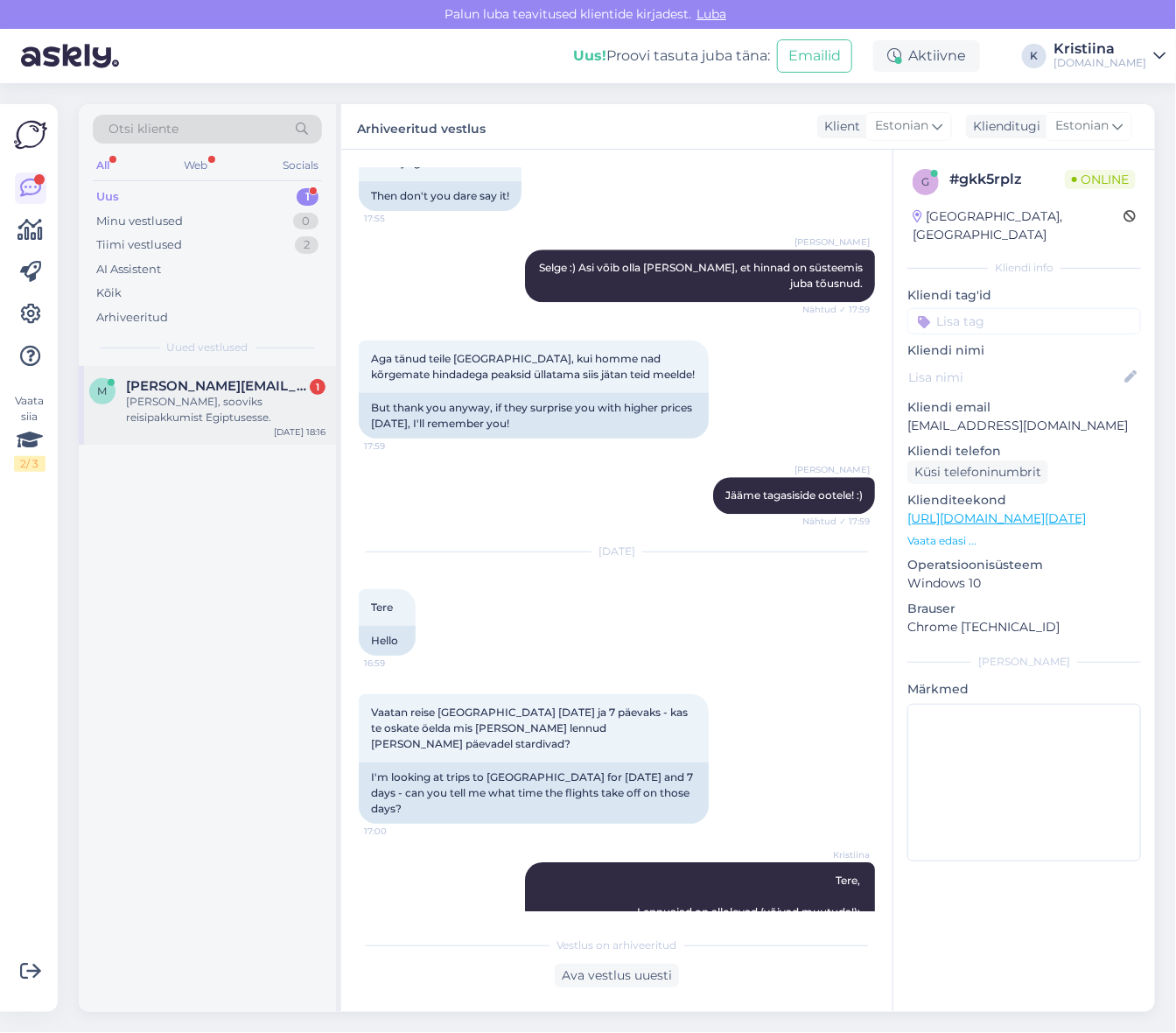
click at [198, 398] on div "[PERSON_NAME], sooviks reisipakkumist Egiptusesse." at bounding box center [225, 410] width 199 height 32
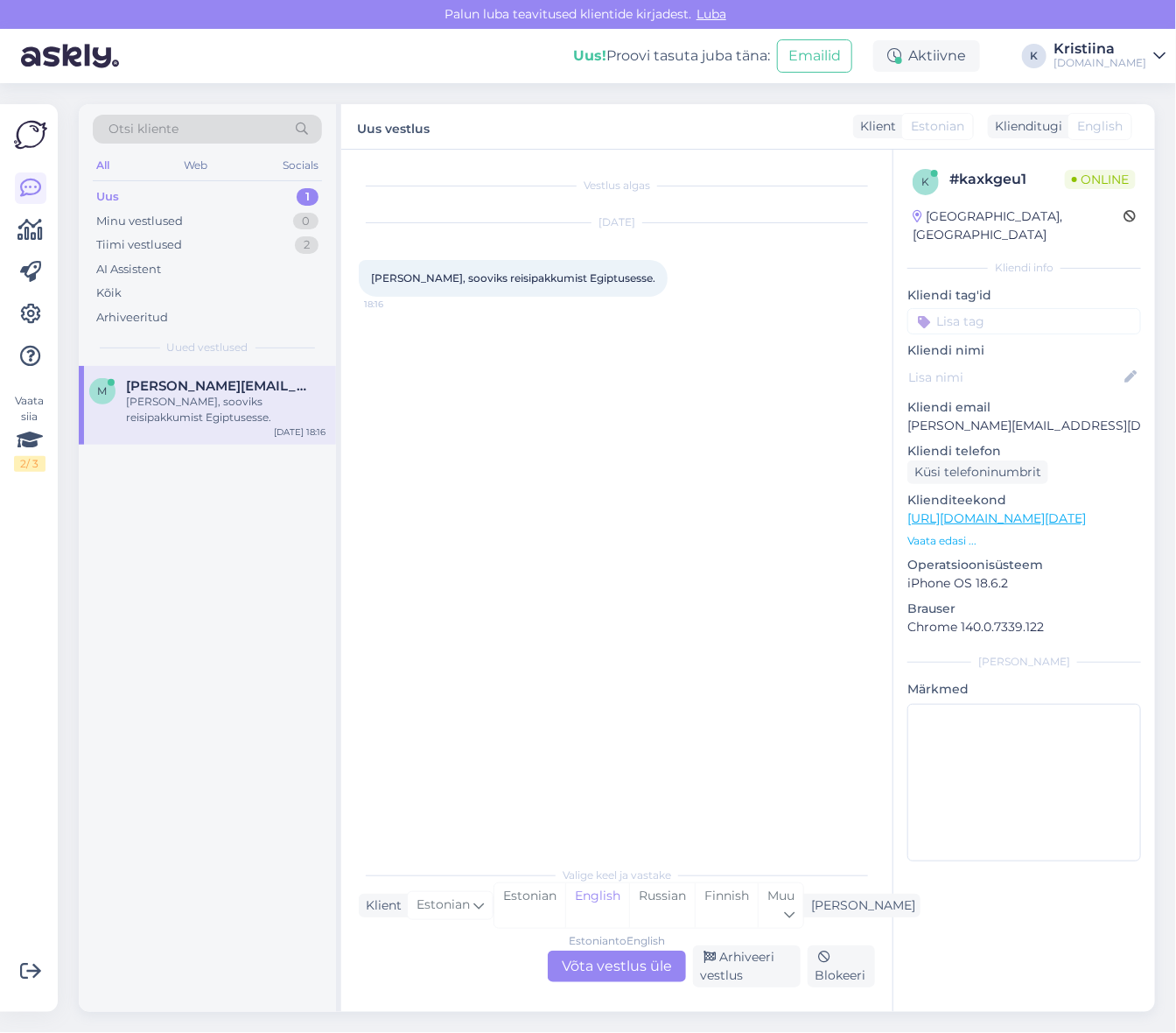
click at [615, 970] on div "Estonian to English Võta vestlus üle" at bounding box center [617, 966] width 138 height 32
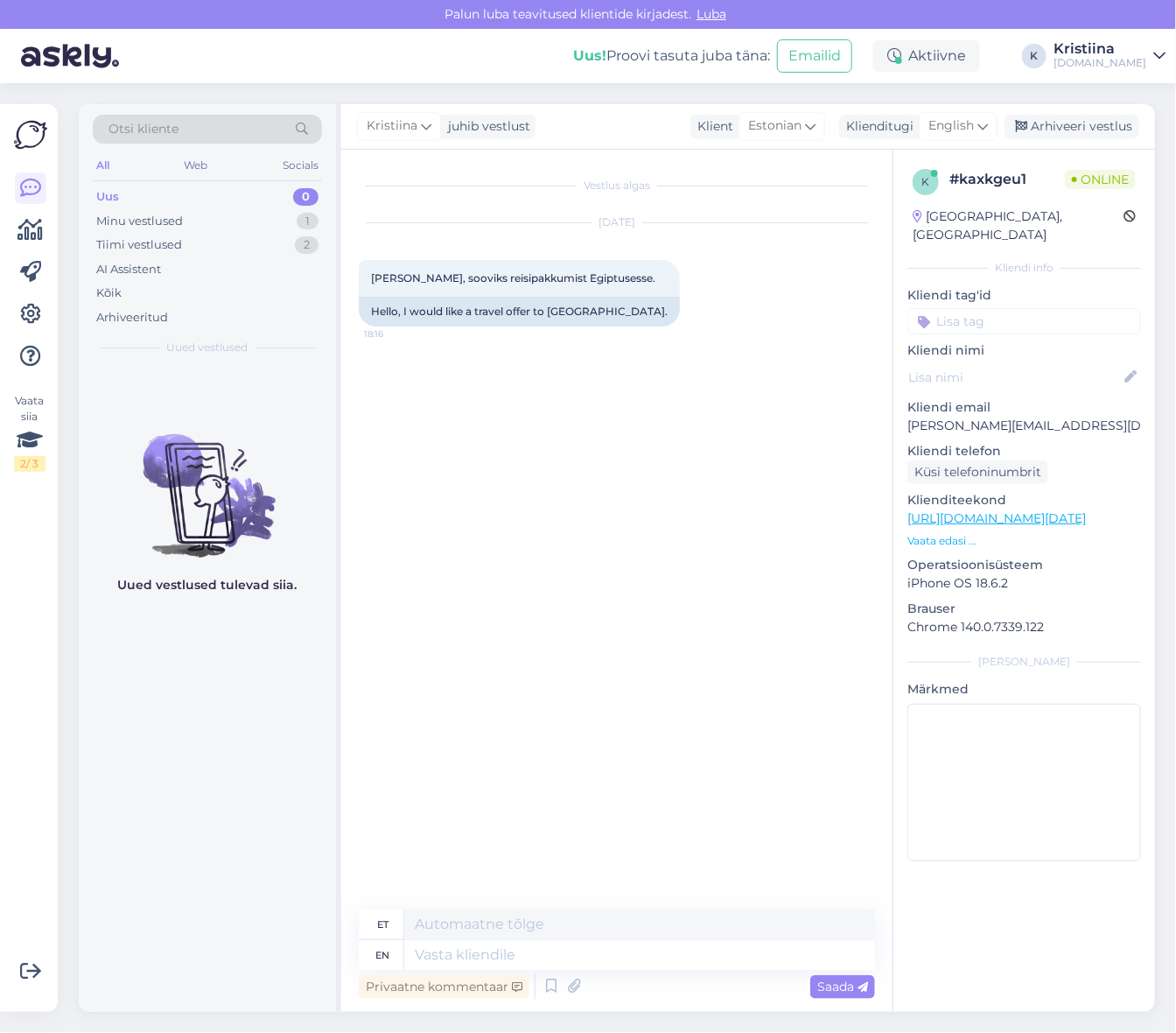
drag, startPoint x: 957, startPoint y: 125, endPoint x: 957, endPoint y: 156, distance: 31.0
click at [957, 124] on span "English" at bounding box center [951, 126] width 45 height 19
click at [914, 223] on link "Estonian" at bounding box center [919, 232] width 193 height 28
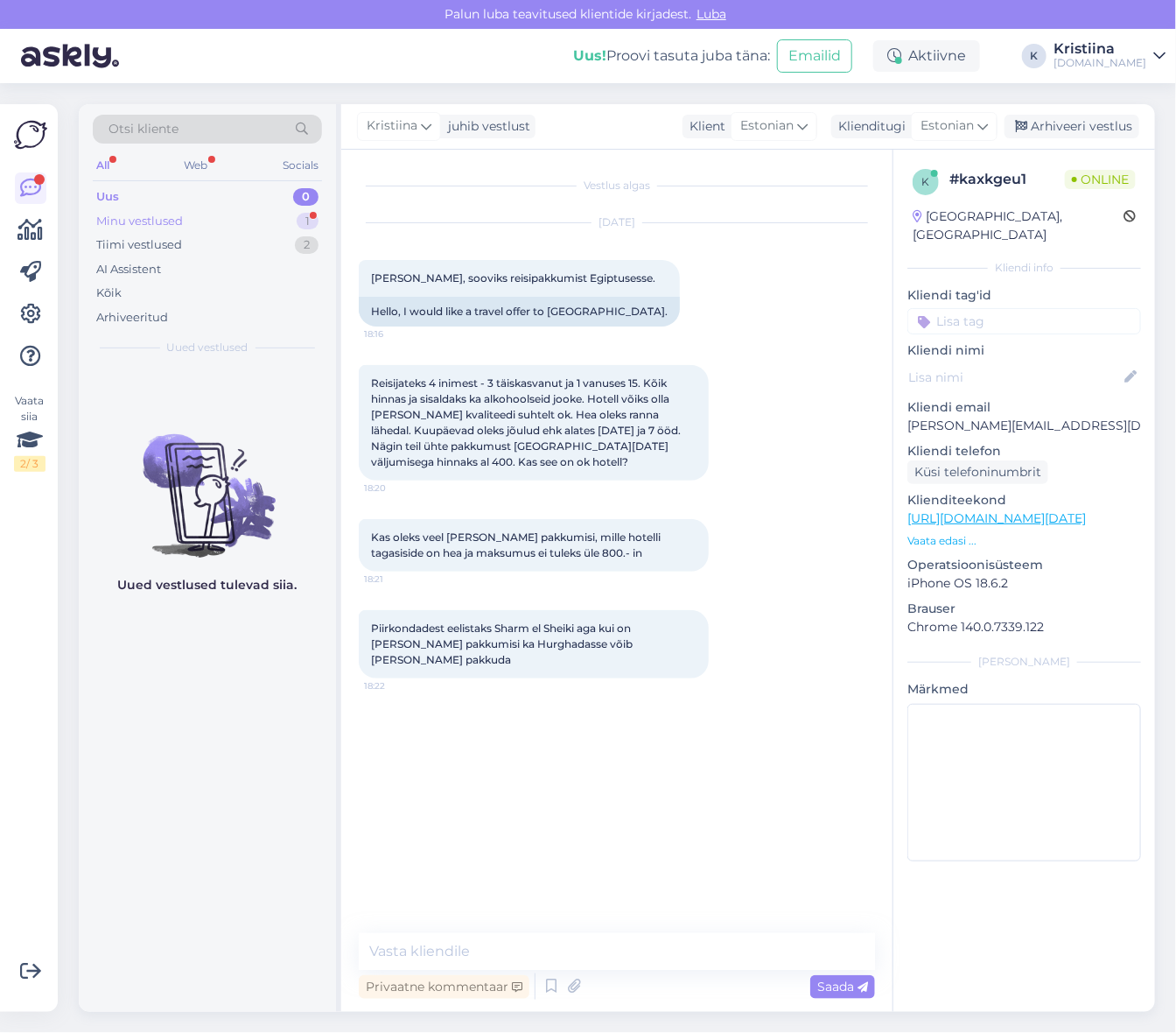
click at [208, 217] on div "Minu vestlused 1" at bounding box center [207, 222] width 229 height 24
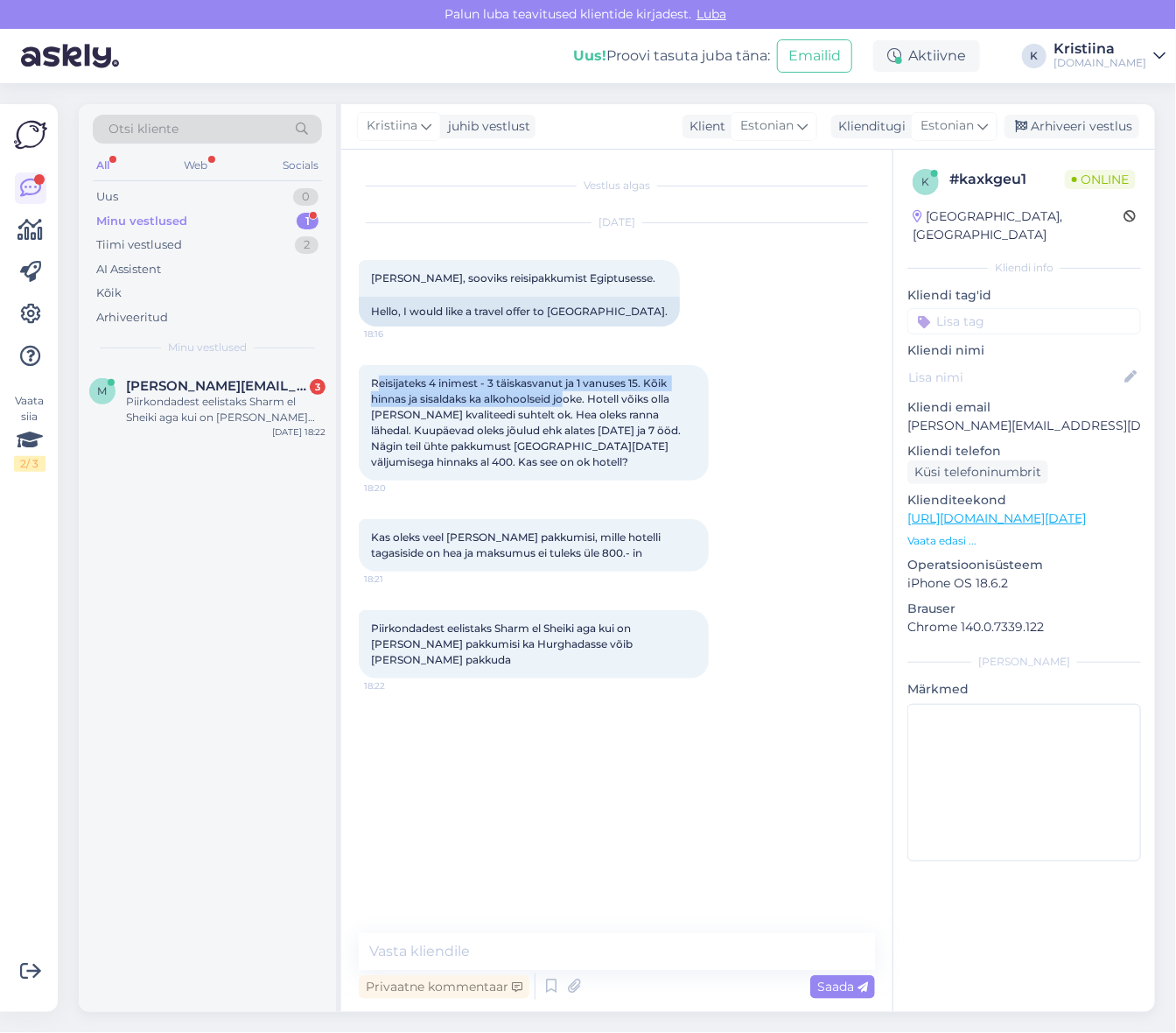
drag, startPoint x: 377, startPoint y: 378, endPoint x: 565, endPoint y: 399, distance: 189.2
click at [565, 399] on span "Reisijateks 4 inimest - 3 täiskasvanut ja 1 vanuses 15. Kõik hinnas ja sisaldak…" at bounding box center [527, 422] width 313 height 92
click at [579, 402] on span "Reisijateks 4 inimest - 3 täiskasvanut ja 1 vanuses 15. Kõik hinnas ja sisaldak…" at bounding box center [527, 422] width 313 height 92
drag, startPoint x: 432, startPoint y: 400, endPoint x: 642, endPoint y: 415, distance: 210.5
click at [628, 414] on span "Reisijateks 4 inimest - 3 täiskasvanut ja 1 vanuses 15. Kõik hinnas ja sisaldak…" at bounding box center [527, 422] width 313 height 92
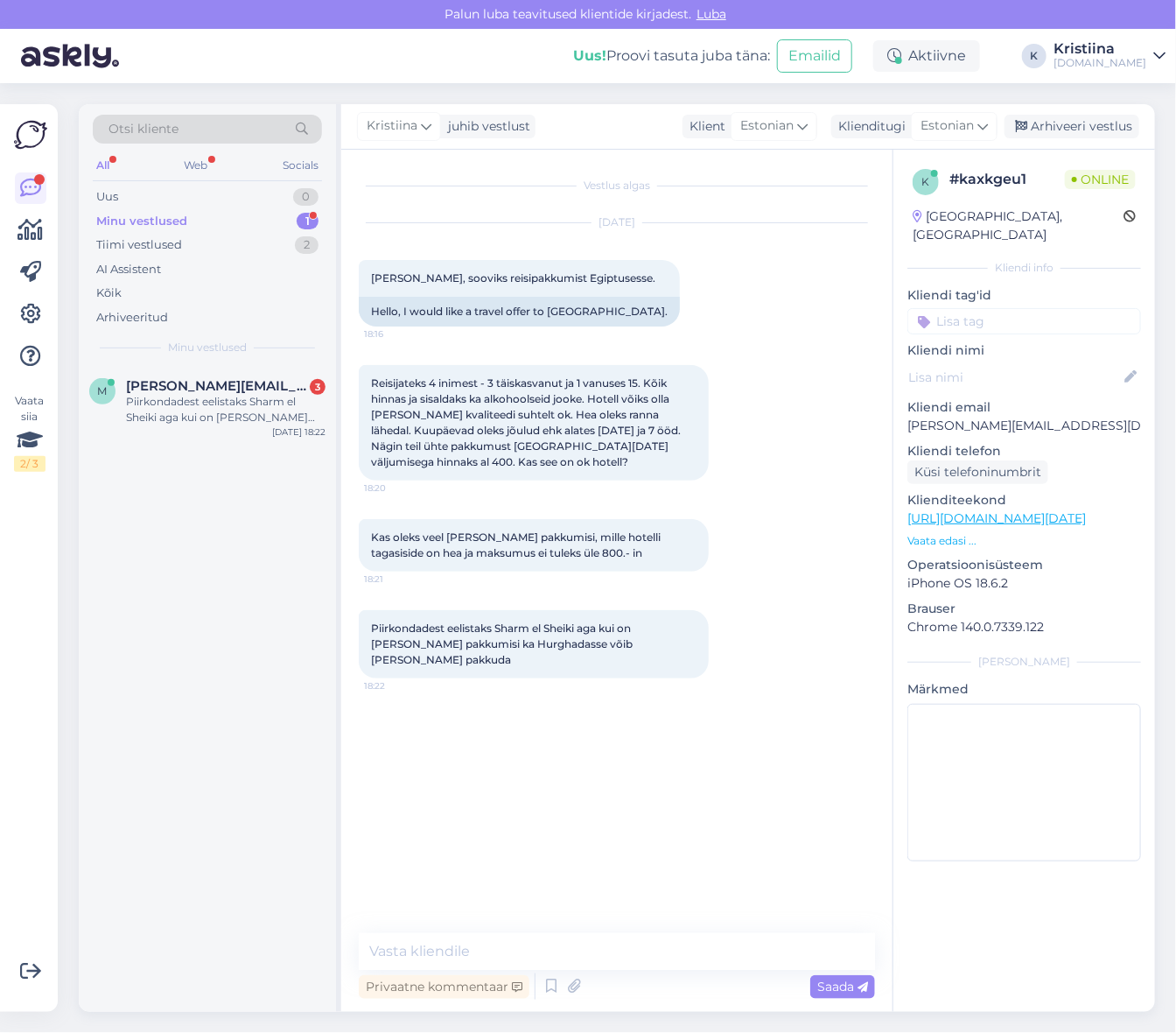
click at [642, 415] on span "Reisijateks 4 inimest - 3 täiskasvanut ja 1 vanuses 15. Kõik hinnas ja sisaldak…" at bounding box center [527, 422] width 313 height 92
drag, startPoint x: 479, startPoint y: 418, endPoint x: 625, endPoint y: 436, distance: 147.1
click at [618, 434] on span "Reisijateks 4 inimest - 3 täiskasvanut ja 1 vanuses 15. Kõik hinnas ja sisaldak…" at bounding box center [527, 422] width 313 height 92
click at [632, 439] on span "Reisijateks 4 inimest - 3 täiskasvanut ja 1 vanuses 15. Kõik hinnas ja sisaldak…" at bounding box center [527, 422] width 313 height 92
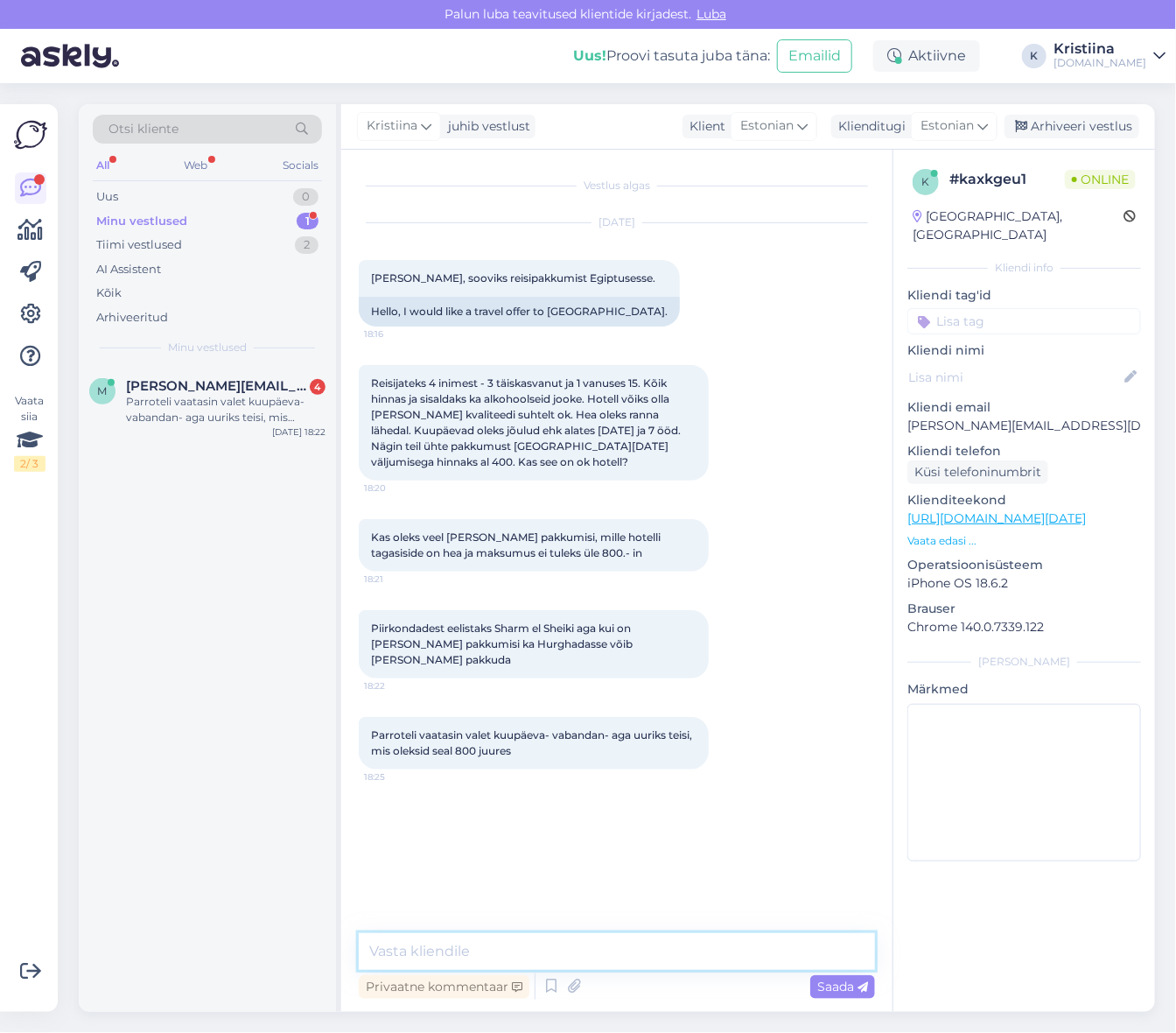
click at [435, 952] on textarea at bounding box center [617, 951] width 517 height 37
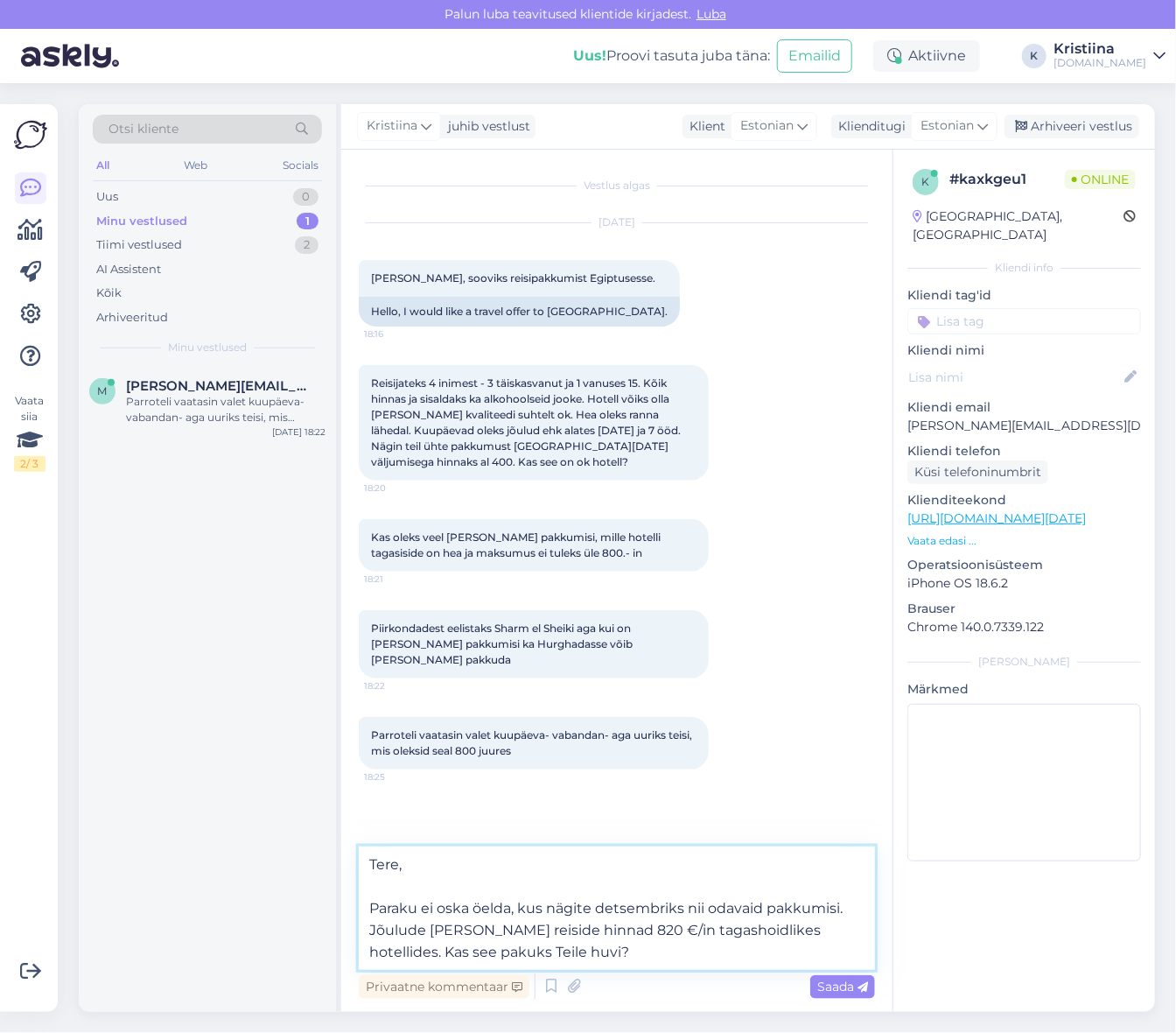
type textarea "Tere, Paraku ei oska öelda, kus nägite detsembriks nii odavaid pakkumisi. Jõulu…"
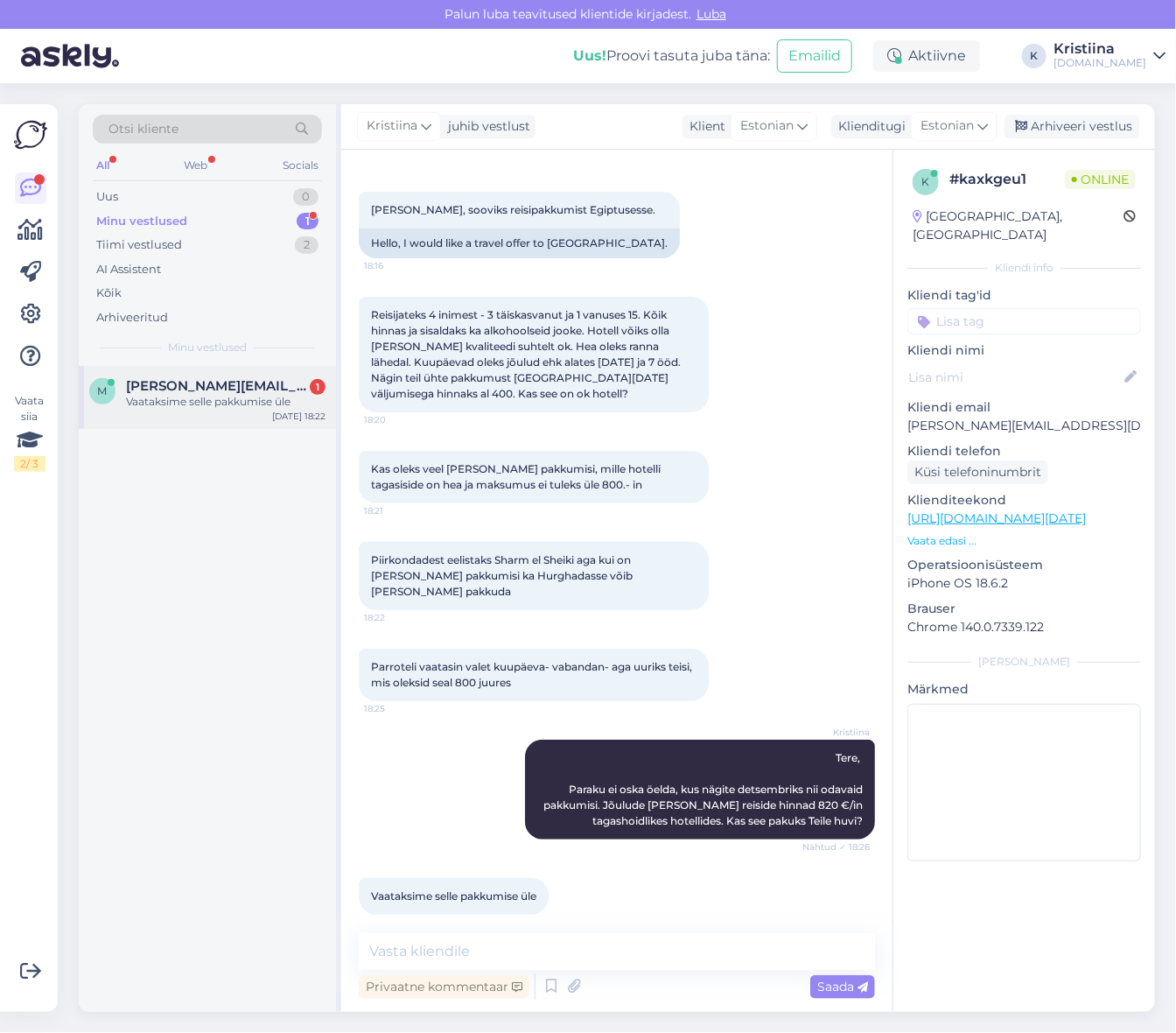
click at [232, 401] on div "Vaataksime selle pakkumise üle" at bounding box center [225, 402] width 199 height 16
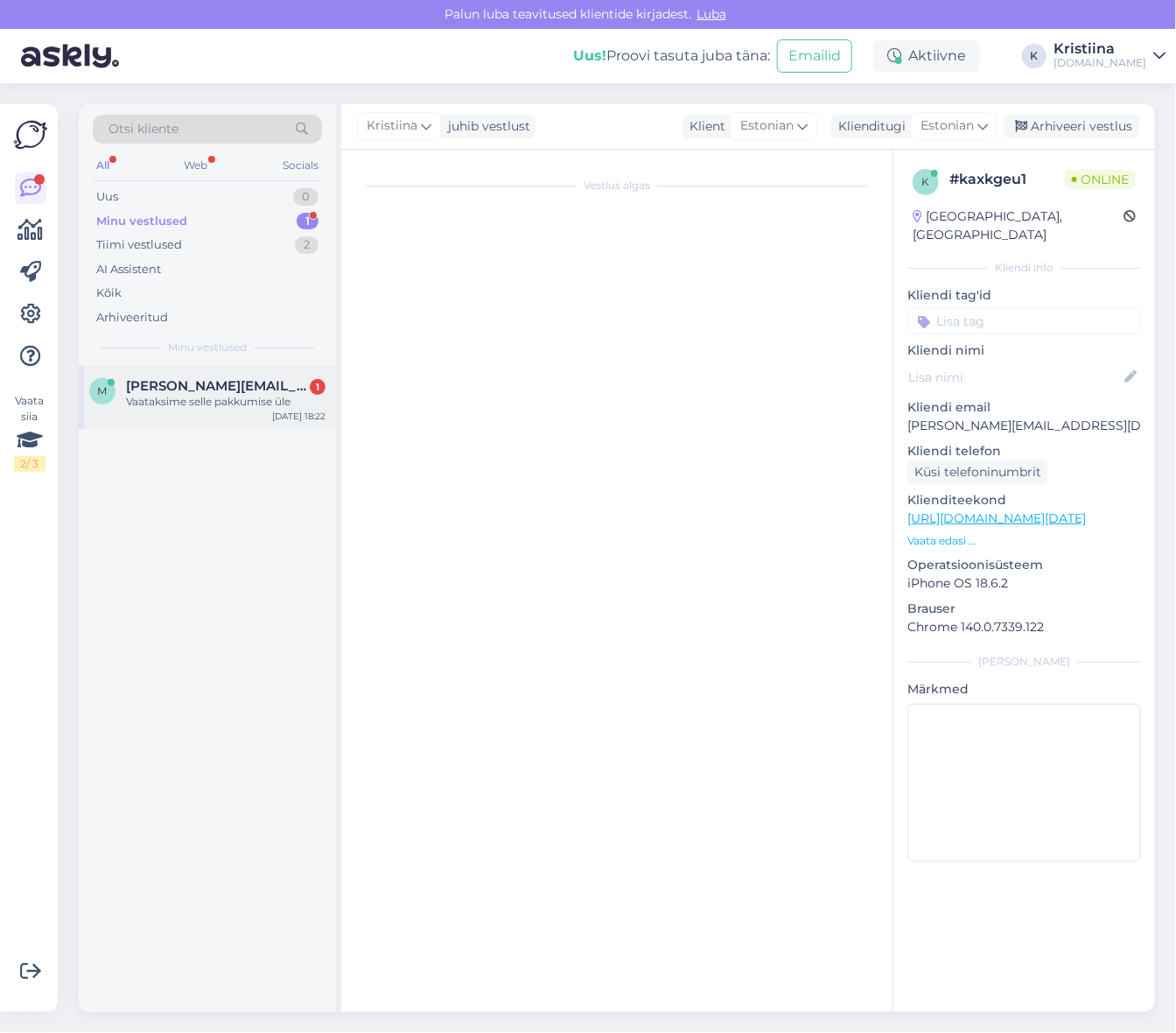
scroll to position [69, 0]
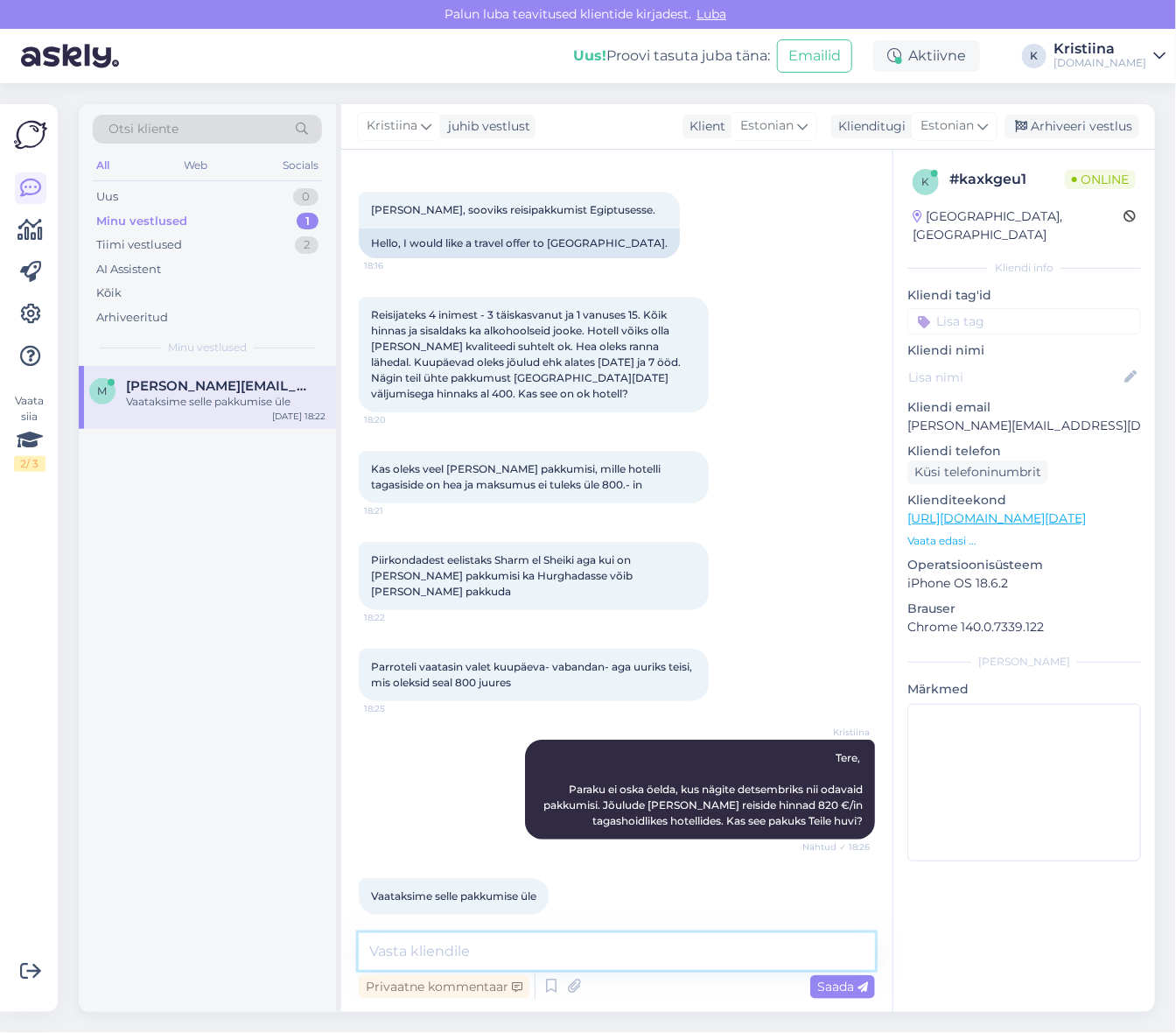
click at [450, 946] on textarea at bounding box center [617, 951] width 517 height 37
click at [444, 949] on textarea "Saadame teile e-mailile." at bounding box center [617, 951] width 517 height 37
type textarea "Saadame Teile e-mailile."
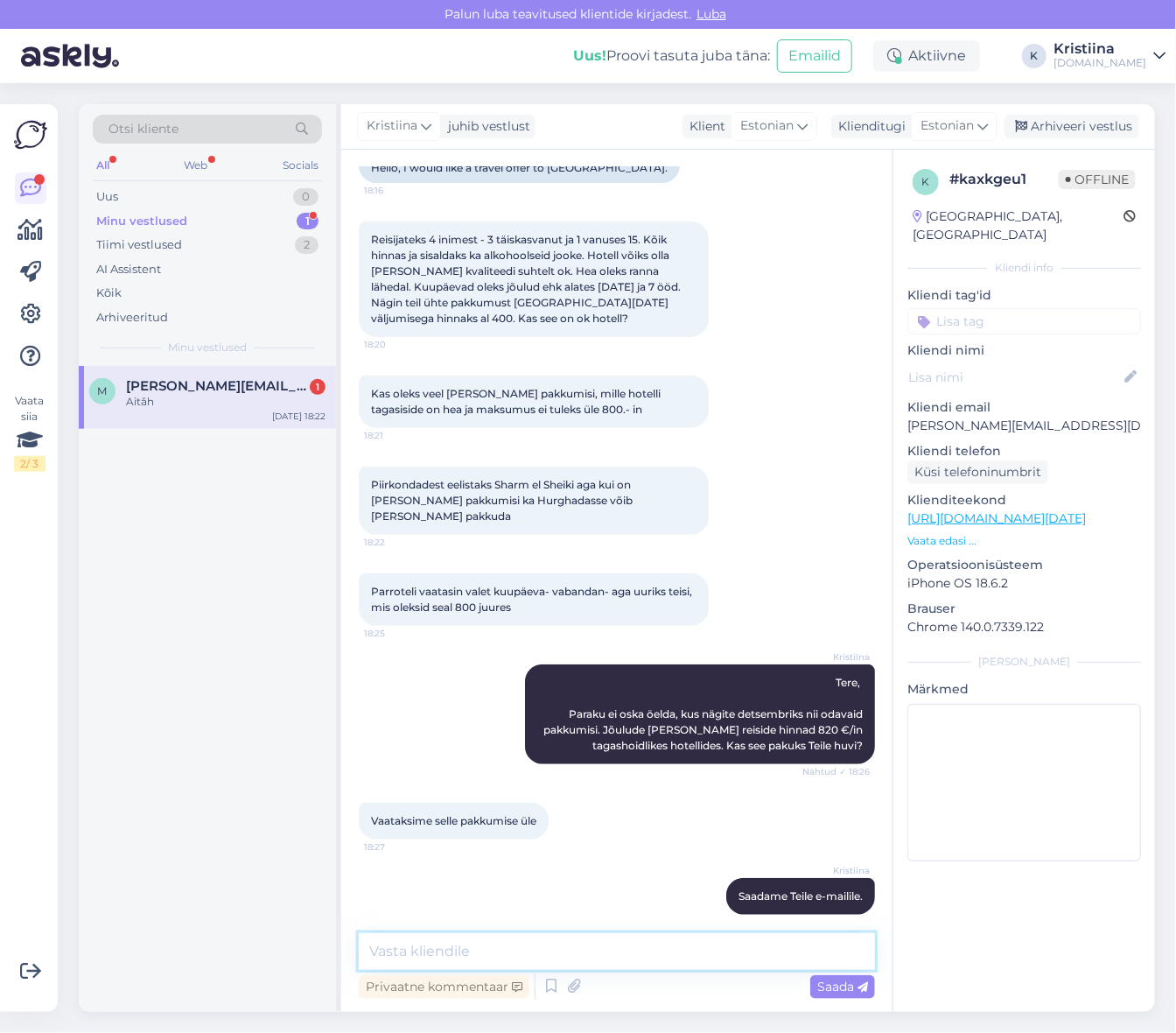
scroll to position [220, 0]
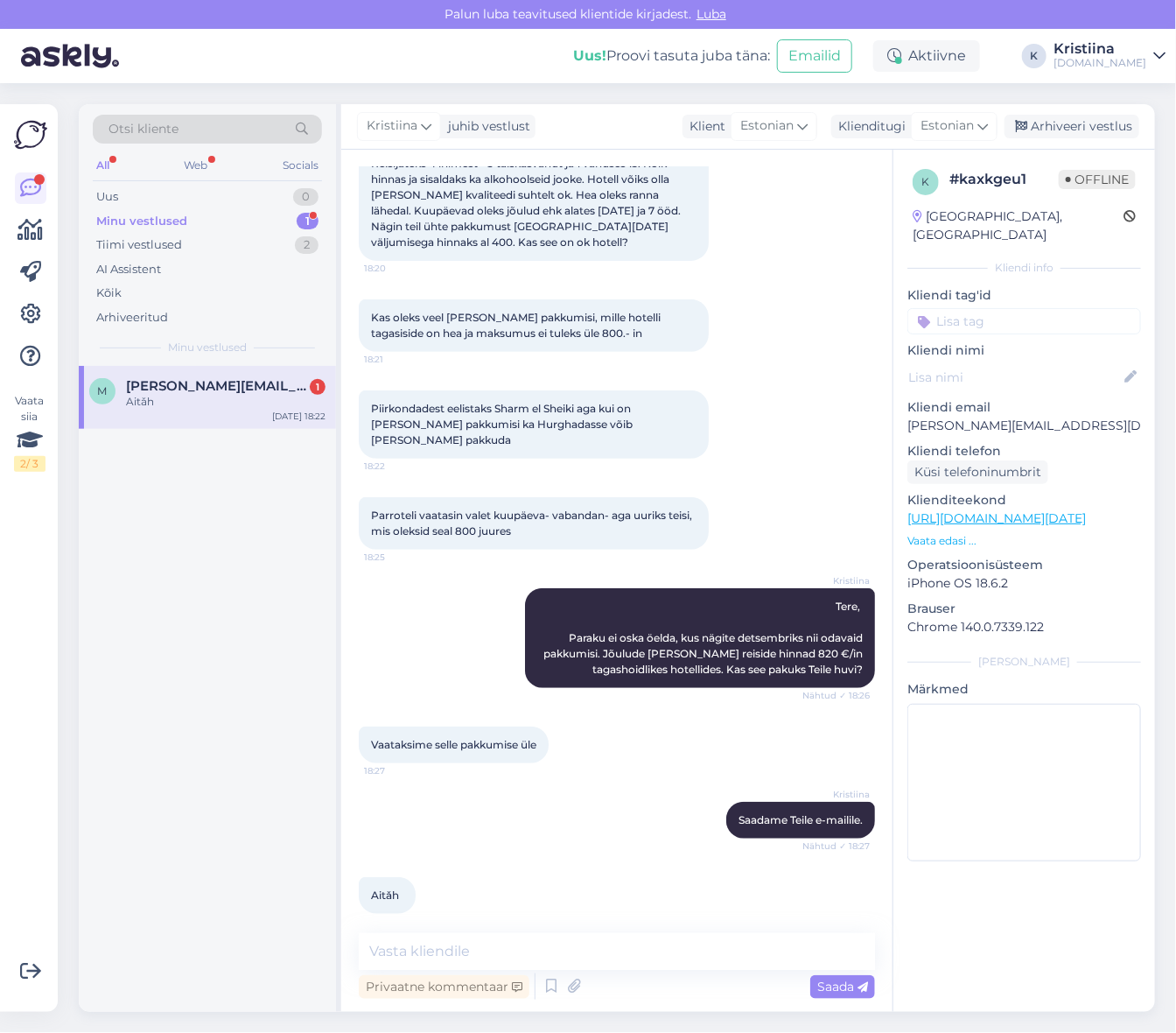
click at [228, 405] on div "Aitǎh" at bounding box center [225, 402] width 199 height 16
drag, startPoint x: 1086, startPoint y: 412, endPoint x: 896, endPoint y: 412, distance: 190.0
click at [896, 412] on div "k # kaxkgeu1 Offline [GEOGRAPHIC_DATA], [GEOGRAPHIC_DATA] Kliendi info Kliendi …" at bounding box center [1025, 518] width 262 height 738
copy p "[PERSON_NAME][EMAIL_ADDRESS][DOMAIN_NAME]"
